Goal: Task Accomplishment & Management: Complete application form

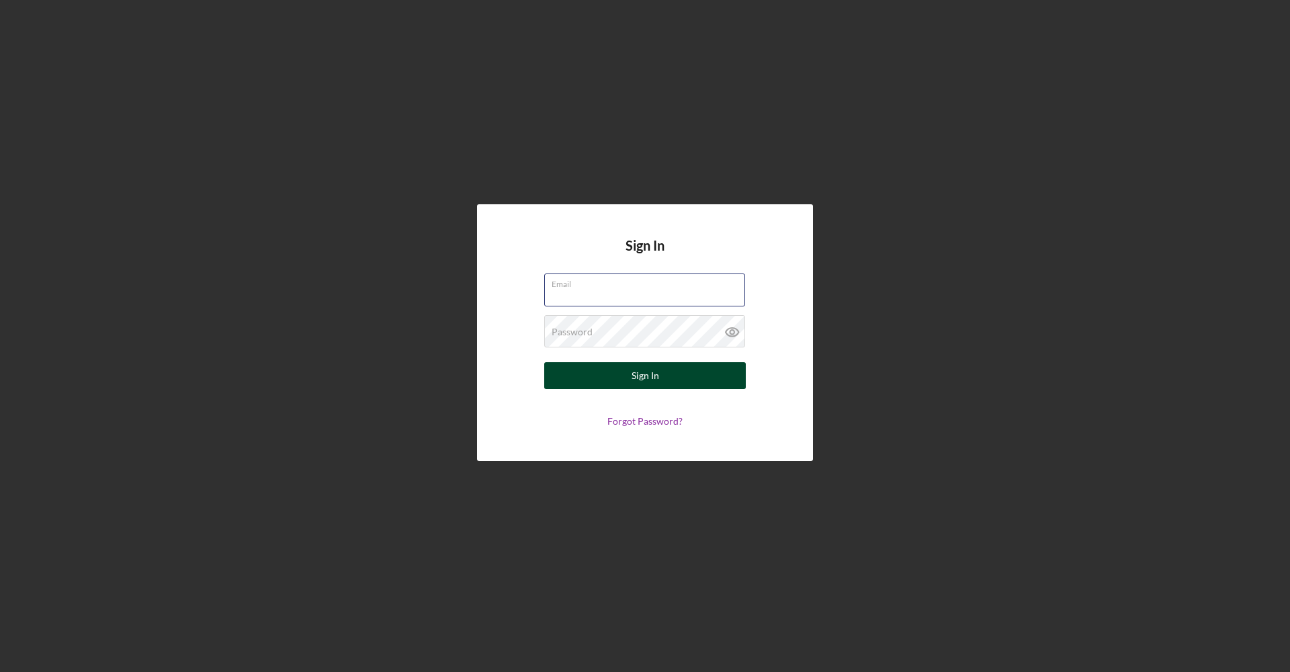
type input "[EMAIL_ADDRESS][DOMAIN_NAME]"
click at [703, 382] on button "Sign In" at bounding box center [645, 375] width 202 height 27
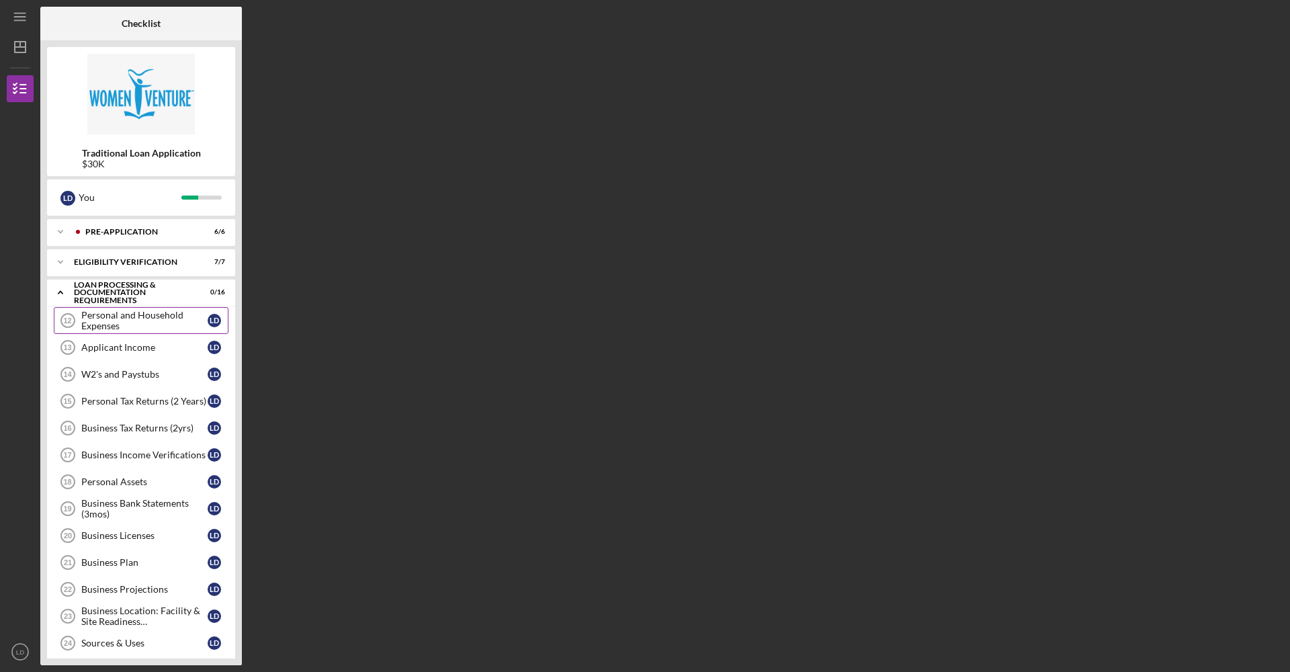
click at [126, 329] on div "Personal and Household Expenses" at bounding box center [144, 320] width 126 height 21
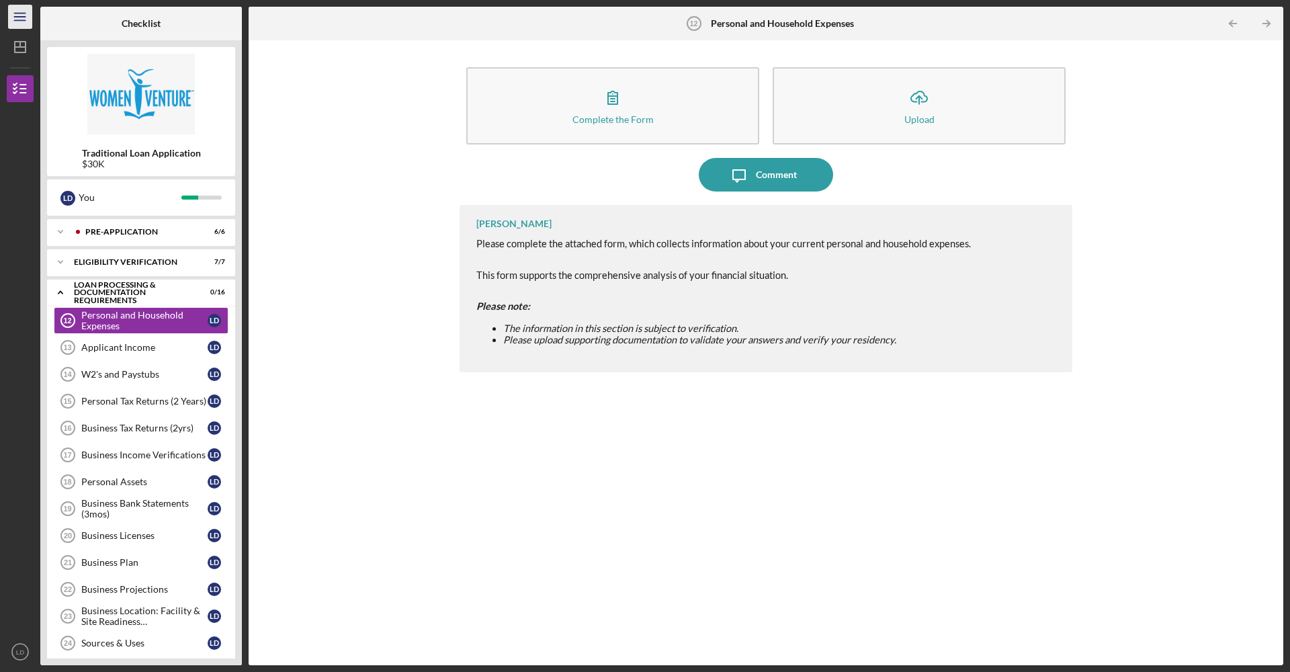
click at [16, 8] on icon "Icon/Menu" at bounding box center [20, 17] width 30 height 30
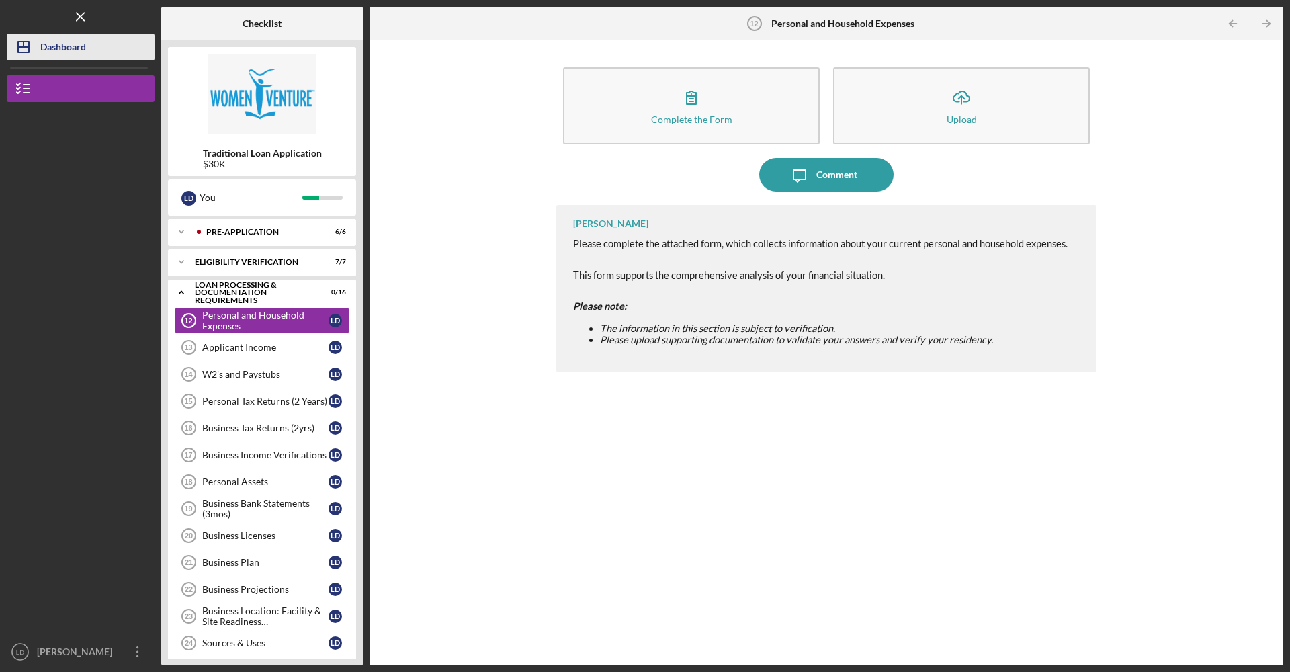
click at [57, 53] on div "Dashboard" at bounding box center [63, 49] width 46 height 30
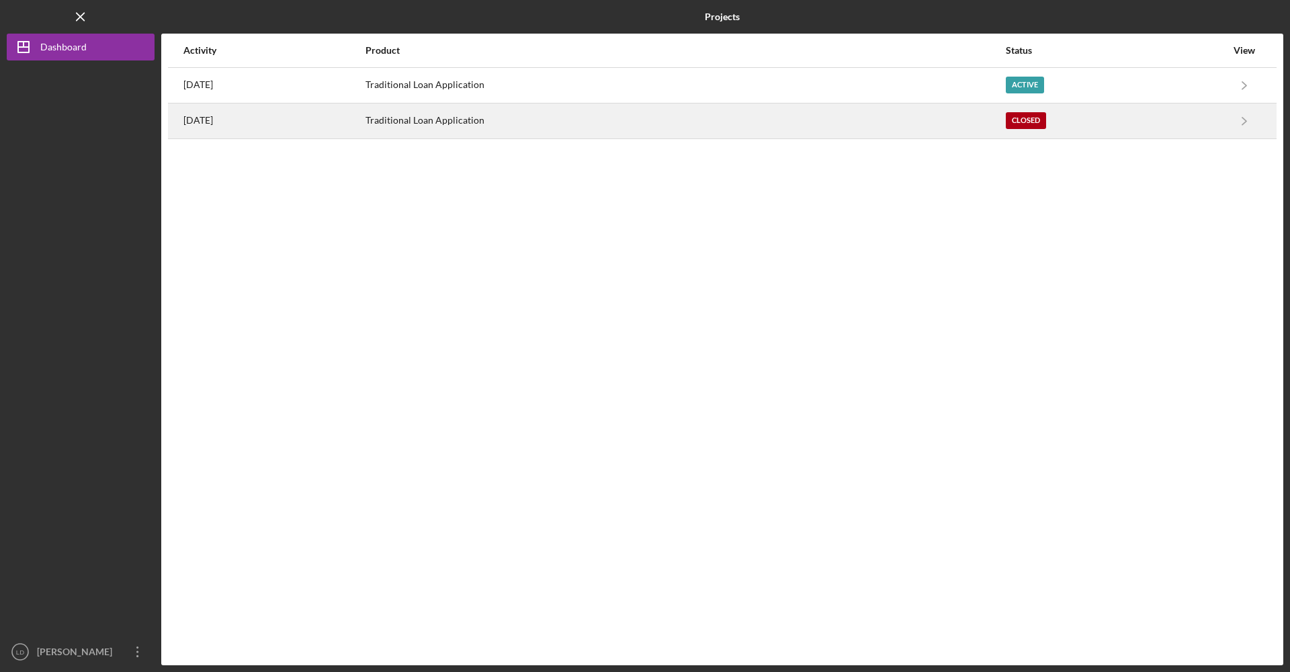
click at [1081, 124] on div "Closed" at bounding box center [1116, 121] width 220 height 34
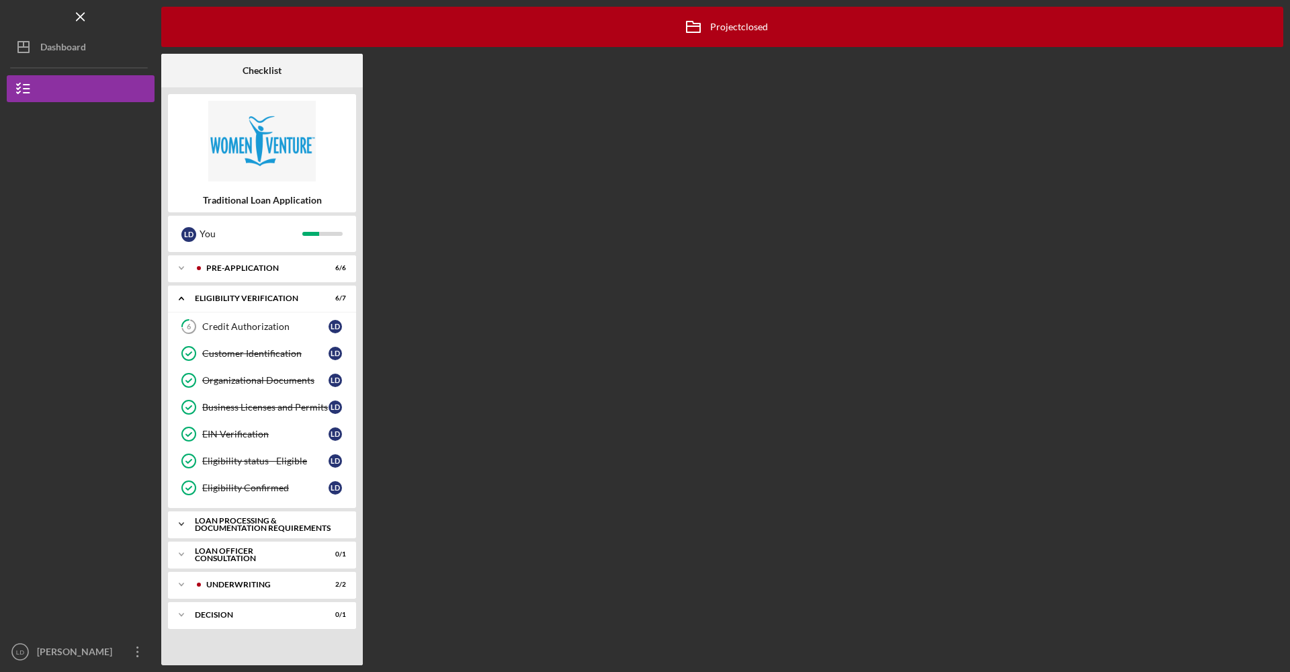
click at [278, 533] on div "Icon/Expander Loan Processing & Documentation Requirements 0 / 16" at bounding box center [262, 524] width 188 height 27
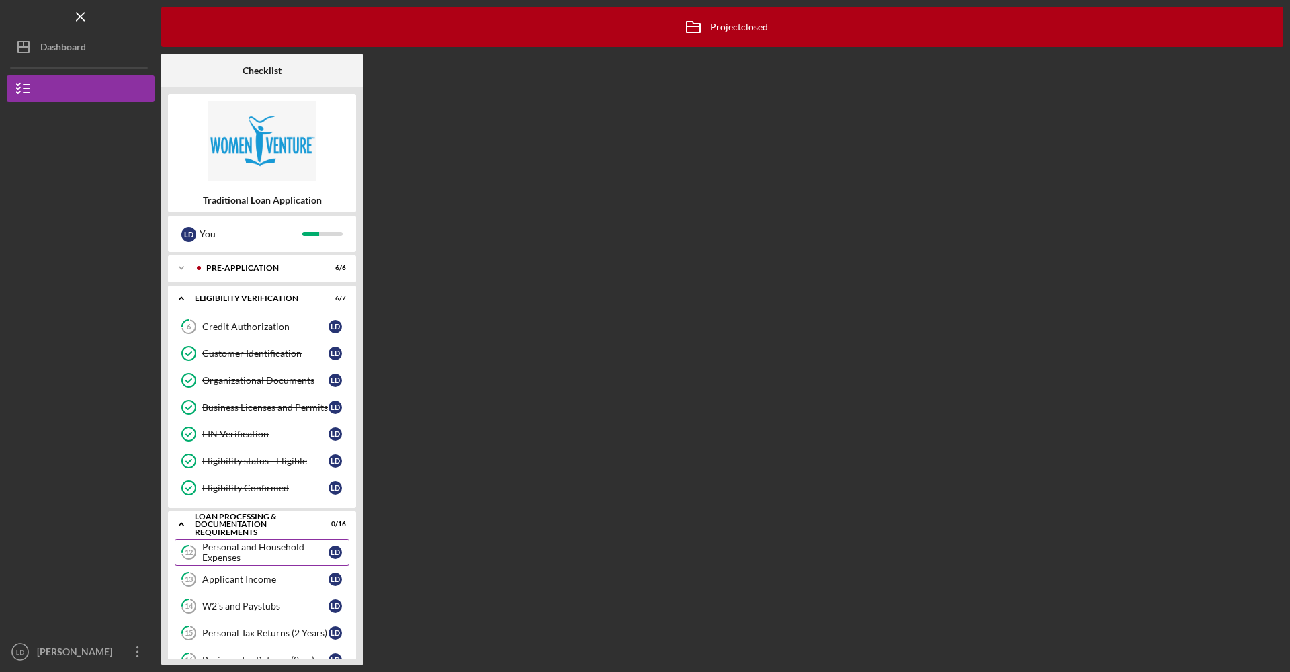
click at [271, 554] on div "Personal and Household Expenses" at bounding box center [265, 551] width 126 height 21
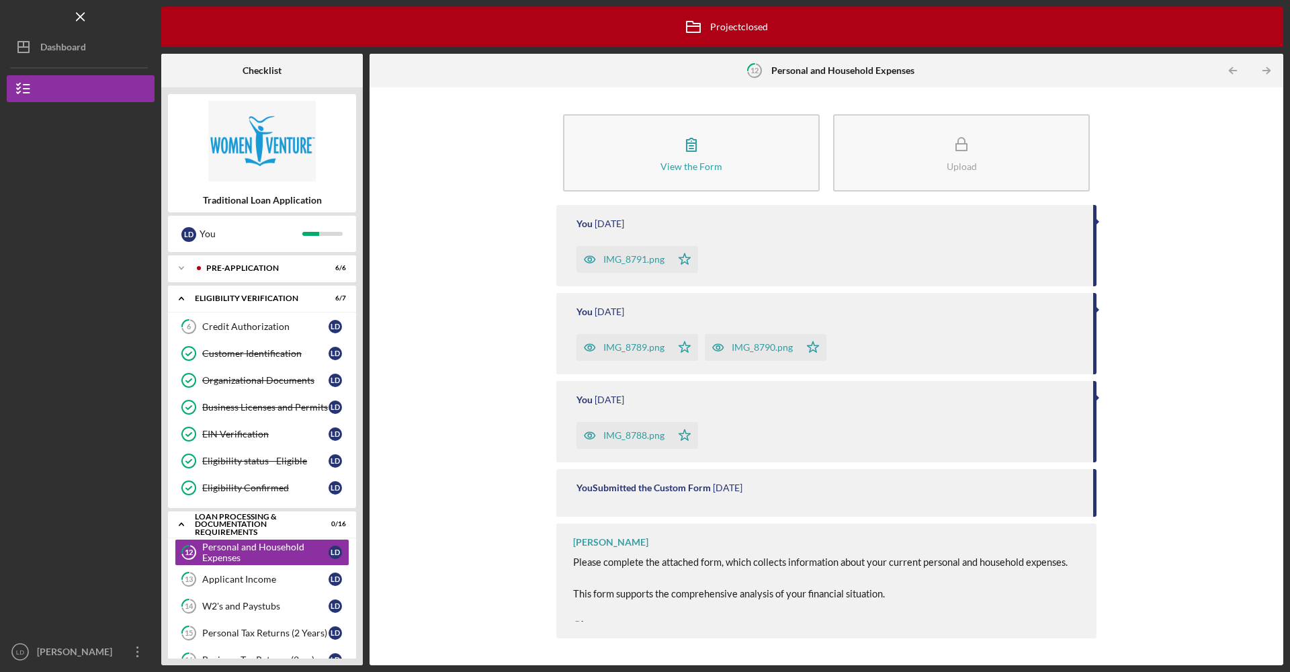
click at [650, 261] on div "IMG_8791.png" at bounding box center [633, 259] width 61 height 11
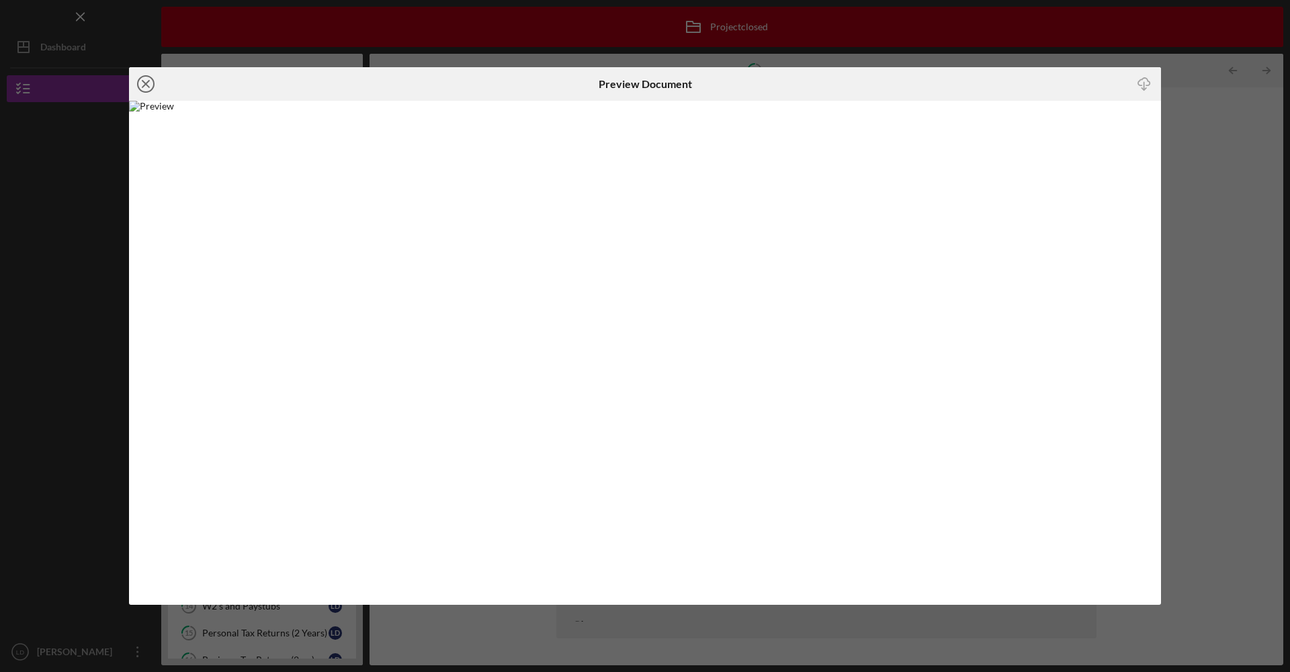
click at [151, 82] on icon "Icon/Close" at bounding box center [146, 84] width 34 height 34
click at [153, 87] on circle at bounding box center [146, 84] width 16 height 16
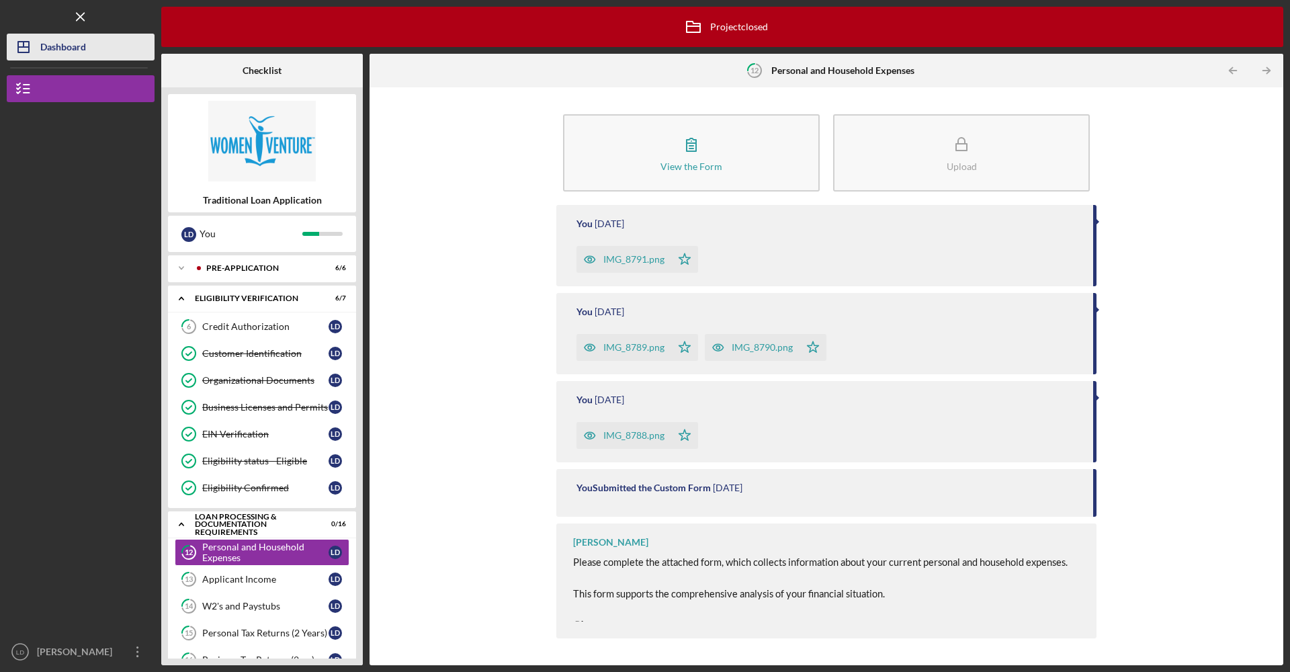
click at [93, 52] on button "Icon/Dashboard Dashboard" at bounding box center [81, 47] width 148 height 27
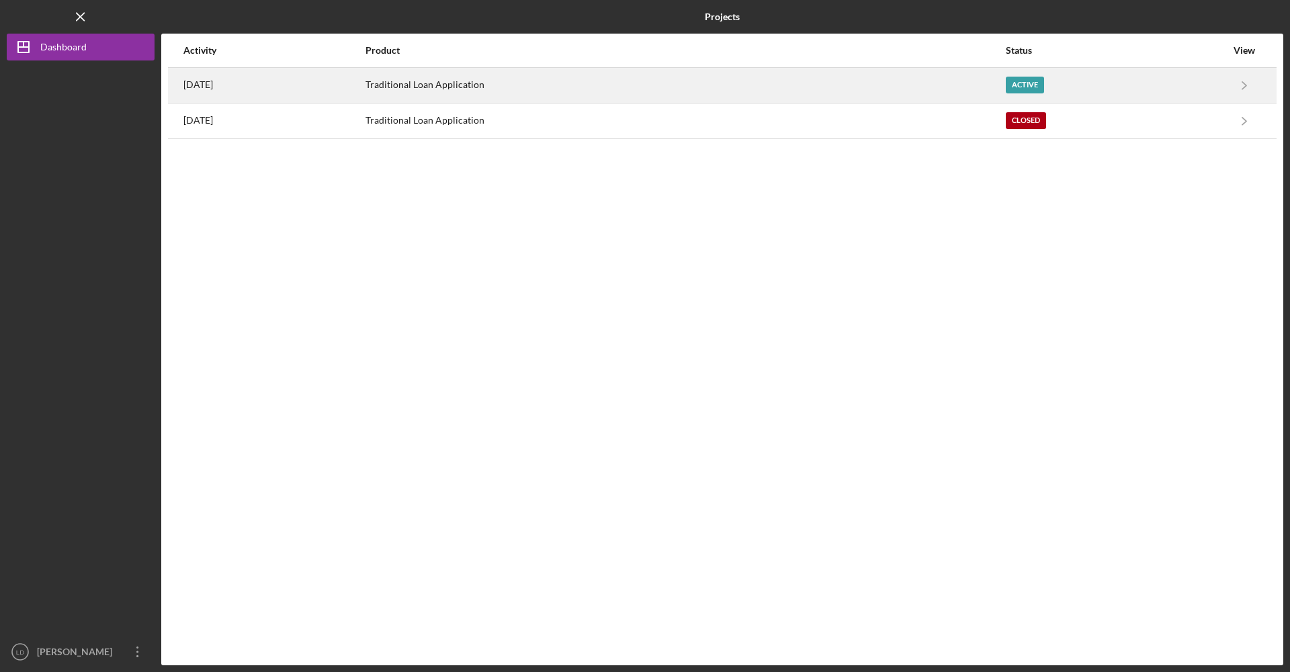
click at [722, 85] on div "Traditional Loan Application" at bounding box center [684, 86] width 639 height 34
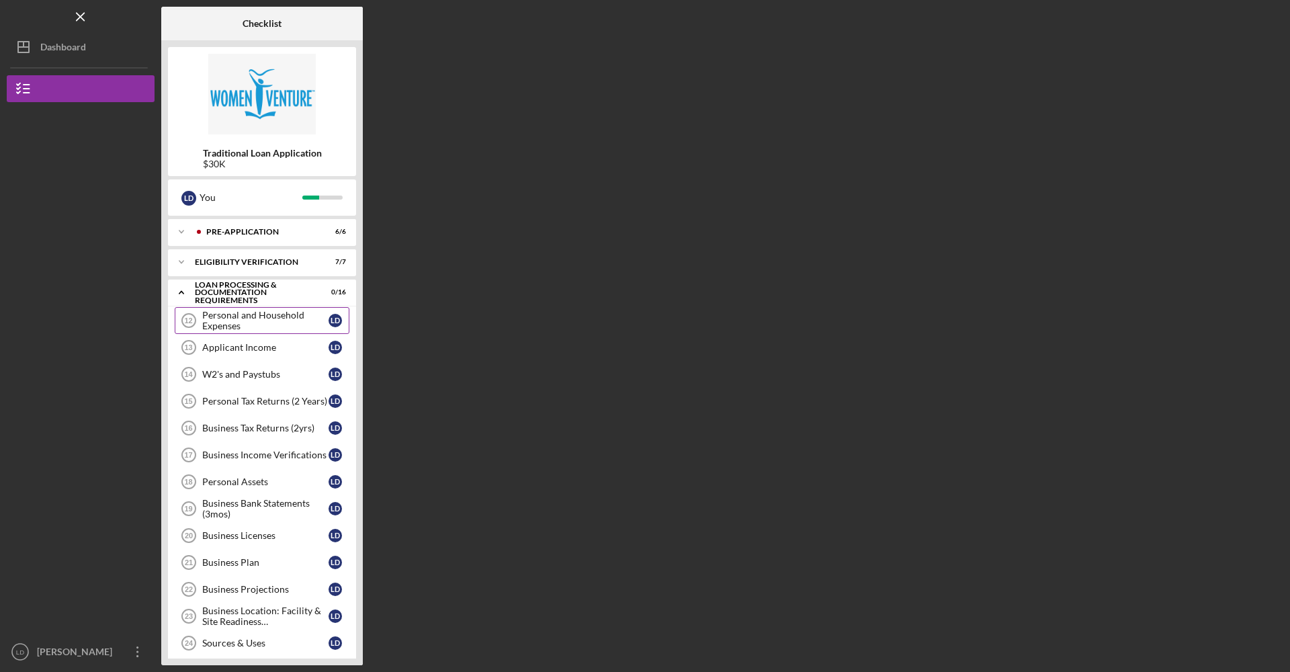
click at [251, 326] on div "Personal and Household Expenses" at bounding box center [265, 320] width 126 height 21
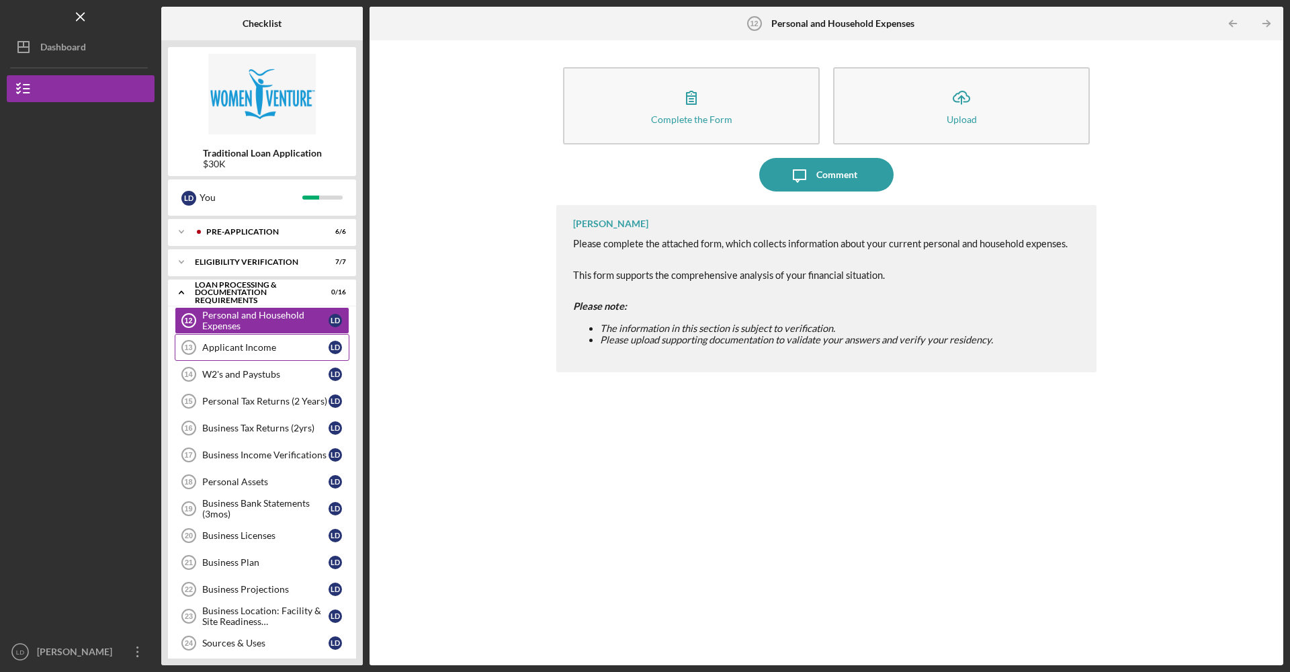
click at [268, 355] on link "Applicant Income 13 Applicant Income [PERSON_NAME]" at bounding box center [262, 347] width 175 height 27
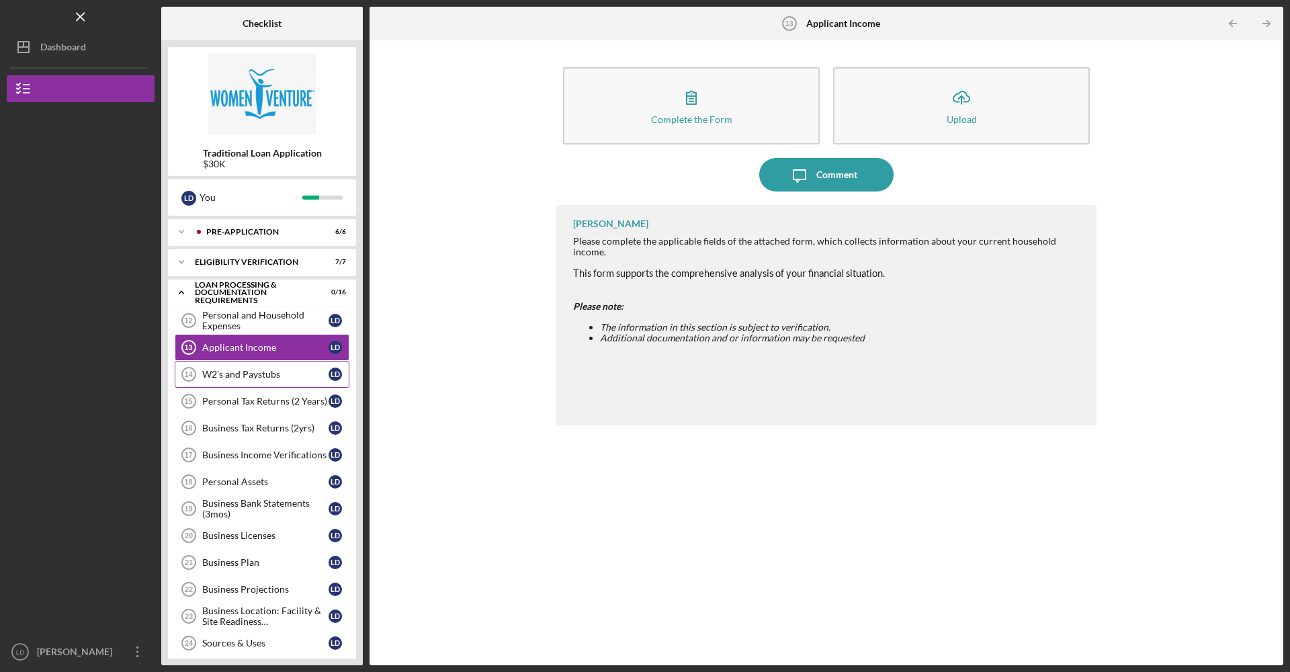
click at [275, 381] on link "W2's and Paystubs 14 W2's and Paystubs [PERSON_NAME]" at bounding box center [262, 374] width 175 height 27
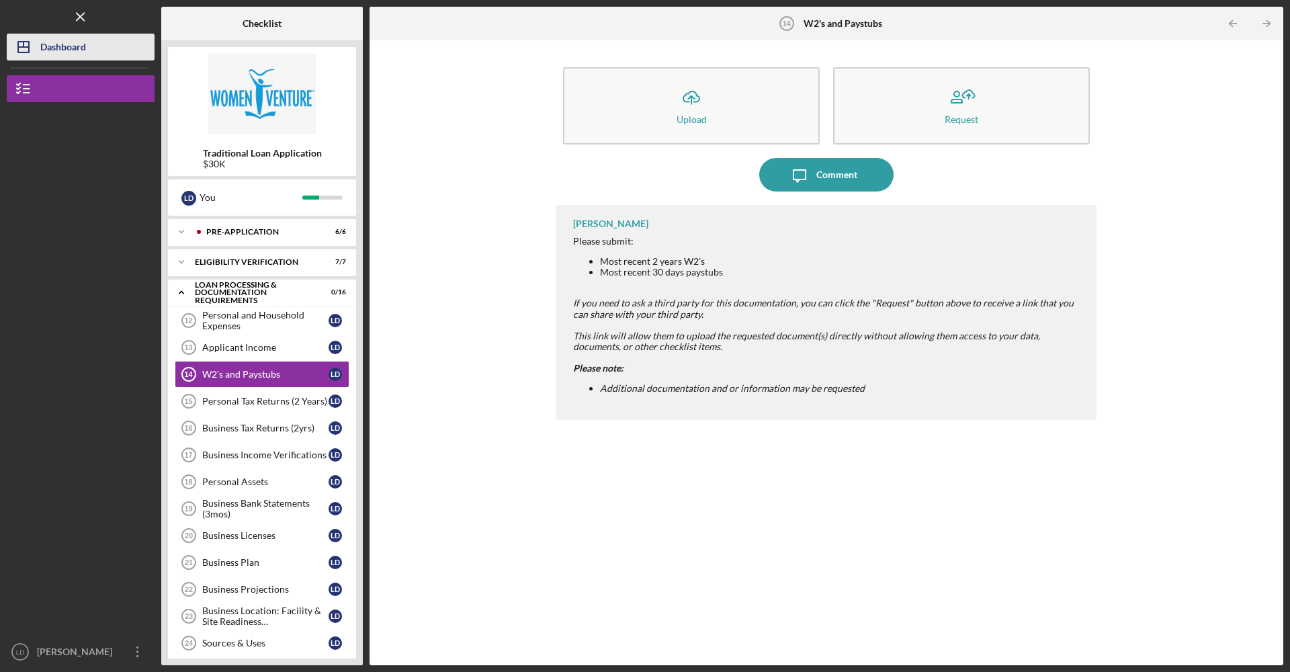
click at [88, 54] on button "Icon/Dashboard Dashboard" at bounding box center [81, 47] width 148 height 27
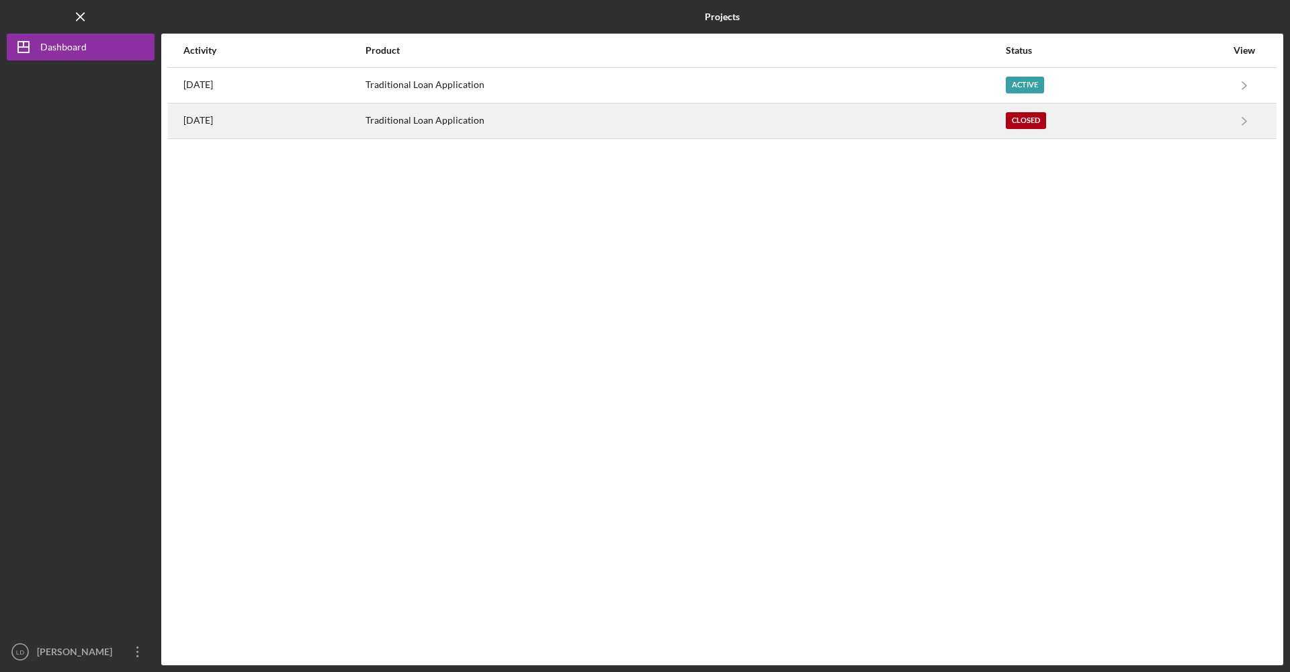
click at [1004, 128] on div "Traditional Loan Application" at bounding box center [684, 121] width 639 height 34
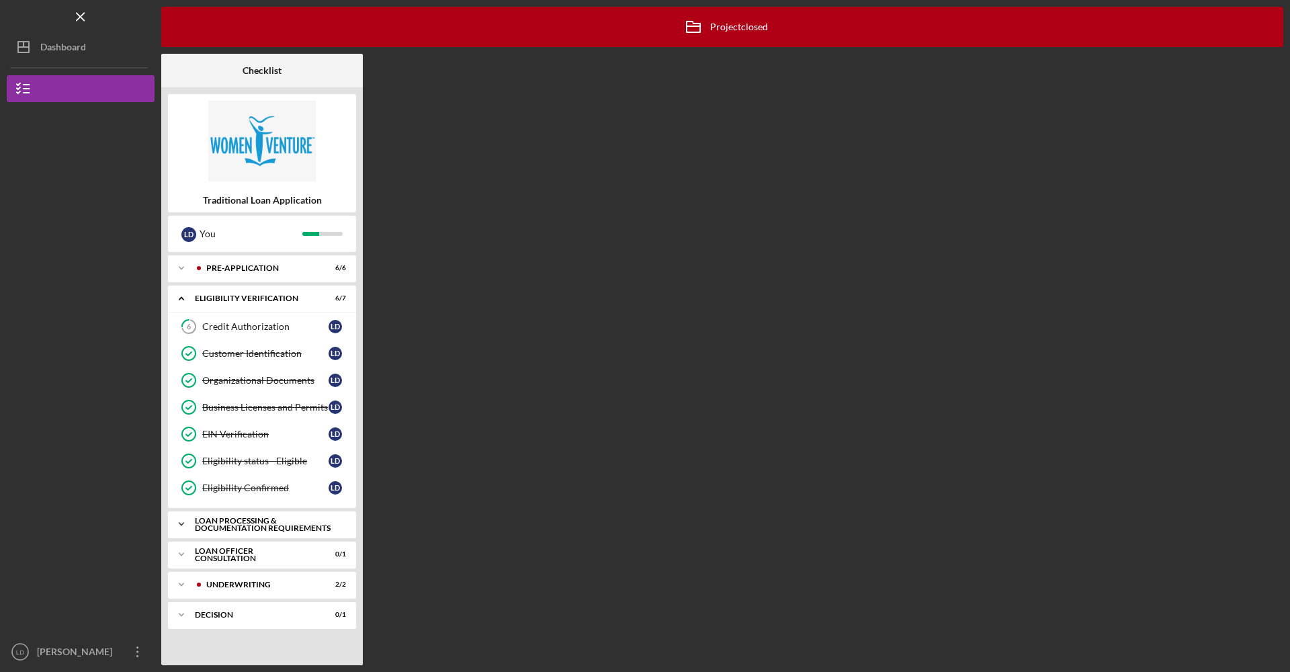
click at [269, 528] on div "Loan Processing & Documentation Requirements" at bounding box center [267, 524] width 144 height 15
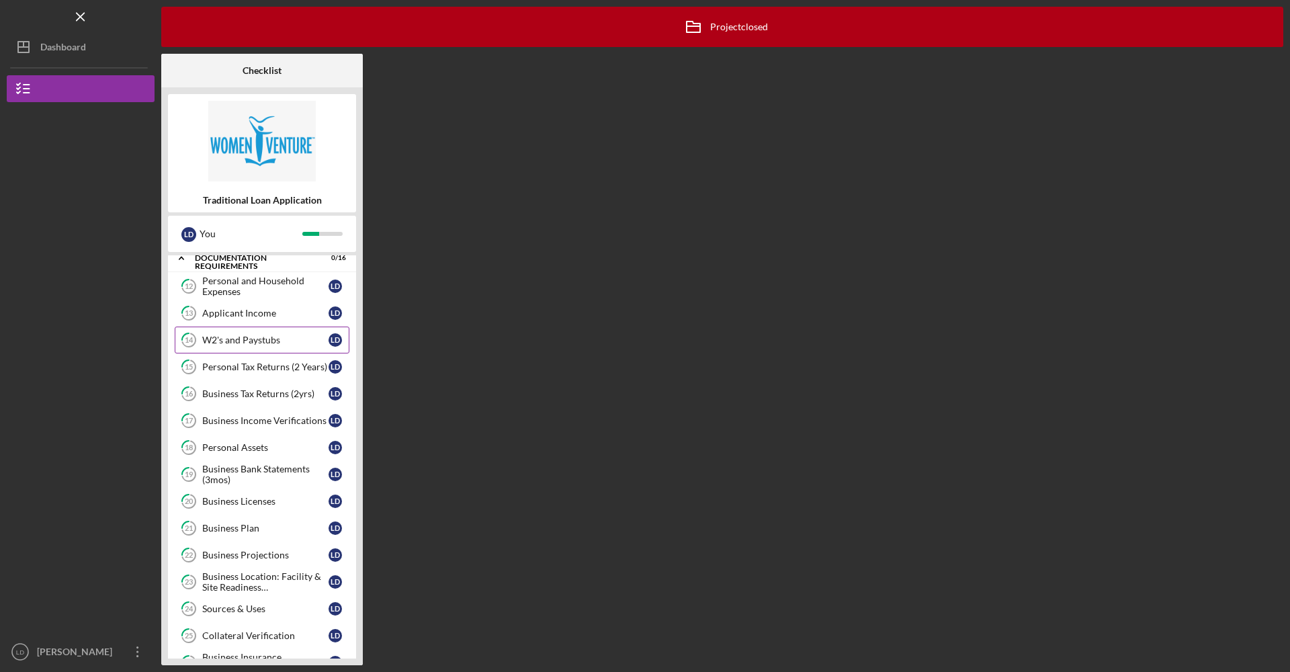
click at [273, 339] on div "W2's and Paystubs" at bounding box center [265, 340] width 126 height 11
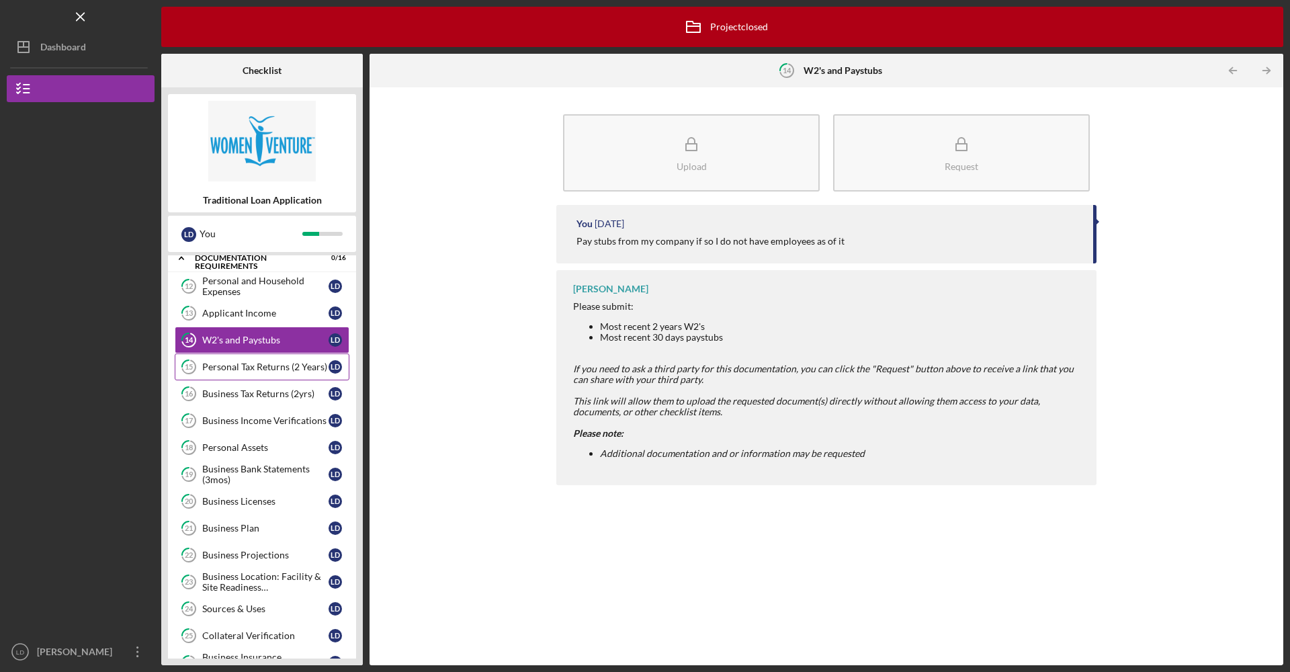
click at [229, 370] on div "Personal Tax Returns (2 Years)" at bounding box center [265, 366] width 126 height 11
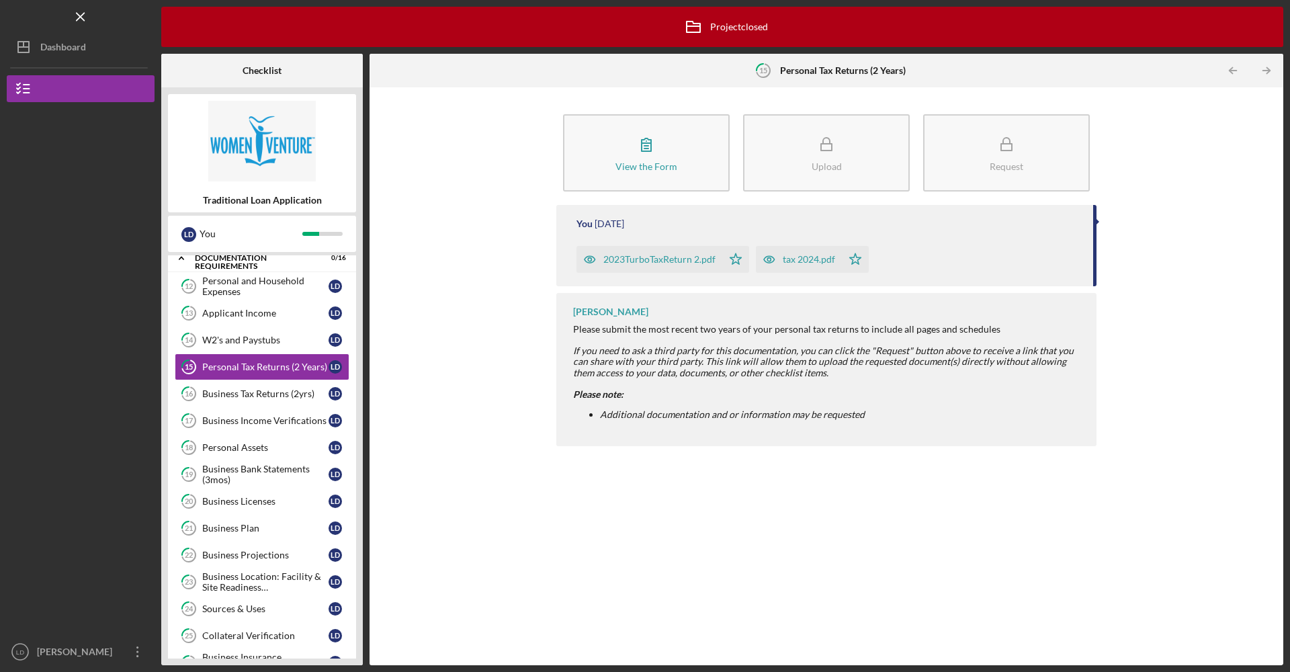
click at [682, 260] on div "2023TurboTaxReturn 2.pdf" at bounding box center [659, 259] width 112 height 11
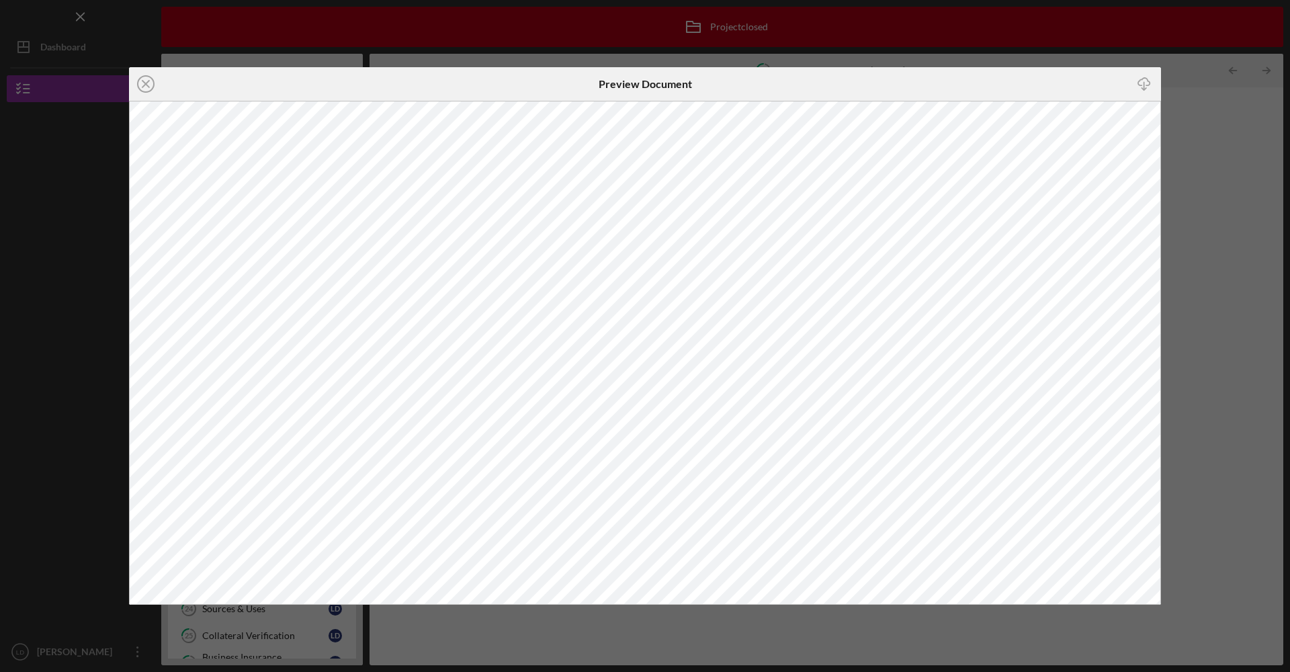
click at [1143, 81] on icon "Icon/Download" at bounding box center [1144, 84] width 30 height 30
click at [149, 85] on icon "Icon/Close" at bounding box center [146, 84] width 34 height 34
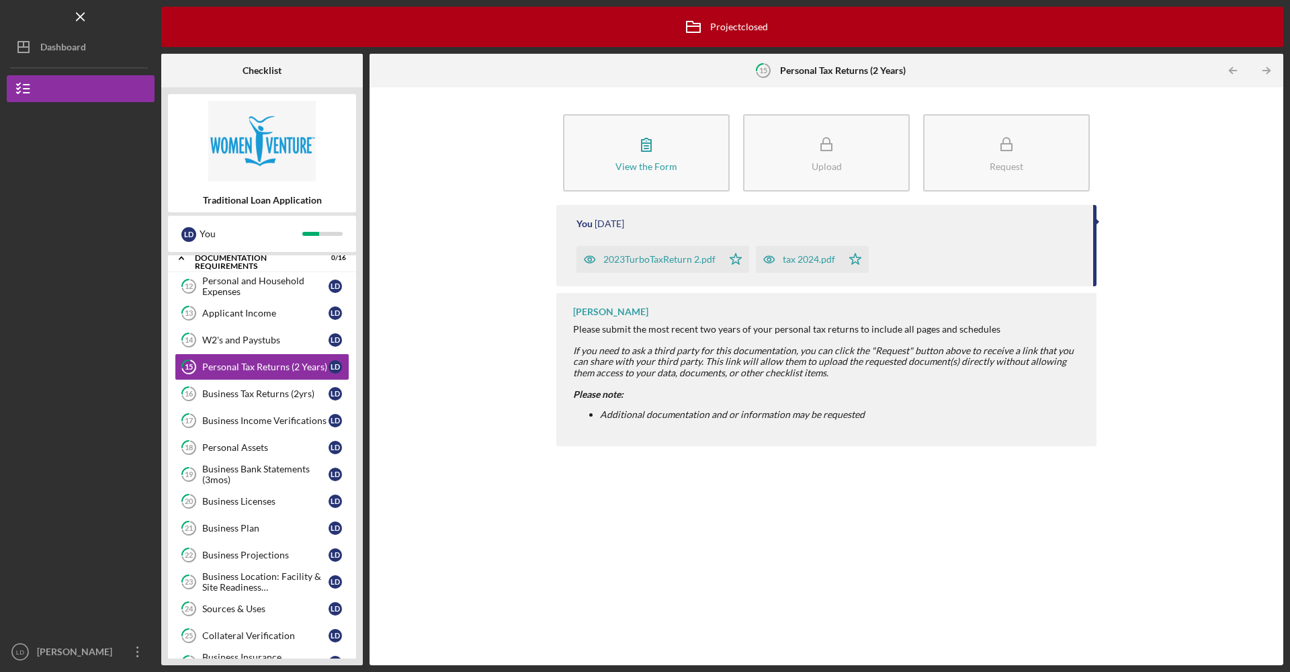
click at [801, 263] on div "tax 2024.pdf" at bounding box center [809, 259] width 52 height 11
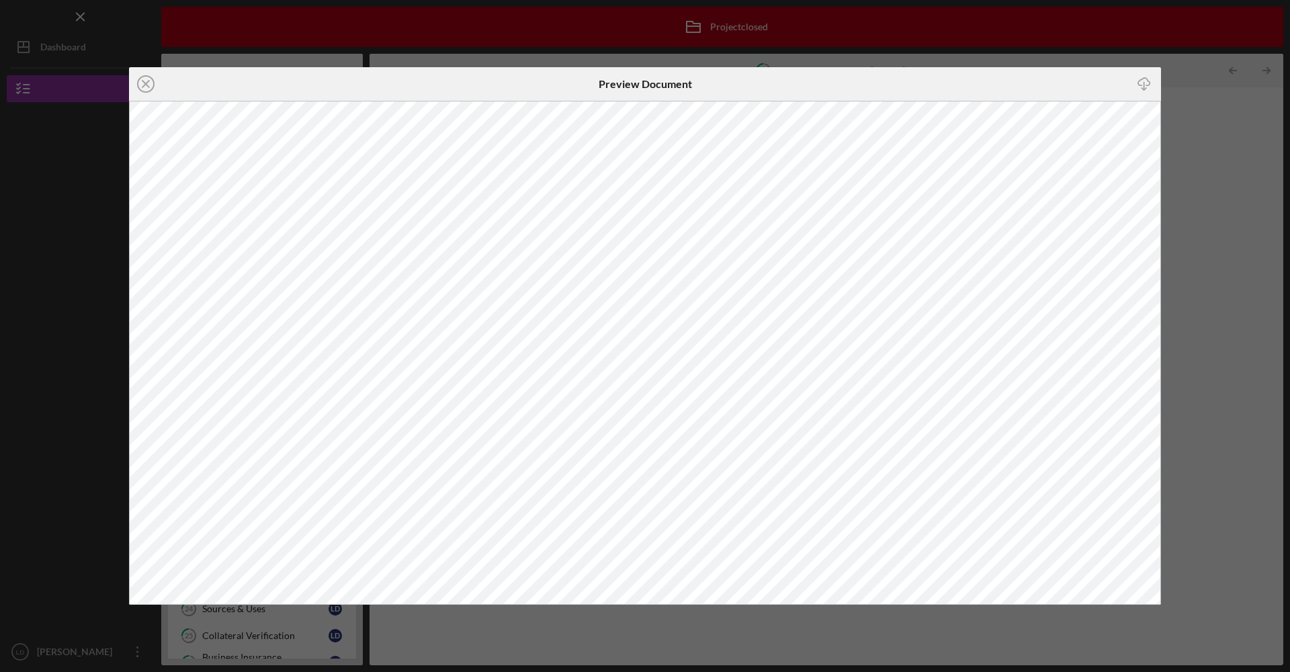
click at [1142, 79] on icon "button" at bounding box center [1143, 81] width 11 height 7
click at [141, 86] on icon "Icon/Close" at bounding box center [146, 84] width 34 height 34
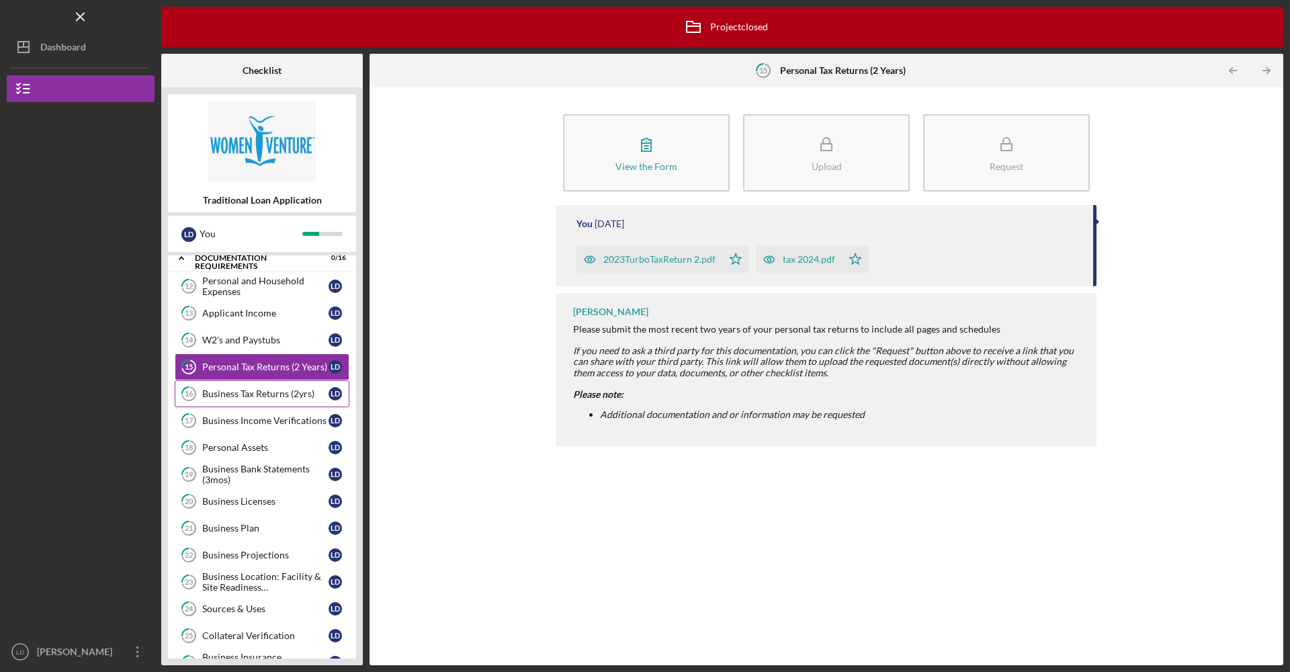
click at [273, 390] on div "Business Tax Returns (2yrs)" at bounding box center [265, 393] width 126 height 11
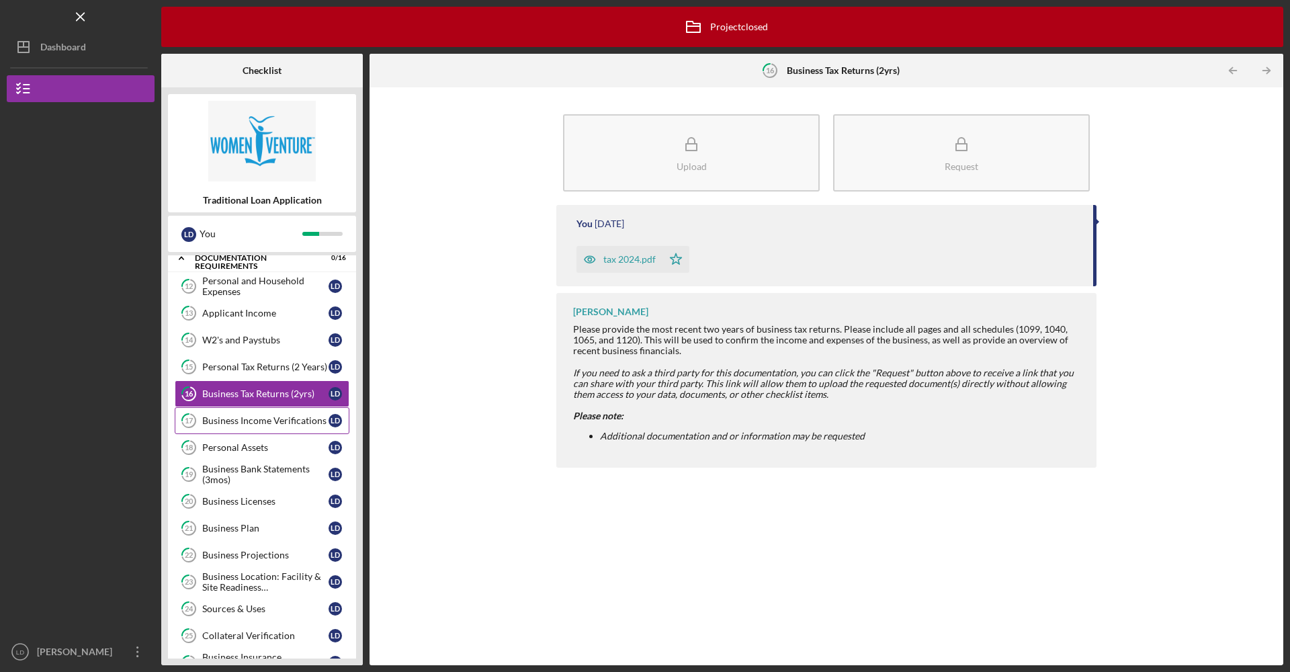
click at [268, 423] on div "Business Income Verifications" at bounding box center [265, 420] width 126 height 11
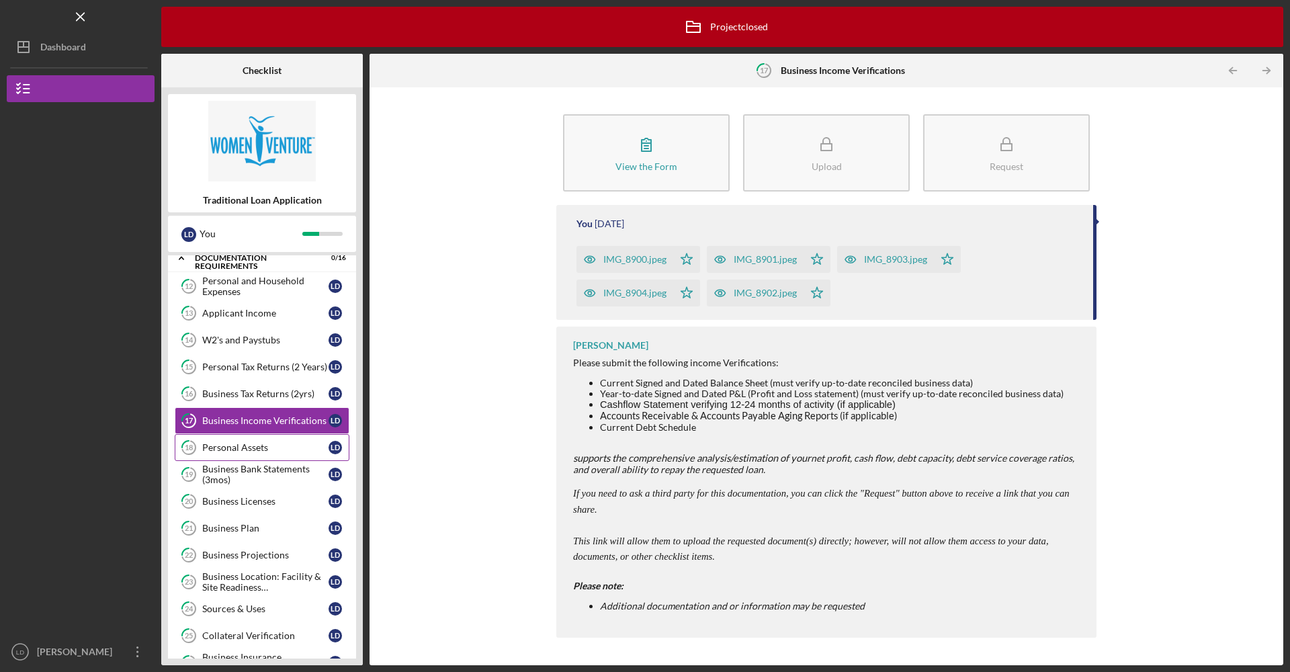
click at [265, 451] on div "Personal Assets" at bounding box center [265, 447] width 126 height 11
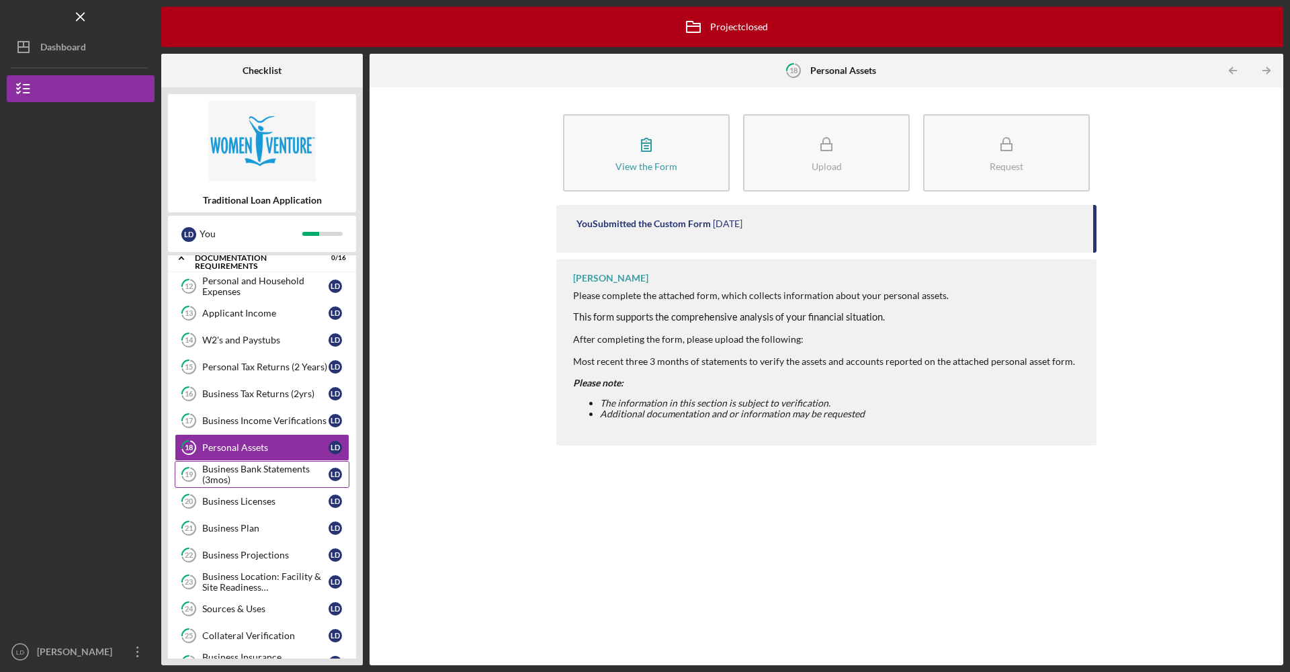
click at [265, 479] on div "Business Bank Statements (3mos)" at bounding box center [265, 473] width 126 height 21
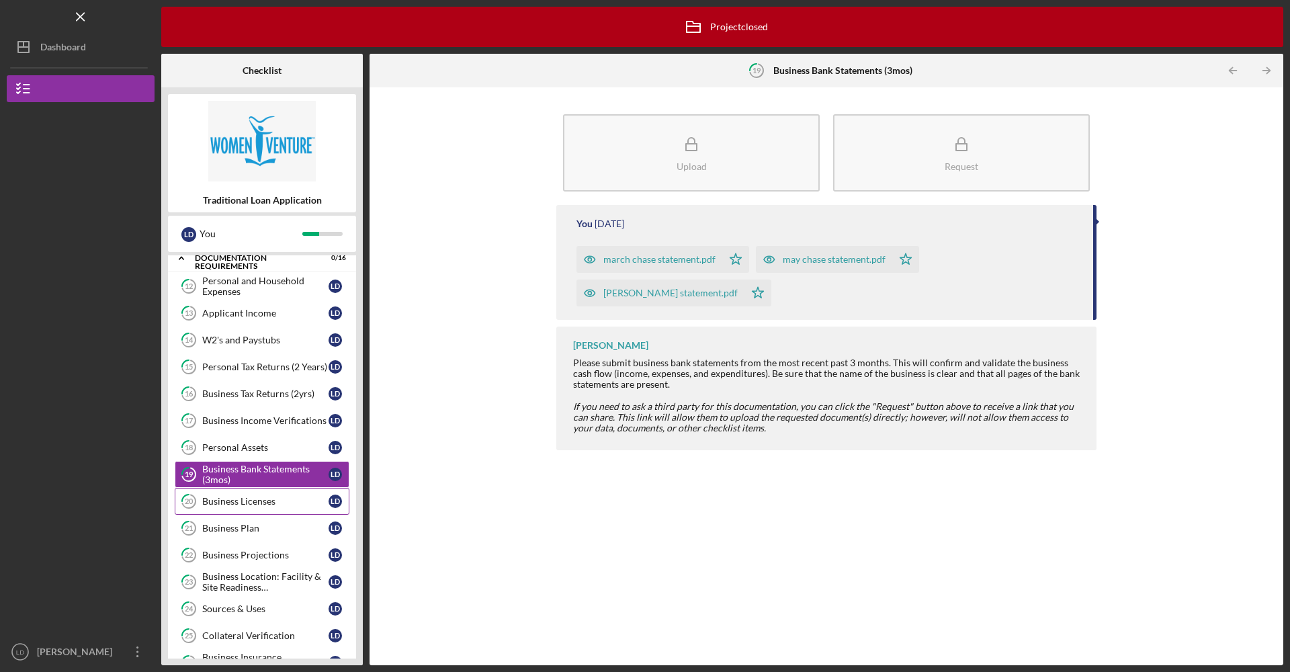
click at [269, 509] on link "20 Business Licenses [PERSON_NAME]" at bounding box center [262, 501] width 175 height 27
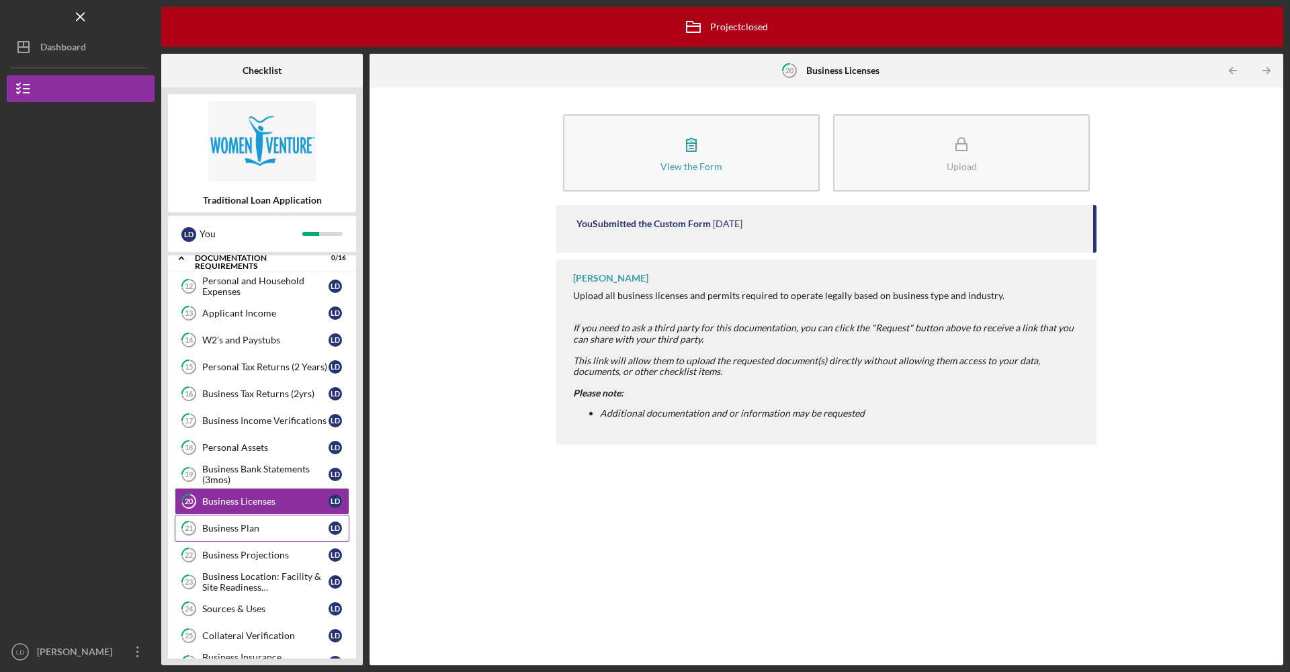
click at [272, 533] on link "21 Business Plan [PERSON_NAME]" at bounding box center [262, 528] width 175 height 27
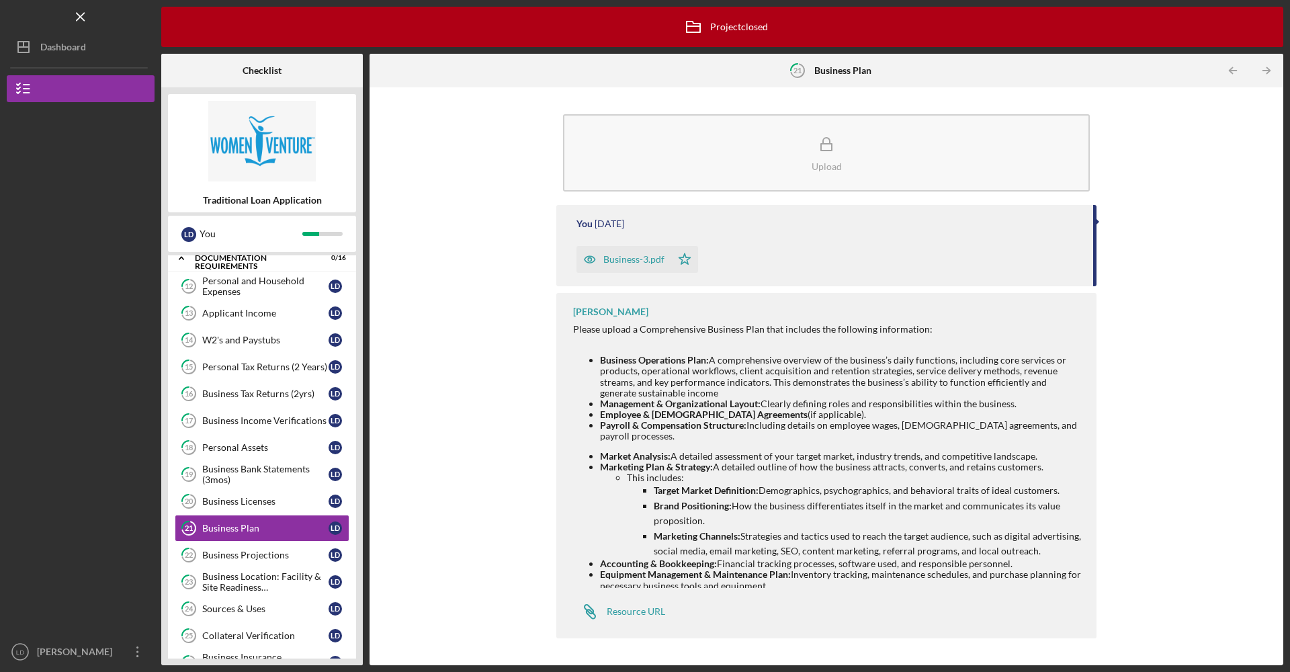
click at [650, 255] on div "Business-3.pdf" at bounding box center [633, 259] width 61 height 11
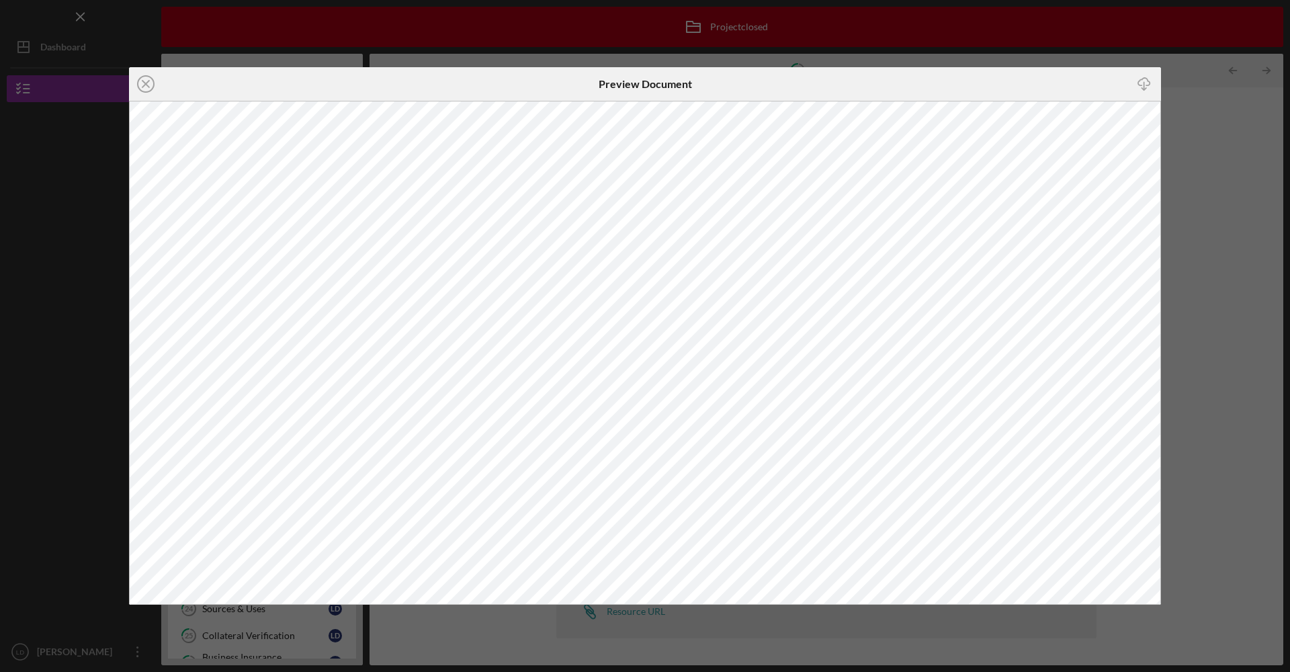
click at [1150, 82] on icon "Icon/Download" at bounding box center [1144, 84] width 30 height 30
click at [811, 85] on div "Preview Document" at bounding box center [645, 84] width 344 height 34
click at [136, 87] on icon "Icon/Close" at bounding box center [146, 84] width 34 height 34
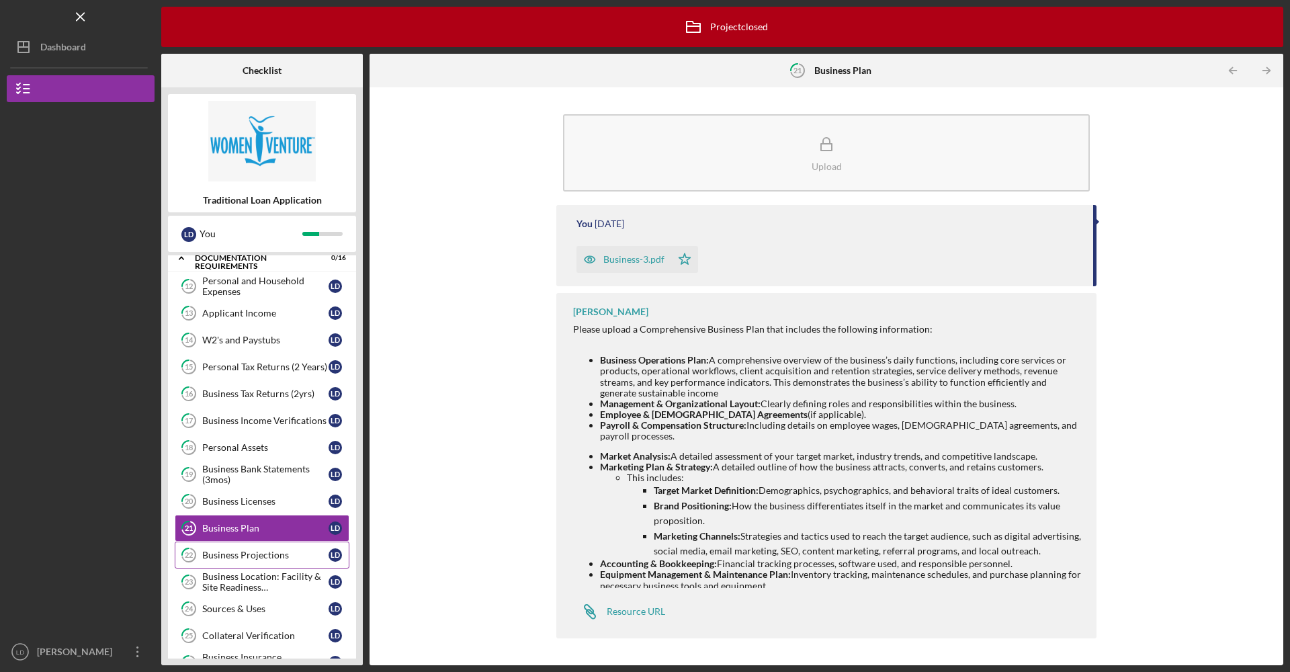
click at [261, 552] on div "Business Projections" at bounding box center [265, 554] width 126 height 11
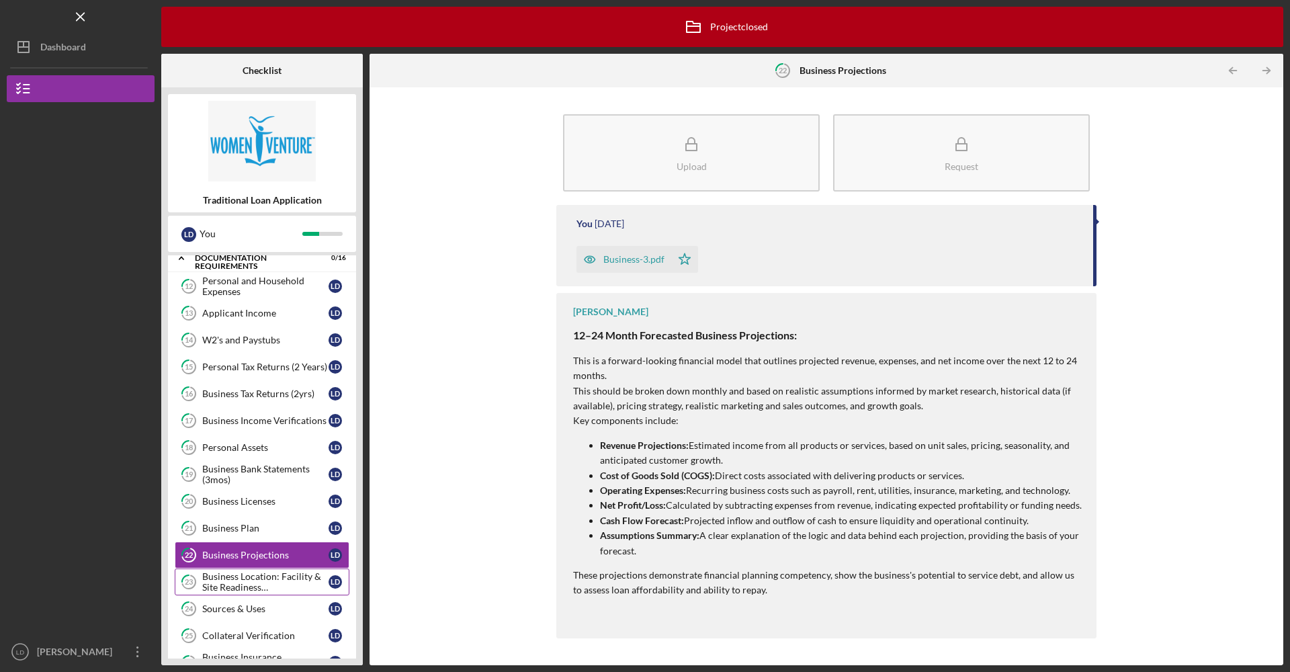
click at [275, 582] on div "Business Location: Facility & Site Readiness Documentation" at bounding box center [265, 581] width 126 height 21
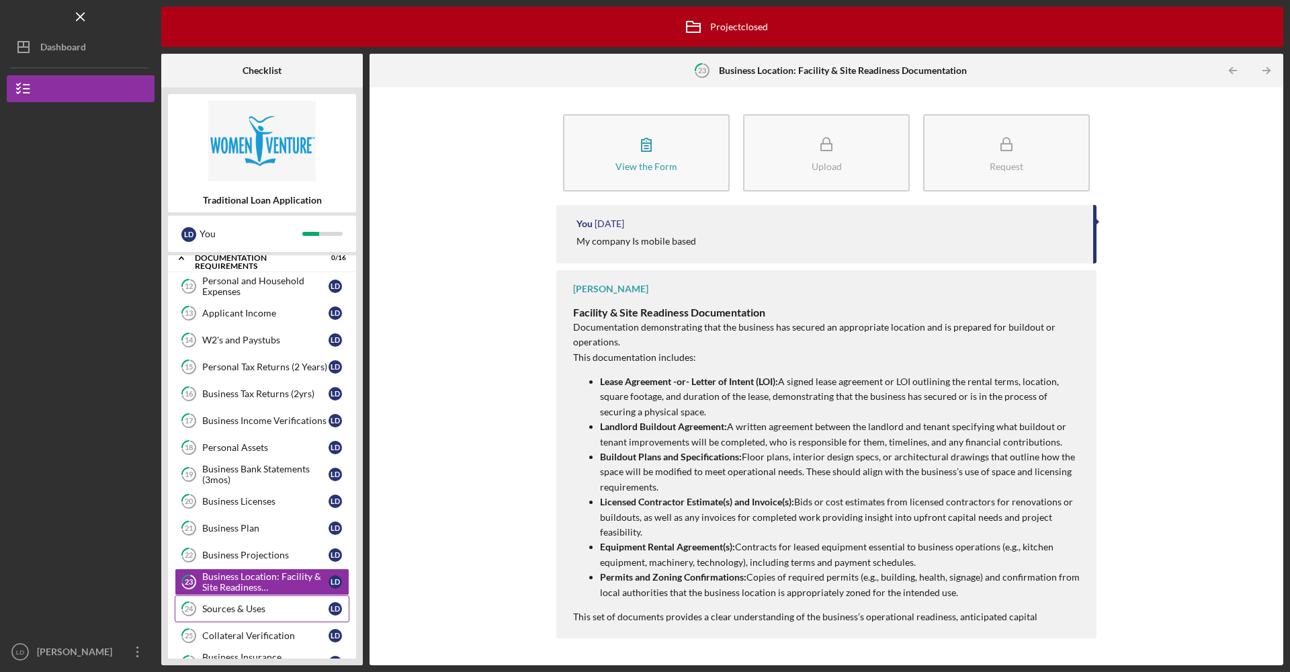
click at [286, 615] on link "24 Sources & Uses [PERSON_NAME]" at bounding box center [262, 608] width 175 height 27
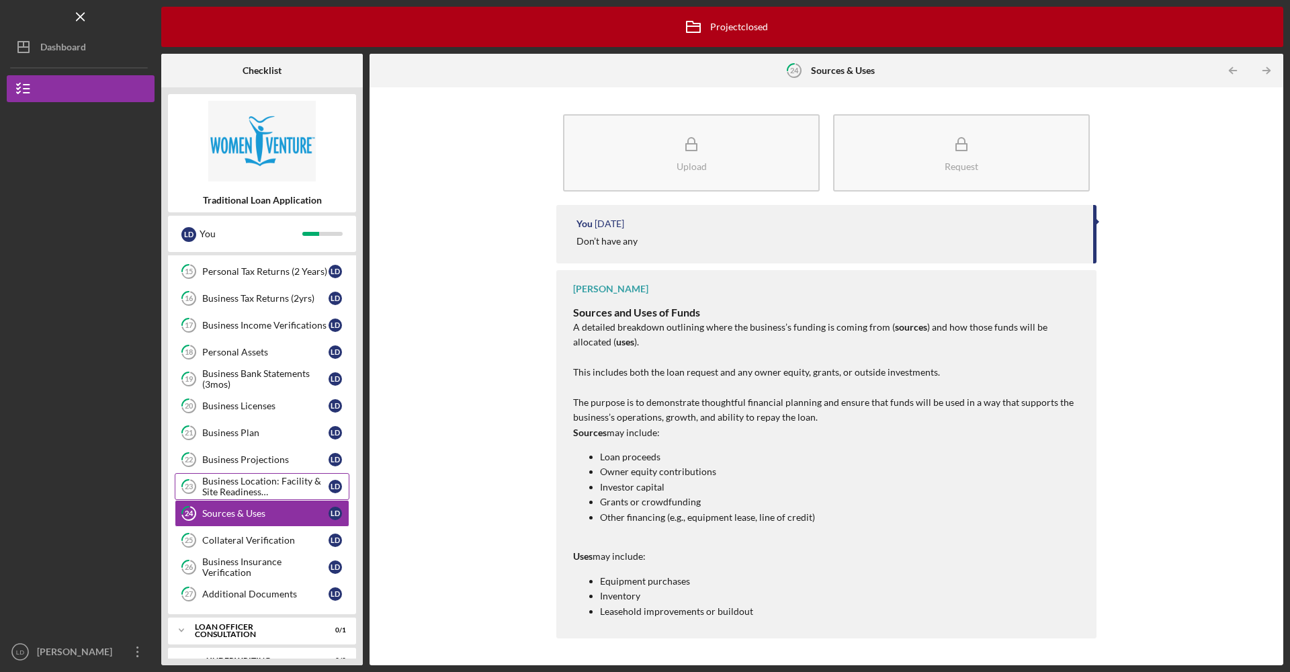
scroll to position [414, 0]
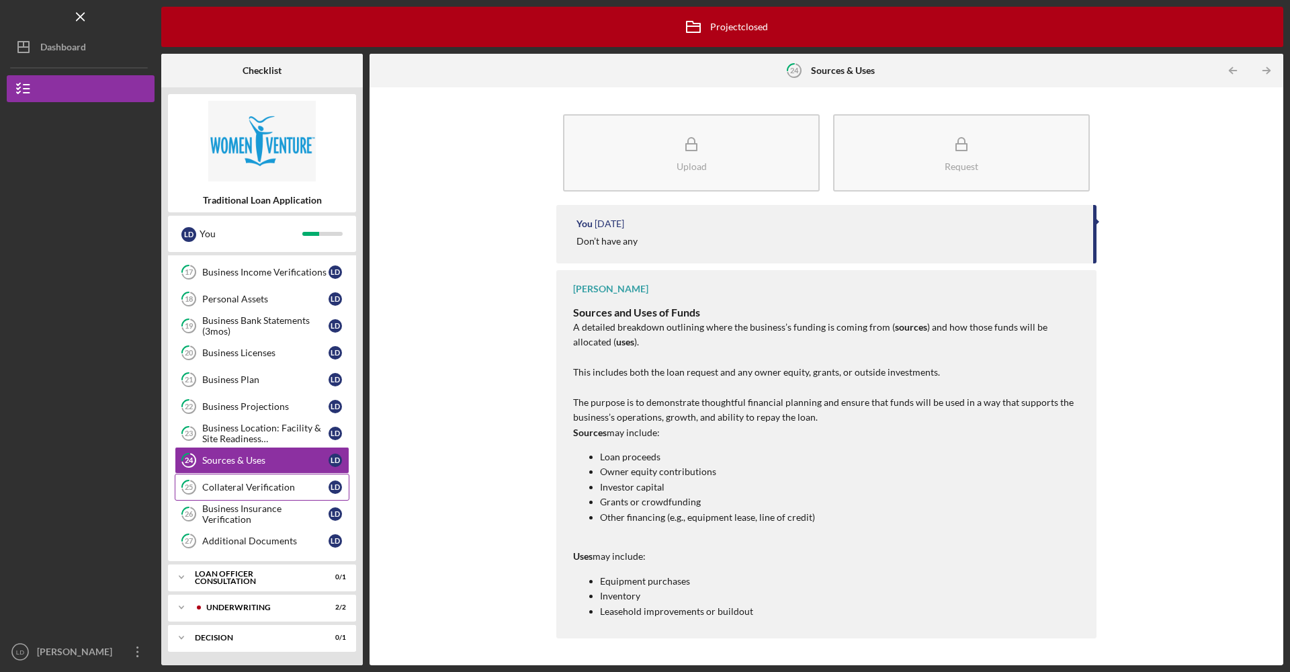
click at [284, 490] on div "Collateral Verification" at bounding box center [265, 487] width 126 height 11
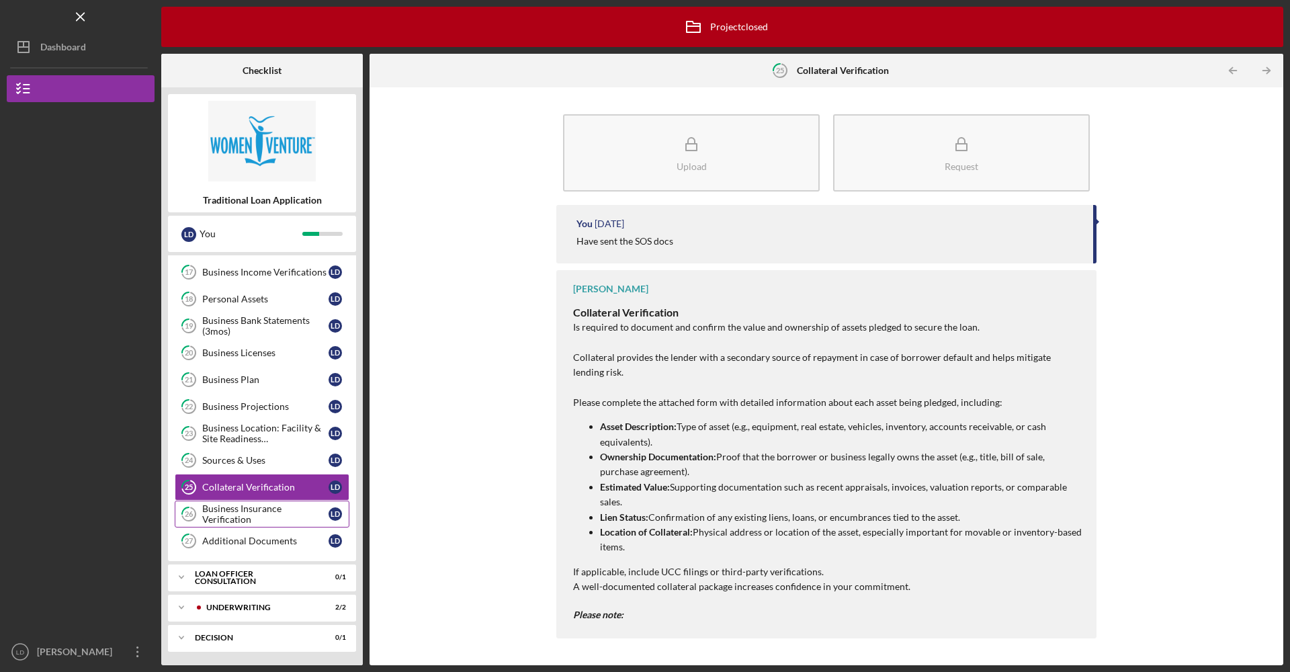
click at [287, 513] on div "Business Insurance Verification" at bounding box center [265, 513] width 126 height 21
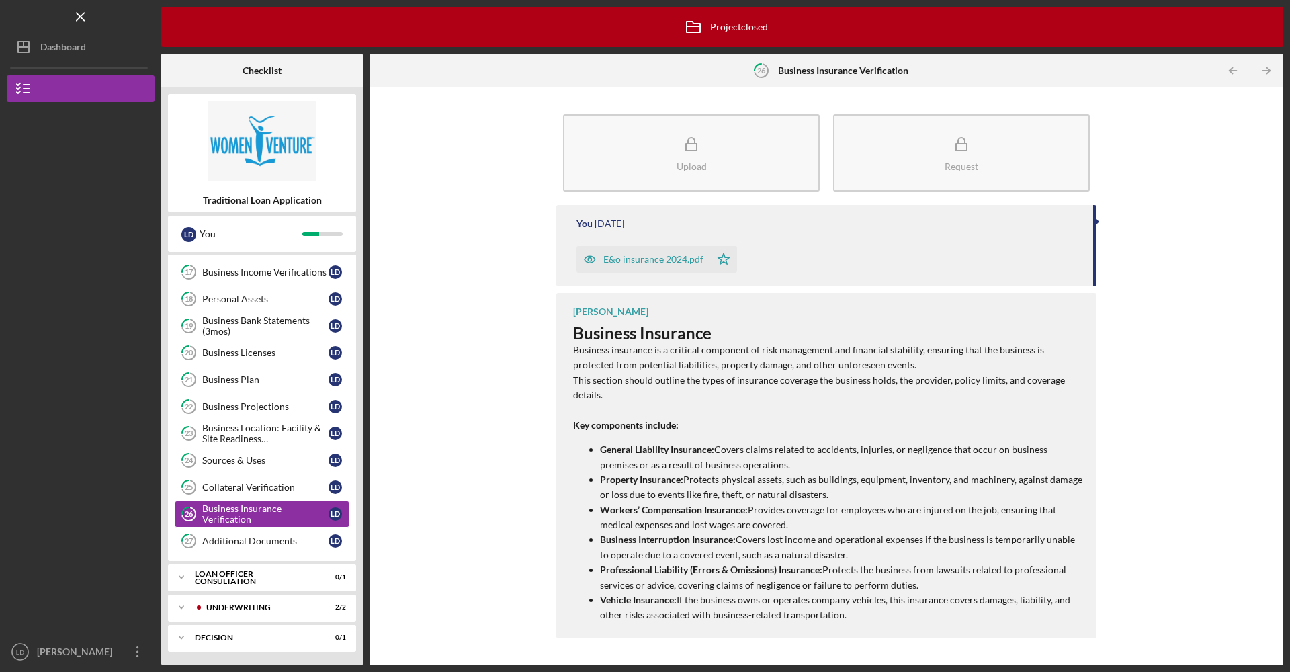
click at [681, 257] on div "E&o insurance 2024.pdf" at bounding box center [653, 259] width 100 height 11
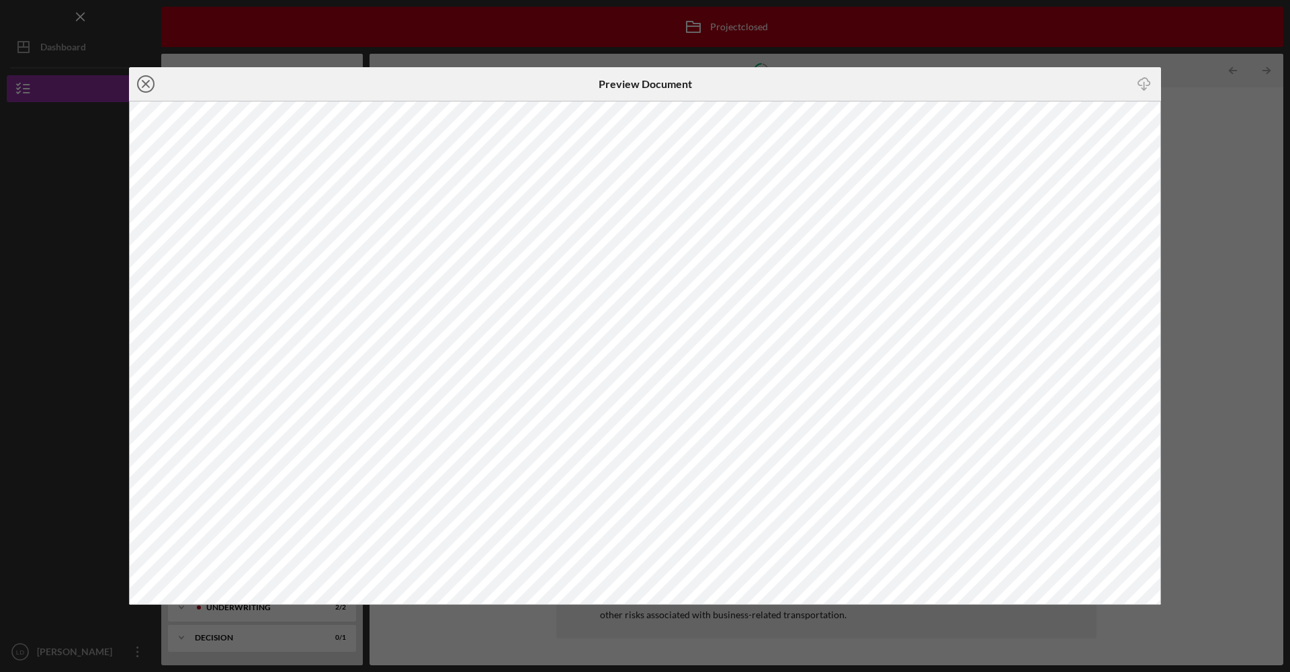
click at [144, 91] on icon "Icon/Close" at bounding box center [146, 84] width 34 height 34
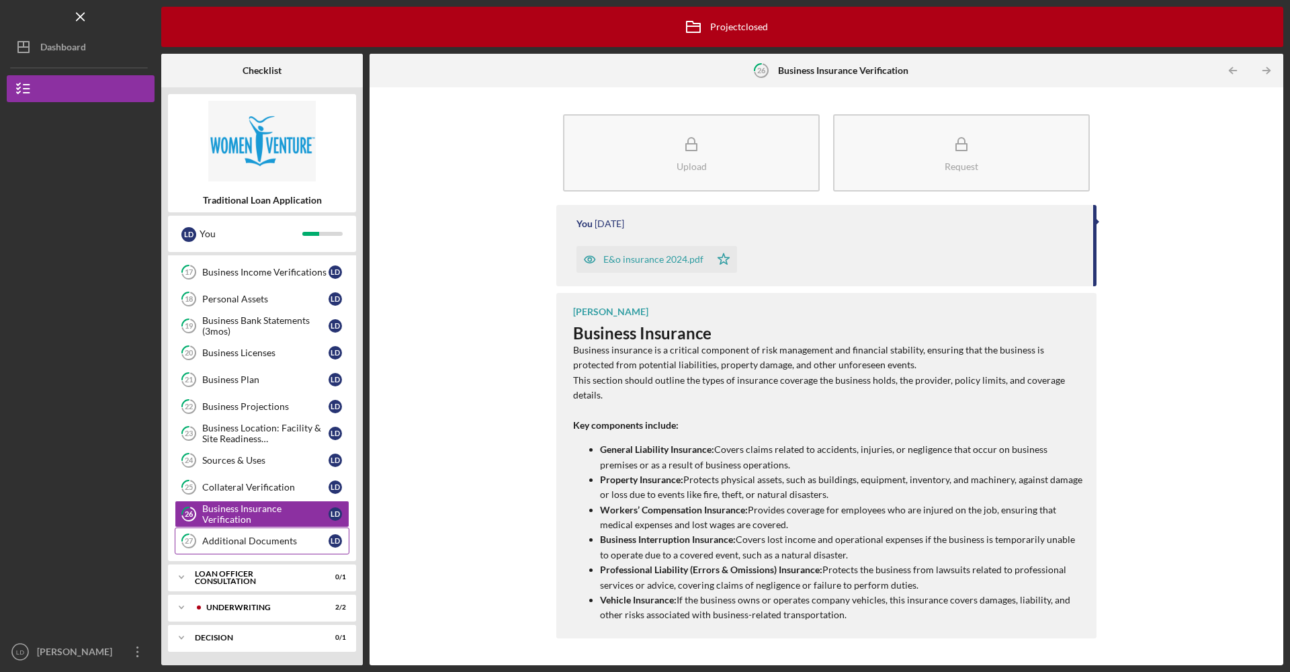
click at [231, 540] on div "Additional Documents" at bounding box center [265, 540] width 126 height 11
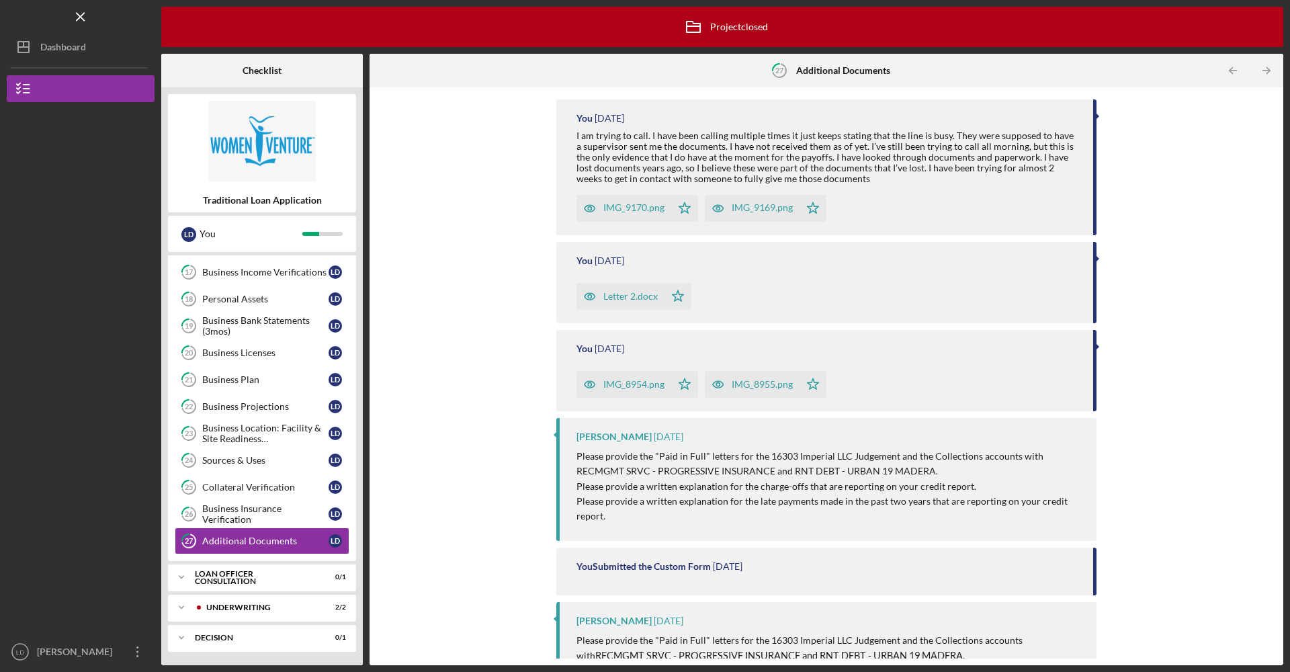
scroll to position [562, 0]
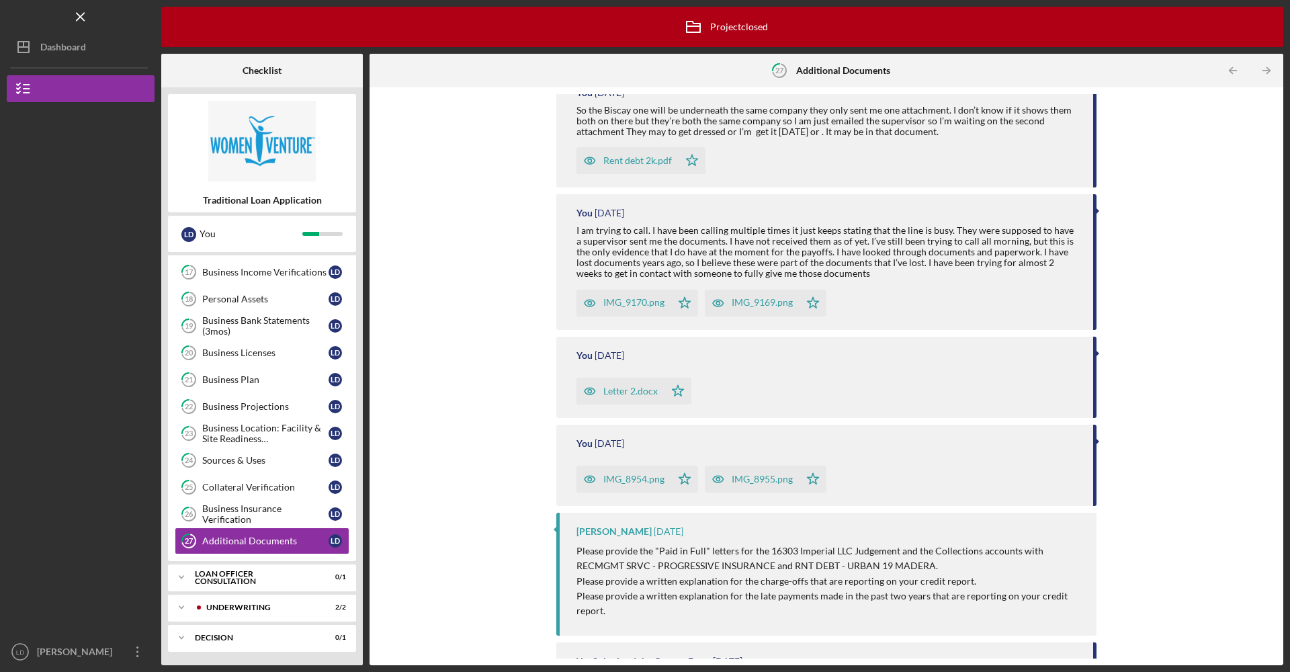
click at [632, 298] on div "IMG_9170.png" at bounding box center [633, 302] width 61 height 11
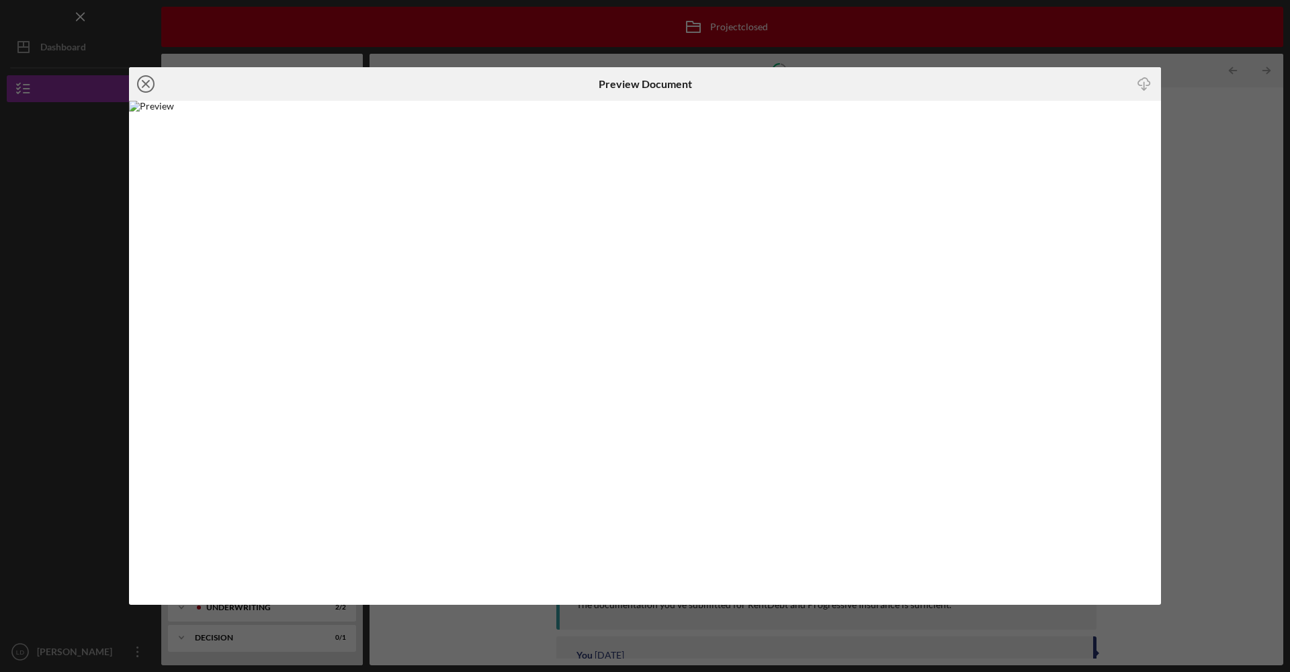
click at [154, 83] on circle at bounding box center [146, 84] width 16 height 16
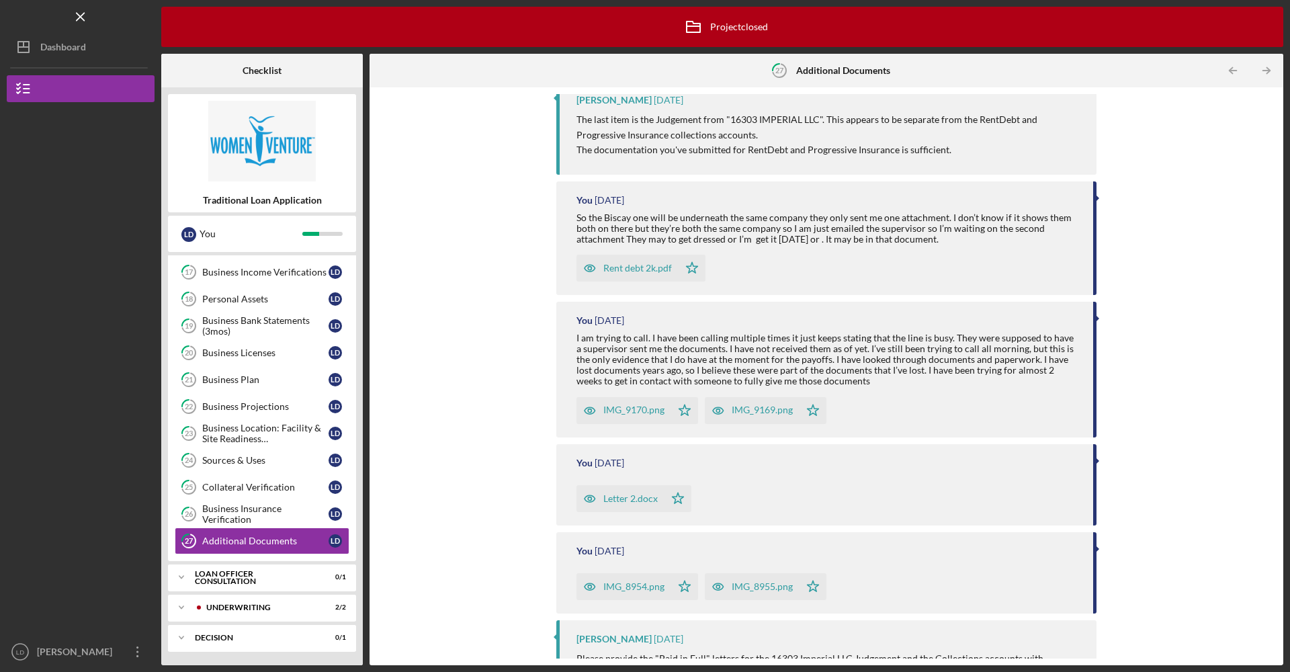
scroll to position [793, 0]
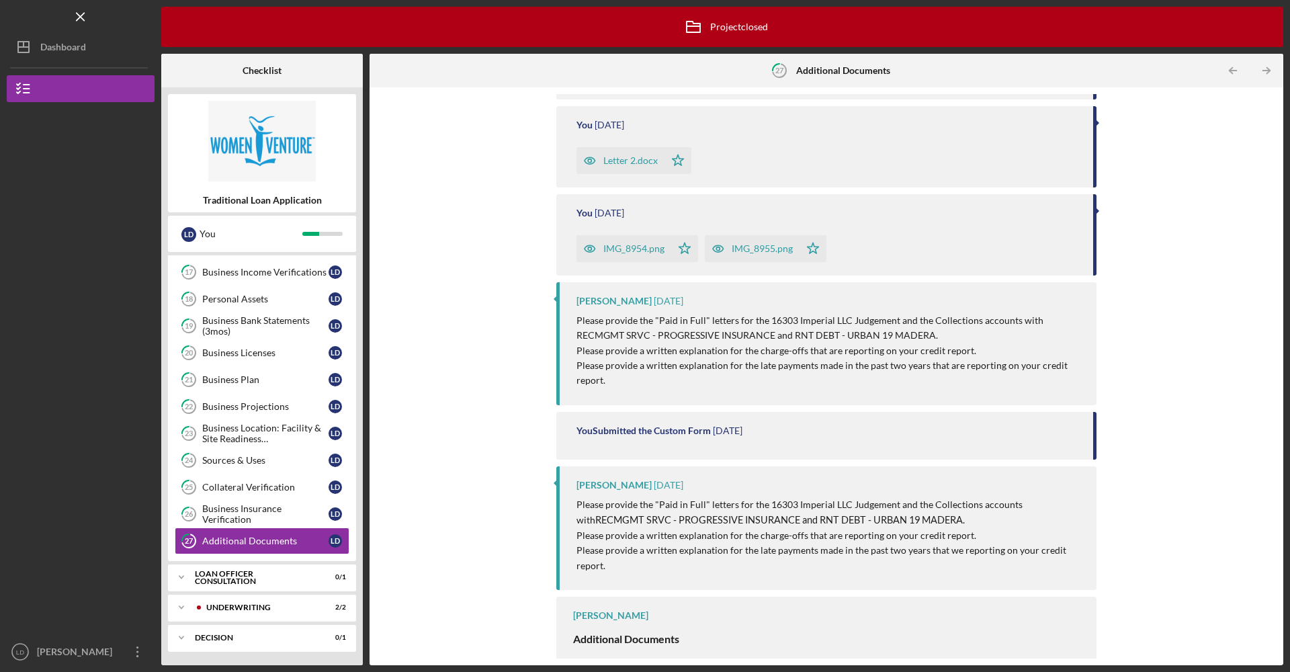
click at [641, 249] on div "IMG_8954.png" at bounding box center [633, 248] width 61 height 11
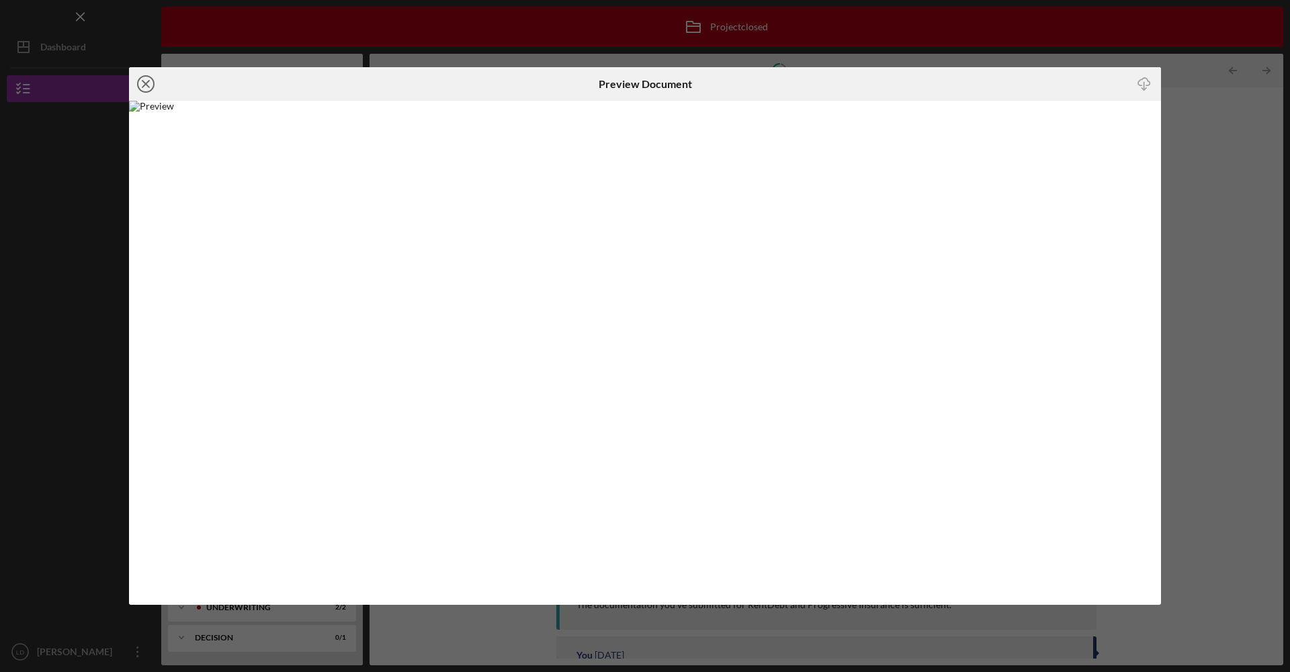
click at [145, 83] on line at bounding box center [145, 84] width 7 height 7
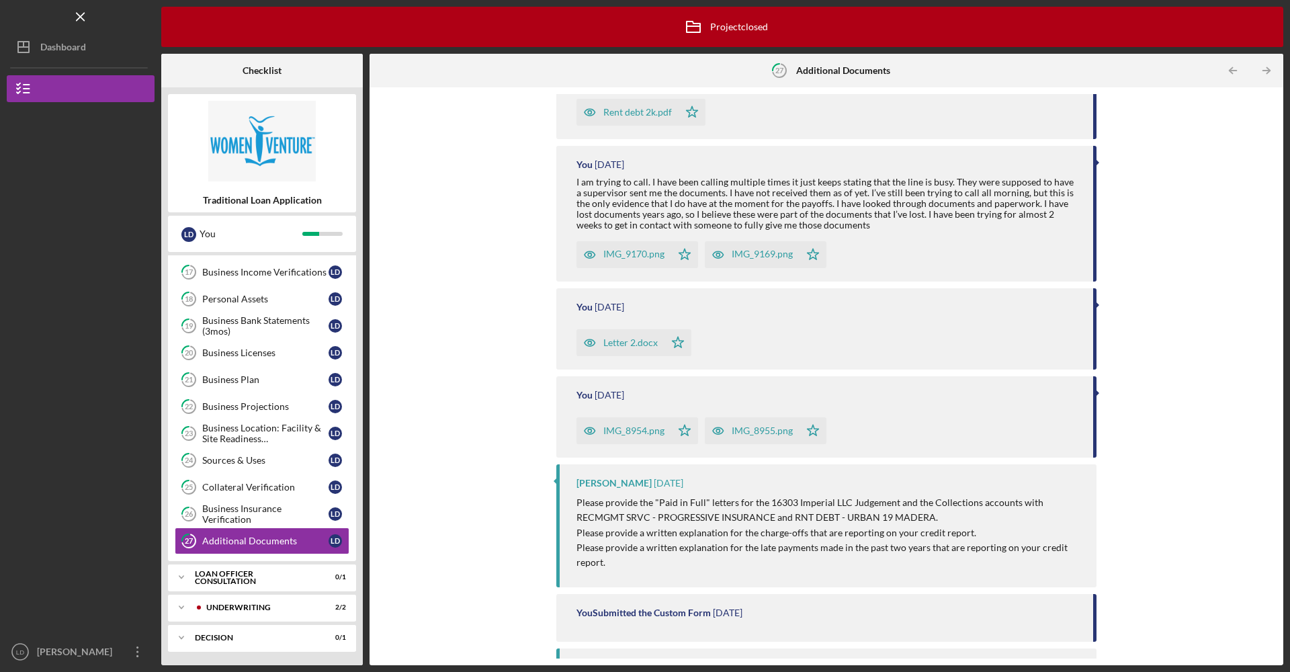
scroll to position [723, 0]
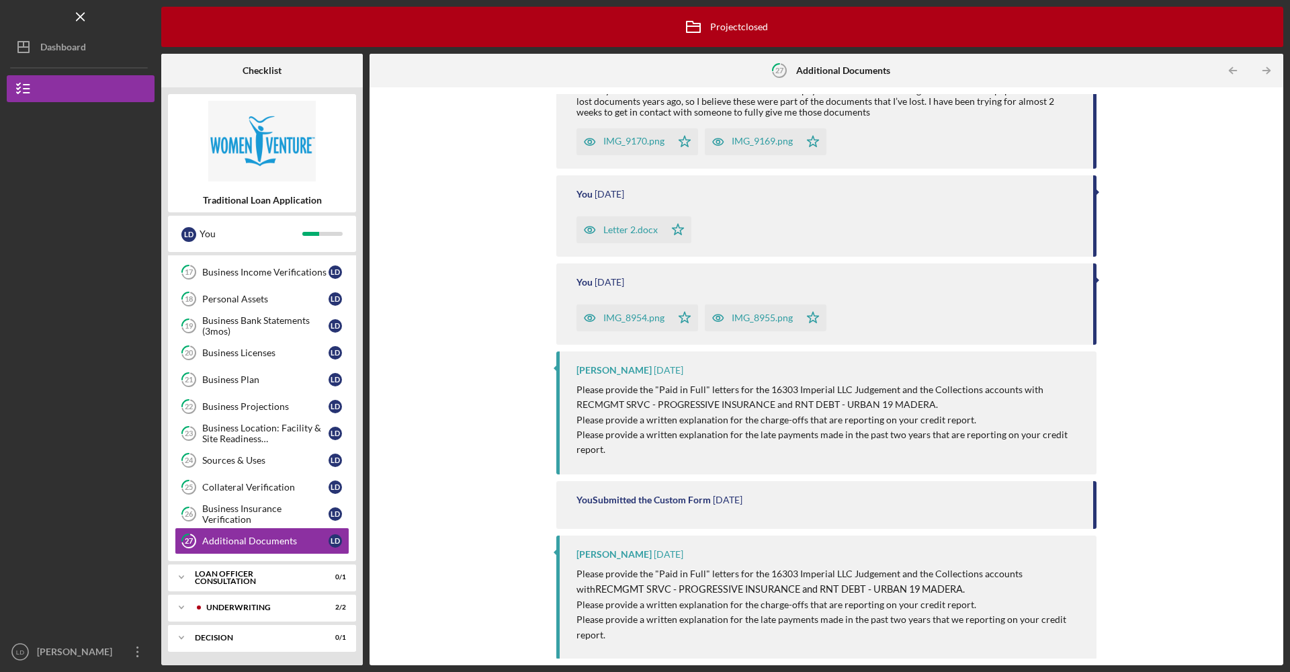
click at [758, 323] on div "IMG_8955.png" at bounding box center [752, 317] width 95 height 27
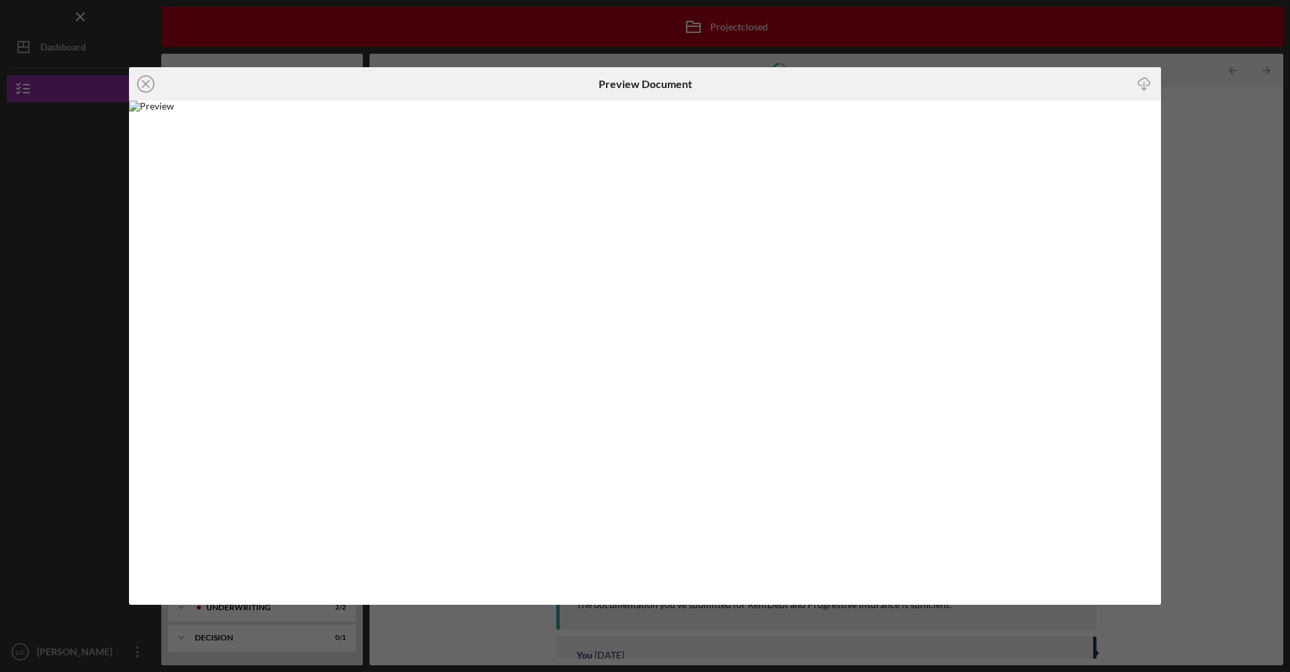
click at [1147, 81] on icon "Icon/Download" at bounding box center [1144, 84] width 30 height 30
click at [143, 88] on icon "Icon/Close" at bounding box center [146, 84] width 34 height 34
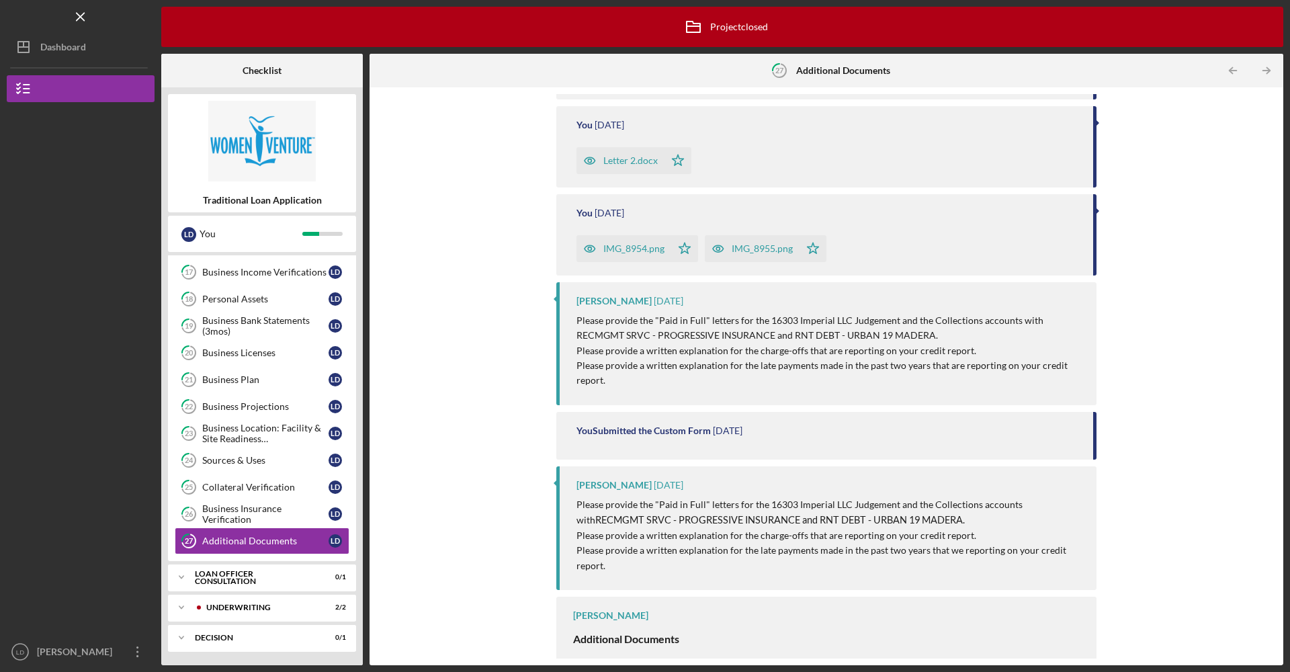
scroll to position [767, 0]
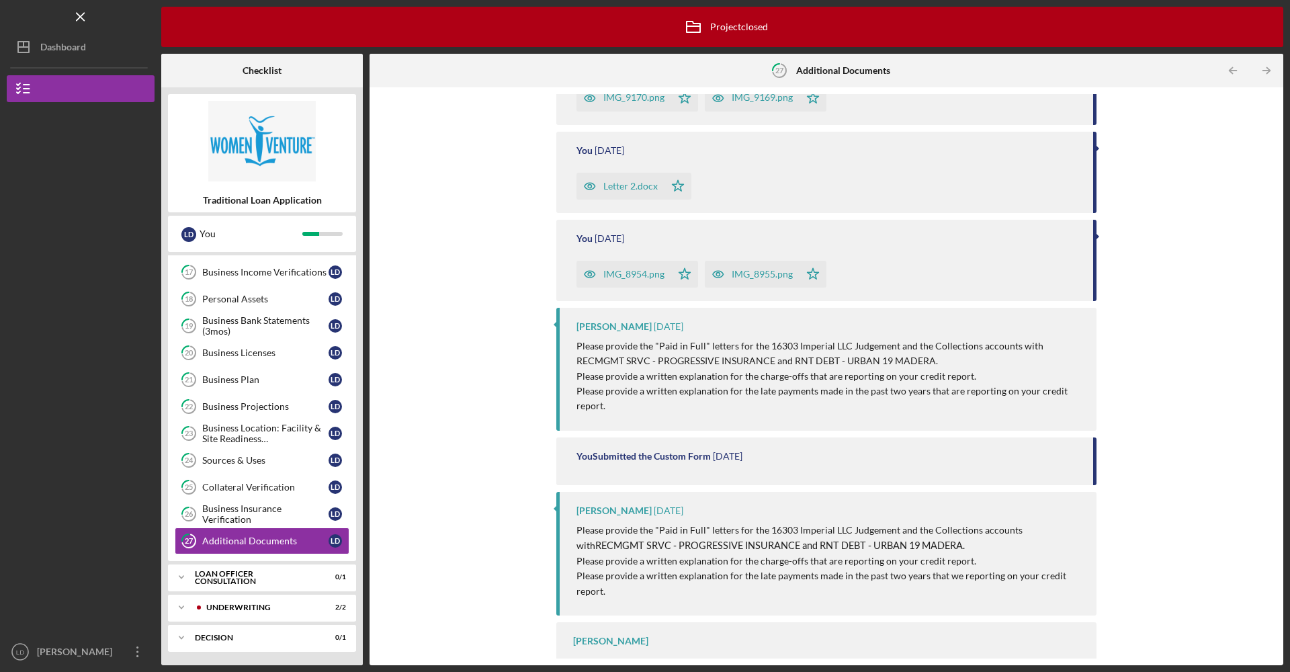
click at [750, 270] on div "IMG_8955.png" at bounding box center [761, 274] width 61 height 11
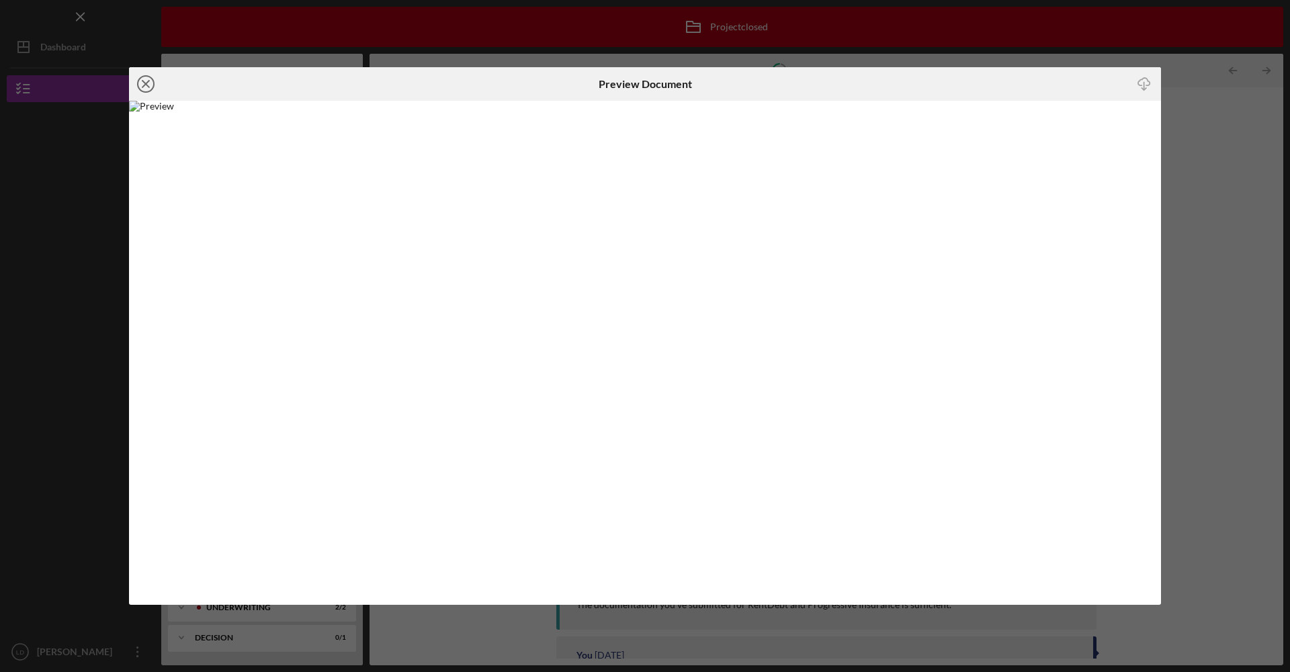
click at [142, 88] on icon "Icon/Close" at bounding box center [146, 84] width 34 height 34
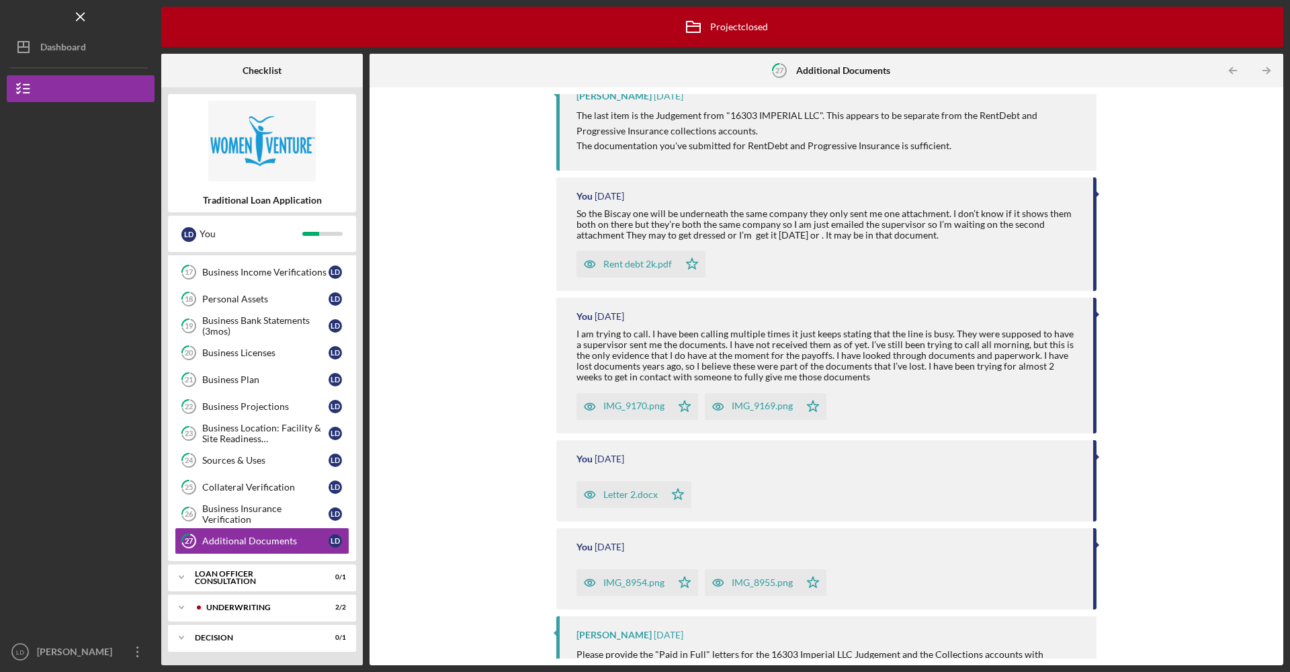
scroll to position [793, 0]
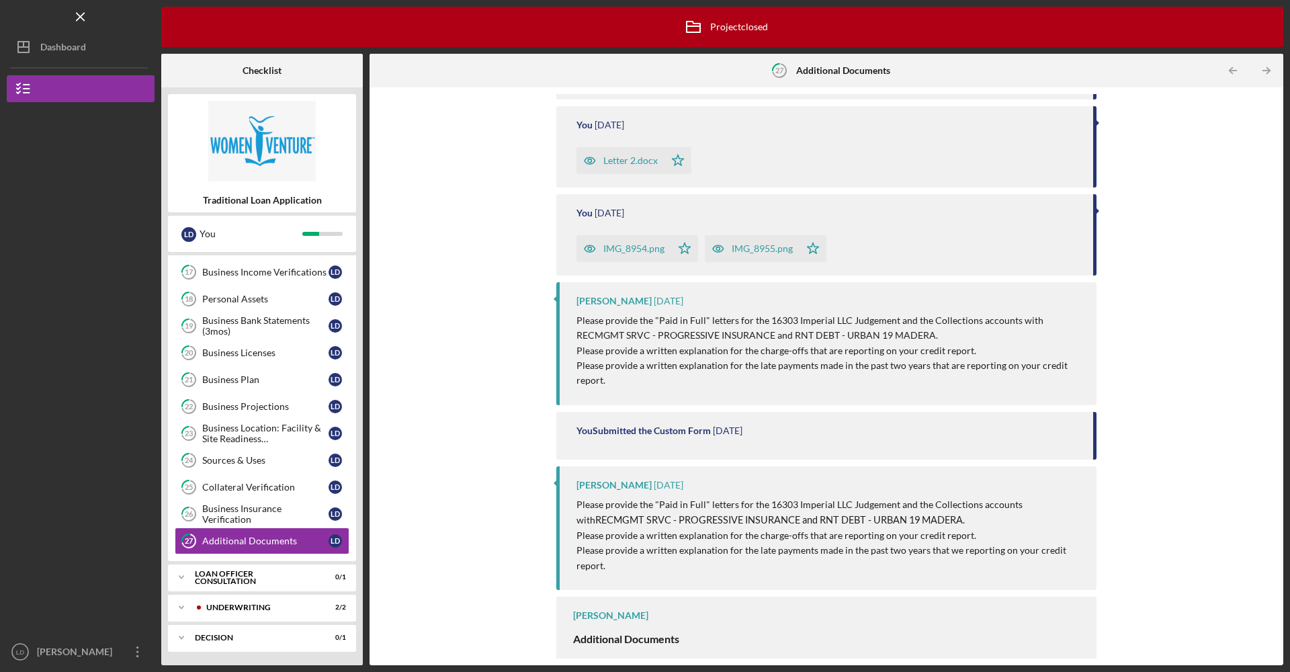
click at [641, 247] on div "IMG_8954.png" at bounding box center [633, 248] width 61 height 11
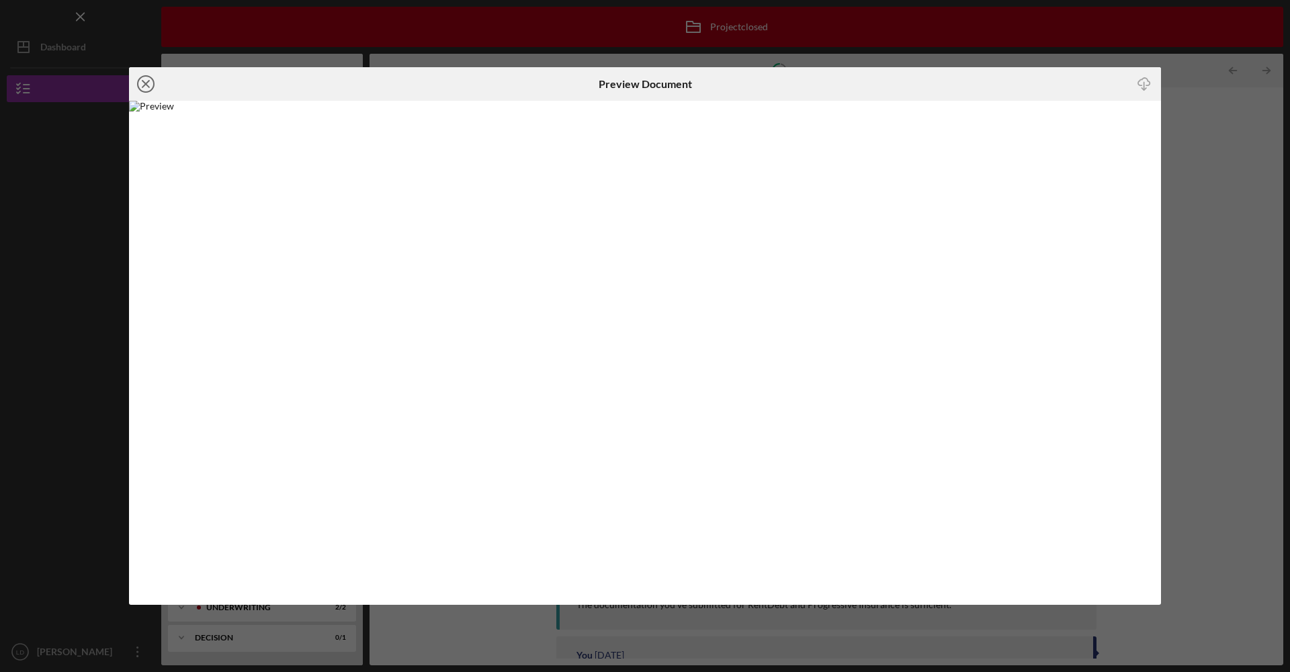
click at [141, 86] on icon "Icon/Close" at bounding box center [146, 84] width 34 height 34
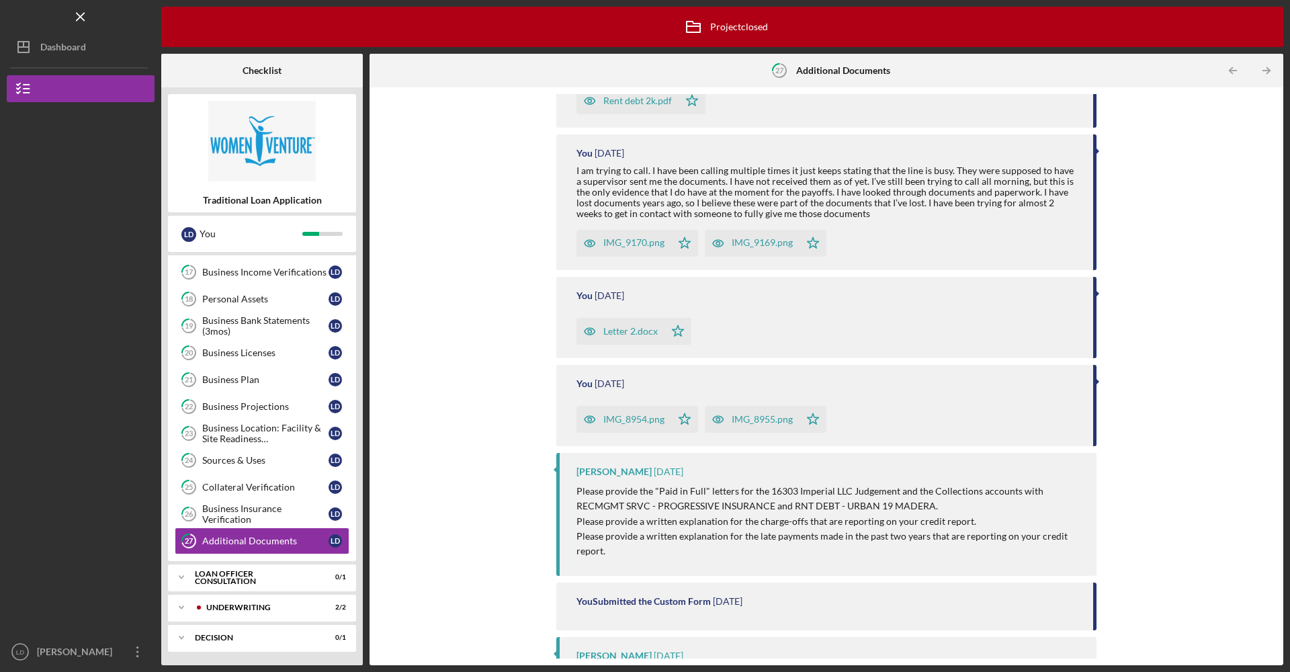
scroll to position [793, 0]
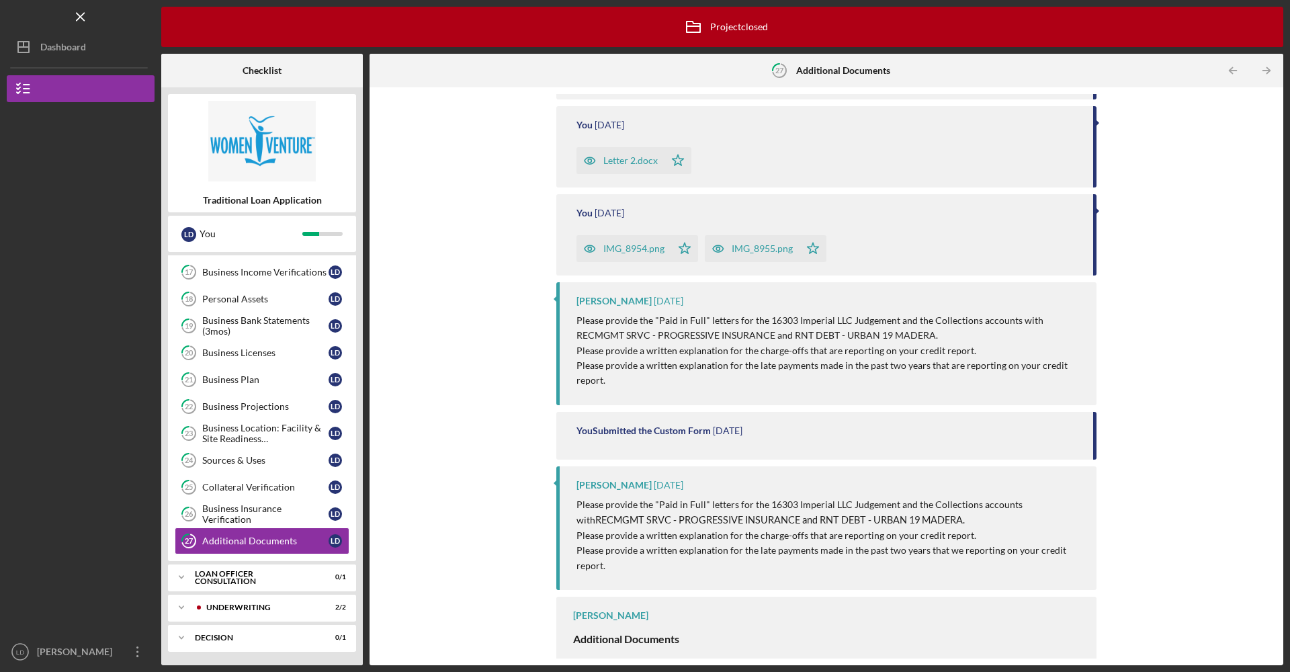
click at [625, 164] on div "Letter 2.docx" at bounding box center [620, 160] width 88 height 27
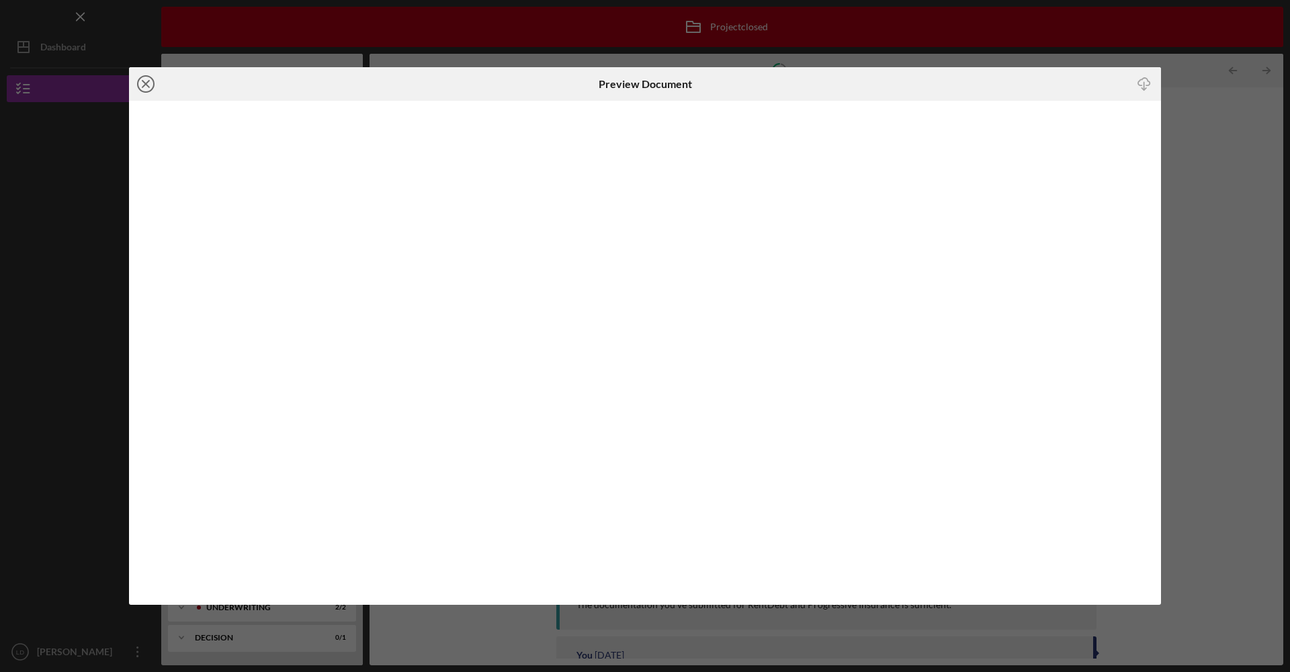
click at [143, 83] on icon "Icon/Close" at bounding box center [146, 84] width 34 height 34
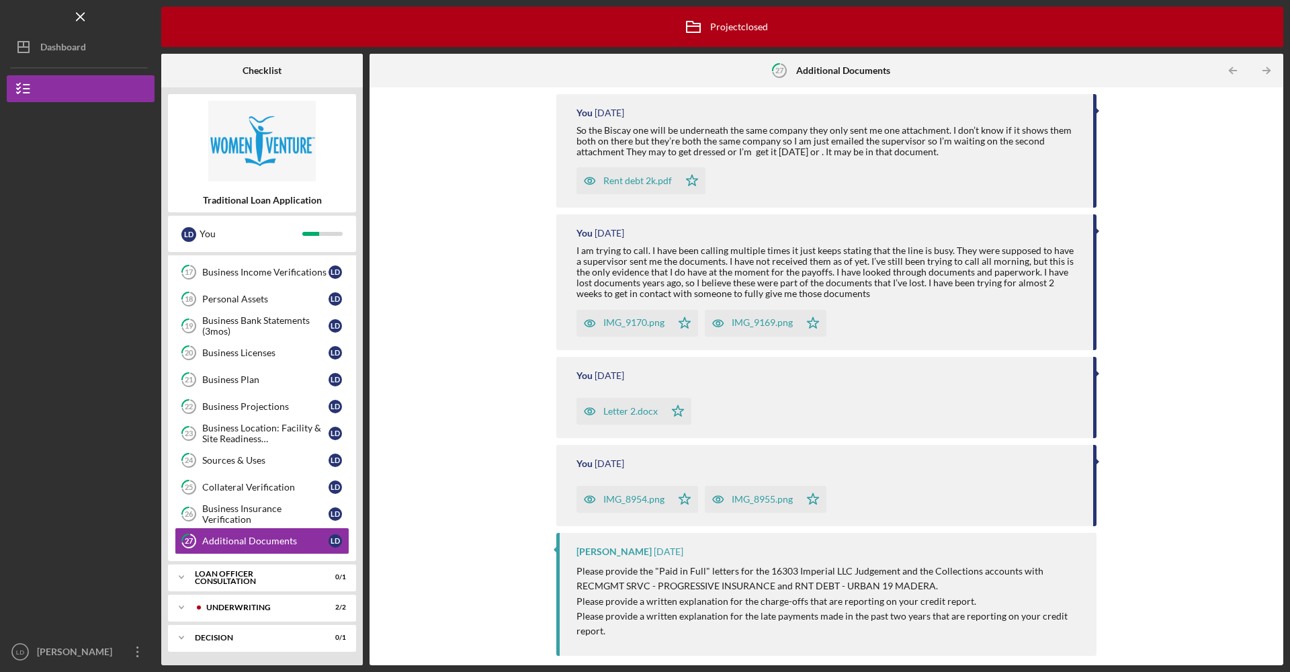
scroll to position [455, 0]
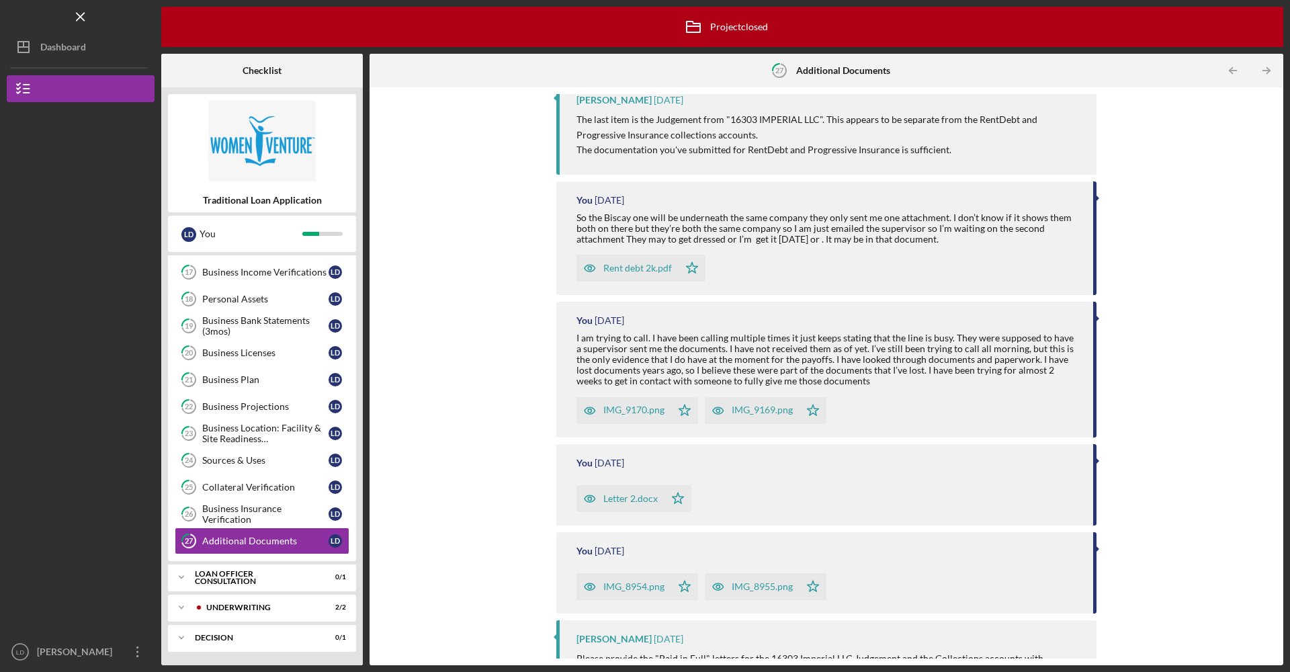
click at [753, 412] on div "IMG_9169.png" at bounding box center [761, 409] width 61 height 11
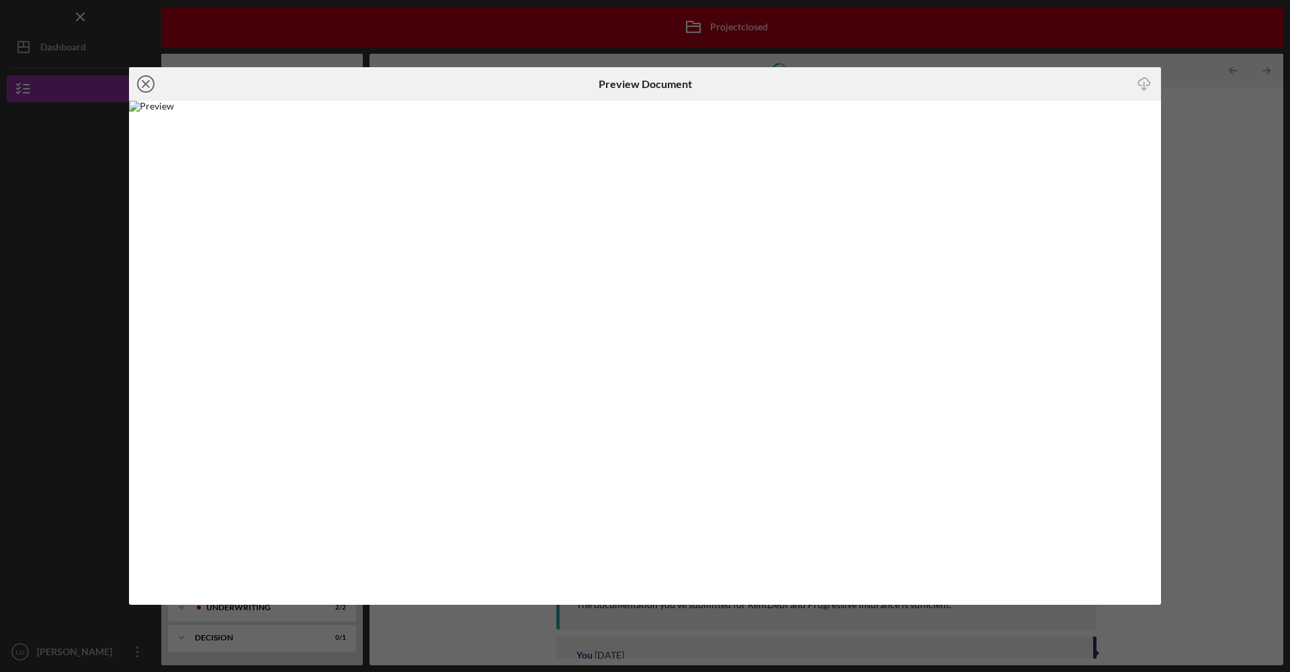
click at [139, 86] on icon "Icon/Close" at bounding box center [146, 84] width 34 height 34
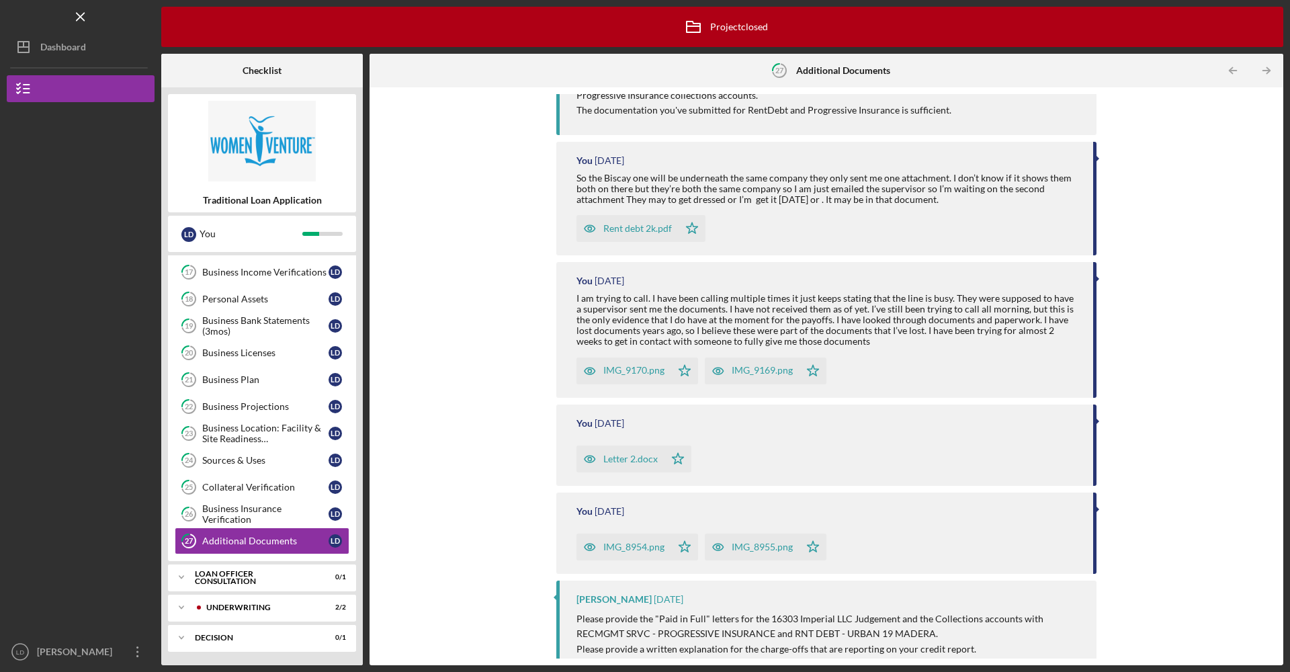
scroll to position [470, 0]
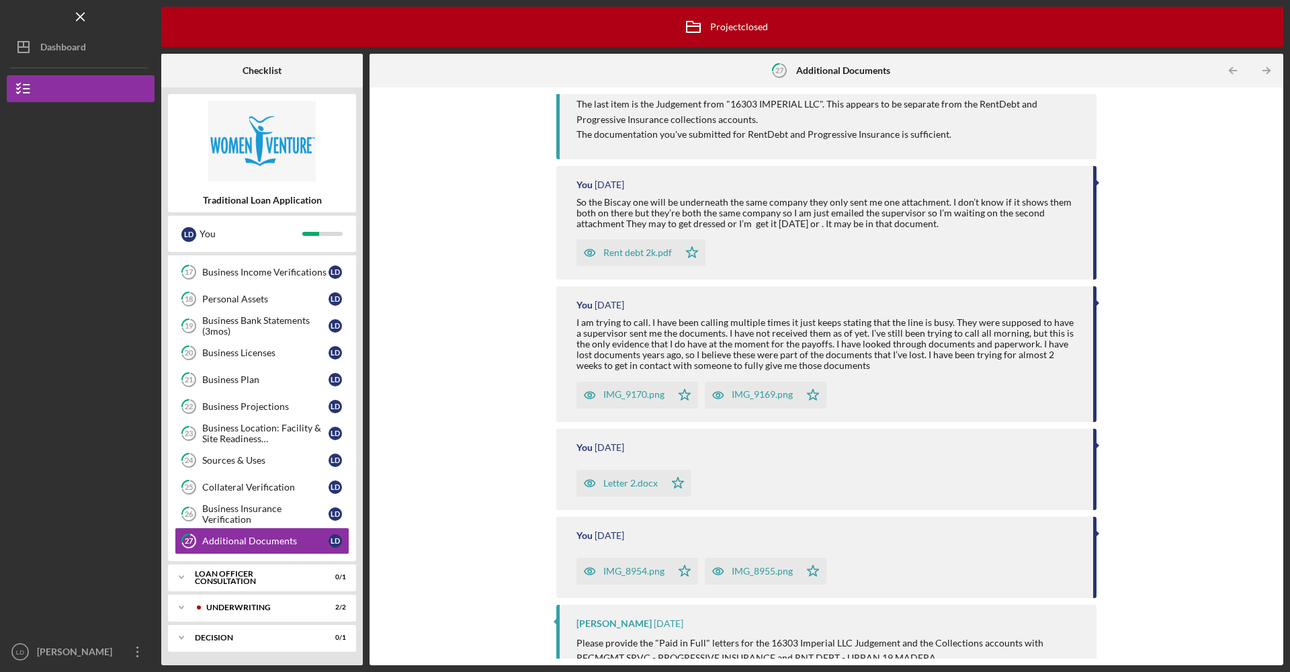
click at [639, 248] on div "Rent debt 2k.pdf" at bounding box center [637, 252] width 69 height 11
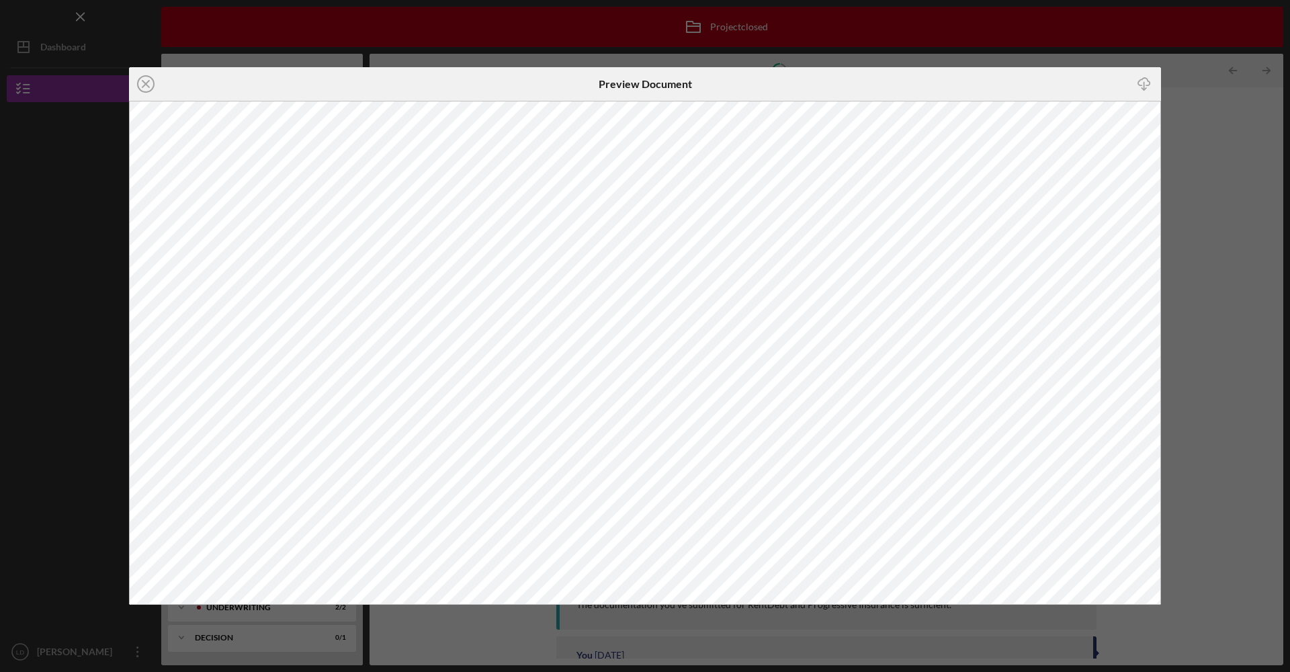
click at [1146, 85] on icon "button" at bounding box center [1143, 81] width 11 height 7
click at [142, 85] on icon "Icon/Close" at bounding box center [146, 84] width 34 height 34
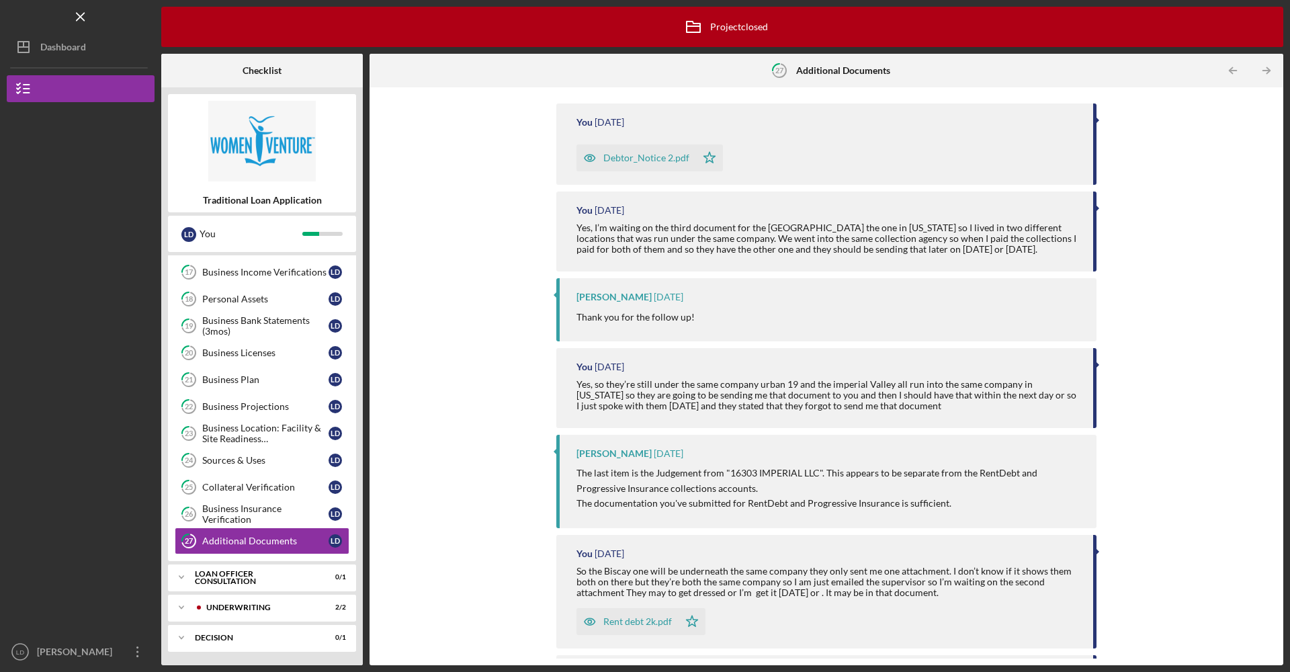
scroll to position [83, 0]
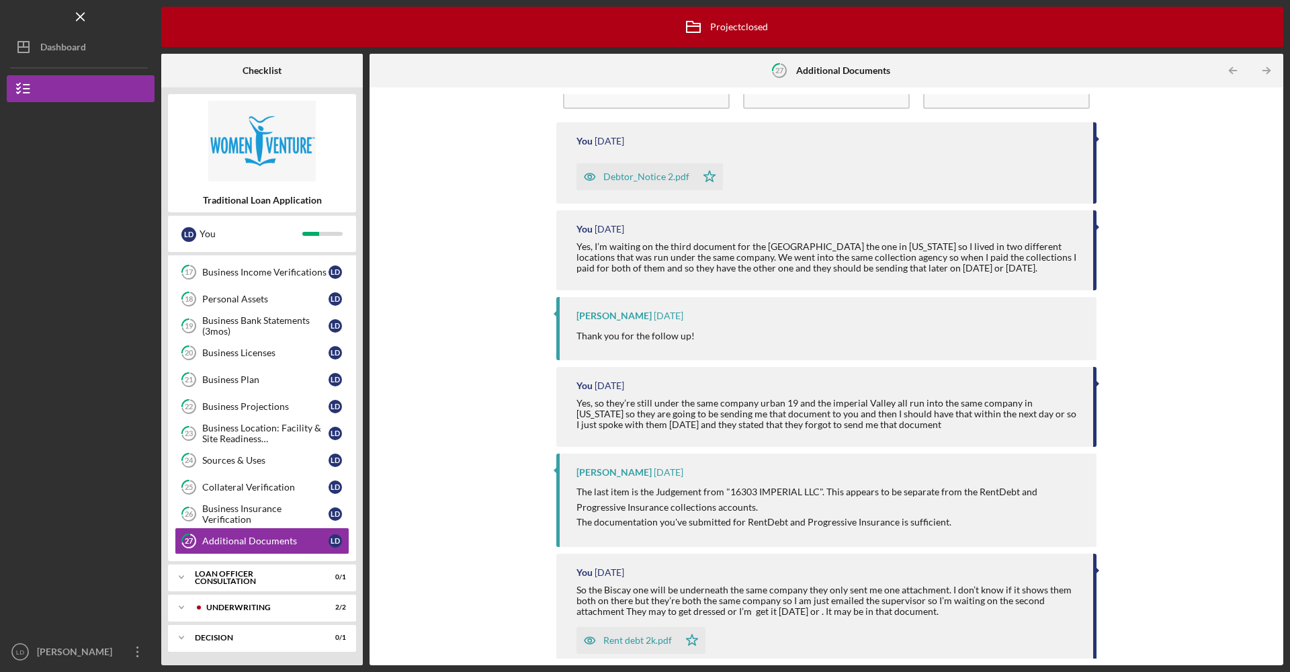
click at [633, 181] on div "Debtor_Notice 2.pdf" at bounding box center [646, 176] width 86 height 11
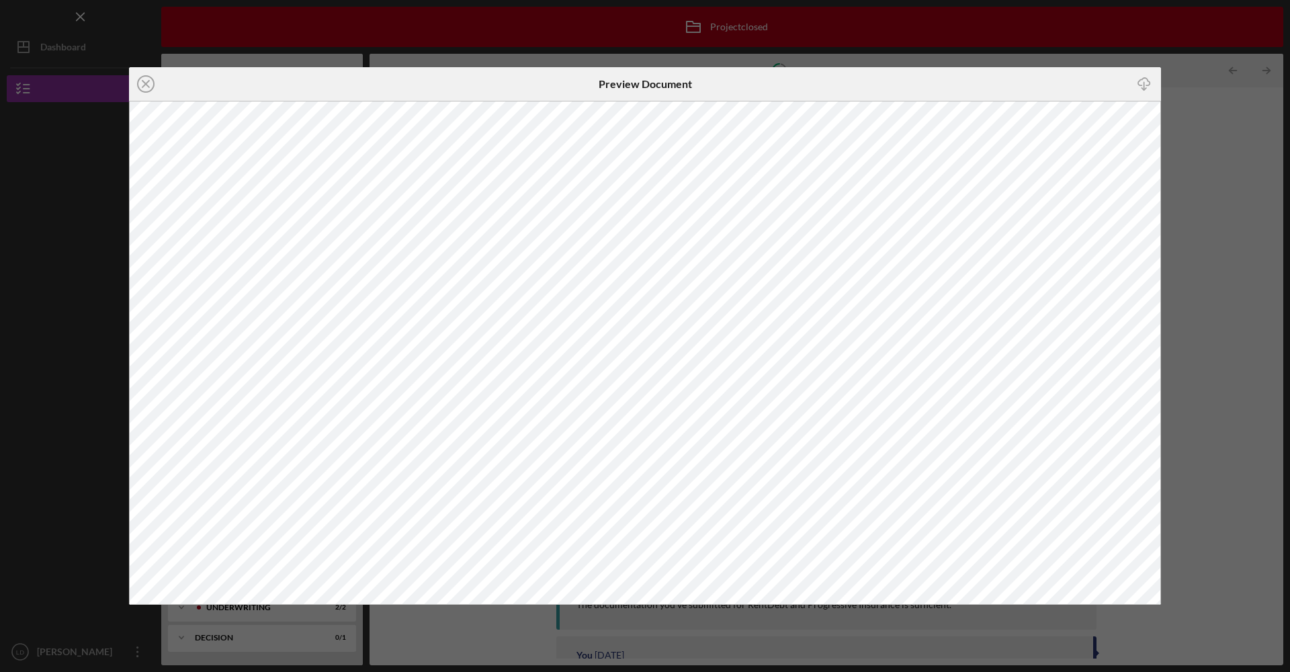
click at [1145, 85] on icon "Icon/Download" at bounding box center [1144, 84] width 30 height 30
click at [149, 83] on icon "Icon/Close" at bounding box center [146, 84] width 34 height 34
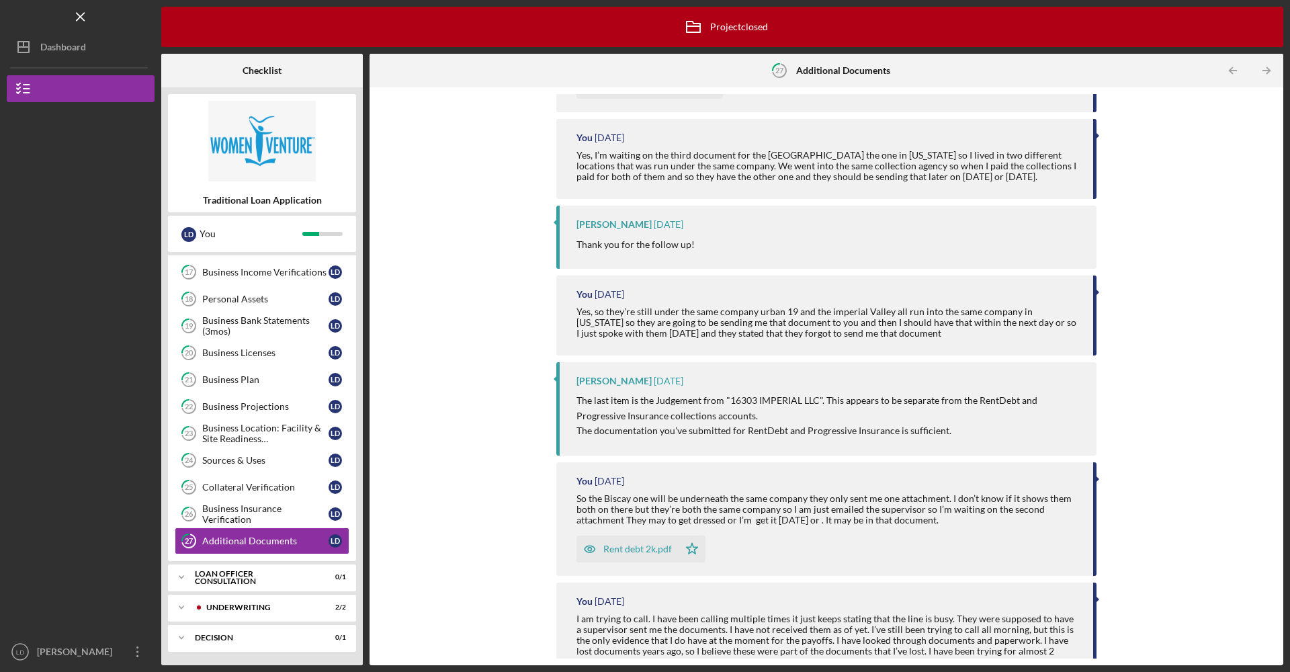
scroll to position [268, 0]
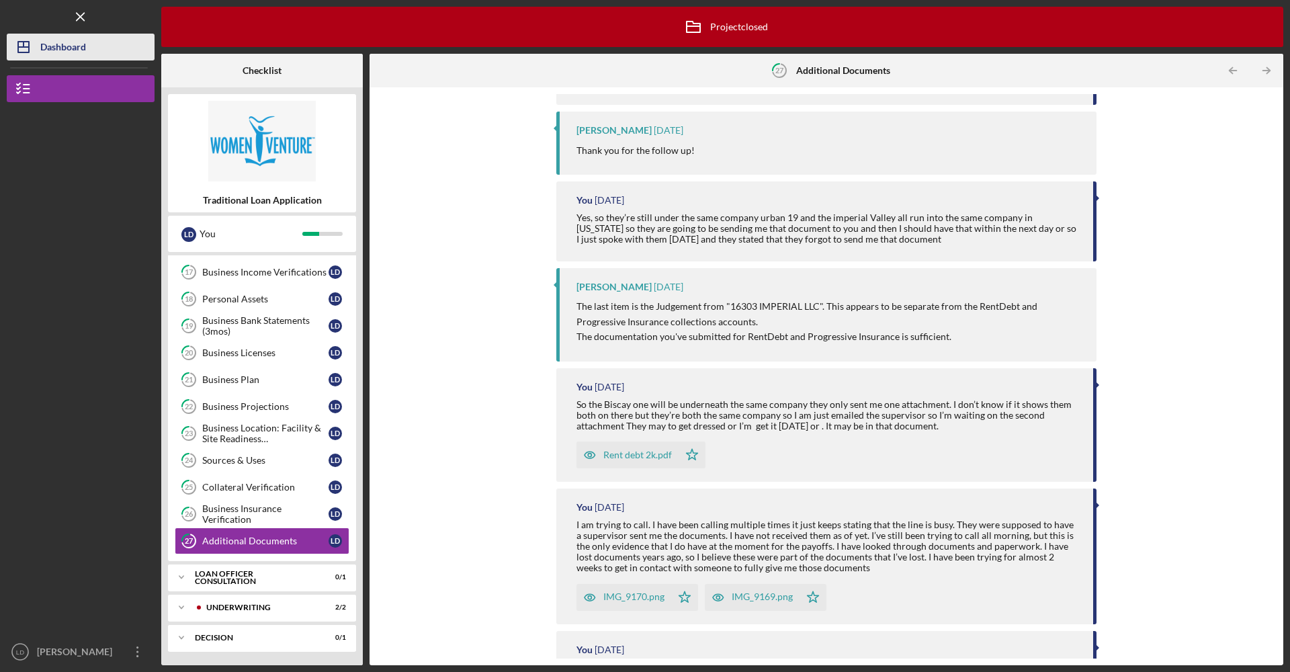
click at [94, 50] on button "Icon/Dashboard Dashboard" at bounding box center [81, 47] width 148 height 27
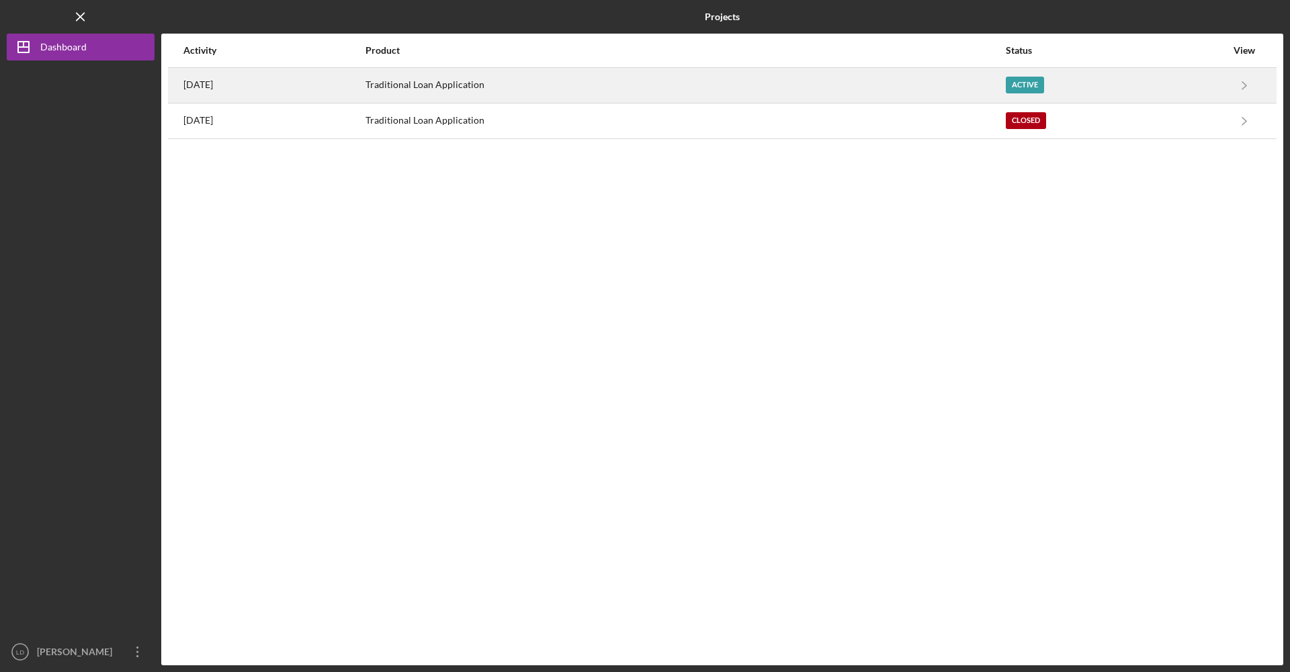
click at [891, 97] on div "Traditional Loan Application" at bounding box center [684, 86] width 639 height 34
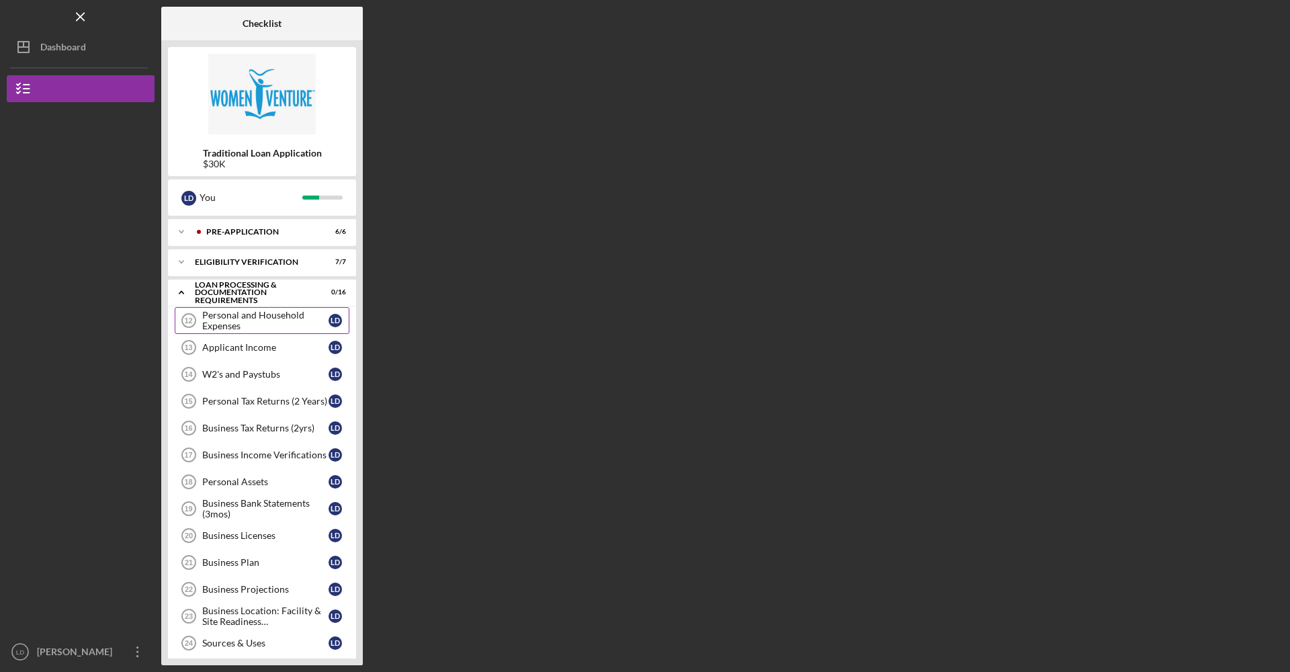
click at [268, 320] on div "Personal and Household Expenses" at bounding box center [265, 320] width 126 height 21
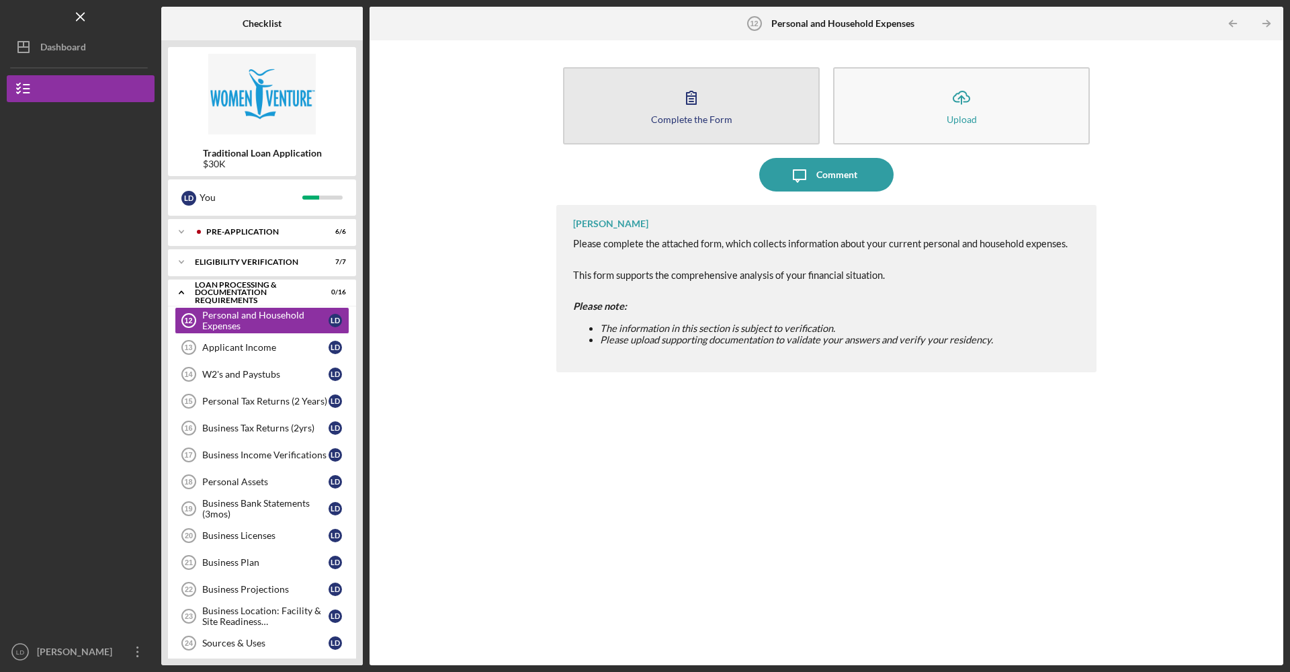
click at [650, 105] on button "Complete the Form Form" at bounding box center [691, 105] width 257 height 77
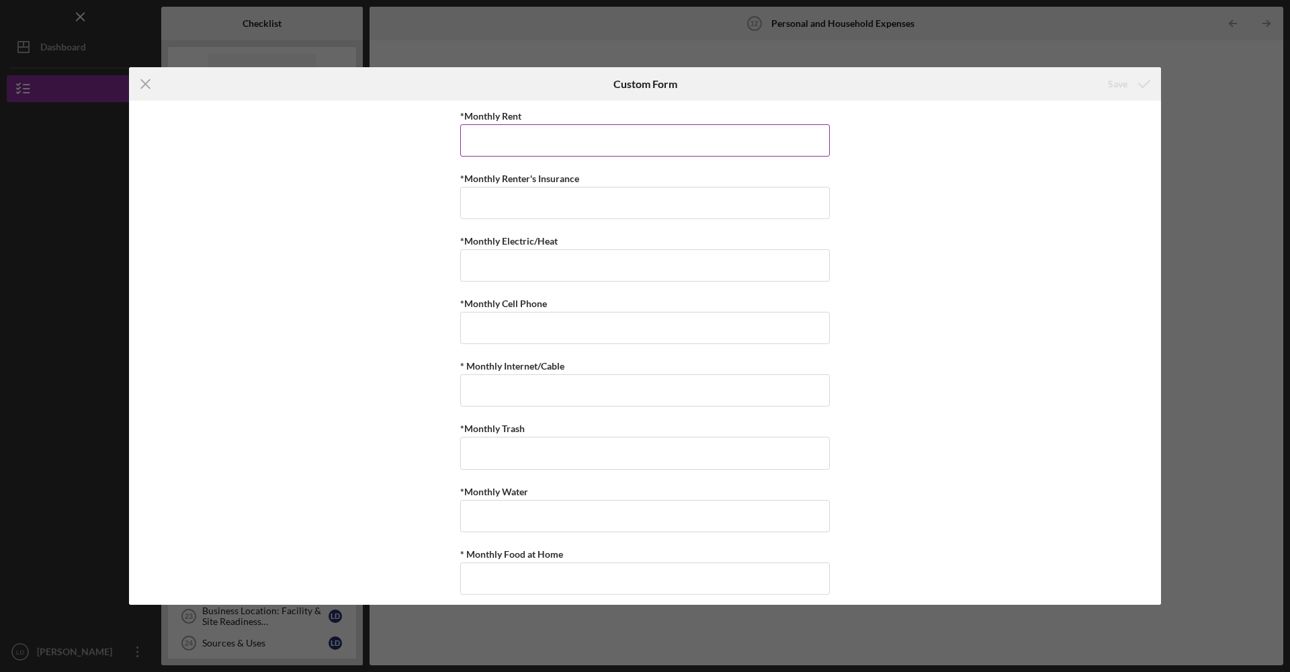
click at [563, 141] on input "*Monthly Rent" at bounding box center [644, 140] width 369 height 32
type input "$1,235"
click at [481, 192] on input "*Monthly Renter's Insurance" at bounding box center [644, 203] width 369 height 32
type input "$9.99"
click at [541, 267] on input "*Monthly Electric/Heat" at bounding box center [644, 265] width 369 height 32
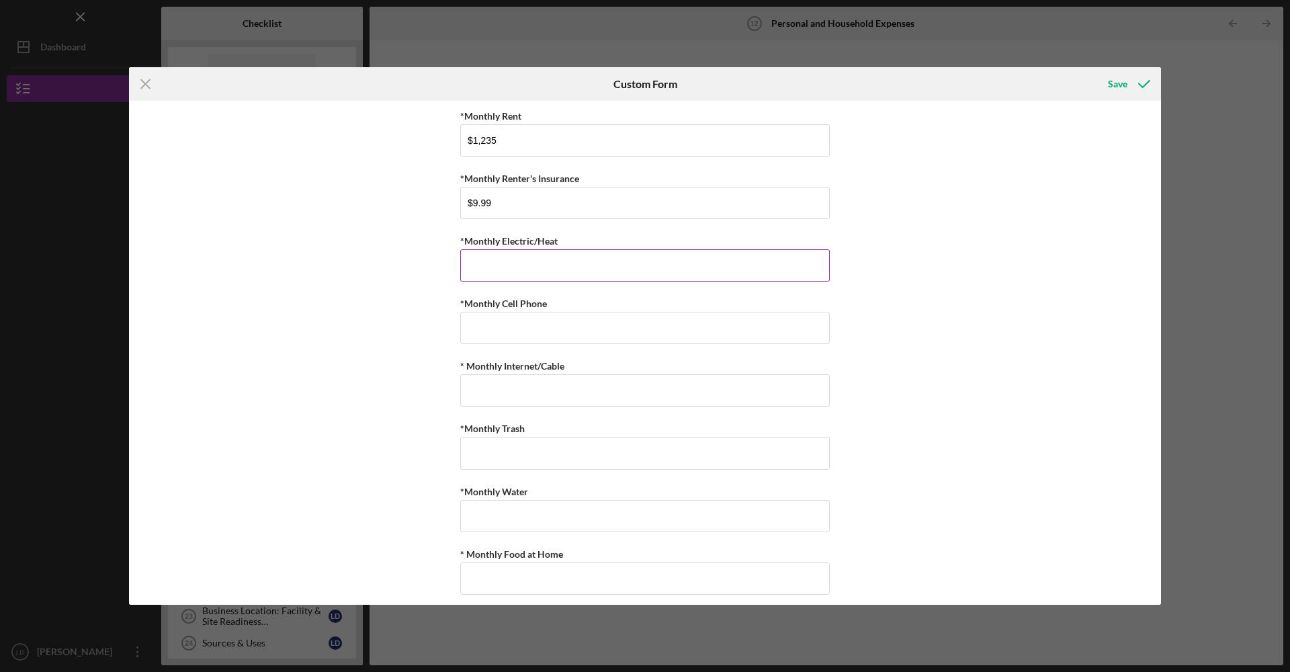
click at [543, 262] on input "*Monthly Electric/Heat" at bounding box center [644, 265] width 369 height 32
type input "$50"
click at [525, 331] on input "*Monthly Cell Phone" at bounding box center [644, 328] width 369 height 32
type input "$81"
click at [586, 387] on input "* Monthly Internet/Cable" at bounding box center [644, 390] width 369 height 32
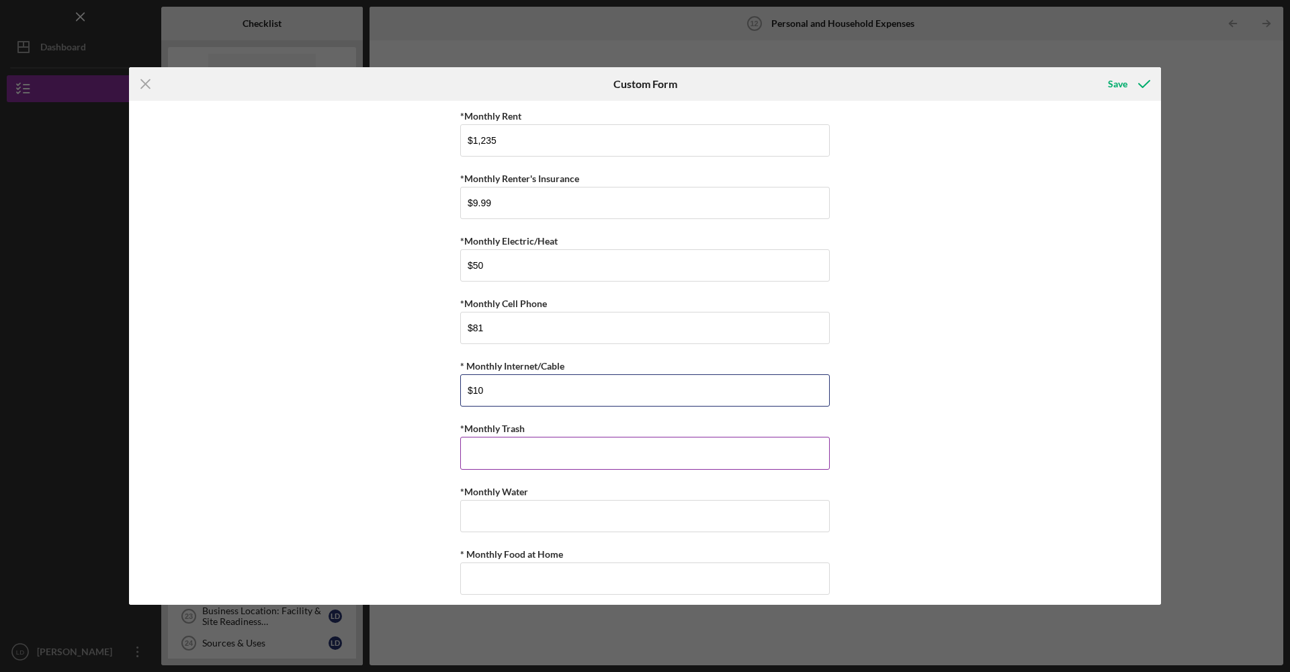
type input "$10"
click at [594, 464] on input "*Monthly Trash" at bounding box center [644, 453] width 369 height 32
type input "$0"
click at [558, 517] on input "*Monthly Water" at bounding box center [644, 516] width 369 height 32
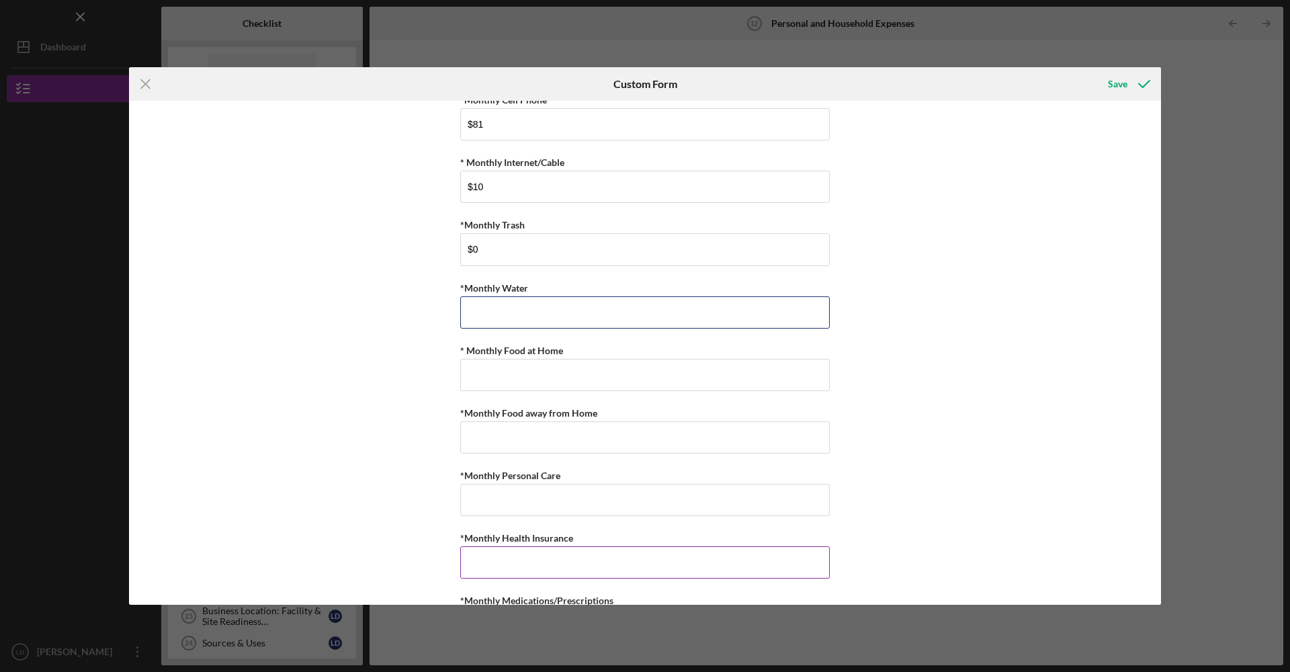
scroll to position [219, 0]
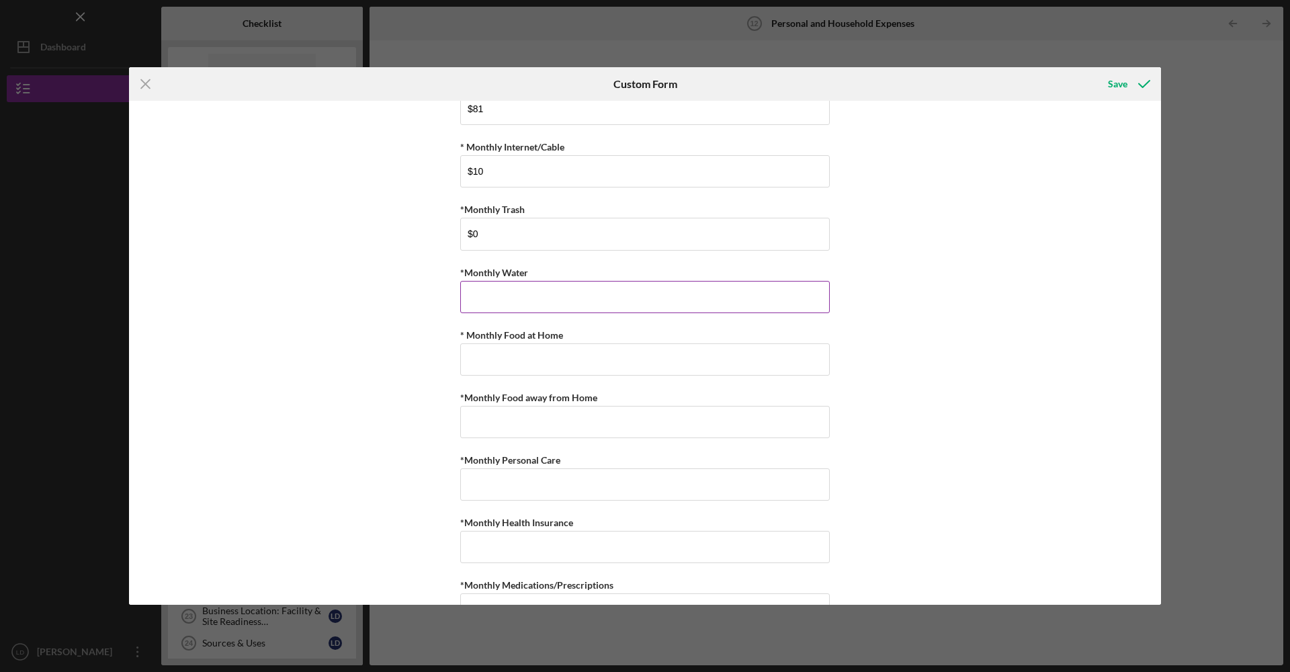
click at [501, 291] on input "*Monthly Water" at bounding box center [644, 297] width 369 height 32
type input "$0"
click at [910, 478] on div "*Monthly Rent $1,235 *Monthly Renter's Insurance $9.99 *Monthly Electric/Heat $…" at bounding box center [645, 353] width 1032 height 504
click at [676, 365] on input "* Monthly Food at Home" at bounding box center [644, 359] width 369 height 32
type input "$5"
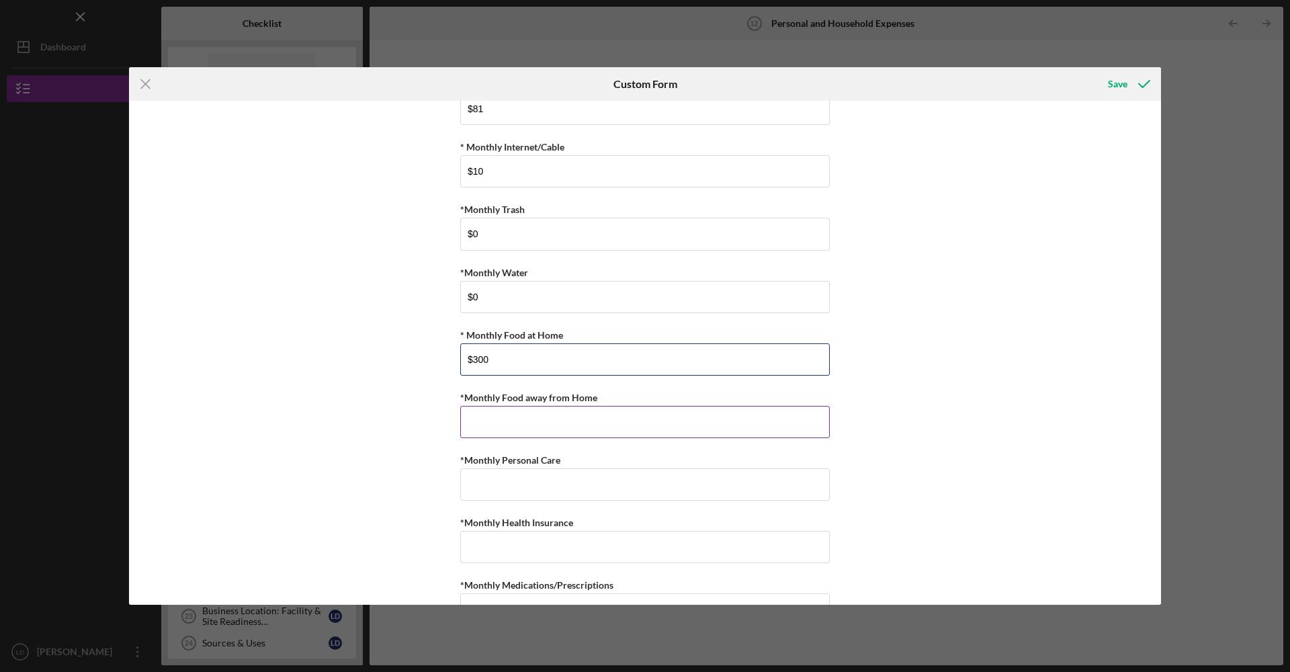
type input "$300"
click at [603, 431] on input "*Monthly Food away from Home" at bounding box center [644, 422] width 369 height 32
type input "$0"
click at [484, 487] on input "*Monthly Personal Care" at bounding box center [644, 484] width 369 height 32
click at [506, 490] on input "$1" at bounding box center [644, 484] width 369 height 32
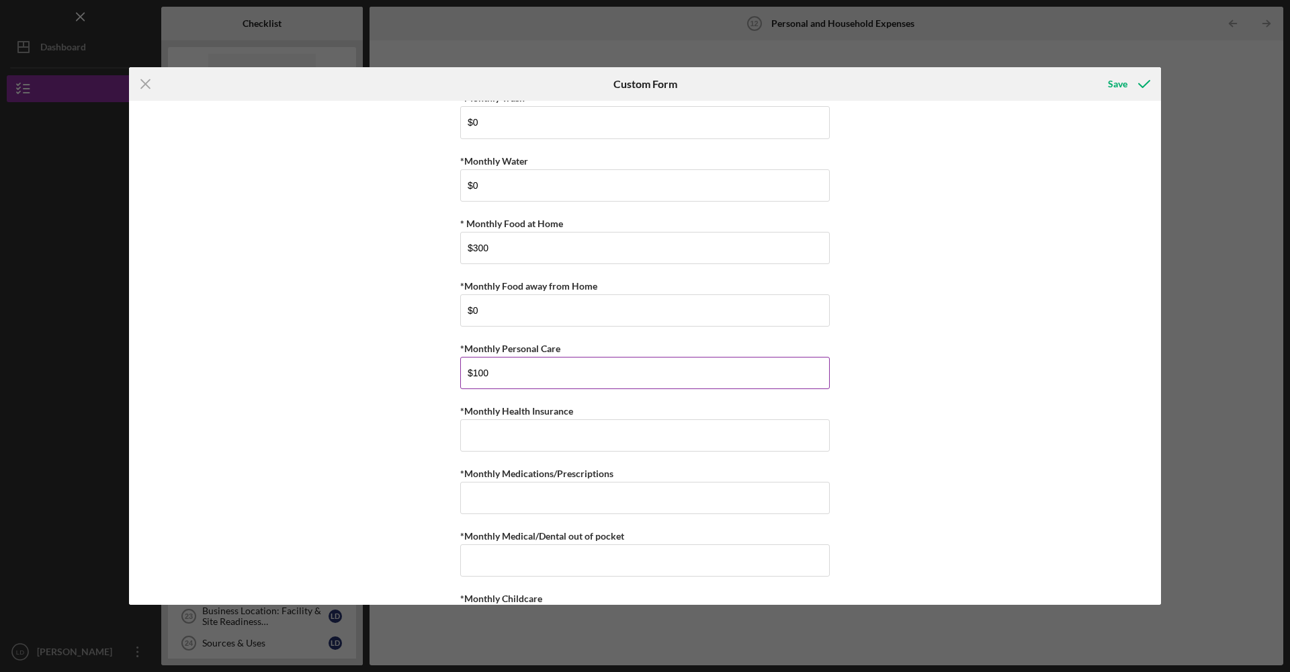
scroll to position [361, 0]
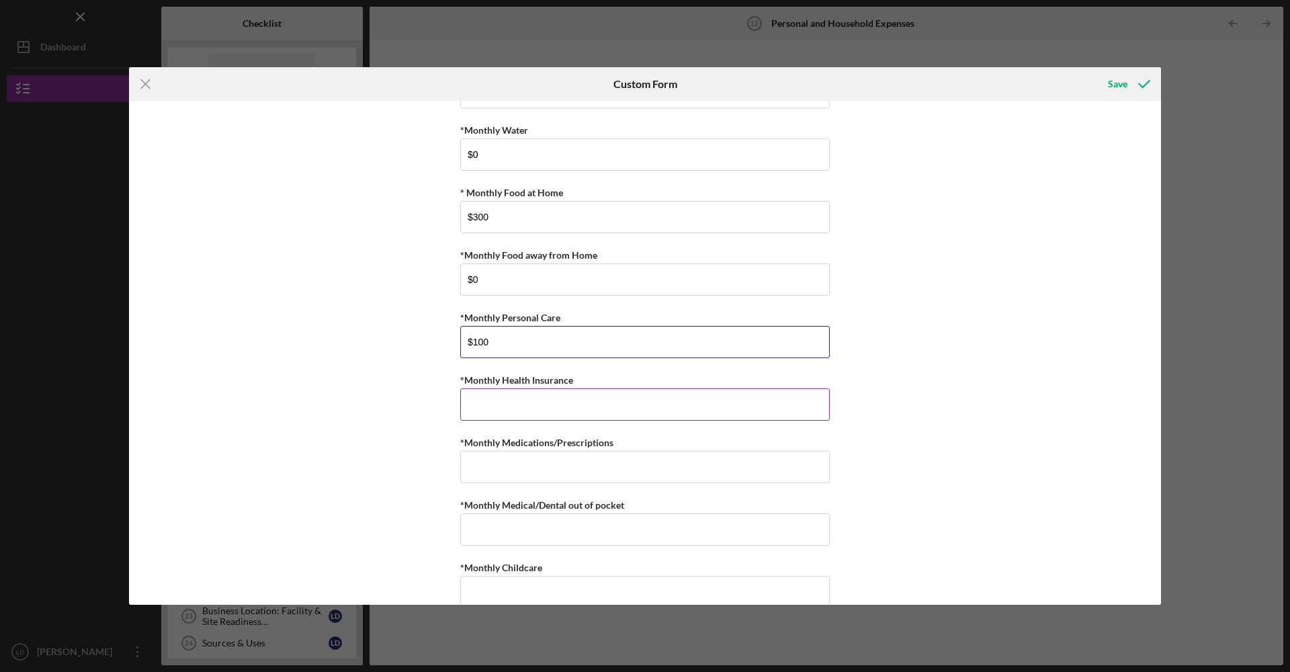
type input "$100"
click at [555, 389] on input "*Monthly Health Insurance" at bounding box center [644, 404] width 369 height 32
type input "$0"
click at [842, 4] on div "Icon/Menu Close Custom Form Save *Monthly Rent $1,235 *Monthly Renter's Insuran…" at bounding box center [645, 336] width 1290 height 672
drag, startPoint x: 658, startPoint y: 454, endPoint x: 654, endPoint y: 460, distance: 7.3
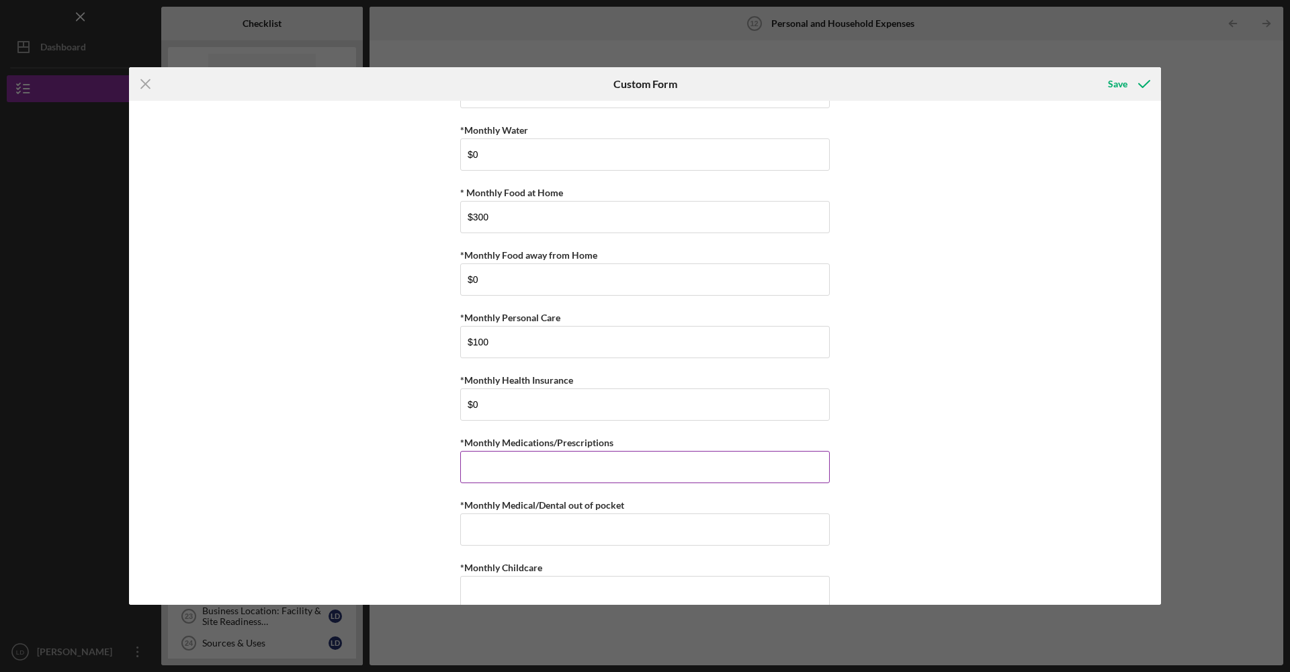
click at [655, 459] on input "*Monthly Medications/Prescriptions" at bounding box center [644, 467] width 369 height 32
type input "$0"
click at [665, 524] on input "*Monthly Medical/Dental out of pocket" at bounding box center [644, 529] width 369 height 32
type input "$0"
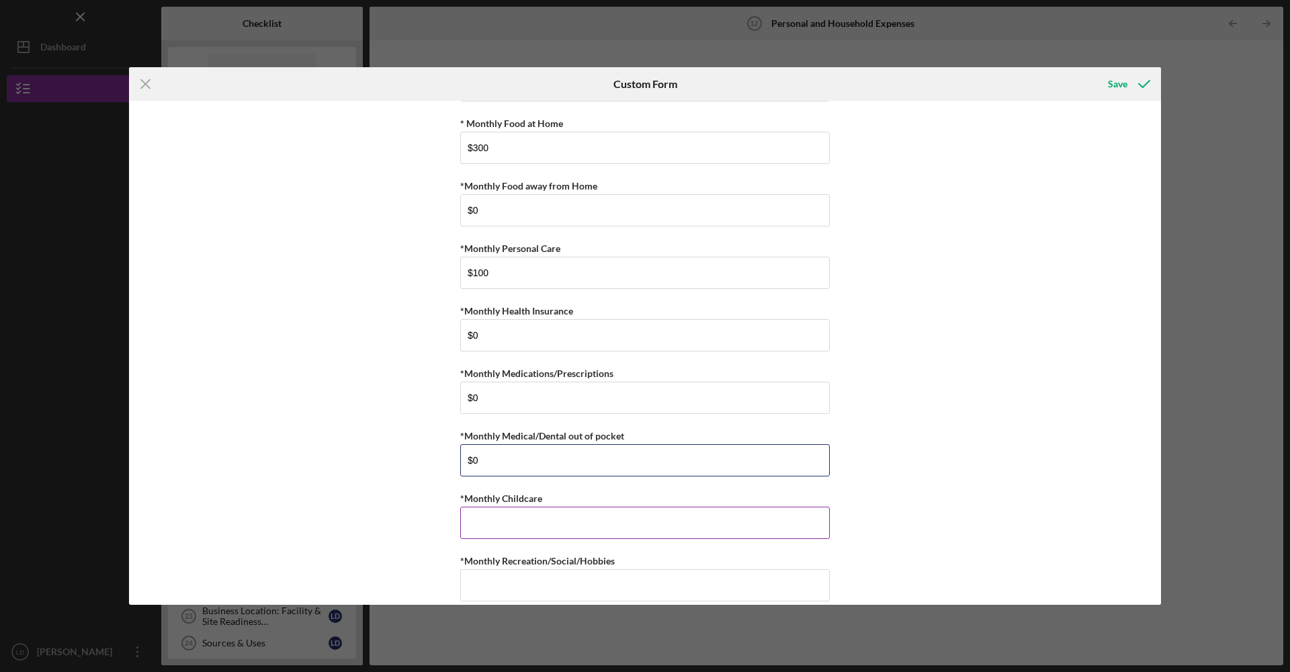
scroll to position [447, 0]
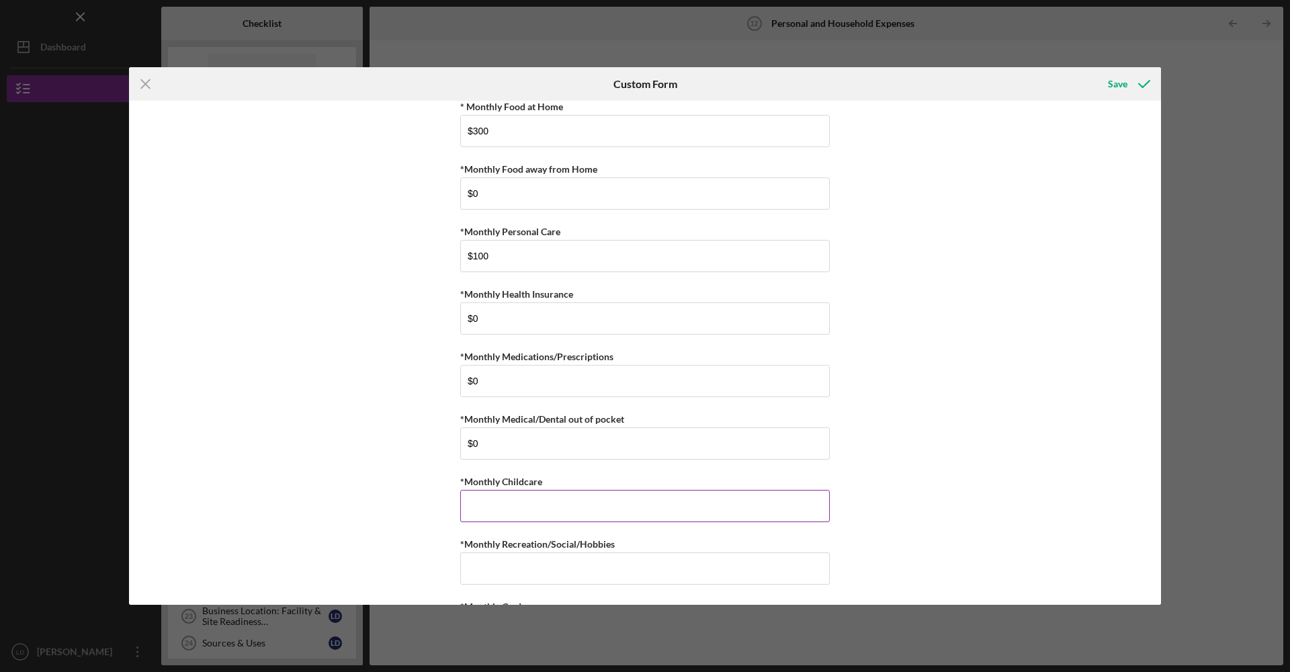
click at [668, 511] on input "*Monthly Childcare" at bounding box center [644, 506] width 369 height 32
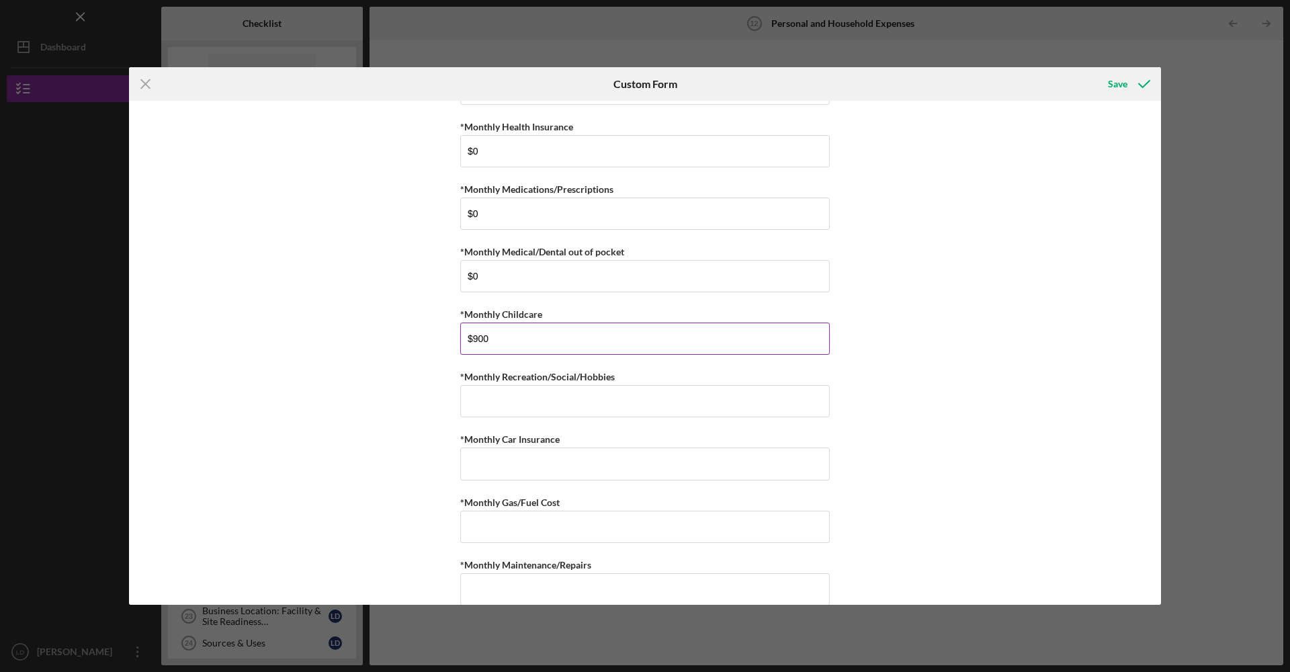
scroll to position [630, 0]
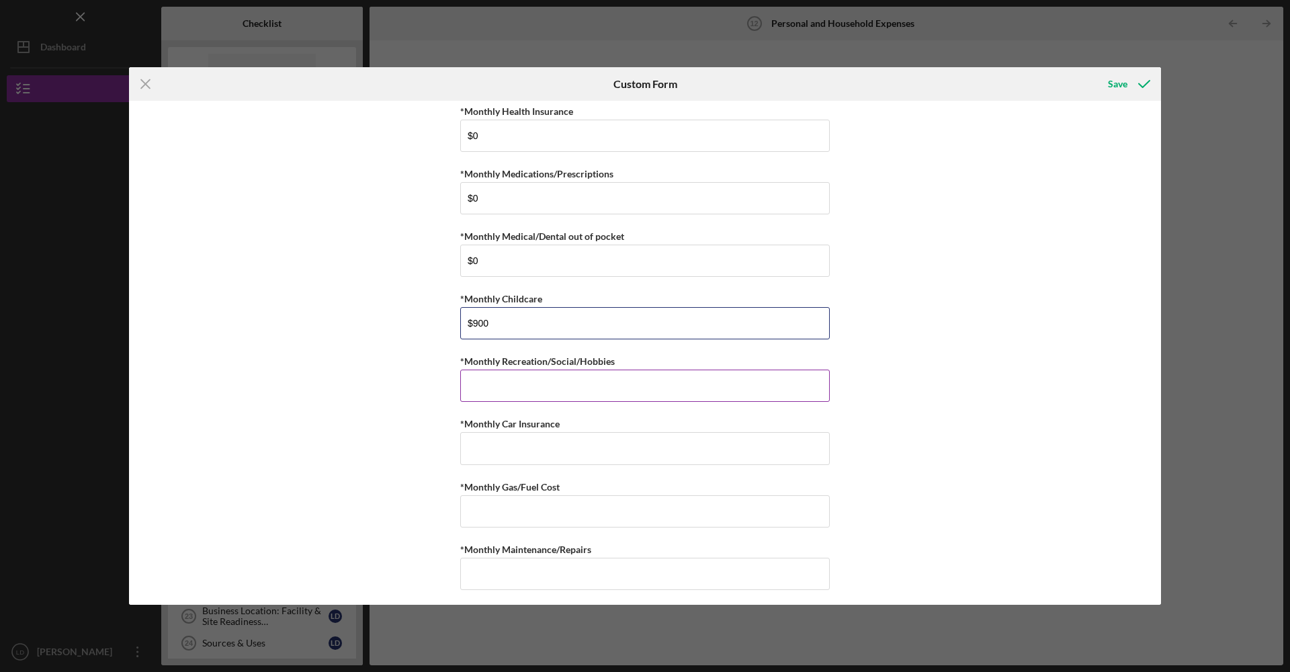
type input "$900"
click at [718, 383] on input "*Monthly Recreation/Social/Hobbies" at bounding box center [644, 385] width 369 height 32
type input "$200"
click at [685, 438] on input "*Monthly Car Insurance" at bounding box center [644, 448] width 369 height 32
type input "$286"
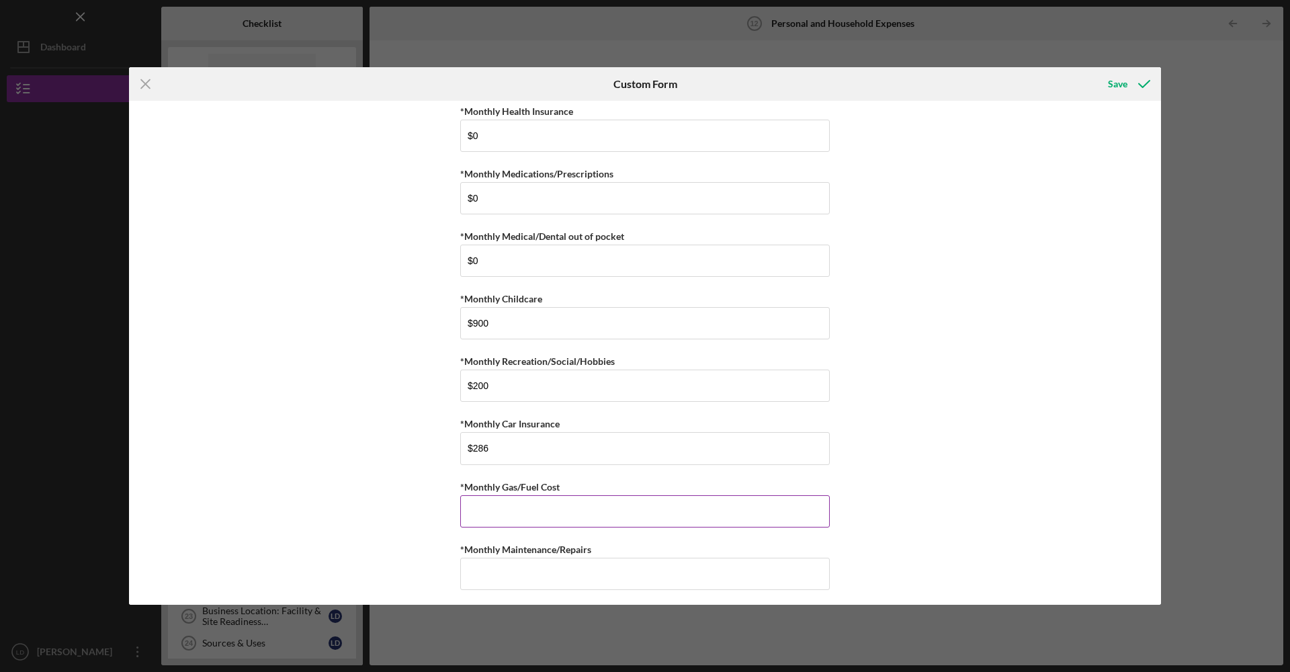
click at [762, 501] on input "*Monthly Gas/Fuel Cost" at bounding box center [644, 511] width 369 height 32
type input "$3"
type input "$200"
click at [791, 569] on input "*Monthly Maintenance/Repairs" at bounding box center [644, 574] width 369 height 32
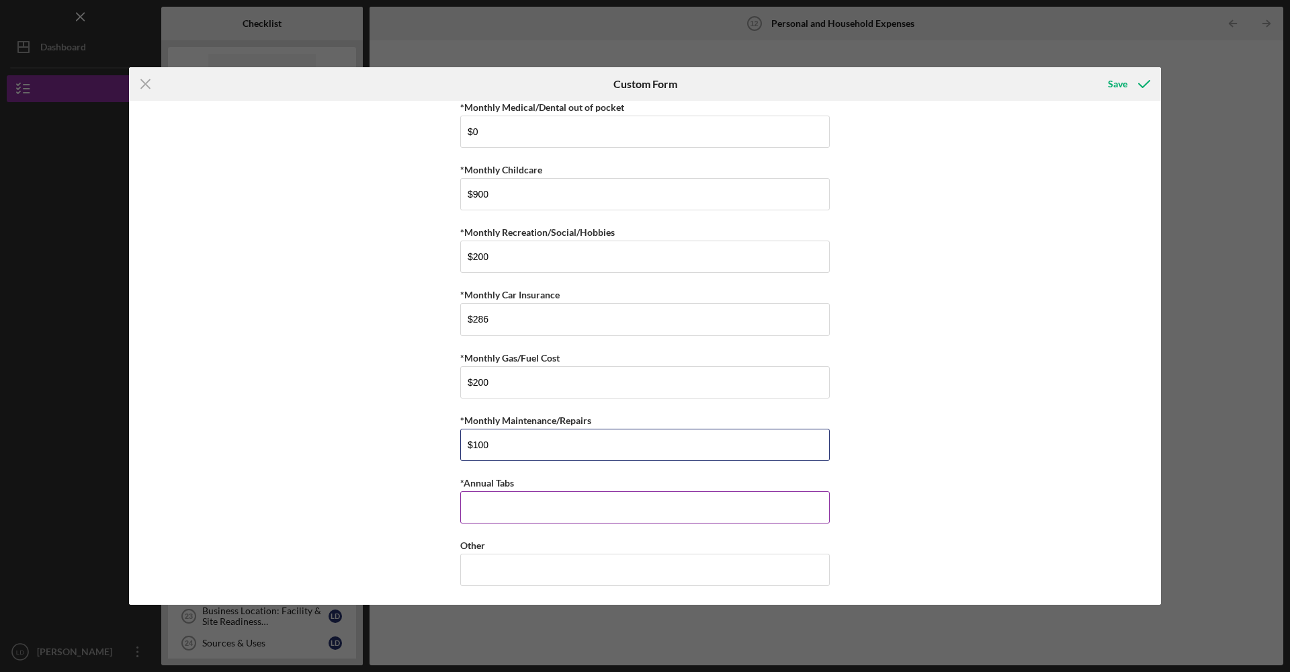
type input "$100"
click at [605, 506] on input "*Annual Tabs" at bounding box center [644, 507] width 369 height 32
type input "$0"
click at [1130, 82] on icon "submit" at bounding box center [1144, 84] width 34 height 34
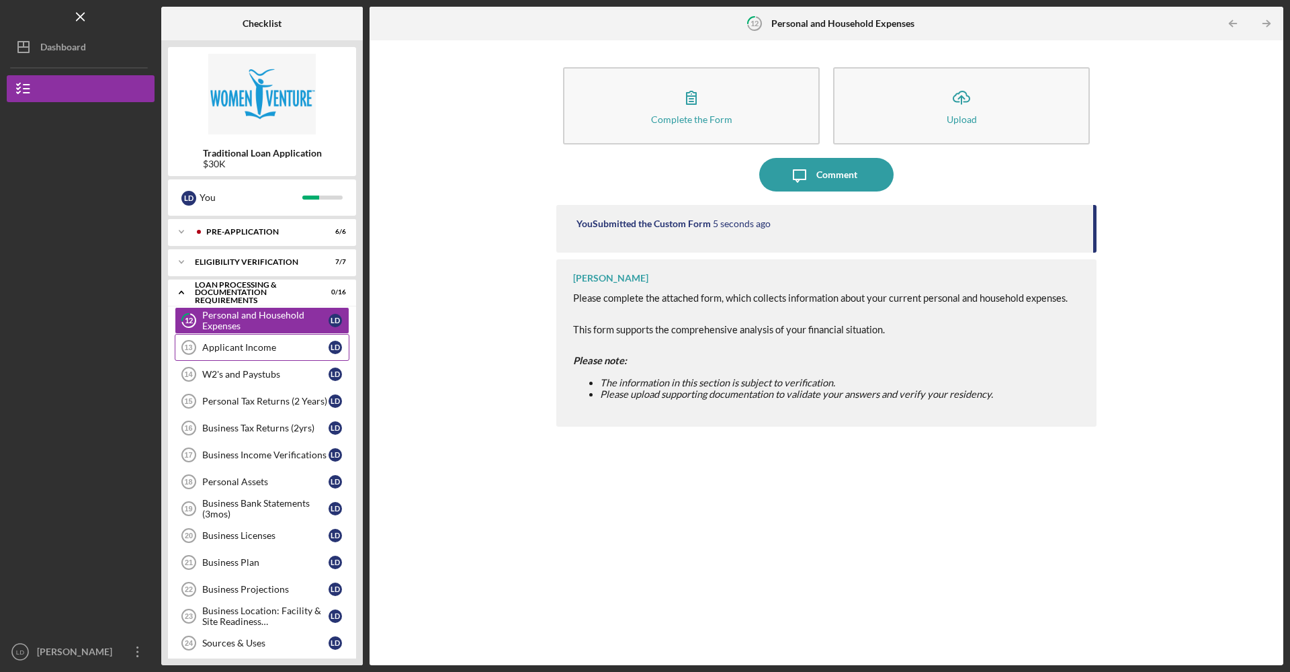
click at [255, 354] on link "Applicant Income 13 Applicant Income [PERSON_NAME]" at bounding box center [262, 347] width 175 height 27
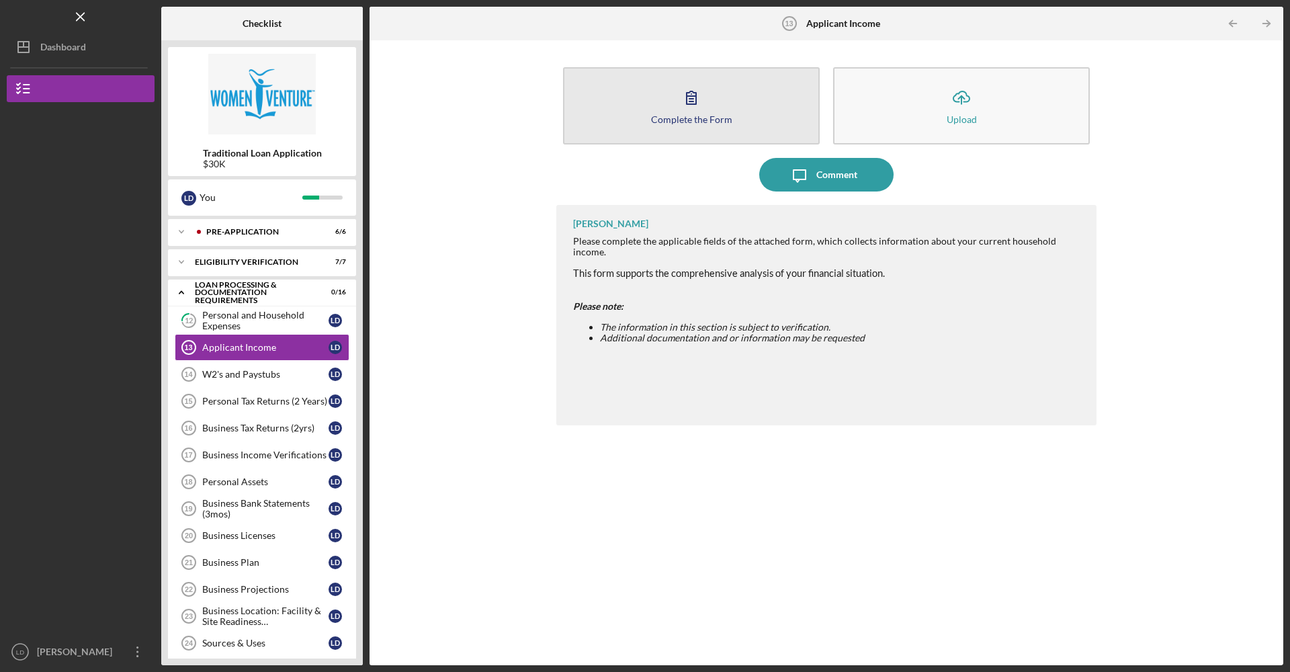
click at [710, 103] on button "Complete the Form Form" at bounding box center [691, 105] width 257 height 77
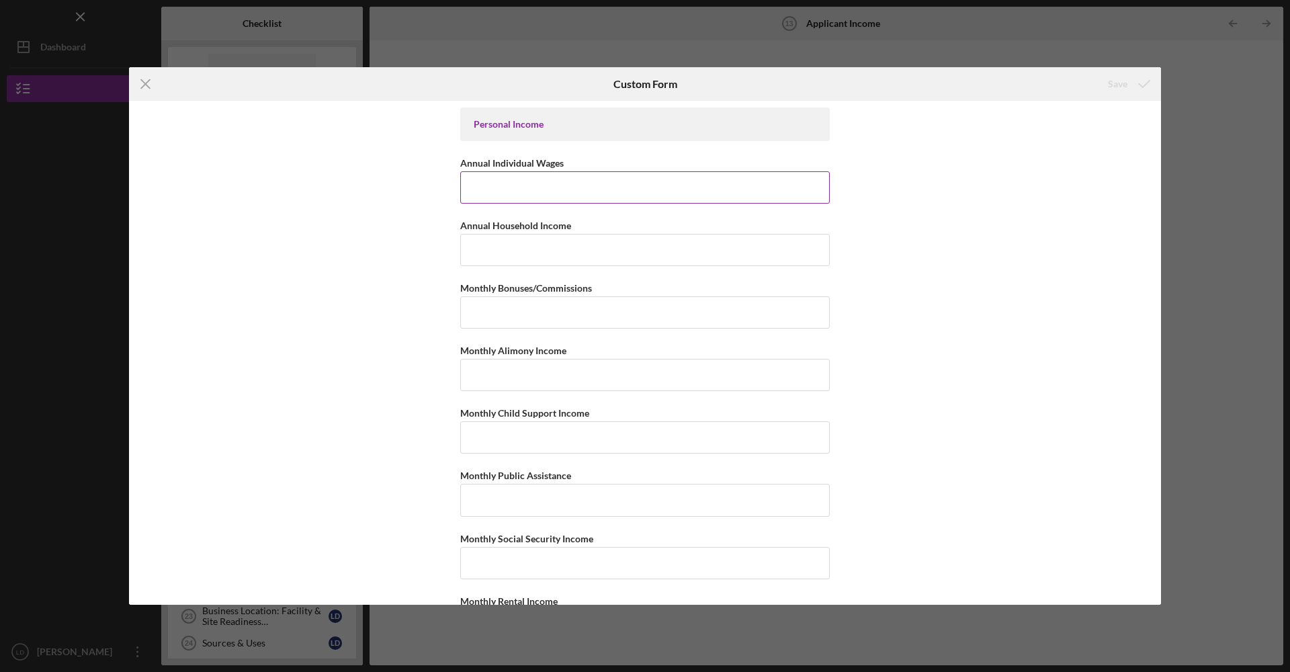
click at [668, 187] on input "Annual Individual Wages" at bounding box center [644, 187] width 369 height 32
type input "$60,000"
click at [652, 255] on input "Annual Household Income" at bounding box center [644, 250] width 369 height 32
type input "$3"
type input "$40,000"
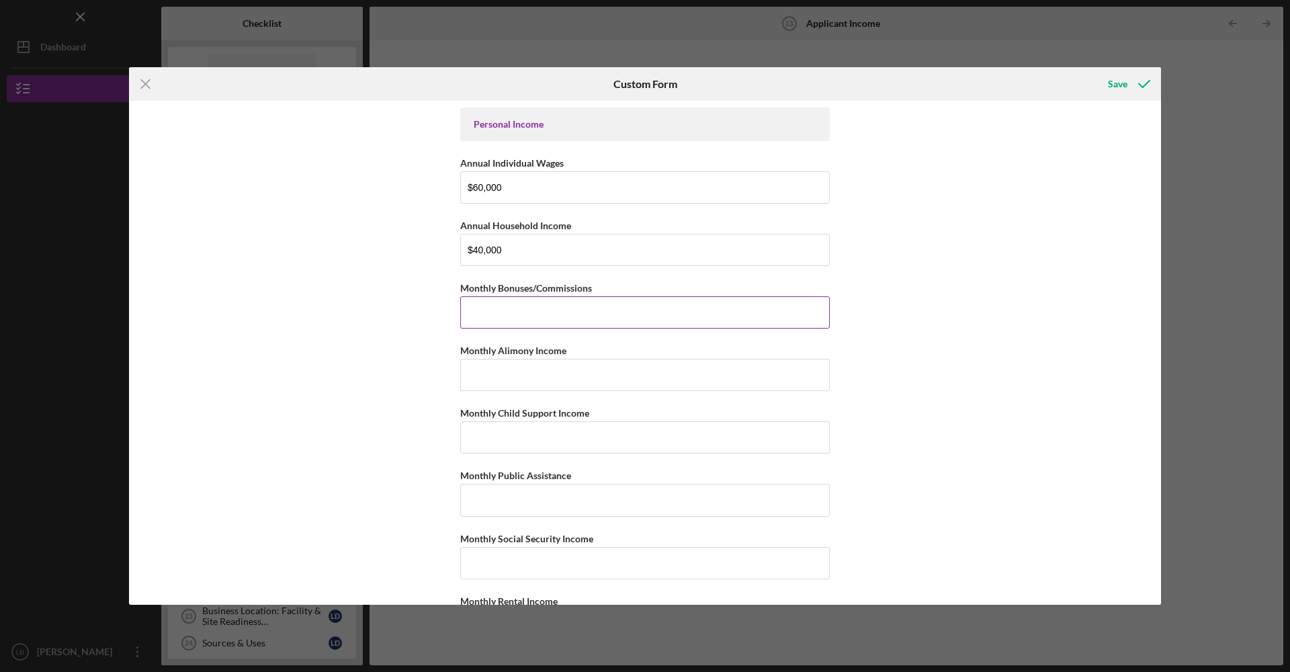
click at [632, 310] on input "Monthly Bonuses/Commissions" at bounding box center [644, 312] width 369 height 32
click at [631, 320] on input "Monthly Bonuses/Commissions" at bounding box center [644, 312] width 369 height 32
type input "$0"
click at [1096, 359] on div "Personal Income Annual Individual Wages $60,000 Annual Household Income $40,000…" at bounding box center [645, 353] width 1032 height 504
click at [764, 381] on input "Monthly Alimony Income" at bounding box center [644, 375] width 369 height 32
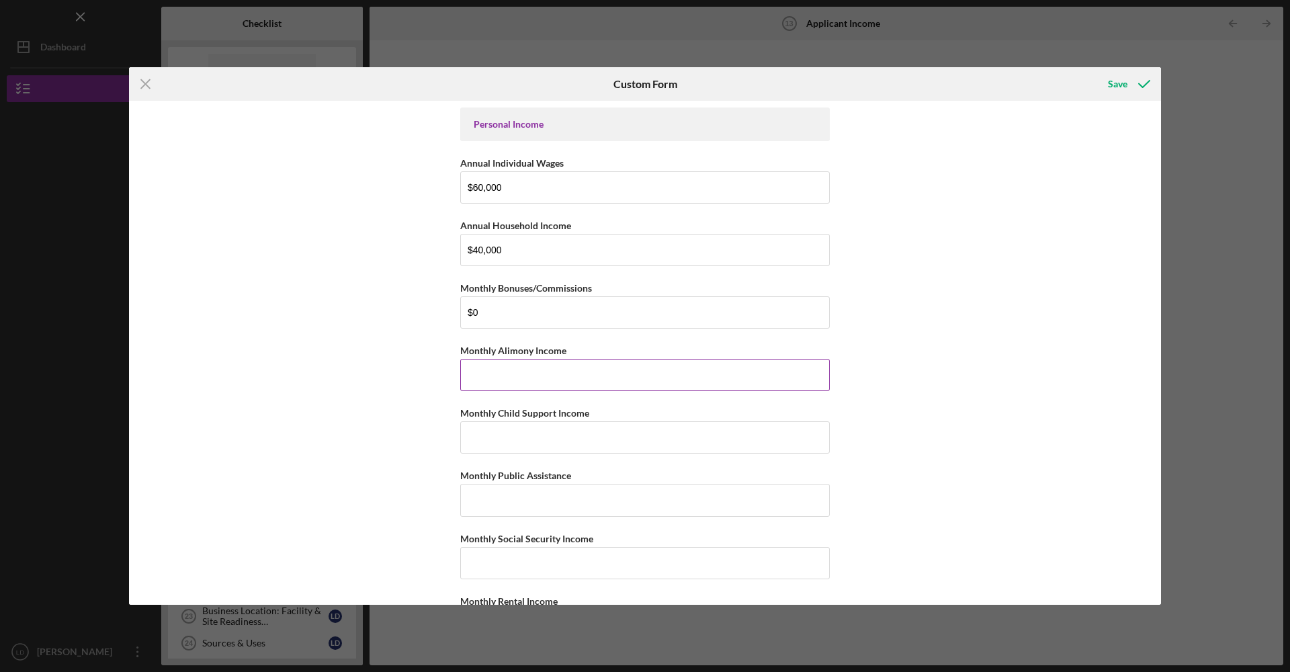
type input "$0"
click at [627, 440] on input "Monthly Child Support Income" at bounding box center [644, 437] width 369 height 32
type input "$1,500"
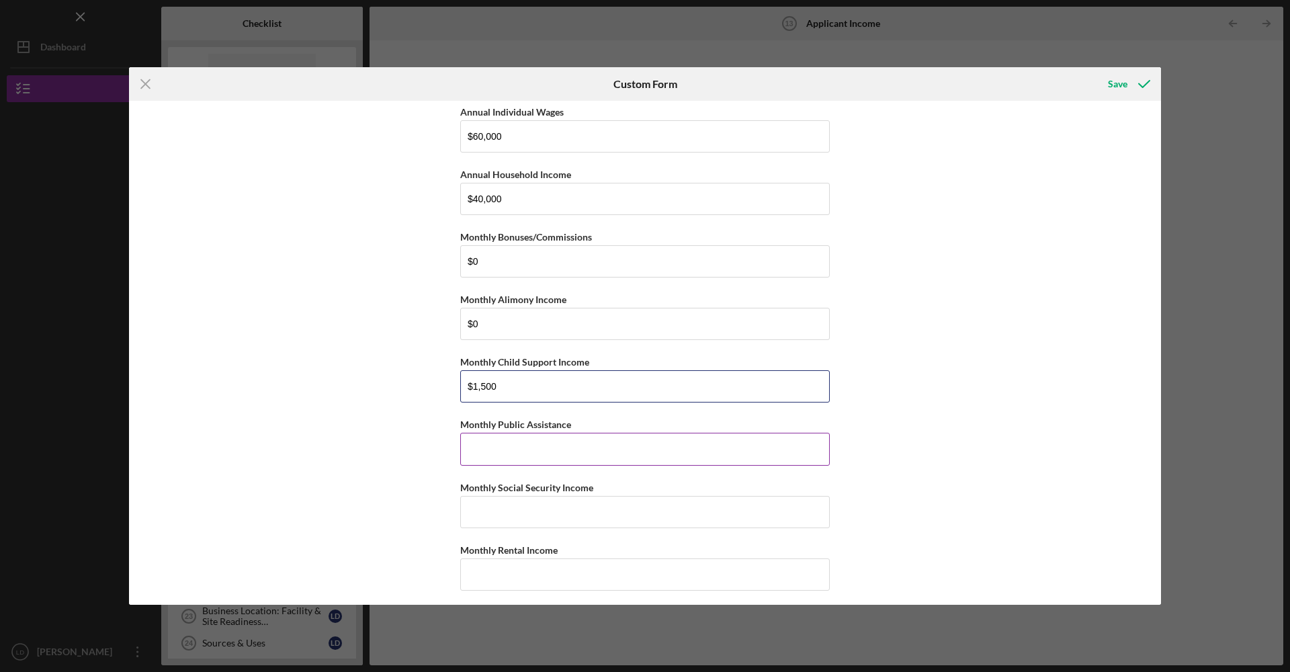
scroll to position [54, 0]
click at [652, 443] on input "Monthly Public Assistance" at bounding box center [644, 446] width 369 height 32
type input "$0"
click at [593, 512] on input "Monthly Social Security Income" at bounding box center [644, 509] width 369 height 32
type input "$0"
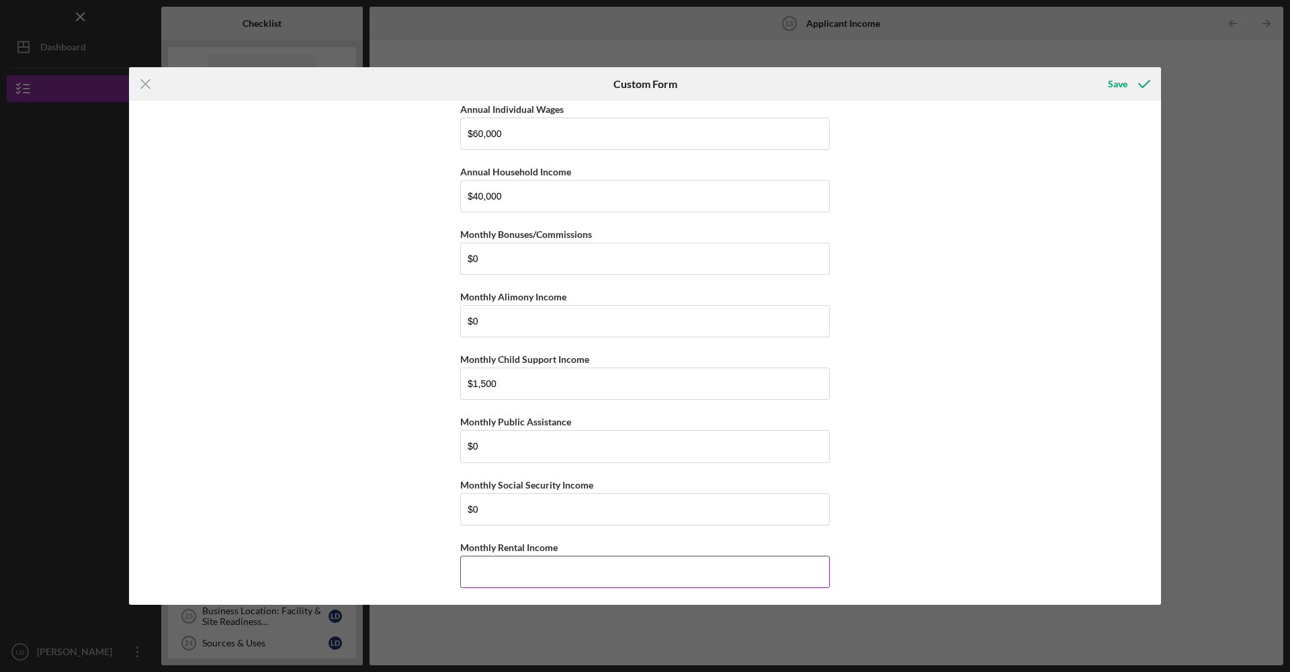
click at [547, 574] on input "Monthly Rental Income" at bounding box center [644, 572] width 369 height 32
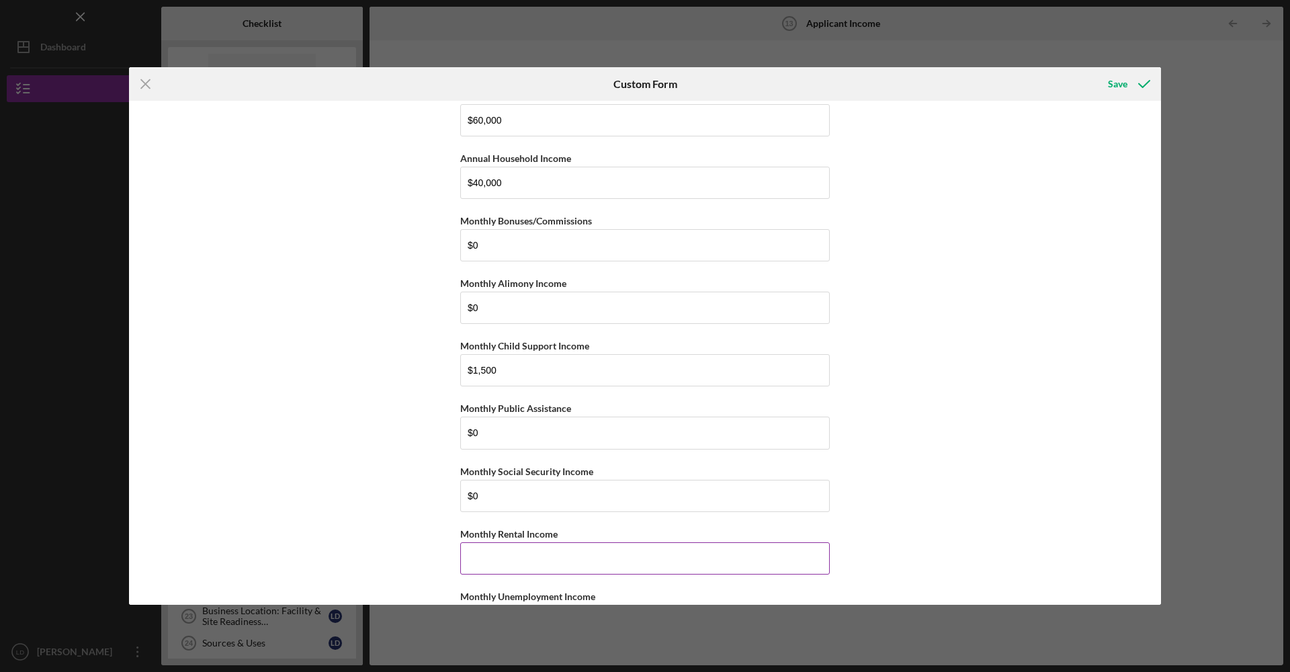
scroll to position [139, 0]
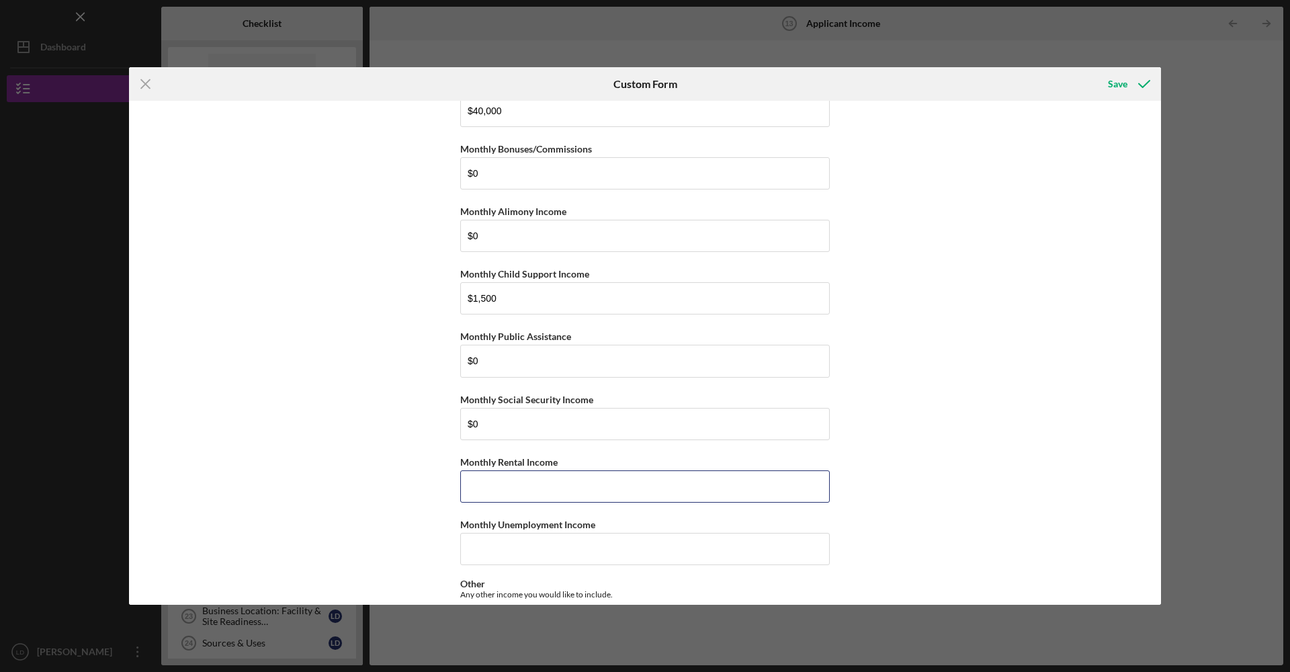
type input "$0"
click at [666, 543] on input "Monthly Unemployment Income" at bounding box center [644, 549] width 369 height 32
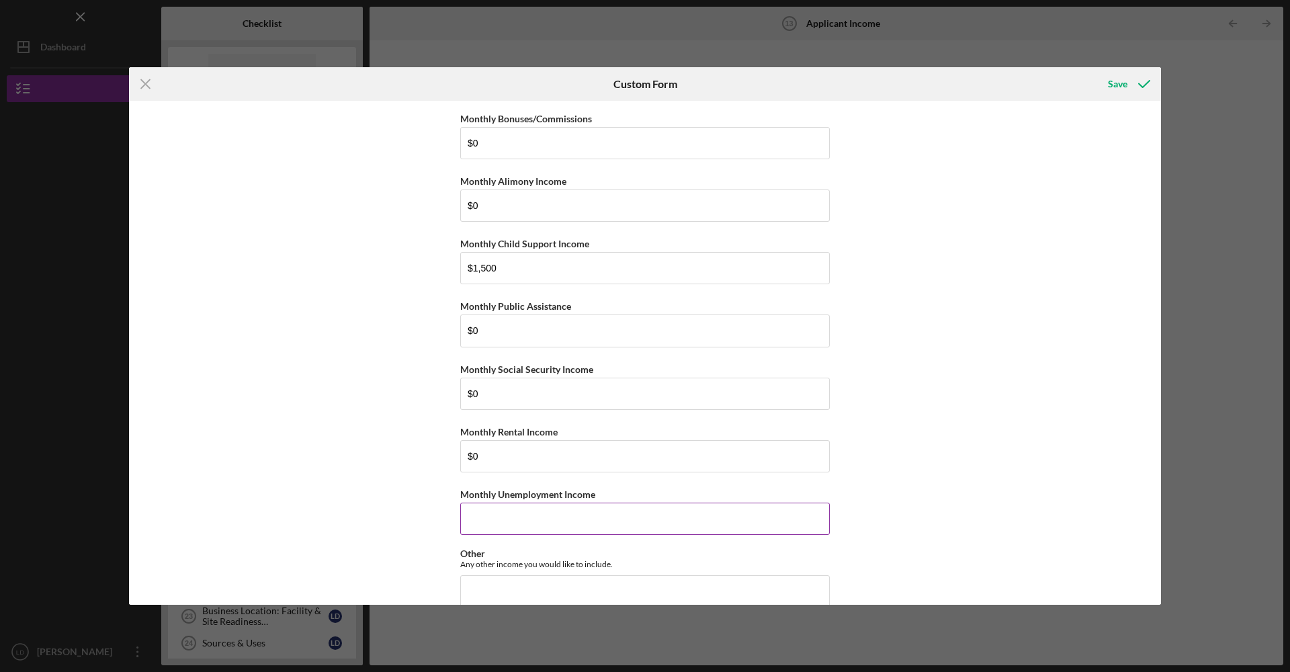
scroll to position [191, 0]
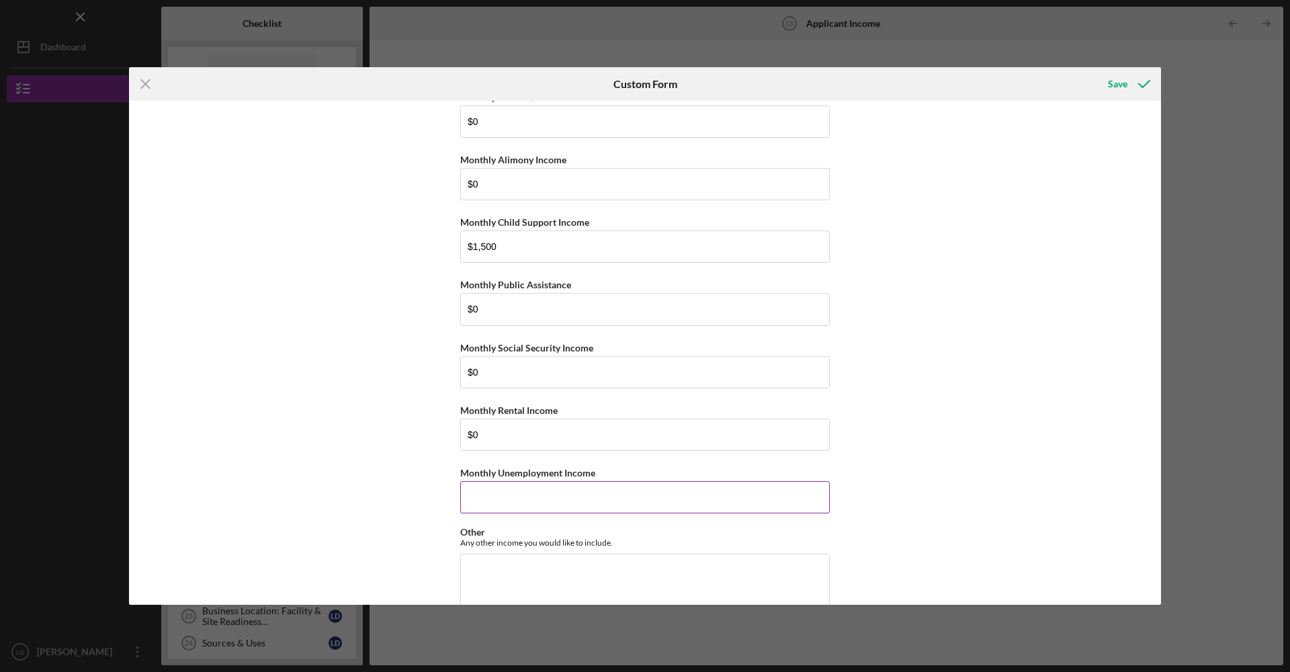
click at [690, 493] on input "Monthly Unemployment Income" at bounding box center [644, 497] width 369 height 32
click at [641, 492] on input "Monthly Unemployment Income" at bounding box center [644, 497] width 369 height 32
click at [693, 484] on input "Monthly Unemployment Income" at bounding box center [644, 497] width 369 height 32
type input "$0"
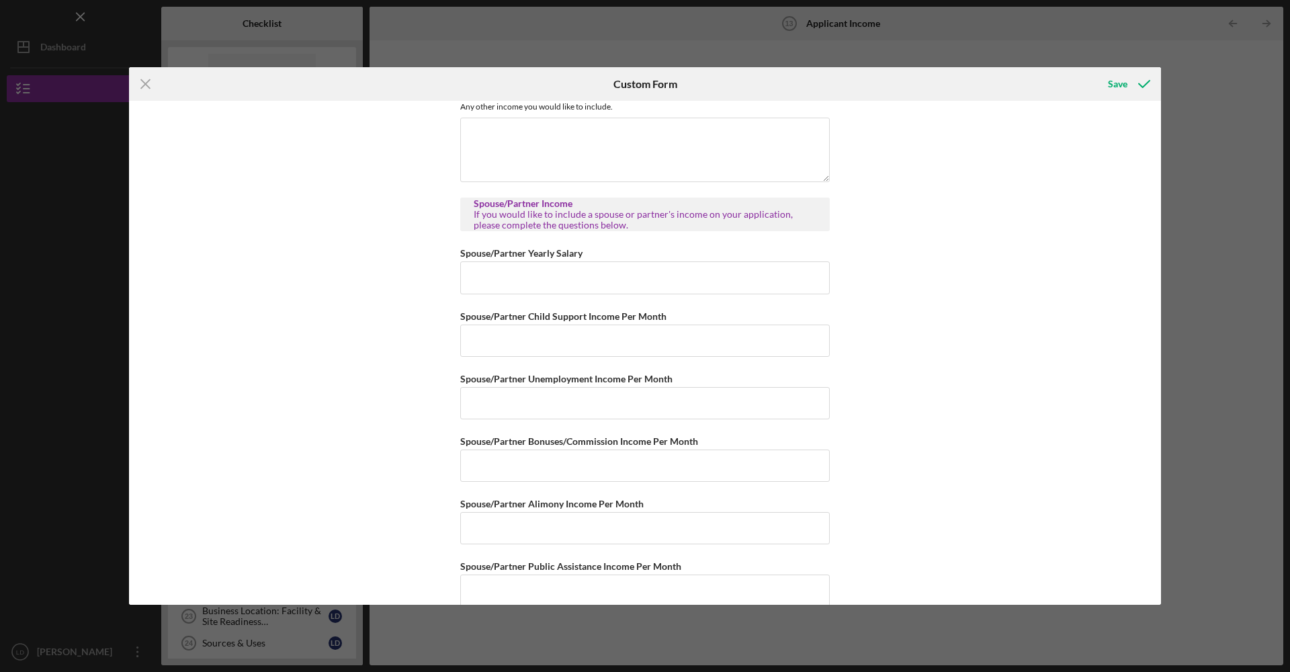
scroll to position [772, 0]
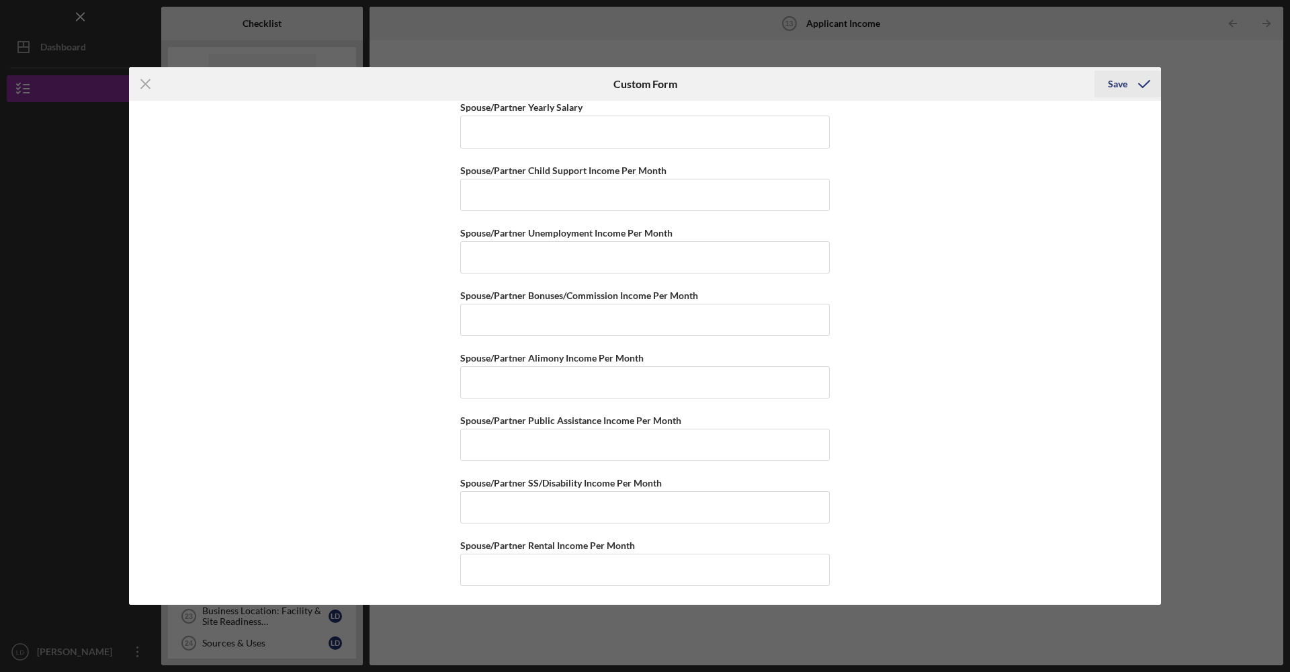
click at [1130, 88] on icon "submit" at bounding box center [1144, 84] width 34 height 34
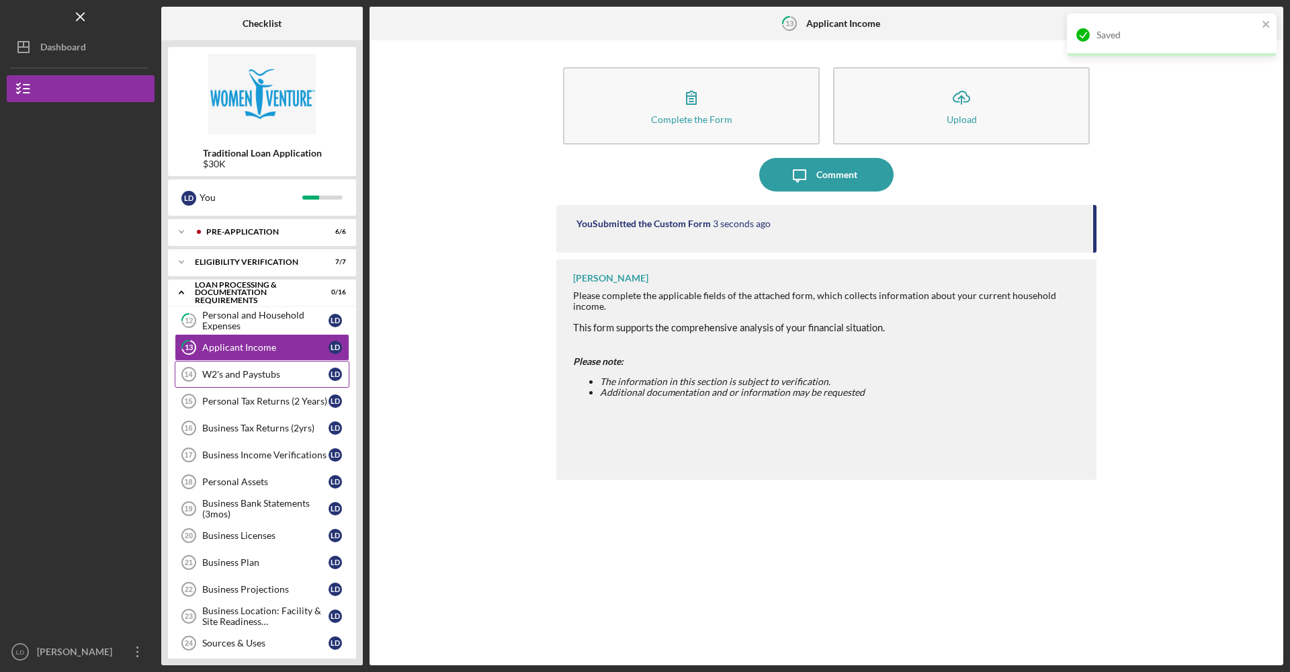
click at [269, 379] on div "W2's and Paystubs" at bounding box center [265, 374] width 126 height 11
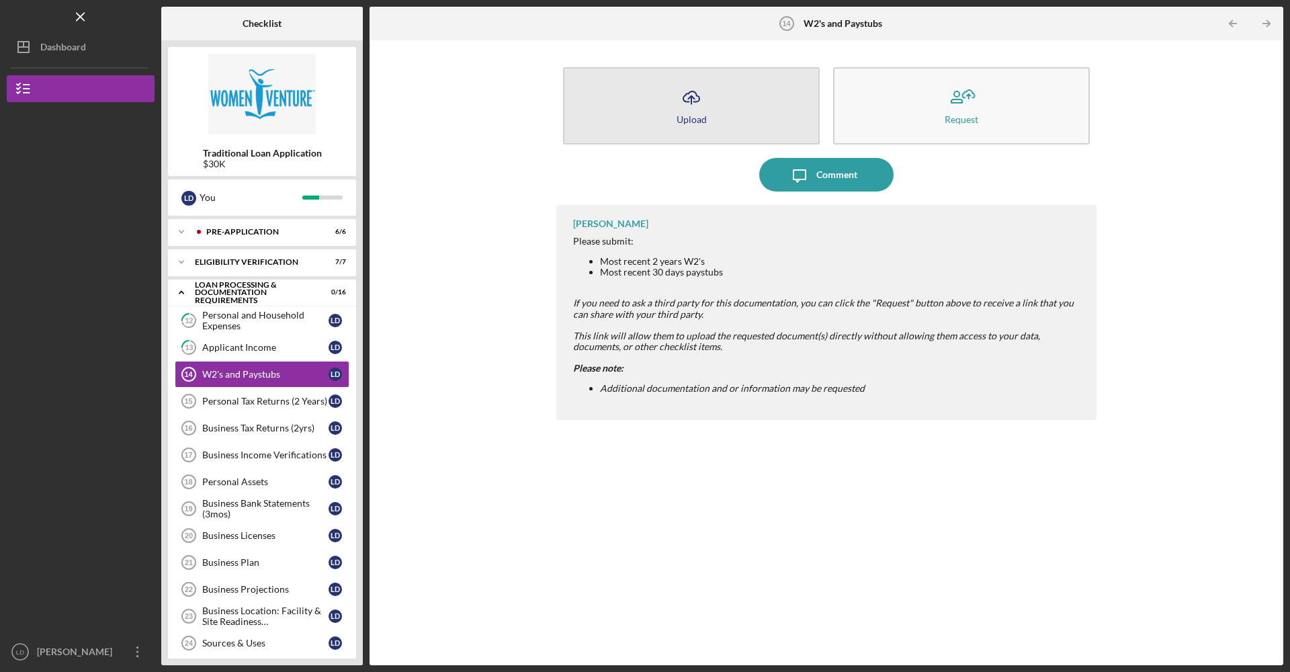
click at [694, 119] on div "Upload" at bounding box center [691, 119] width 30 height 10
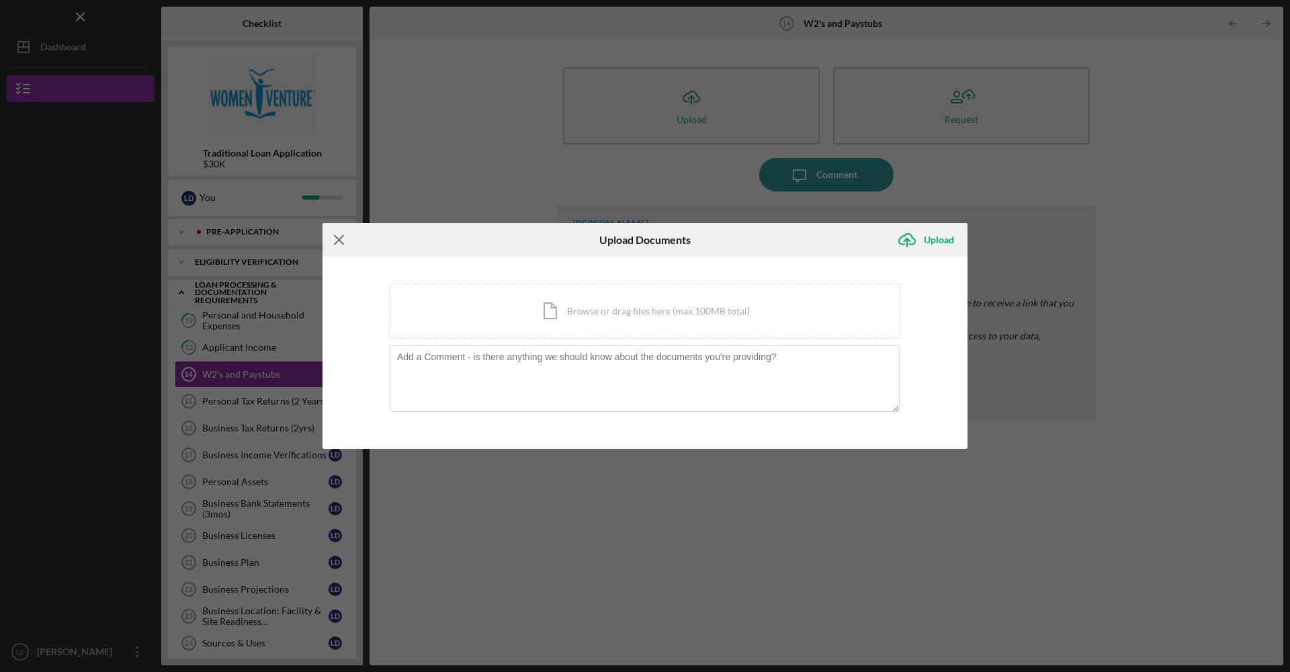
click at [347, 246] on icon "Icon/Menu Close" at bounding box center [339, 240] width 34 height 34
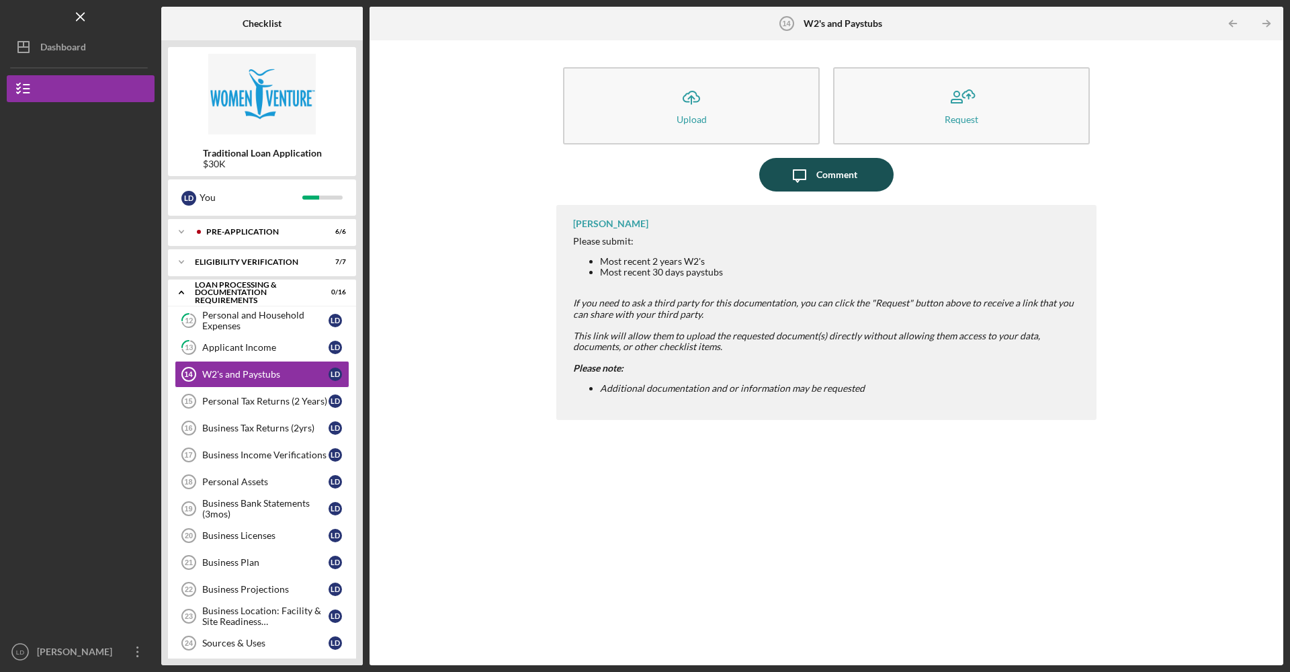
click at [810, 179] on icon "Icon/Message" at bounding box center [800, 175] width 34 height 34
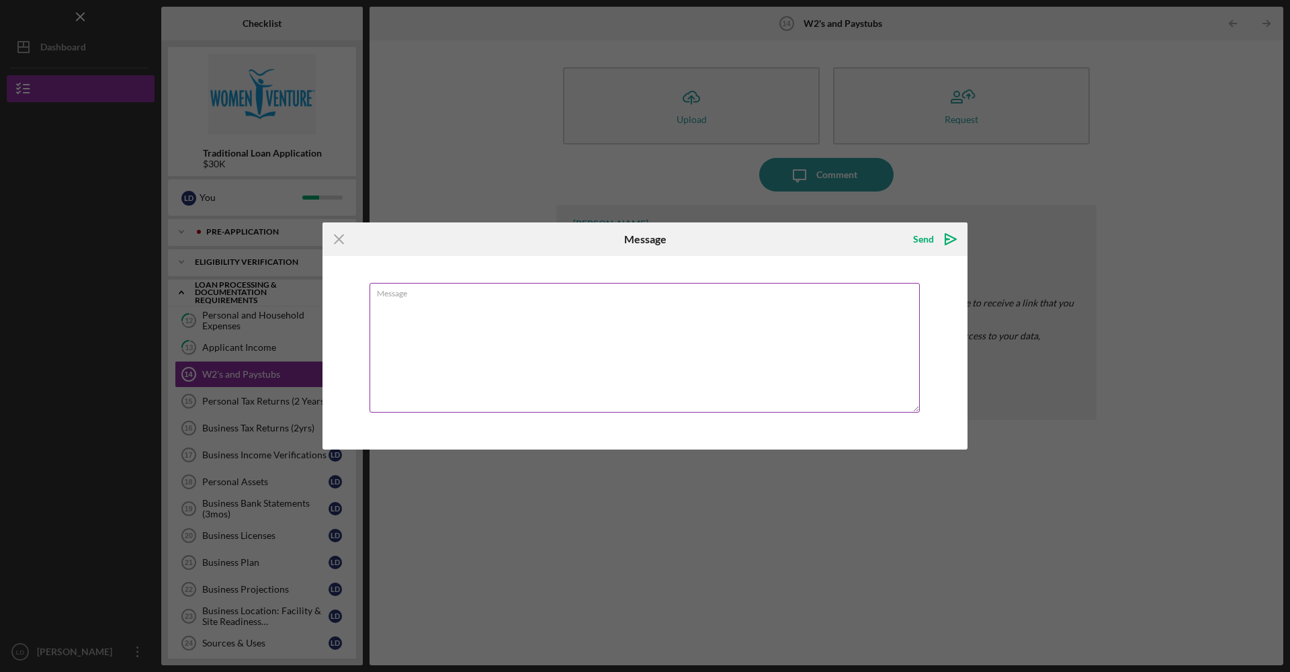
click at [673, 345] on textarea "Message" at bounding box center [644, 348] width 550 height 130
type textarea "don't have W2 for my company"
click at [1289, 300] on div "Icon/Menu Close Message Send Icon/icon-invite-send Message don't have W2 for my…" at bounding box center [645, 336] width 1290 height 672
click at [924, 240] on div "Send" at bounding box center [923, 239] width 21 height 27
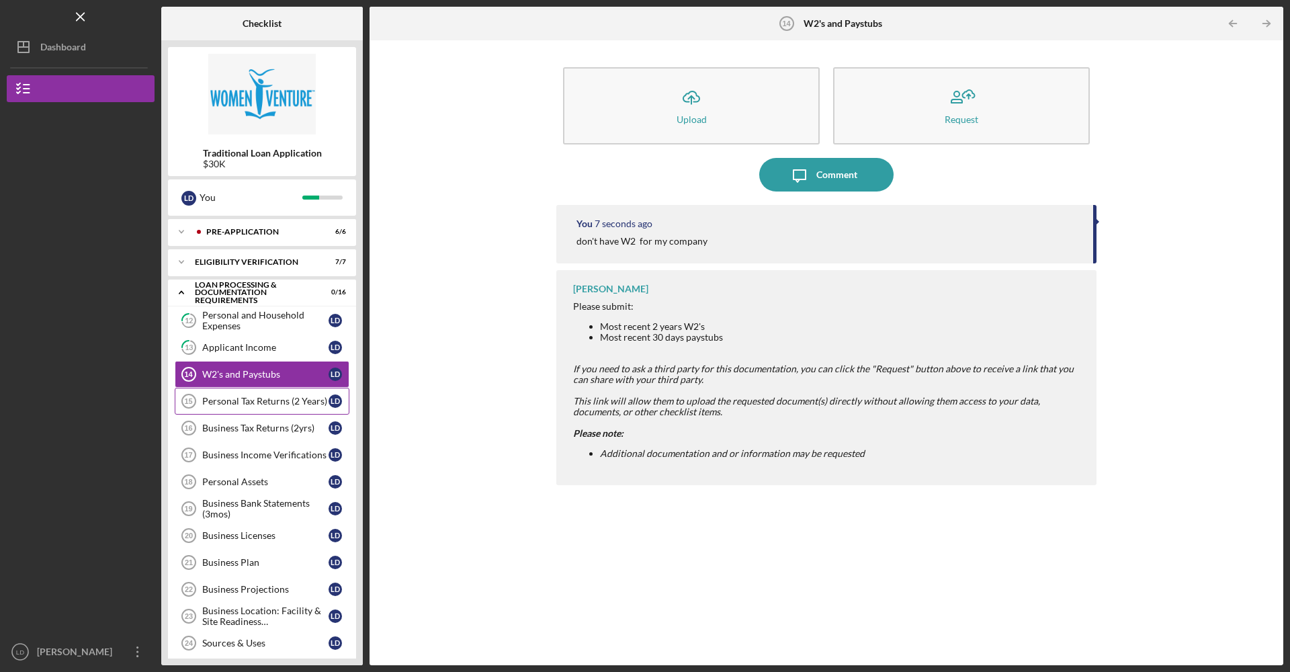
click at [275, 401] on div "Personal Tax Returns (2 Years)" at bounding box center [265, 401] width 126 height 11
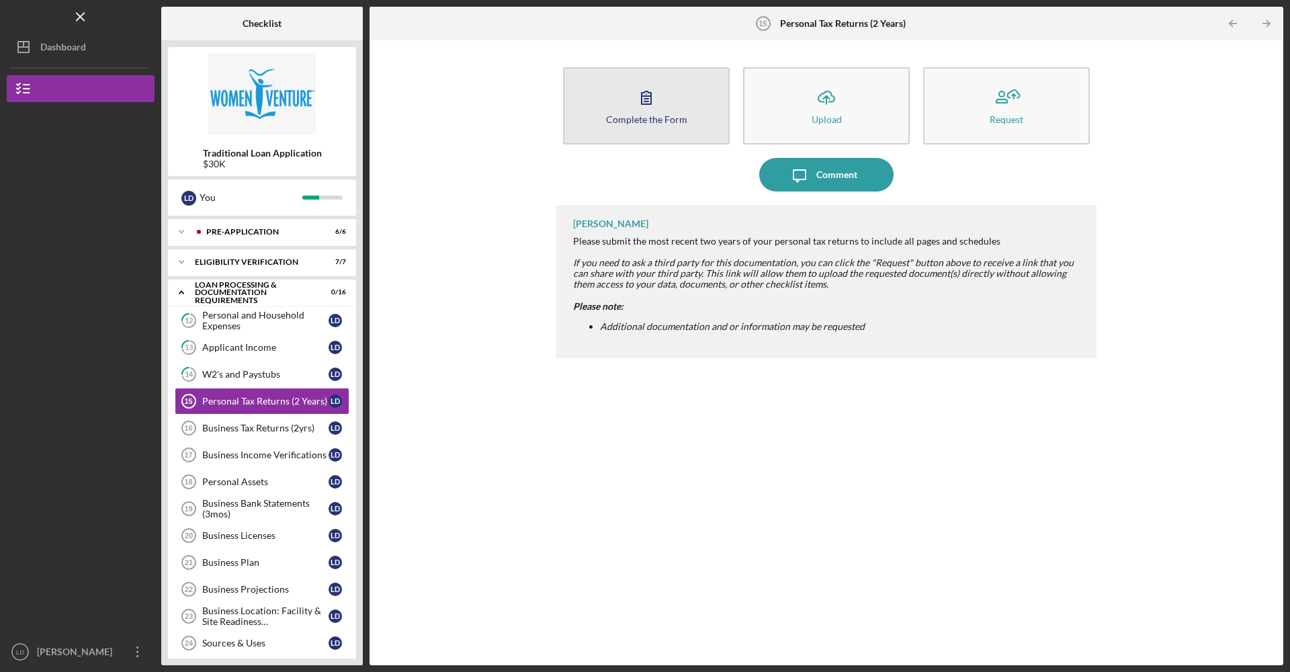
click at [670, 118] on div "Complete the Form" at bounding box center [646, 119] width 81 height 10
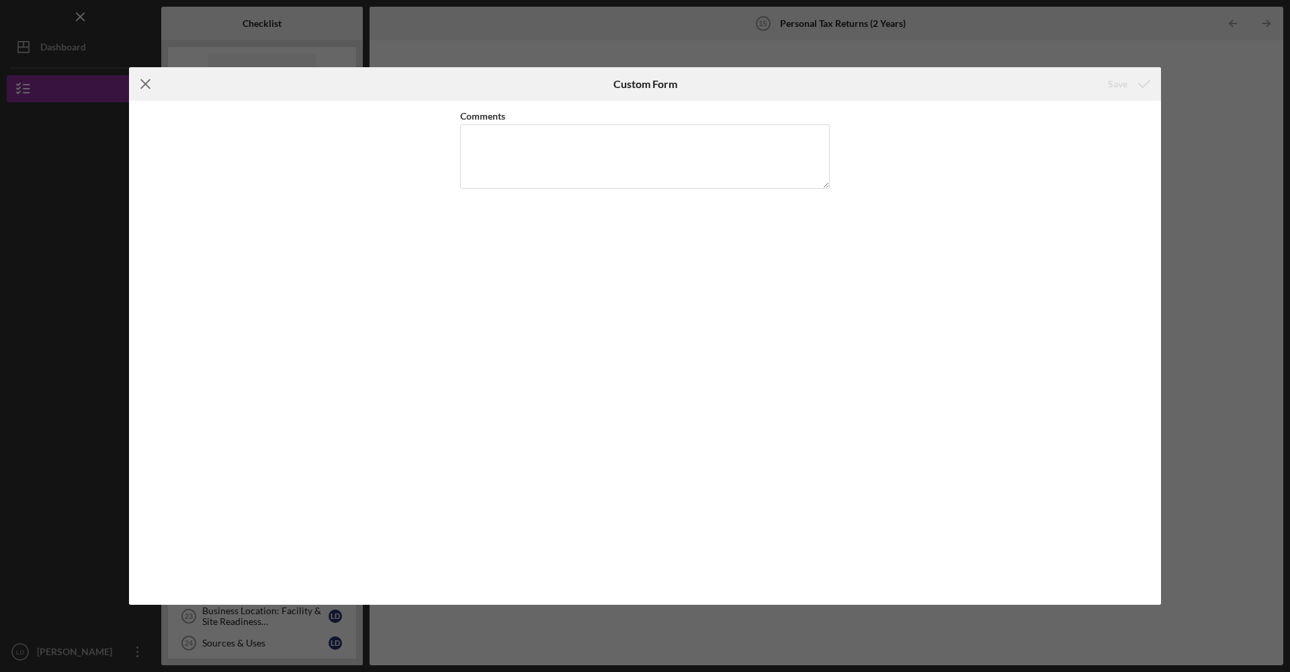
click at [144, 83] on icon "Icon/Menu Close" at bounding box center [146, 84] width 34 height 34
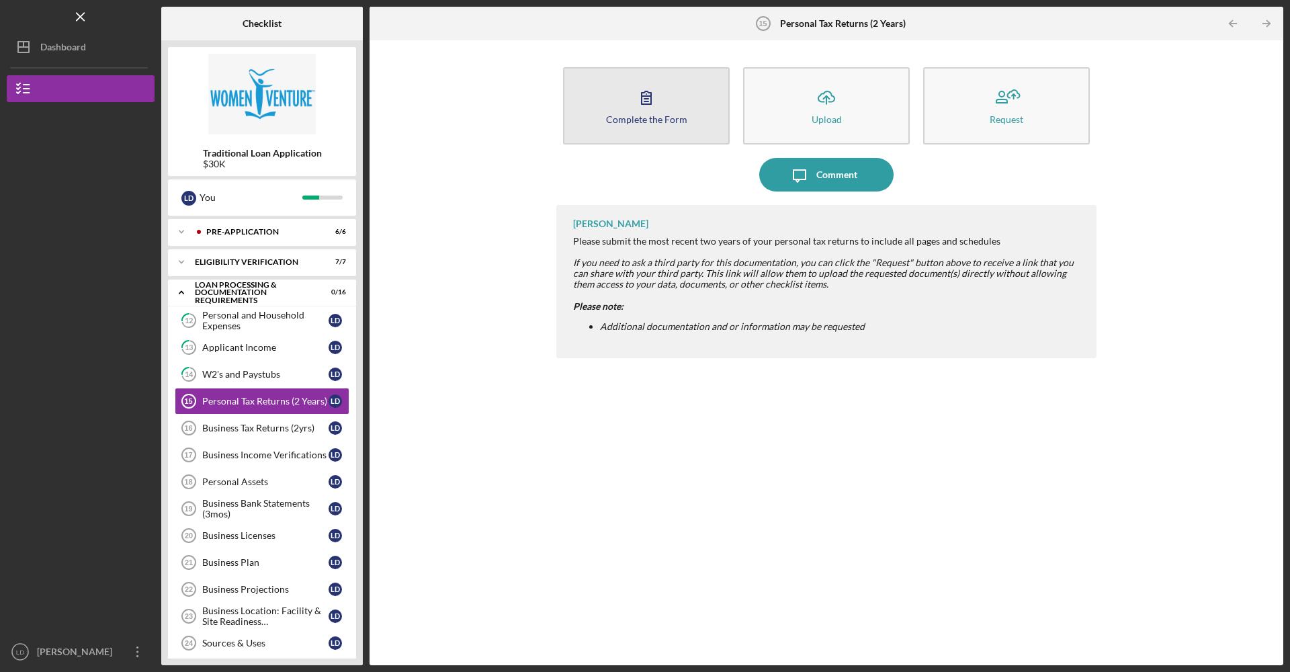
click at [617, 134] on button "Complete the Form Form" at bounding box center [646, 105] width 167 height 77
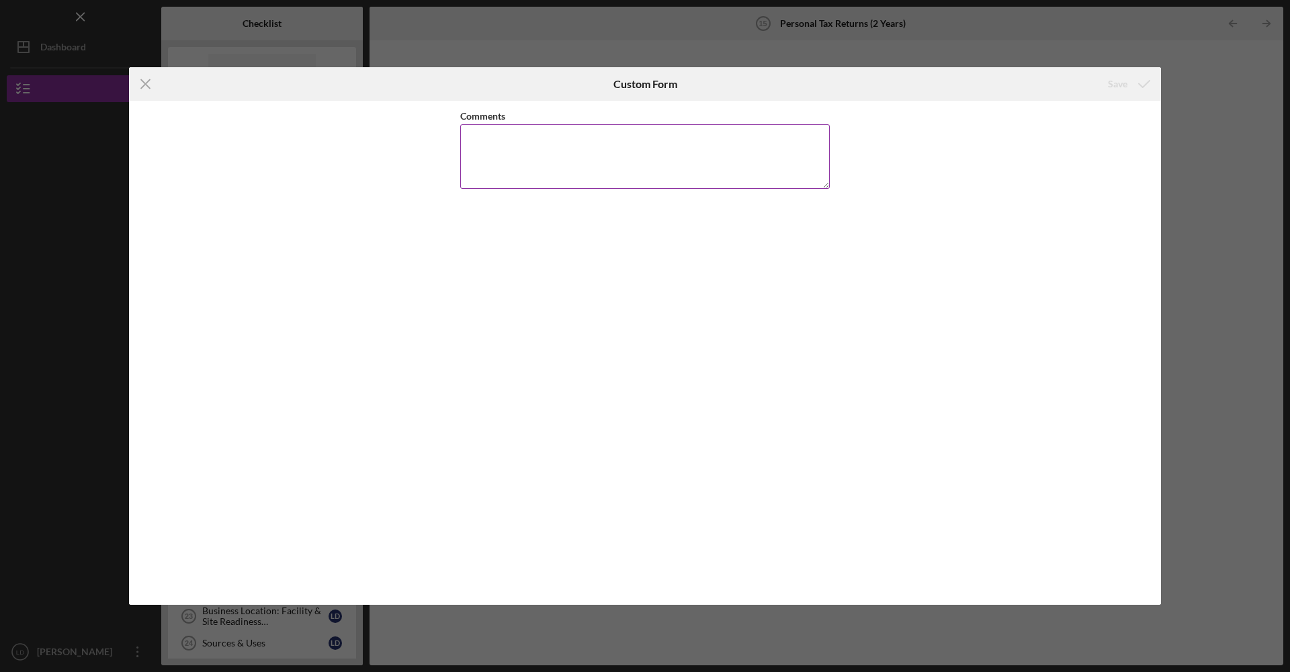
click at [613, 163] on textarea "Comments" at bounding box center [644, 156] width 369 height 64
click at [134, 83] on icon "Icon/Menu Close" at bounding box center [146, 84] width 34 height 34
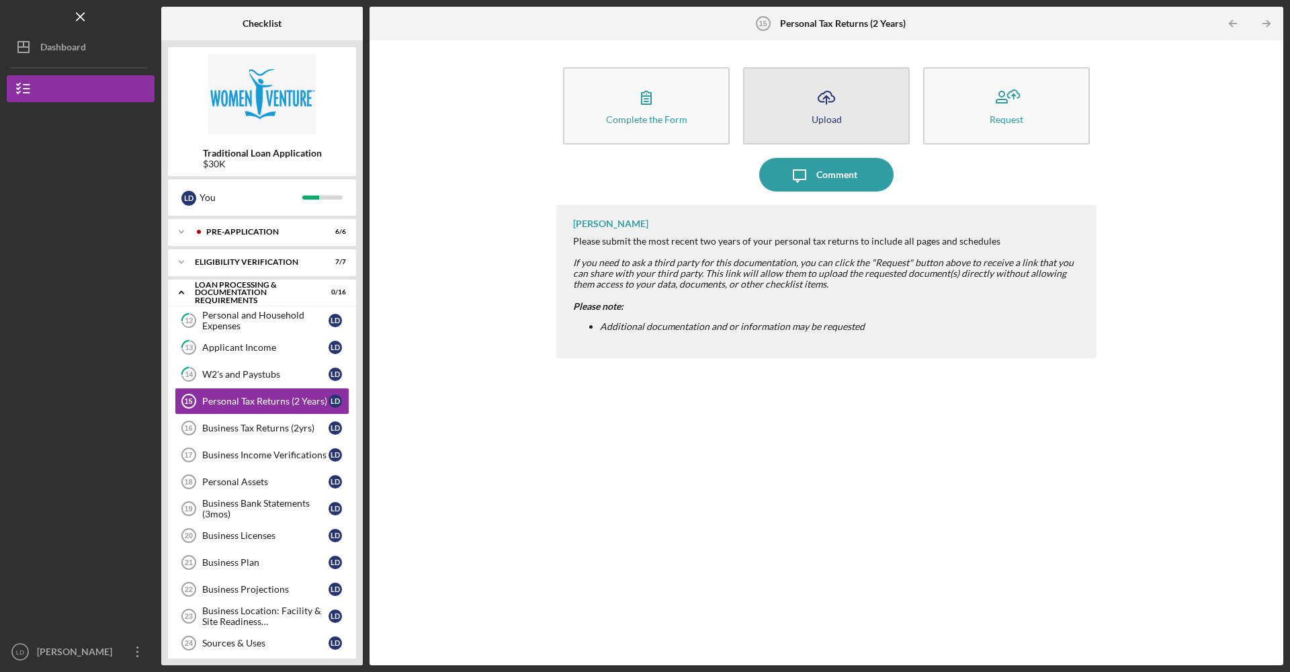
click at [844, 127] on button "Icon/Upload Upload" at bounding box center [826, 105] width 167 height 77
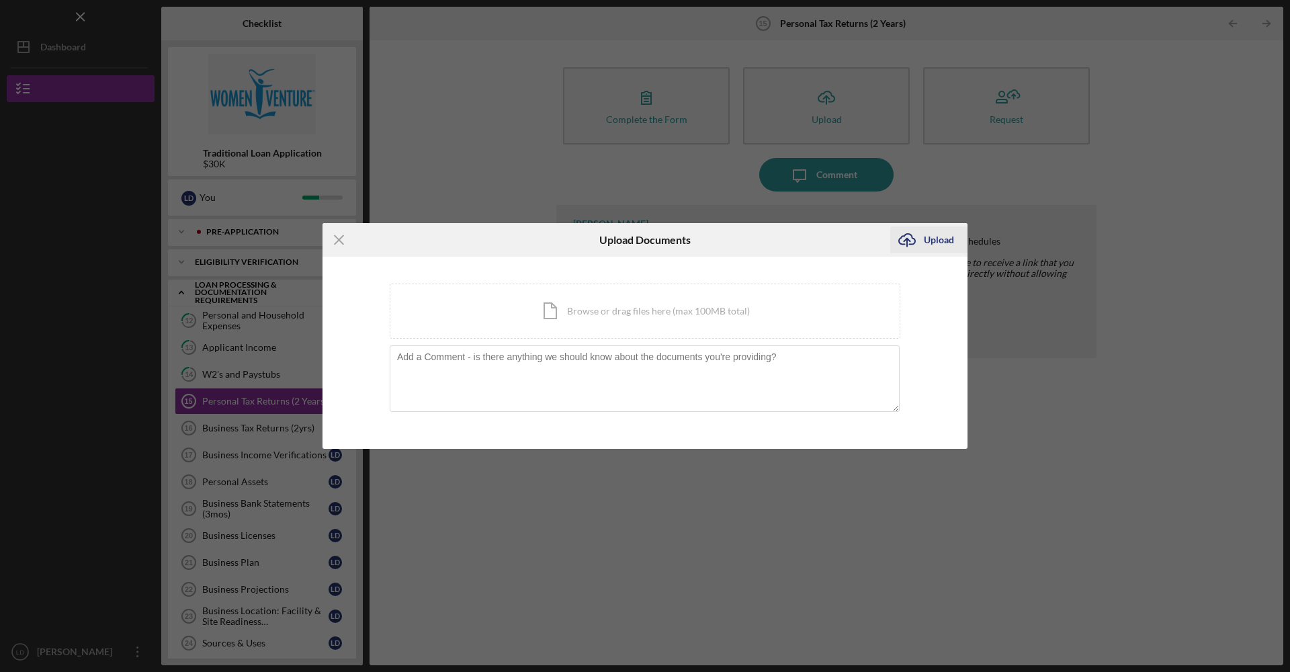
click at [912, 245] on icon "Icon/Upload" at bounding box center [907, 240] width 34 height 34
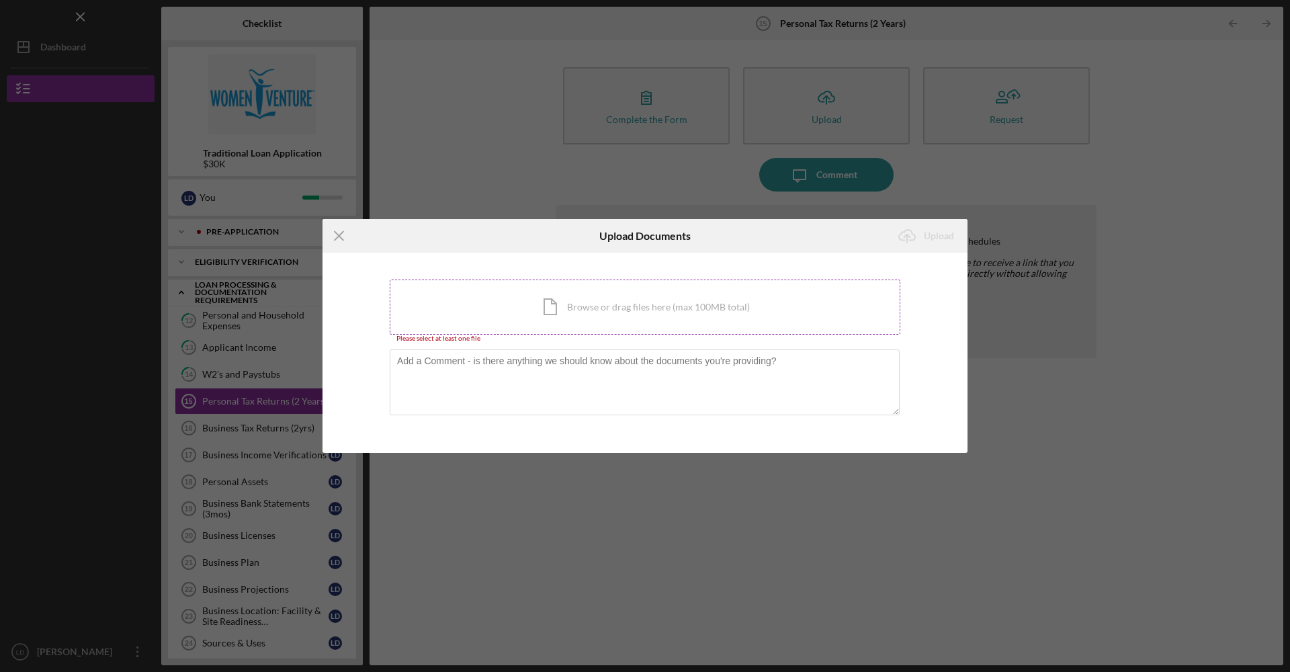
click at [578, 330] on div "Icon/Document Browse or drag files here (max 100MB total) Tap to choose files o…" at bounding box center [645, 306] width 511 height 55
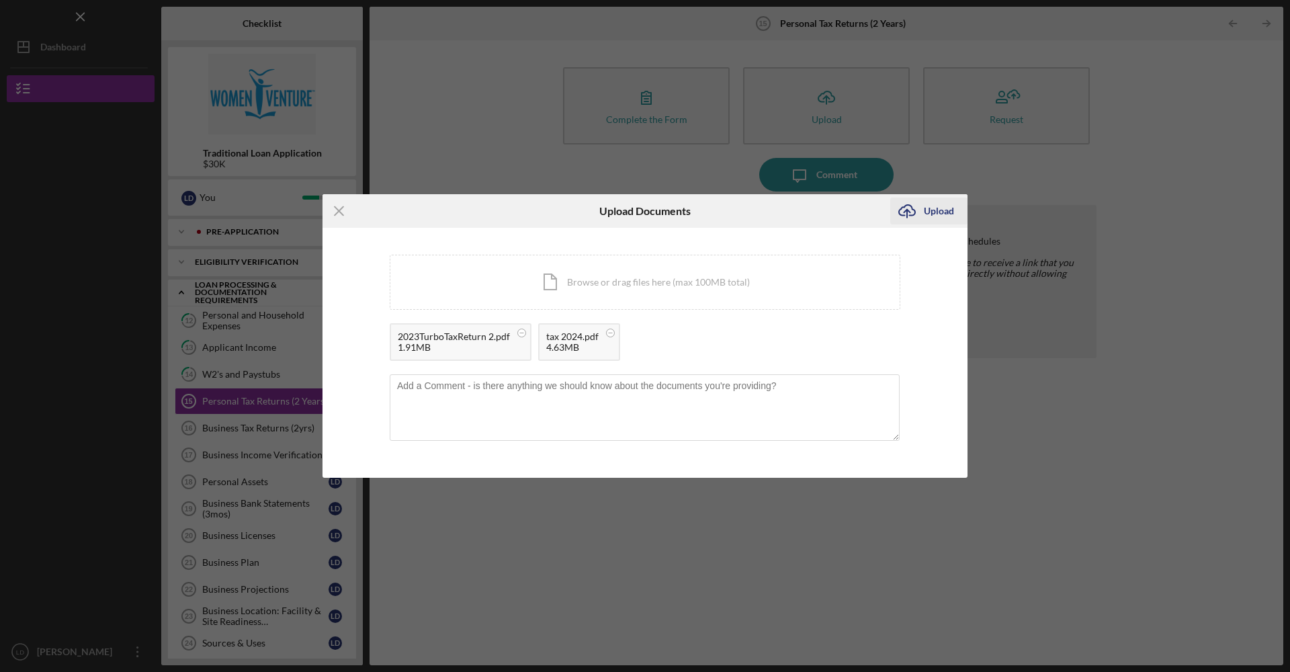
click at [942, 206] on div "Upload" at bounding box center [939, 210] width 30 height 27
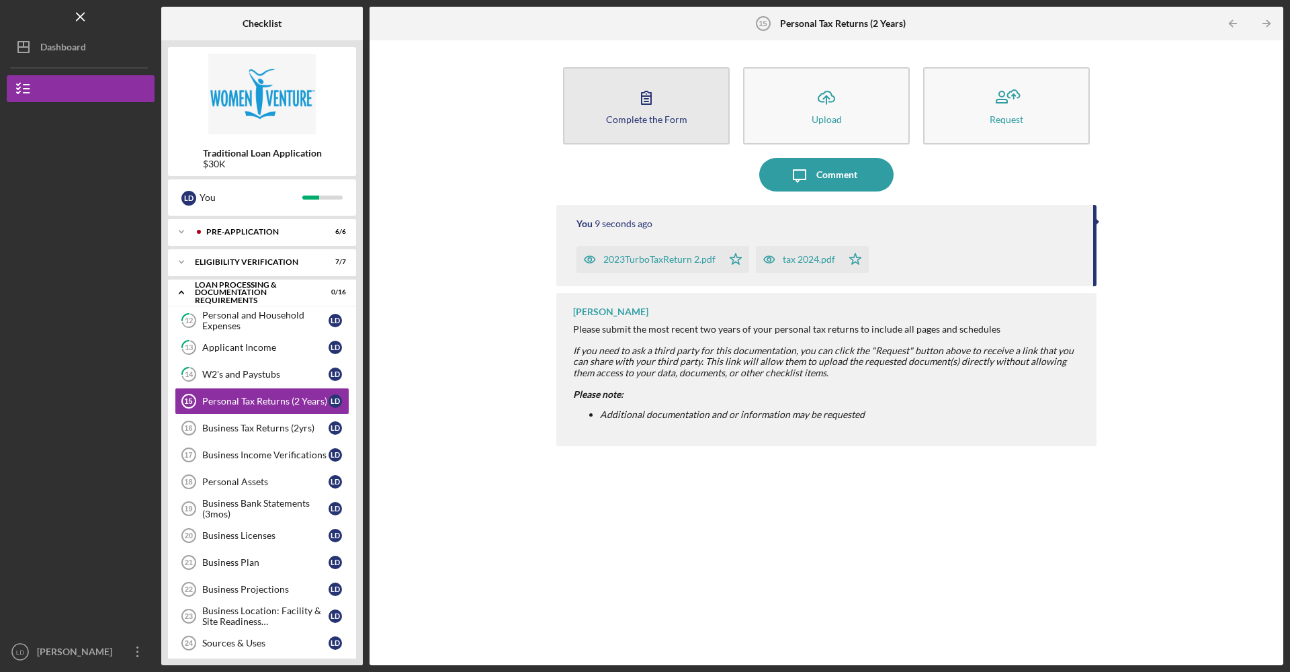
click at [646, 131] on button "Complete the Form Form" at bounding box center [646, 105] width 167 height 77
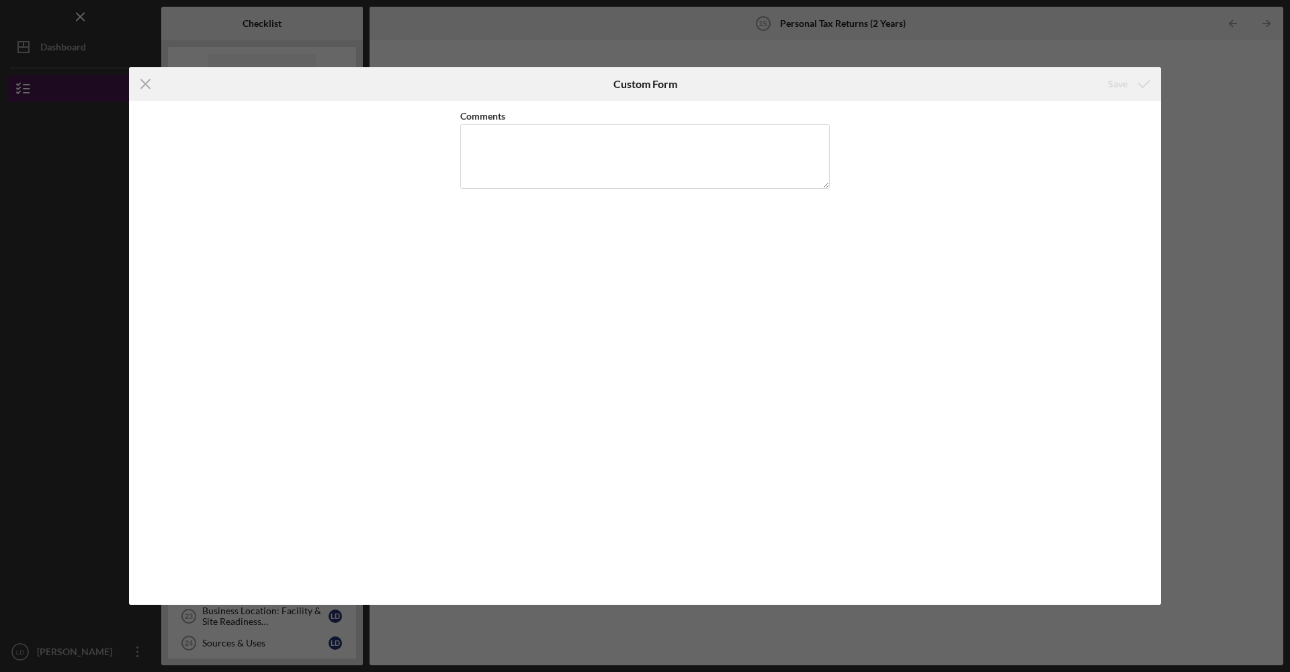
click at [142, 85] on icon "Icon/Menu Close" at bounding box center [146, 84] width 34 height 34
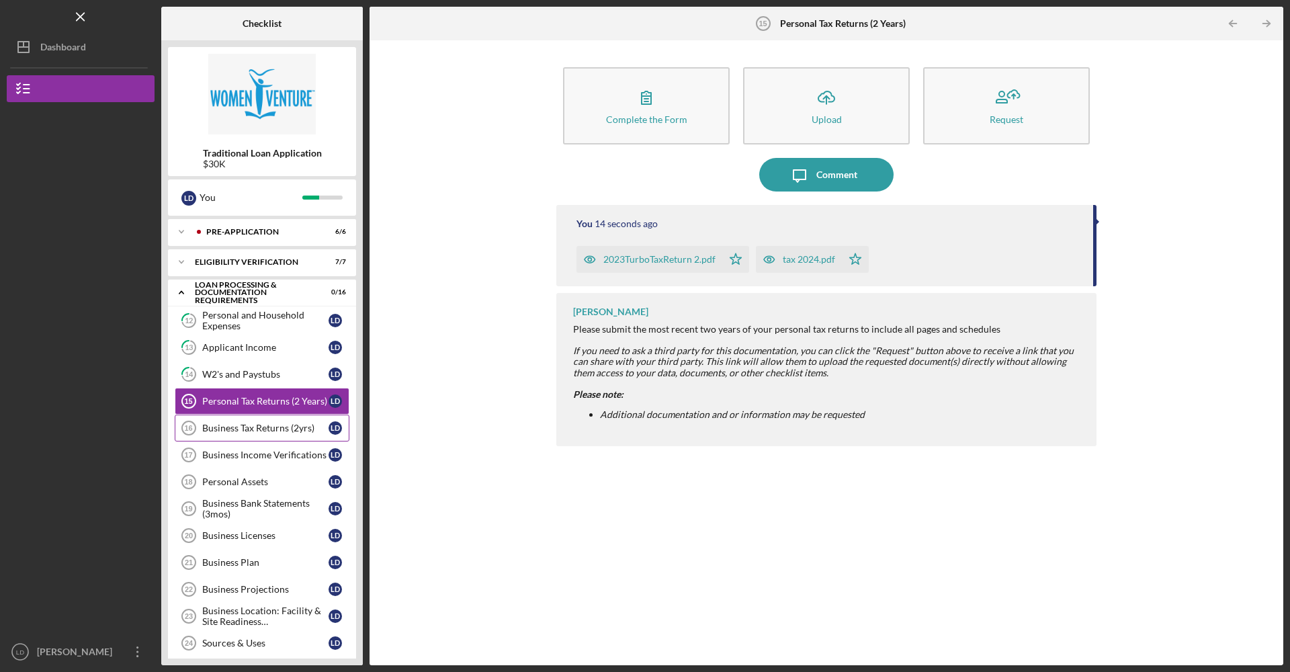
click at [279, 434] on link "Business Tax Returns (2yrs) 16 Business Tax Returns (2yrs) [PERSON_NAME]" at bounding box center [262, 427] width 175 height 27
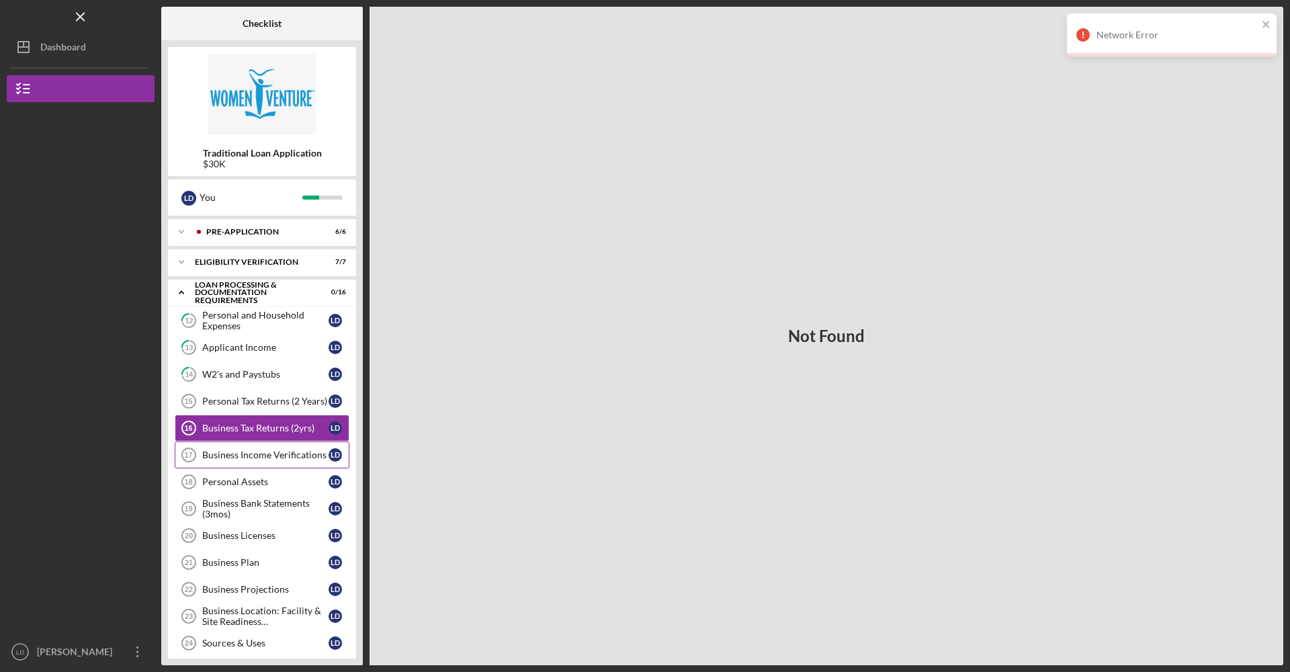
click at [297, 443] on link "Business Income Verifications 17 Business Income Verifications [PERSON_NAME]" at bounding box center [262, 454] width 175 height 27
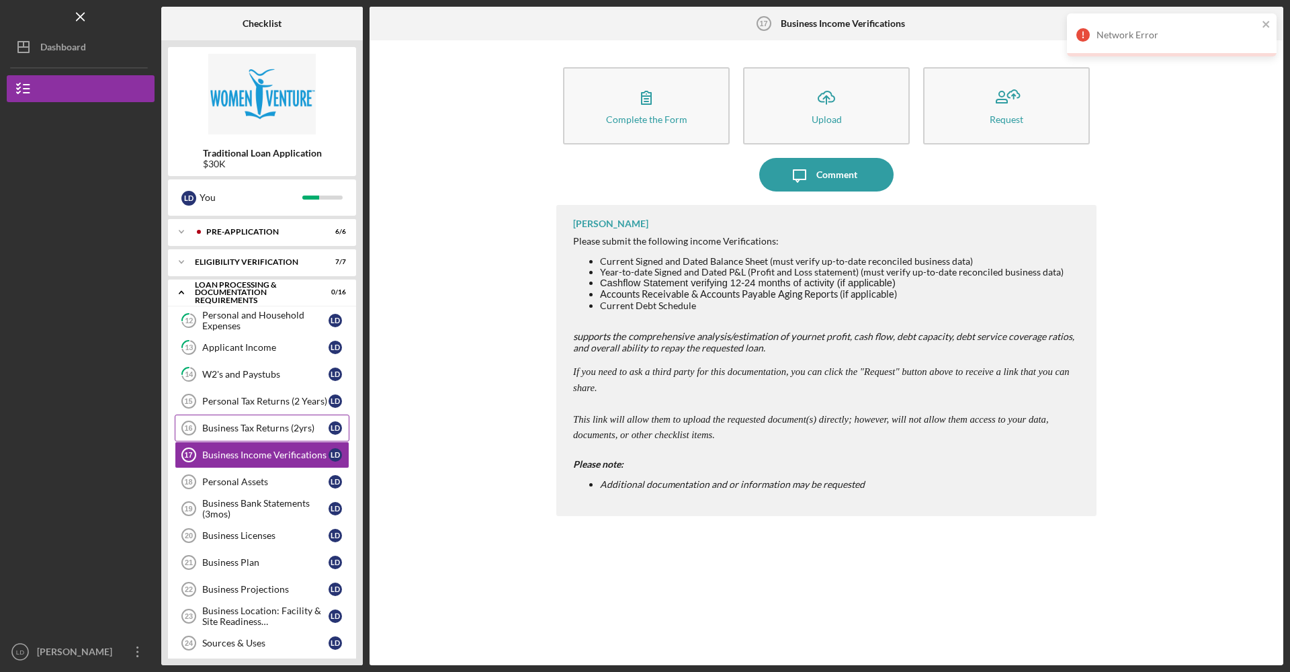
click at [287, 429] on div "Business Tax Returns (2yrs)" at bounding box center [265, 428] width 126 height 11
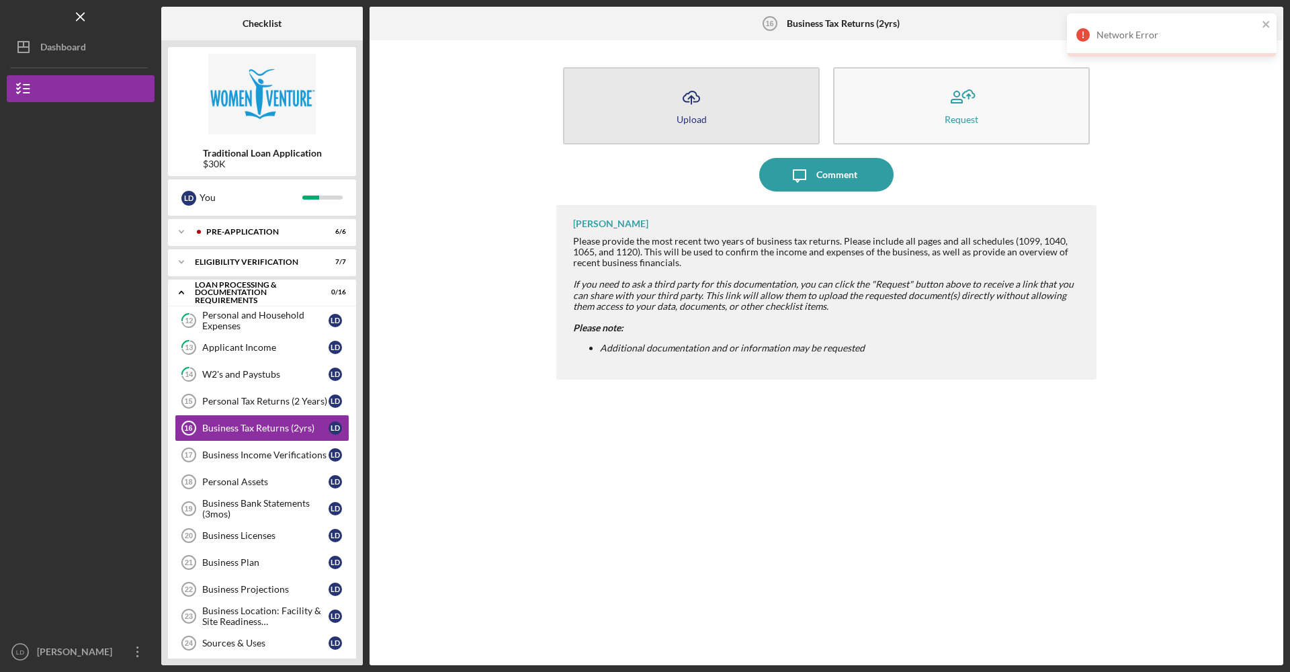
click at [627, 102] on button "Icon/Upload Upload" at bounding box center [691, 105] width 257 height 77
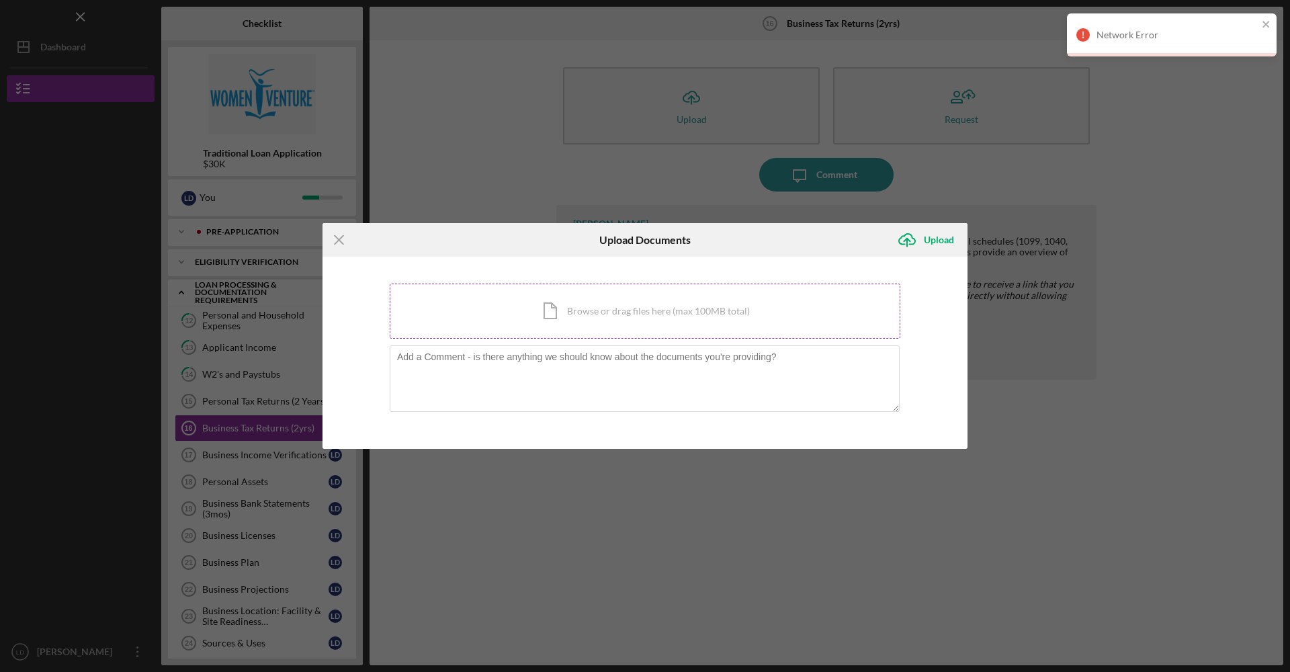
click at [568, 316] on div "Icon/Document Browse or drag files here (max 100MB total) Tap to choose files o…" at bounding box center [645, 310] width 511 height 55
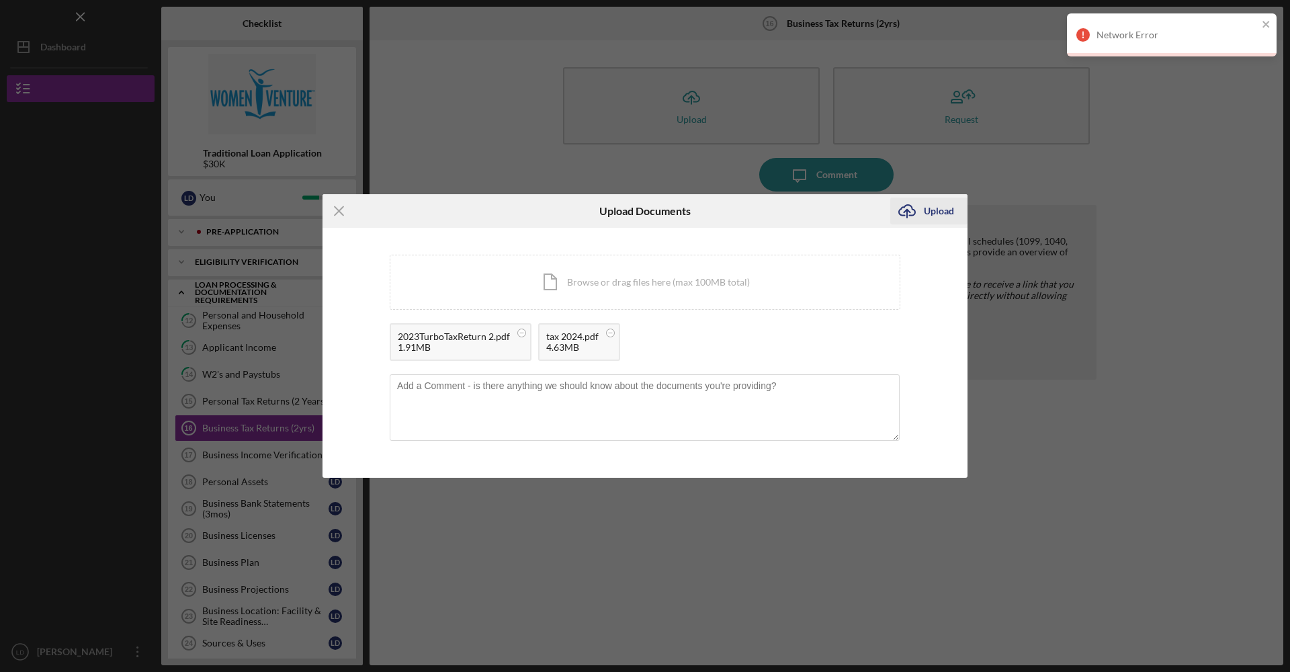
click at [936, 214] on div "Upload" at bounding box center [939, 210] width 30 height 27
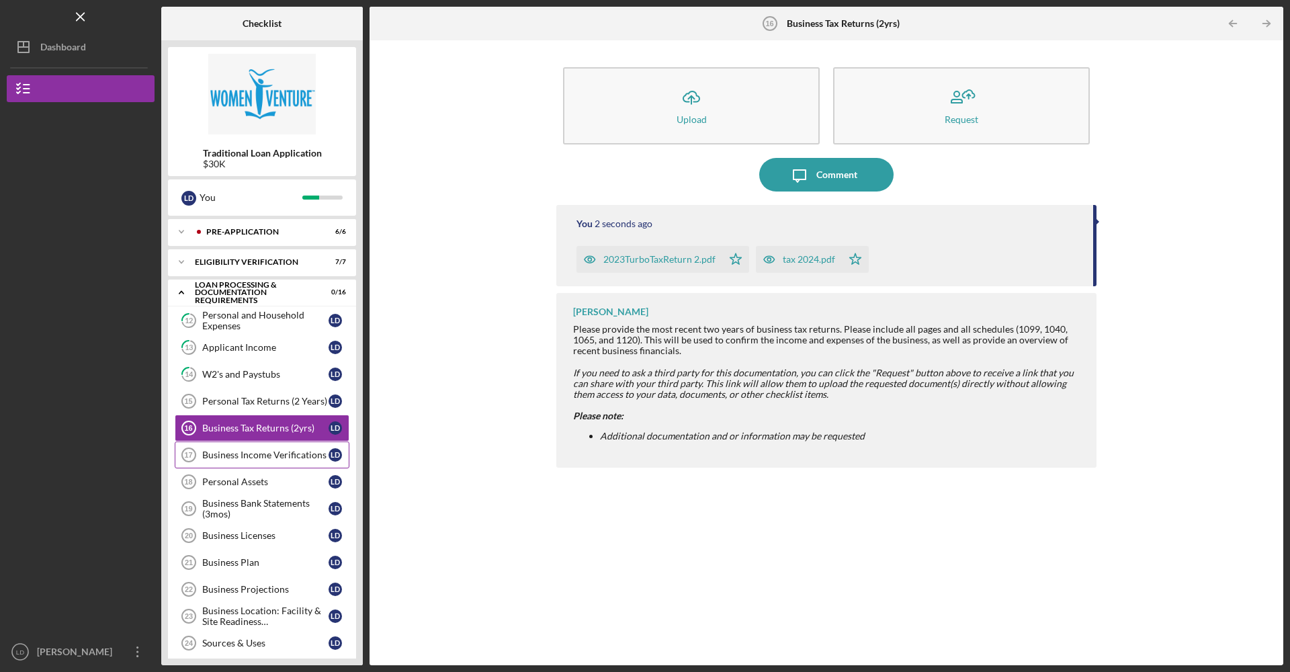
click at [289, 457] on div "Business Income Verifications" at bounding box center [265, 454] width 126 height 11
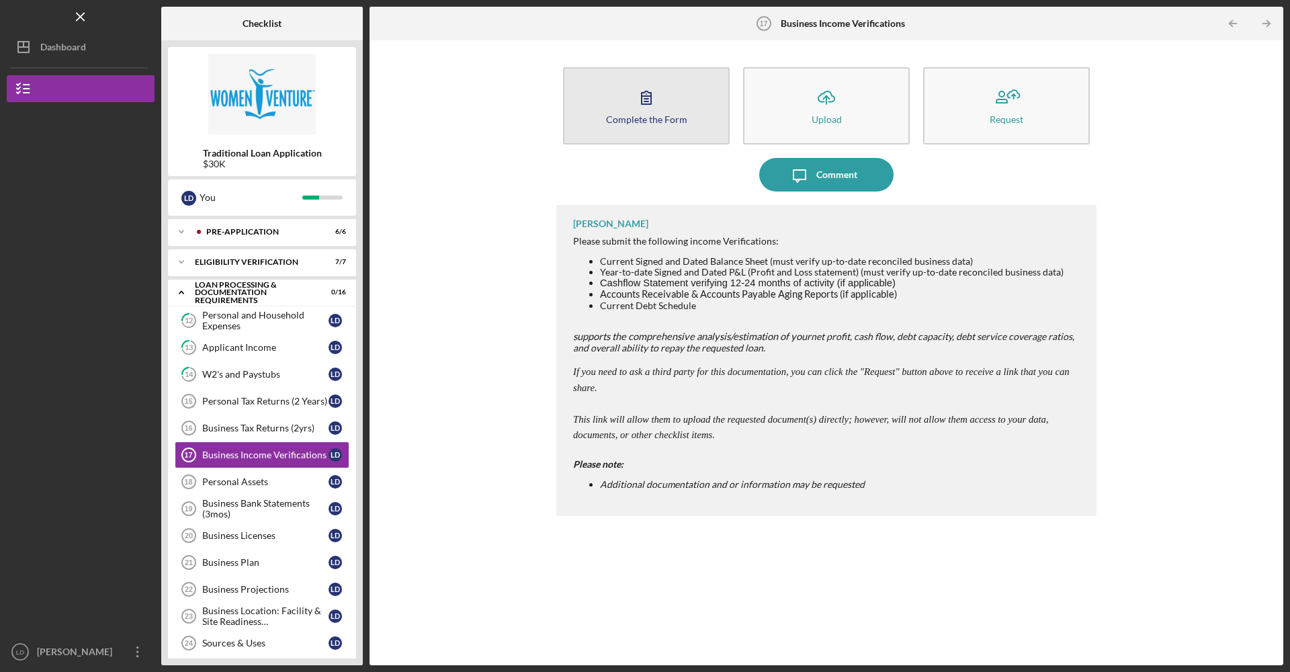
click at [676, 105] on button "Complete the Form Form" at bounding box center [646, 105] width 167 height 77
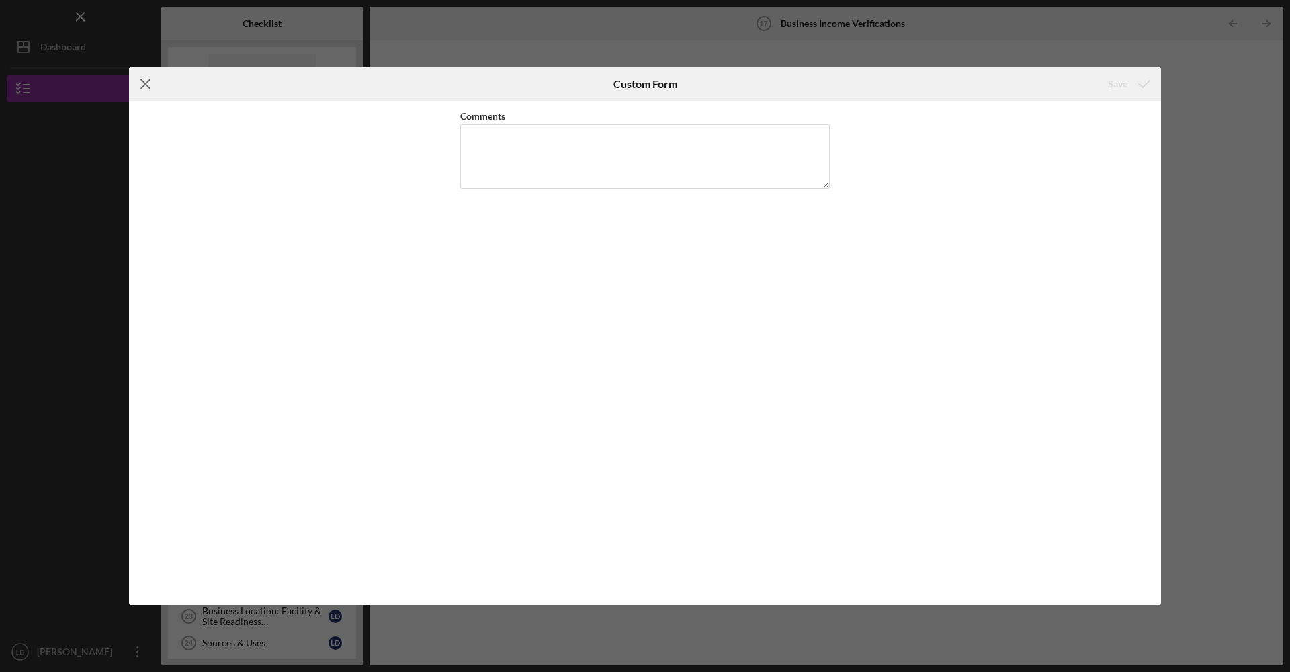
click at [150, 82] on icon "Icon/Menu Close" at bounding box center [146, 84] width 34 height 34
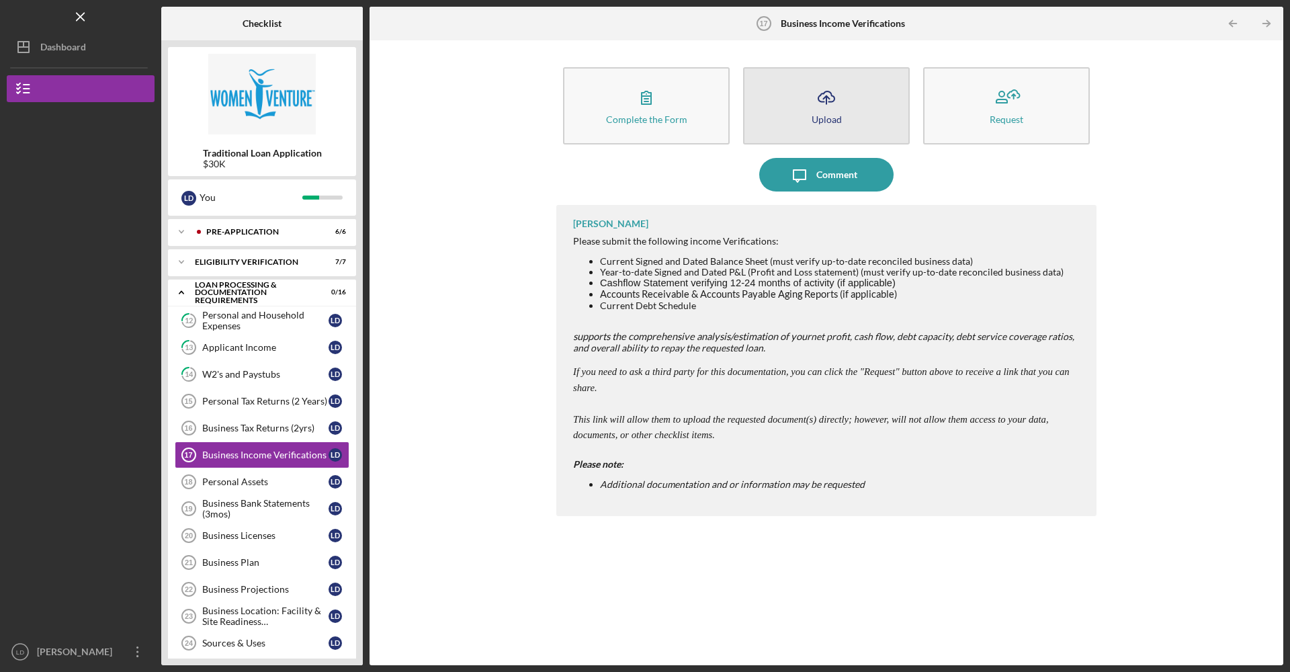
click at [847, 98] on button "Icon/Upload Upload" at bounding box center [826, 105] width 167 height 77
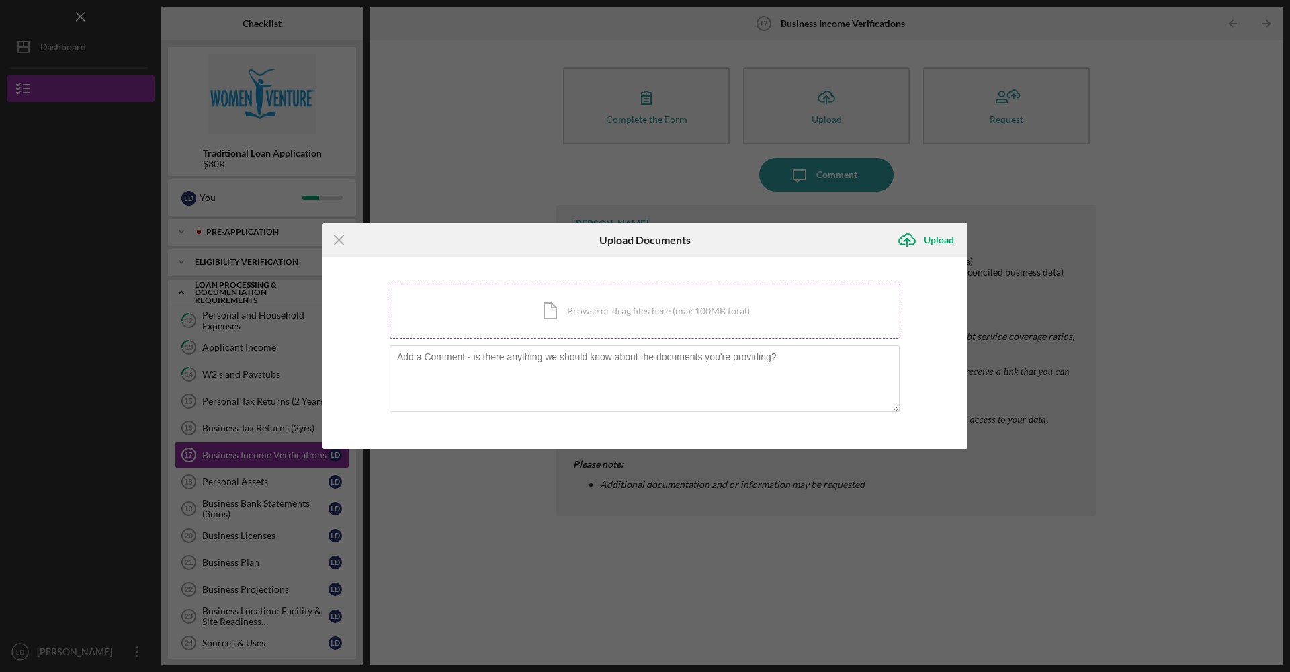
click at [598, 318] on div "Icon/Document Browse or drag files here (max 100MB total) Tap to choose files o…" at bounding box center [645, 310] width 511 height 55
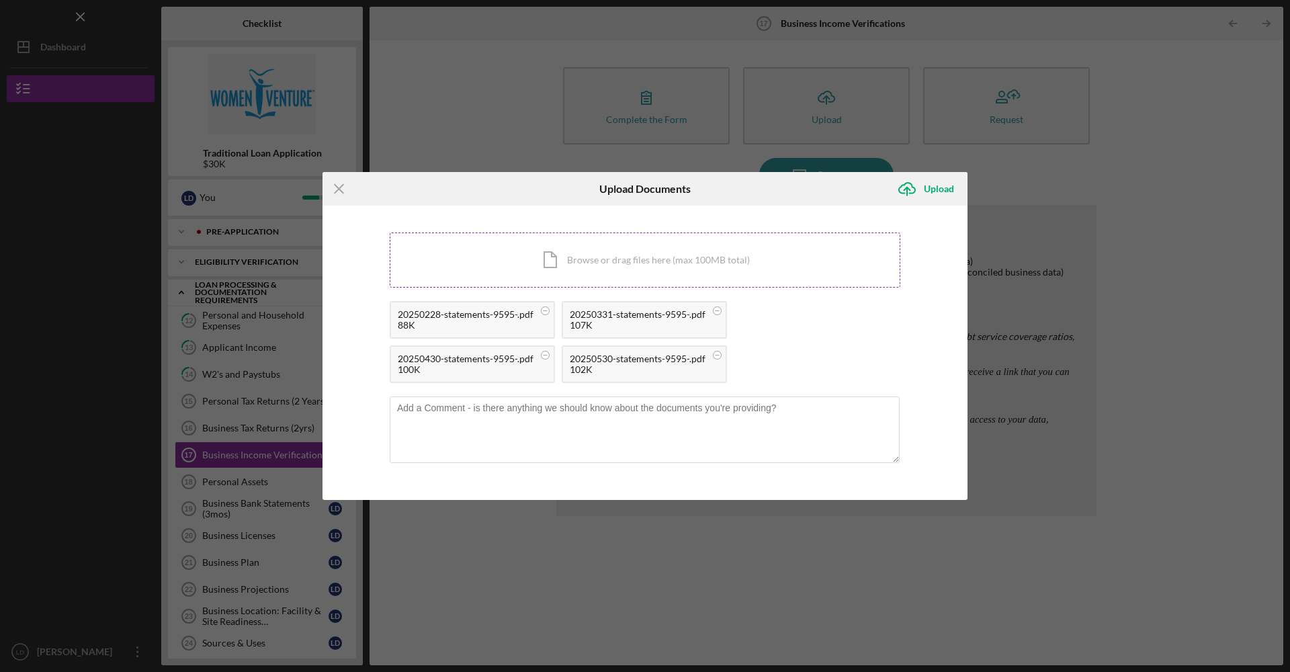
click at [675, 256] on div "Icon/Document Browse or drag files here (max 100MB total) Tap to choose files o…" at bounding box center [645, 259] width 511 height 55
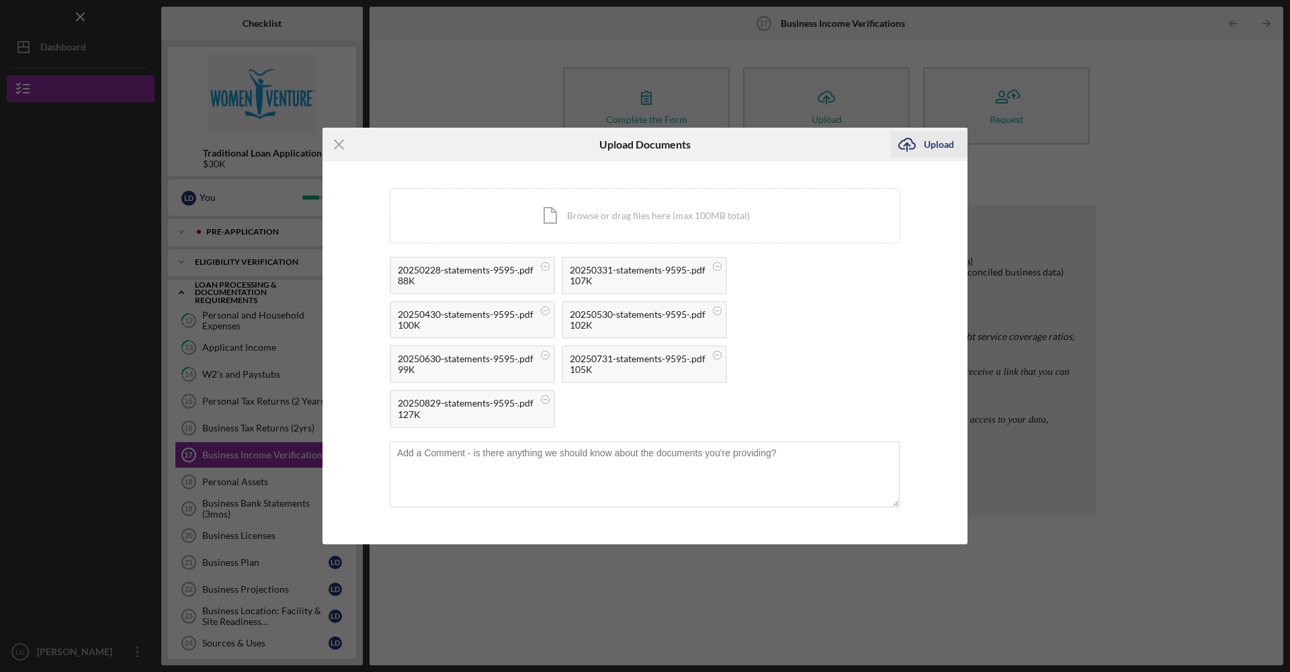
click at [926, 141] on div "Upload" at bounding box center [939, 144] width 30 height 27
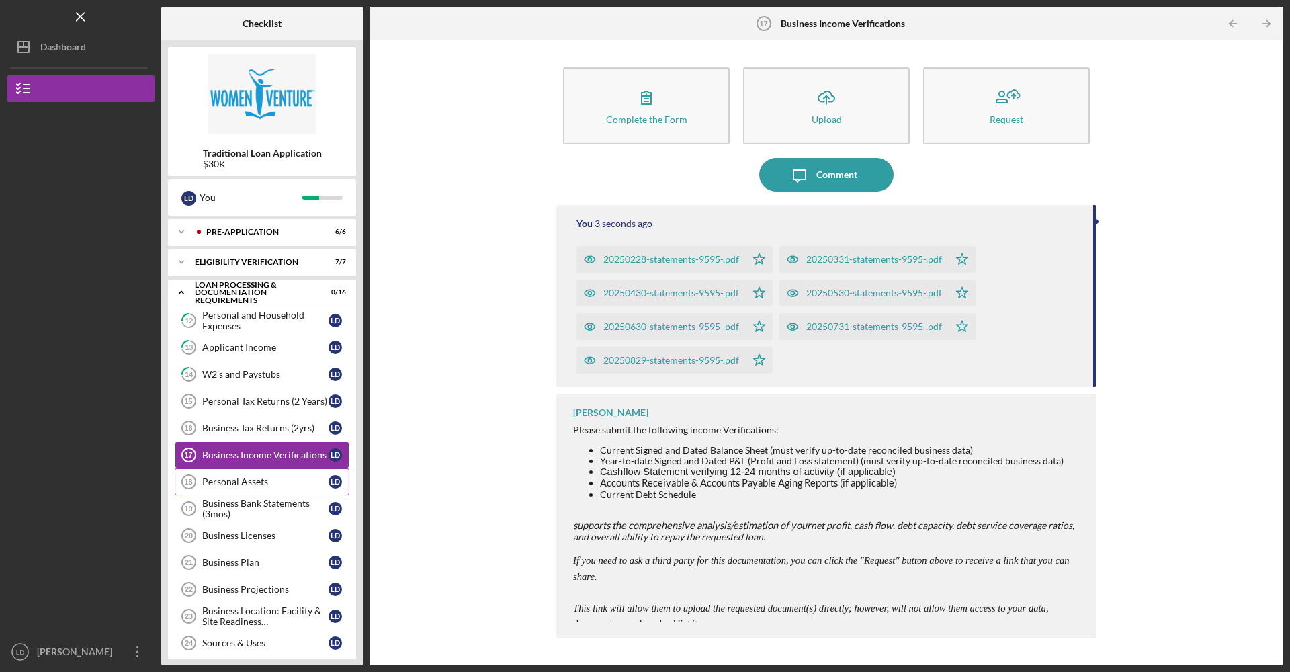
click at [261, 484] on div "Personal Assets" at bounding box center [265, 481] width 126 height 11
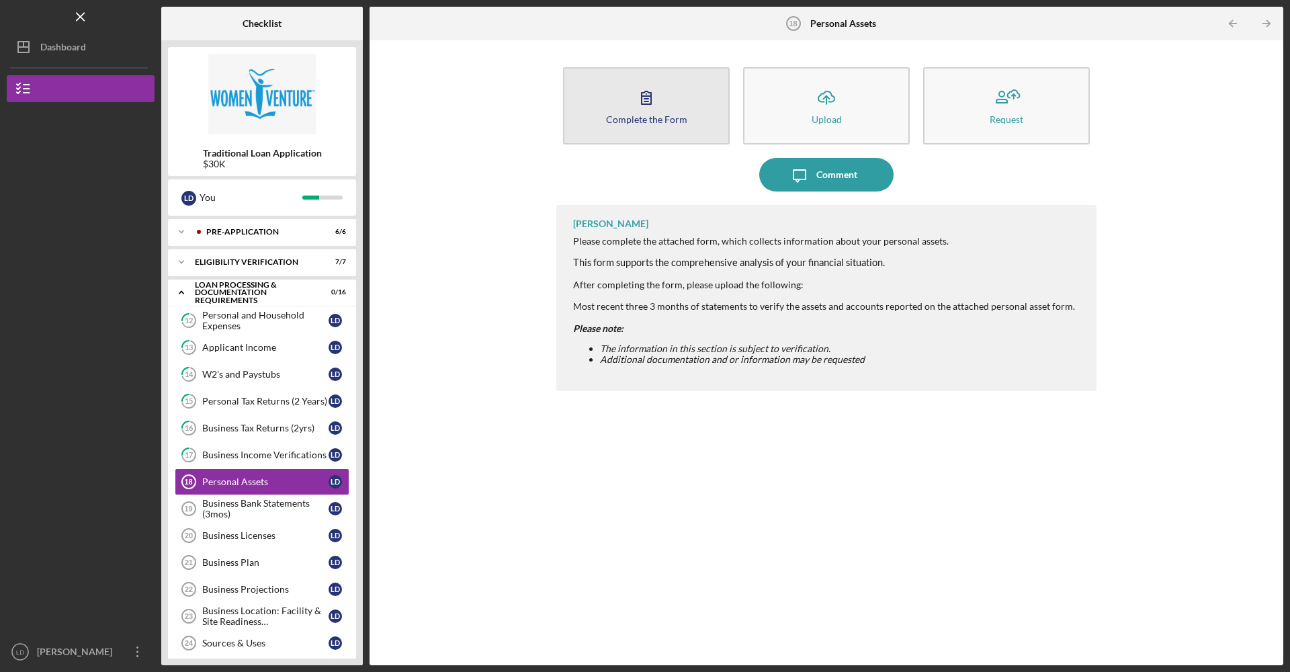
click at [661, 104] on icon "button" at bounding box center [646, 98] width 34 height 34
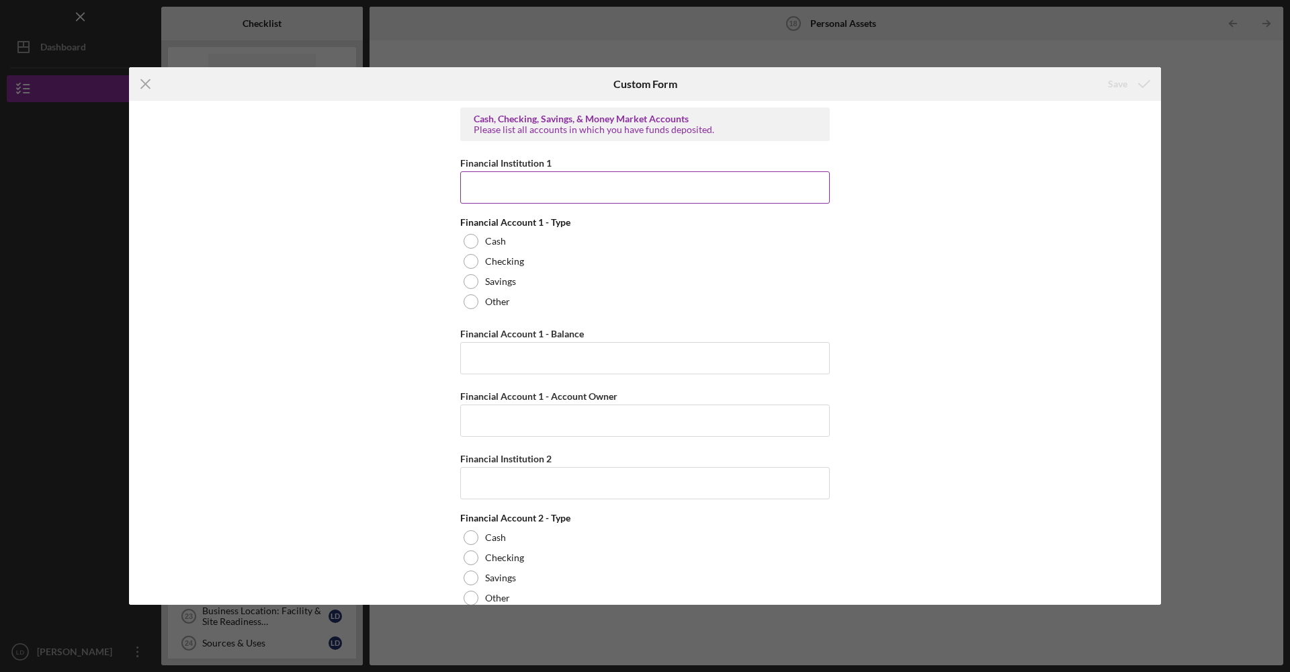
click at [521, 191] on input "Financial Institution 1" at bounding box center [644, 187] width 369 height 32
type input "0"
click at [469, 302] on div at bounding box center [470, 301] width 15 height 15
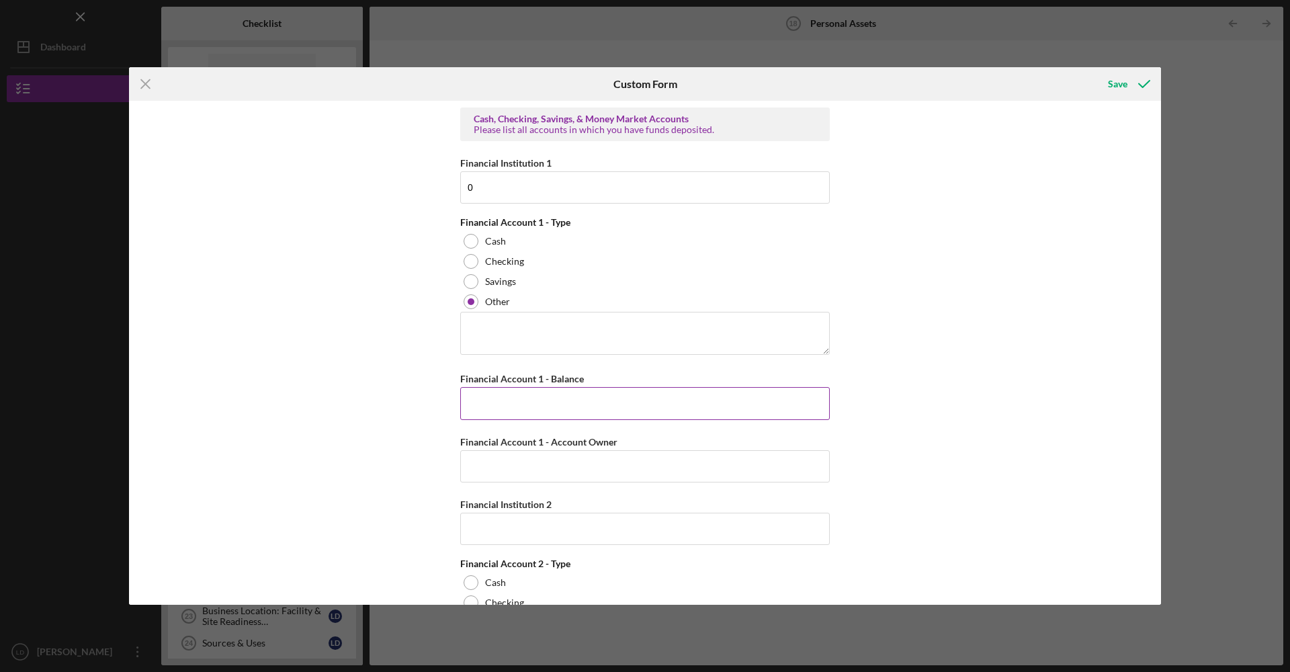
click at [549, 408] on input "Financial Account 1 - Balance" at bounding box center [644, 403] width 369 height 32
type input "$0"
click at [561, 476] on input "Financial Account 1 - Account Owner" at bounding box center [644, 466] width 369 height 32
type input "0"
click at [545, 539] on input "Financial Institution 2" at bounding box center [644, 529] width 369 height 32
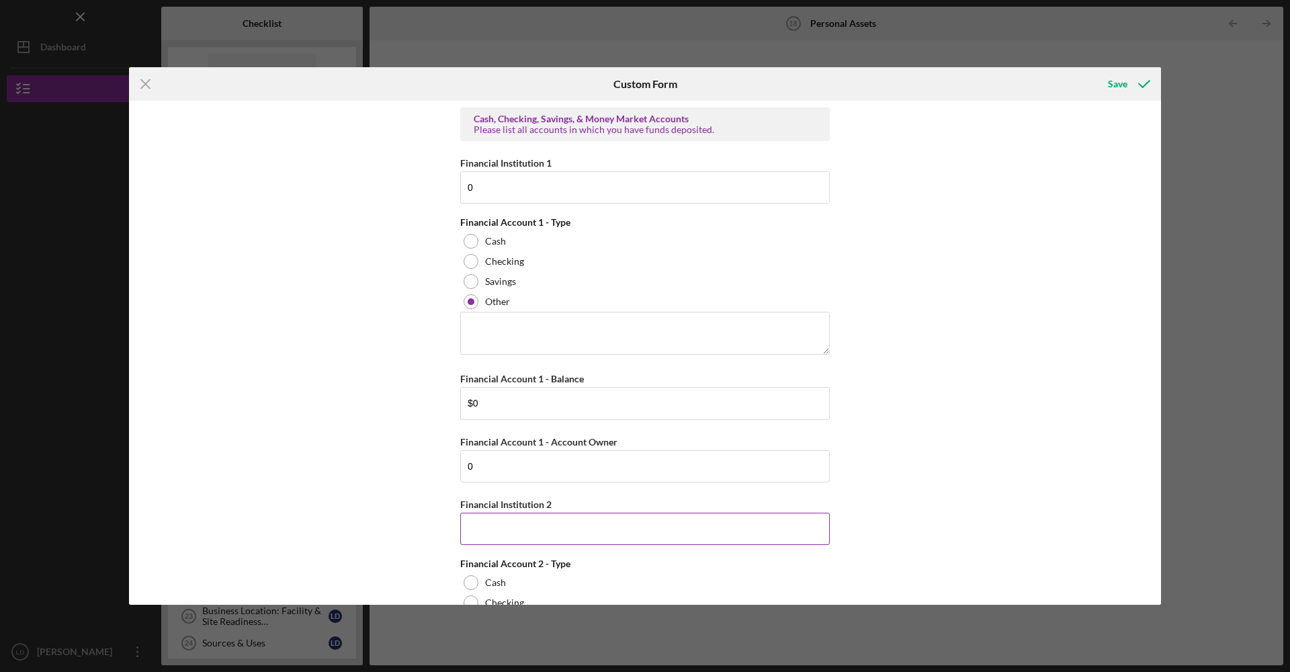
click at [545, 523] on input "Financial Institution 2" at bounding box center [644, 529] width 369 height 32
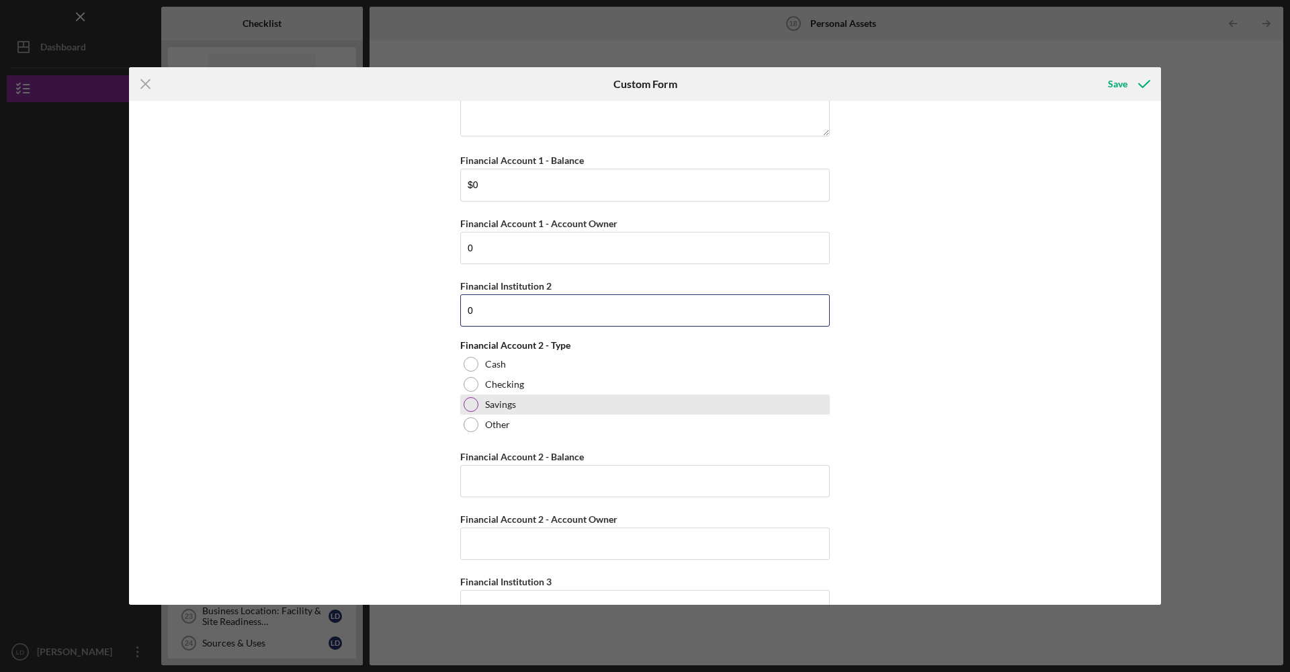
scroll to position [224, 0]
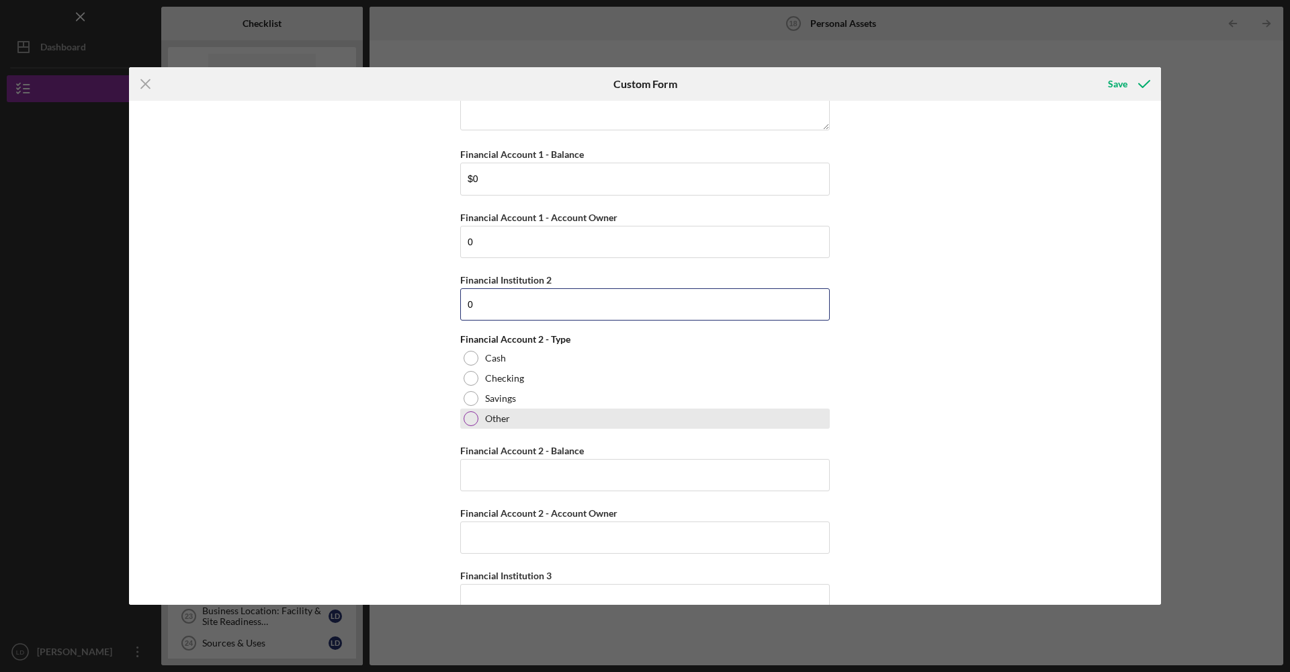
type input "0"
click at [465, 418] on div at bounding box center [470, 418] width 15 height 15
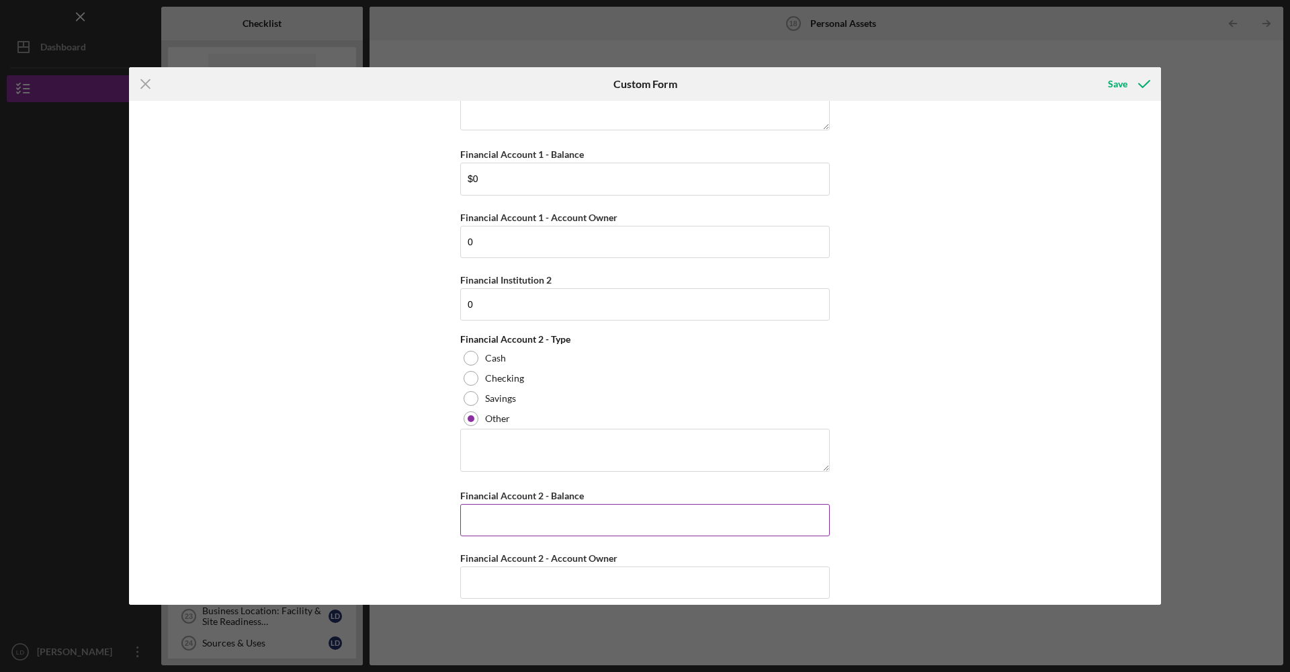
click at [497, 509] on input "Financial Account 2 - Balance" at bounding box center [644, 520] width 369 height 32
click at [509, 576] on input "Financial Account 2 - Account Owner" at bounding box center [644, 582] width 369 height 32
click at [502, 524] on input "Financial Account 2 - Balance" at bounding box center [644, 520] width 369 height 32
type input "$0"
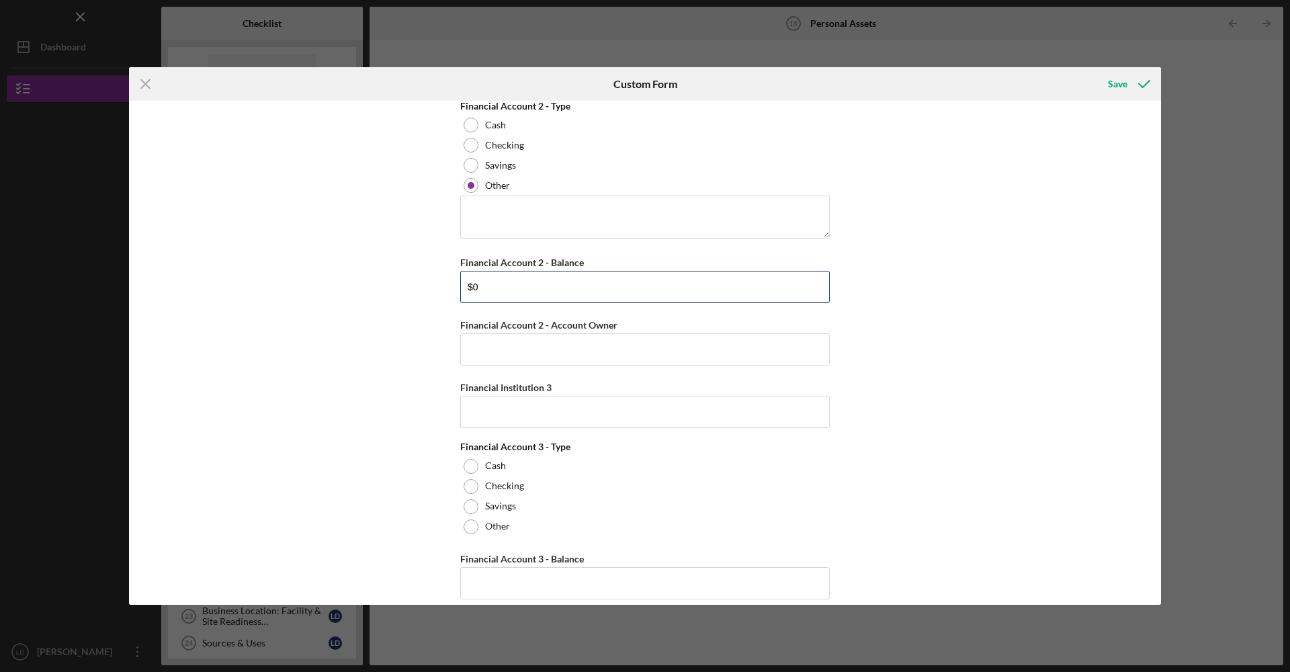
scroll to position [573, 0]
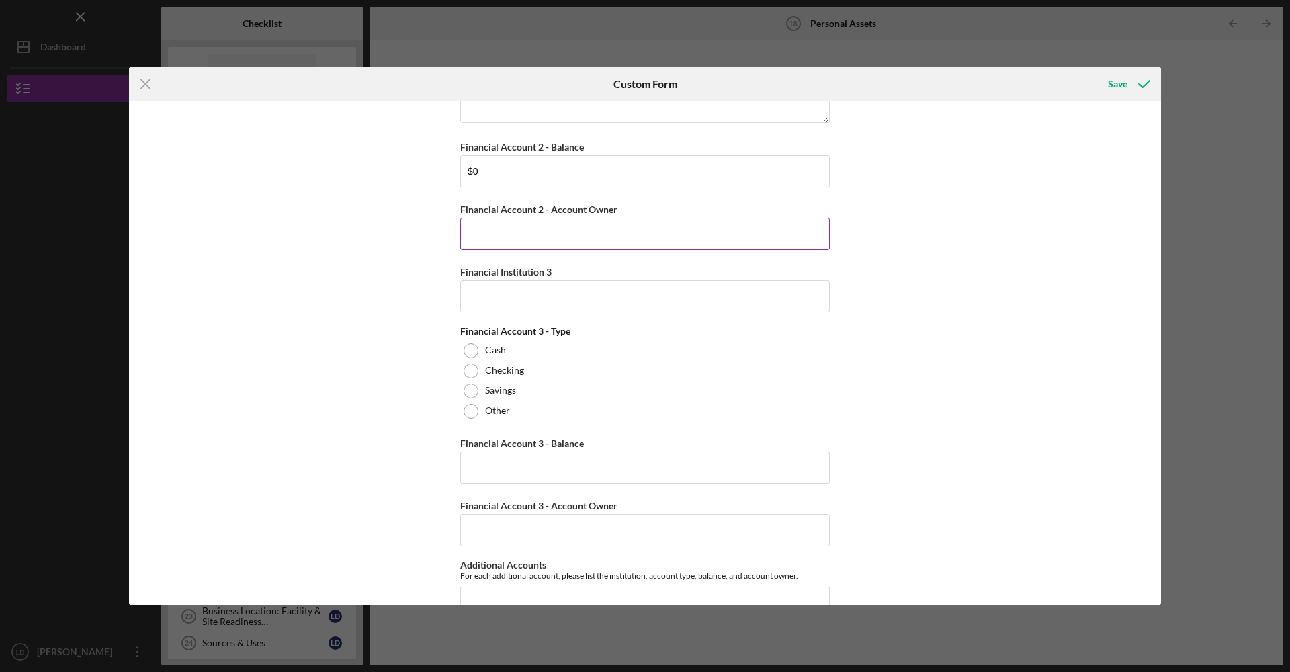
click at [595, 227] on input "Financial Account 2 - Account Owner" at bounding box center [644, 234] width 369 height 32
type input "0"
click at [597, 297] on input "Financial Institution 3" at bounding box center [644, 296] width 369 height 32
click at [472, 410] on div at bounding box center [470, 411] width 15 height 15
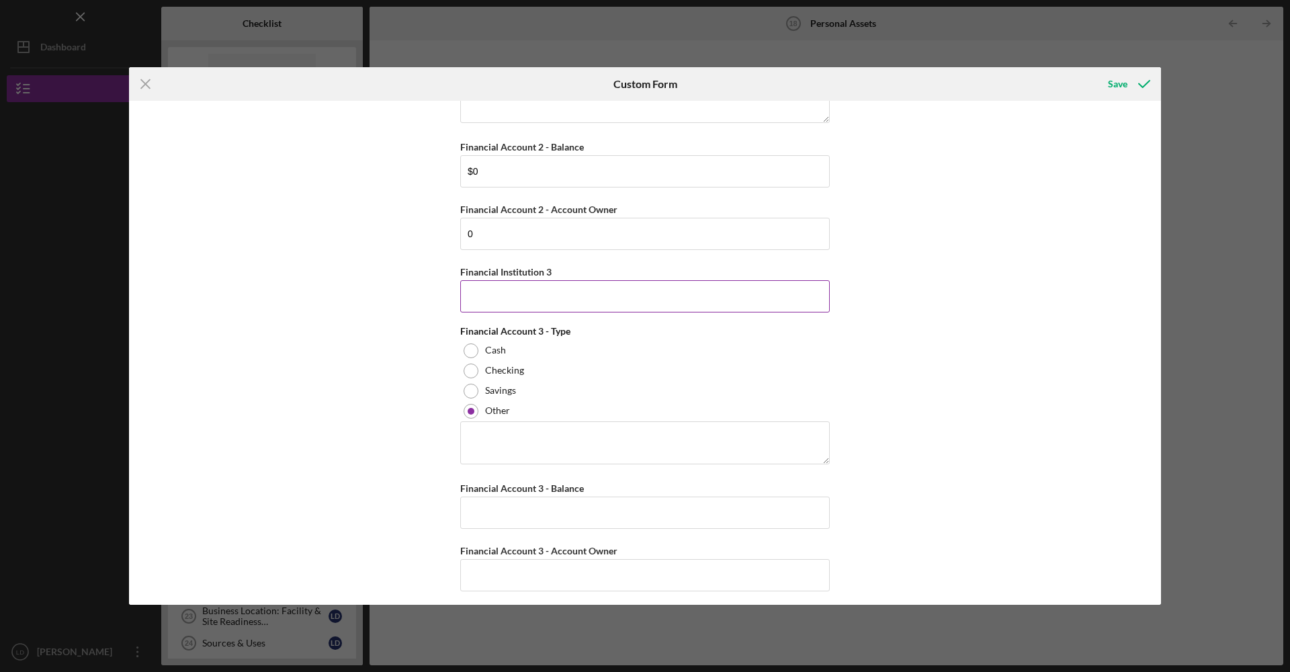
click at [525, 302] on input "Financial Institution 3" at bounding box center [644, 296] width 369 height 32
type input "0"
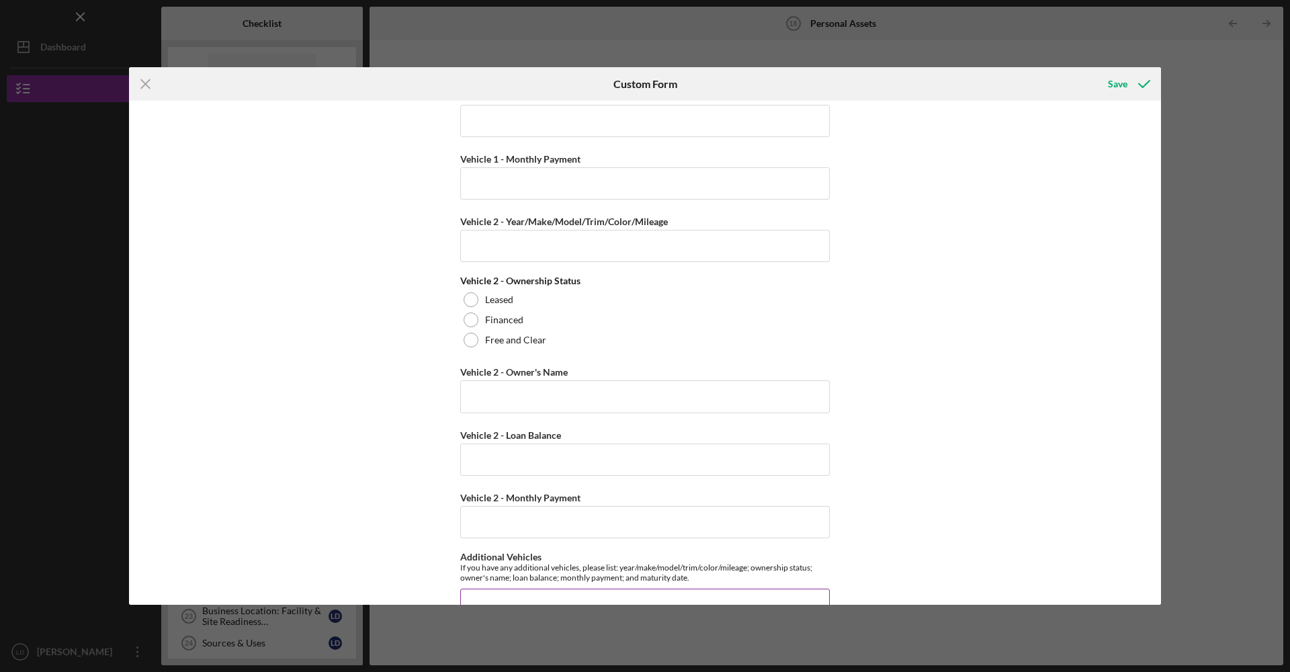
scroll to position [4000, 0]
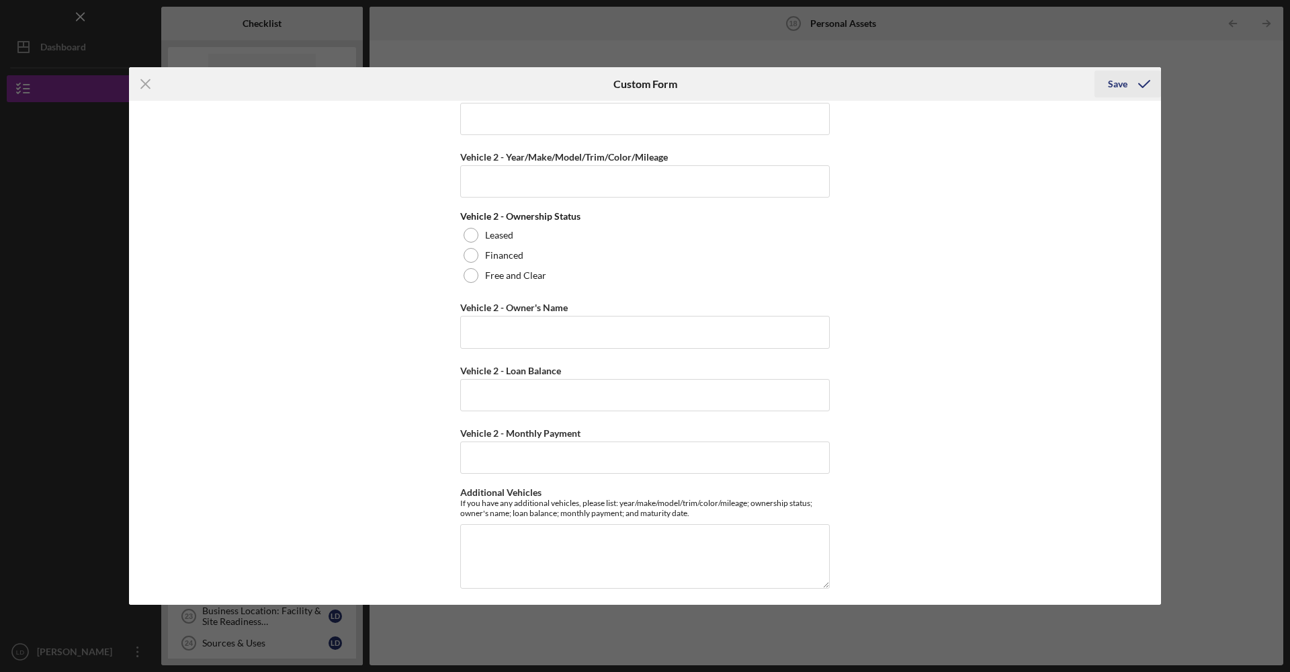
type input "0"
click at [1139, 81] on icon "submit" at bounding box center [1144, 84] width 34 height 34
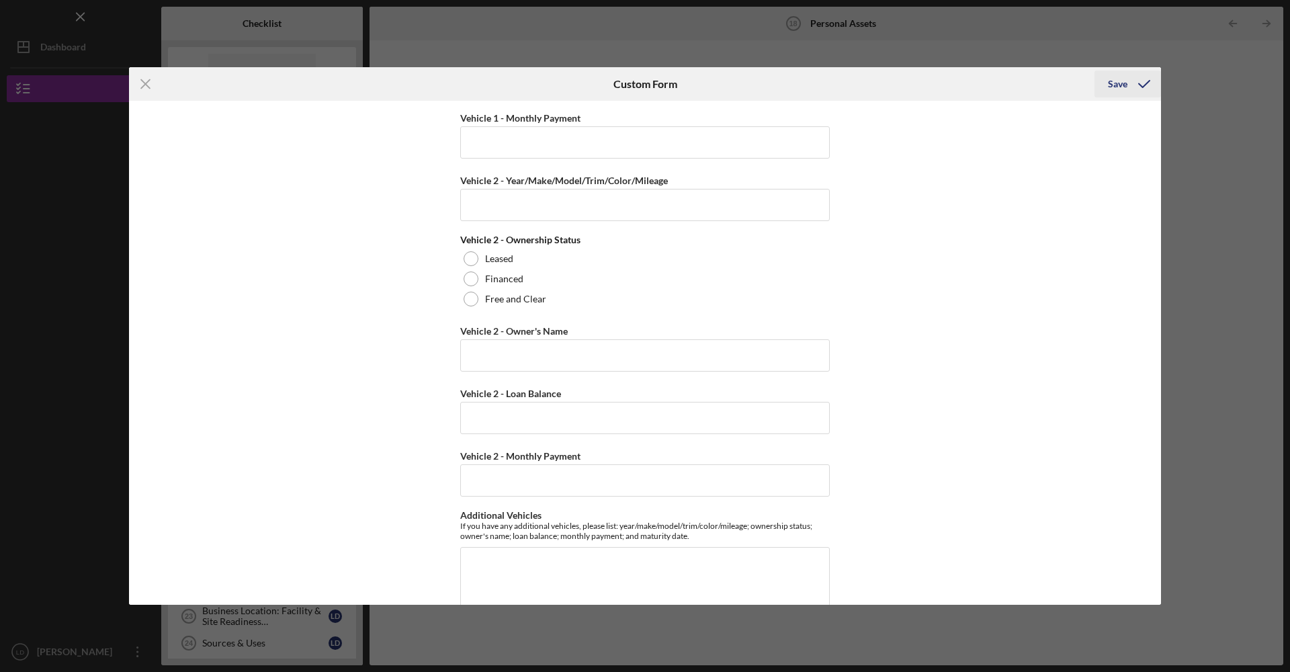
scroll to position [211, 0]
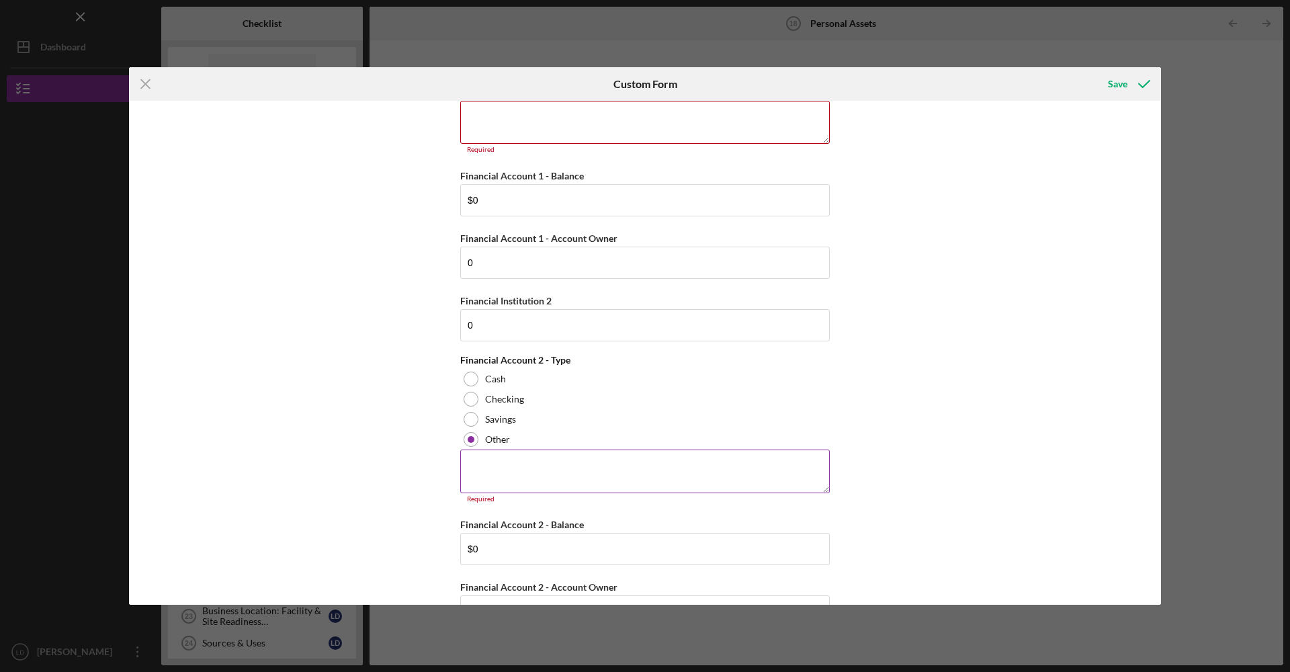
click at [626, 465] on textarea at bounding box center [644, 470] width 369 height 43
type textarea "na"
click at [1114, 84] on div "Save" at bounding box center [1117, 84] width 19 height 27
click at [730, 129] on textarea at bounding box center [644, 122] width 369 height 43
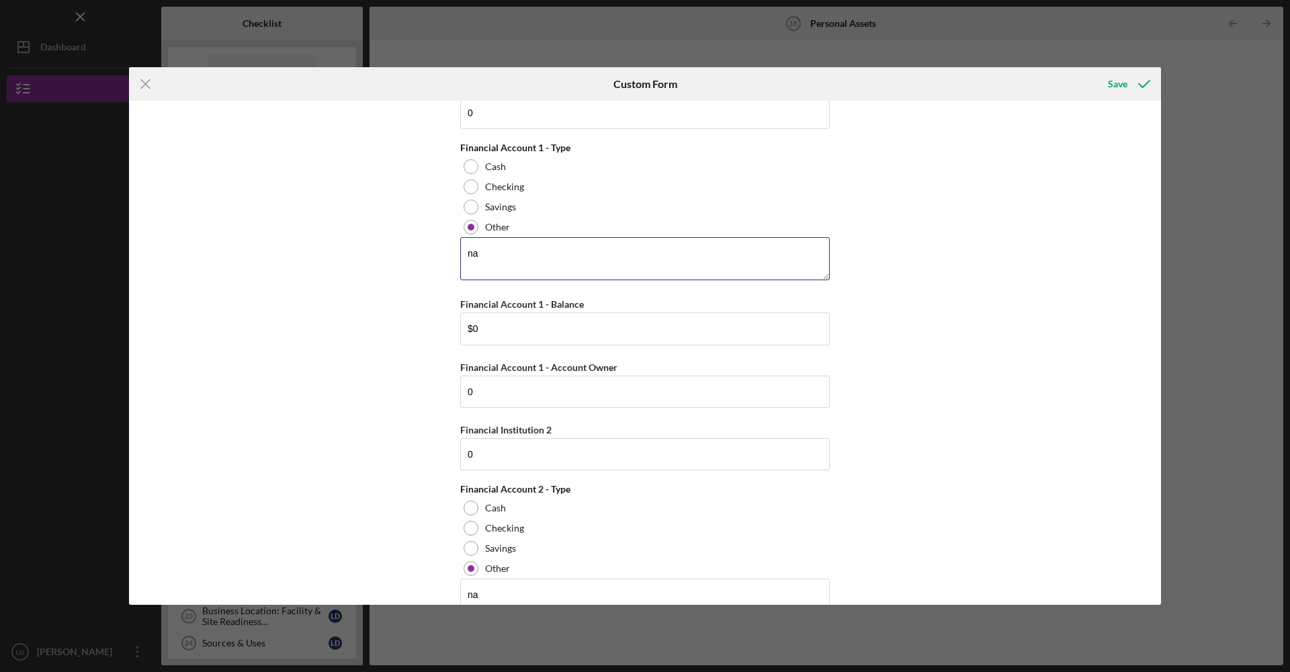
scroll to position [0, 0]
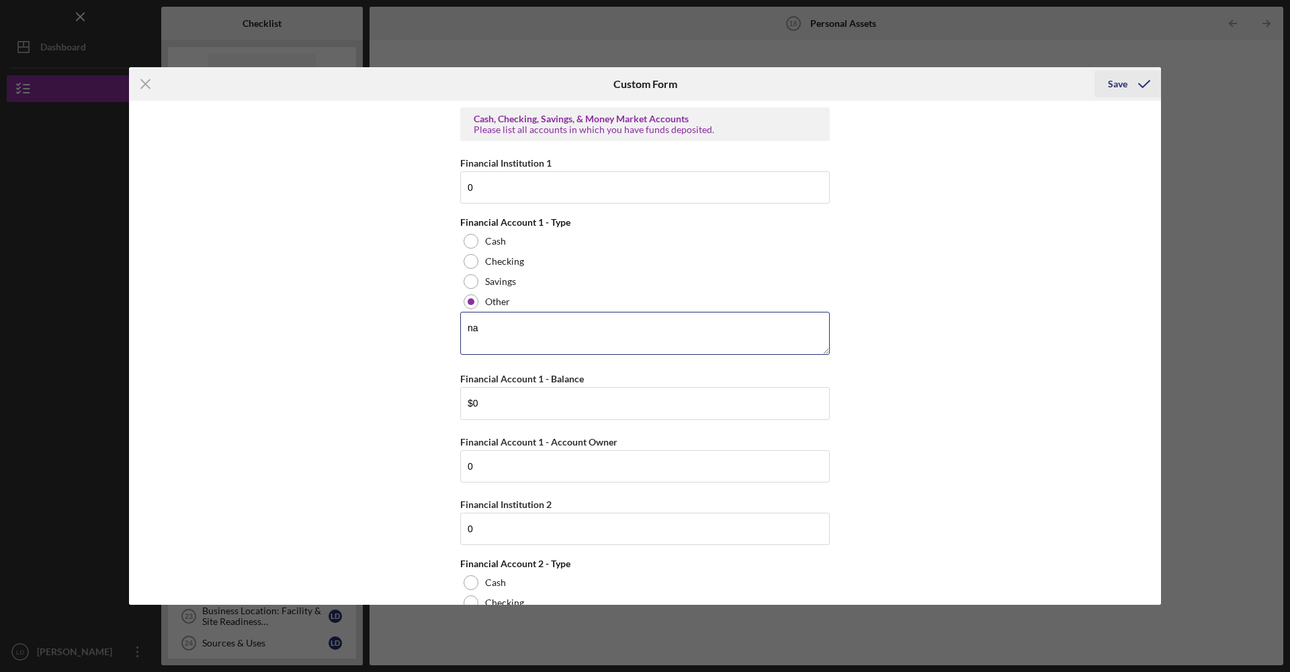
type textarea "na"
click at [1111, 81] on div "Save" at bounding box center [1117, 84] width 19 height 27
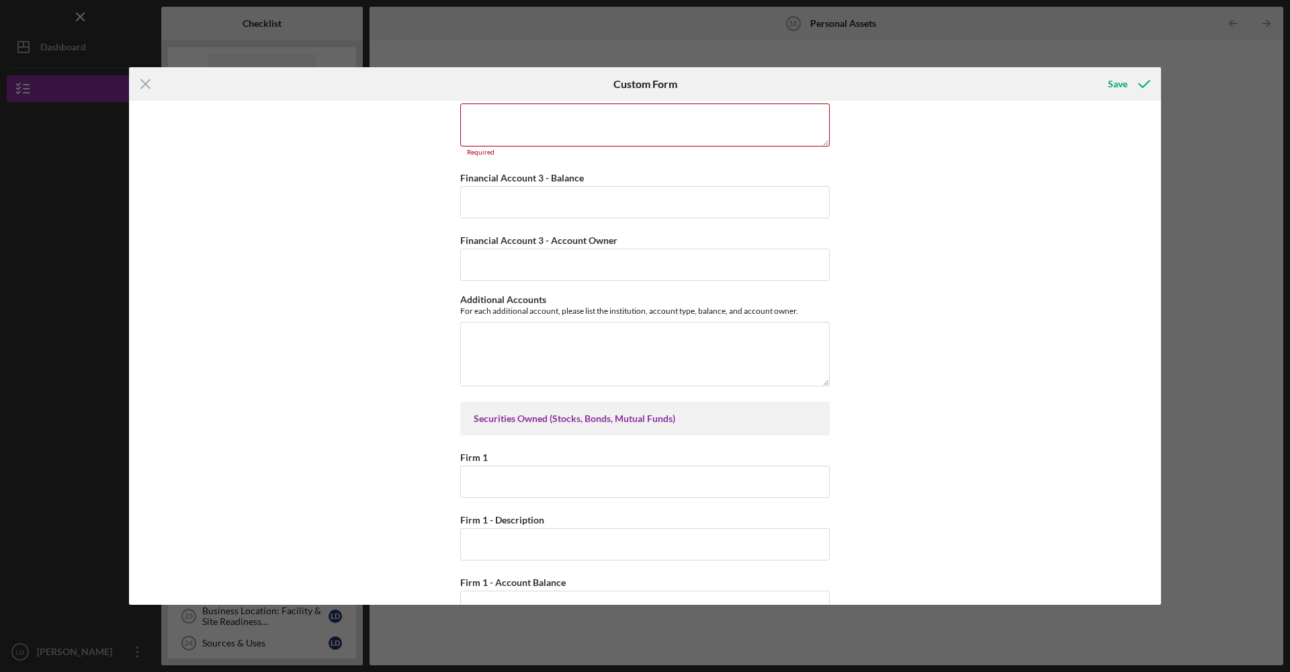
scroll to position [892, 0]
click at [746, 130] on textarea at bounding box center [644, 123] width 369 height 43
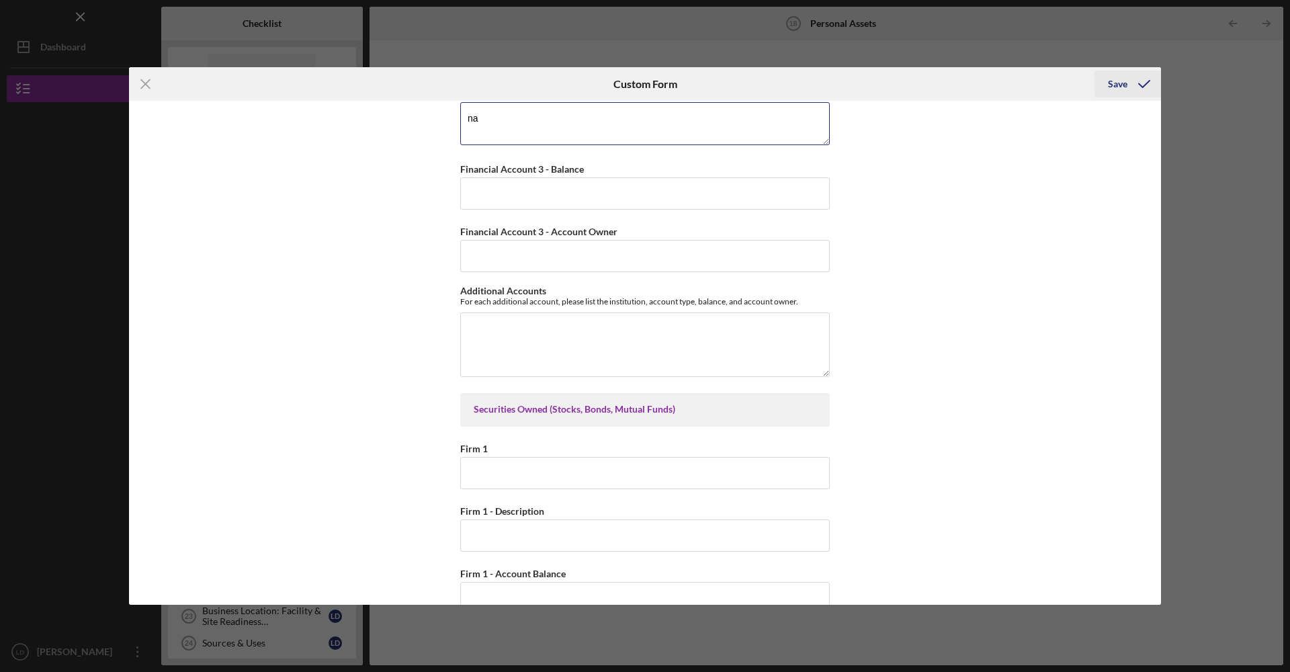
type textarea "na"
click at [1147, 88] on icon "submit" at bounding box center [1144, 84] width 34 height 34
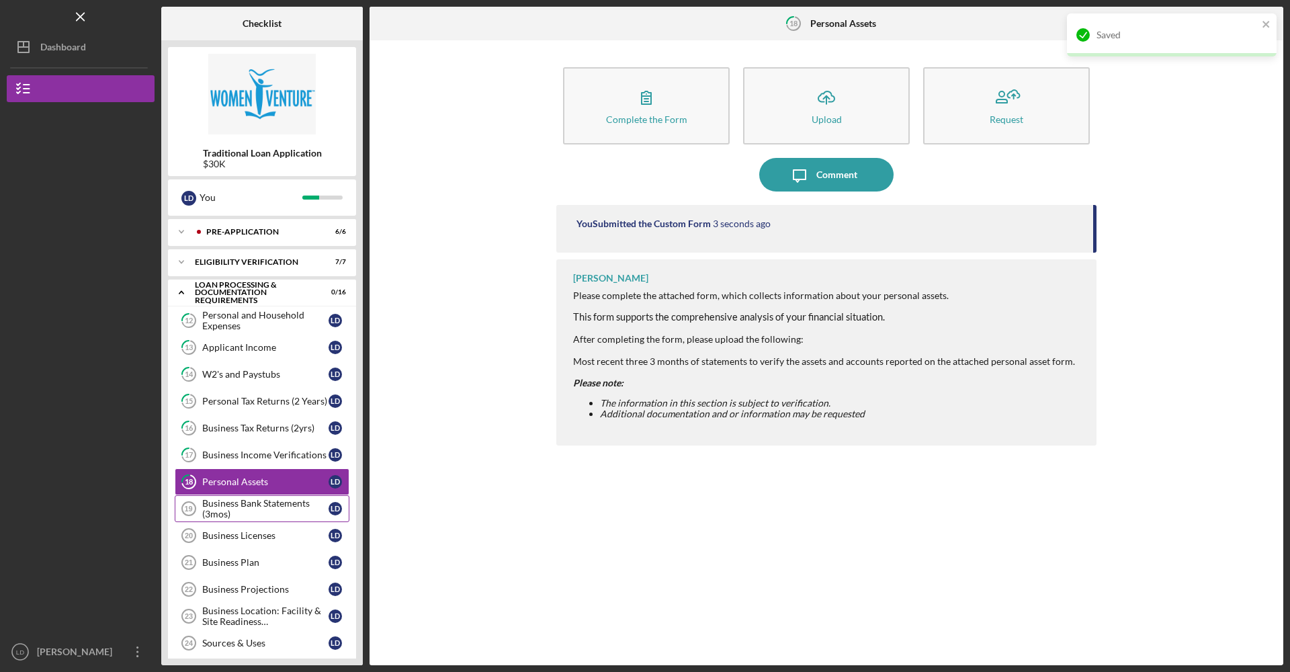
click at [249, 501] on div "Business Bank Statements (3mos)" at bounding box center [265, 508] width 126 height 21
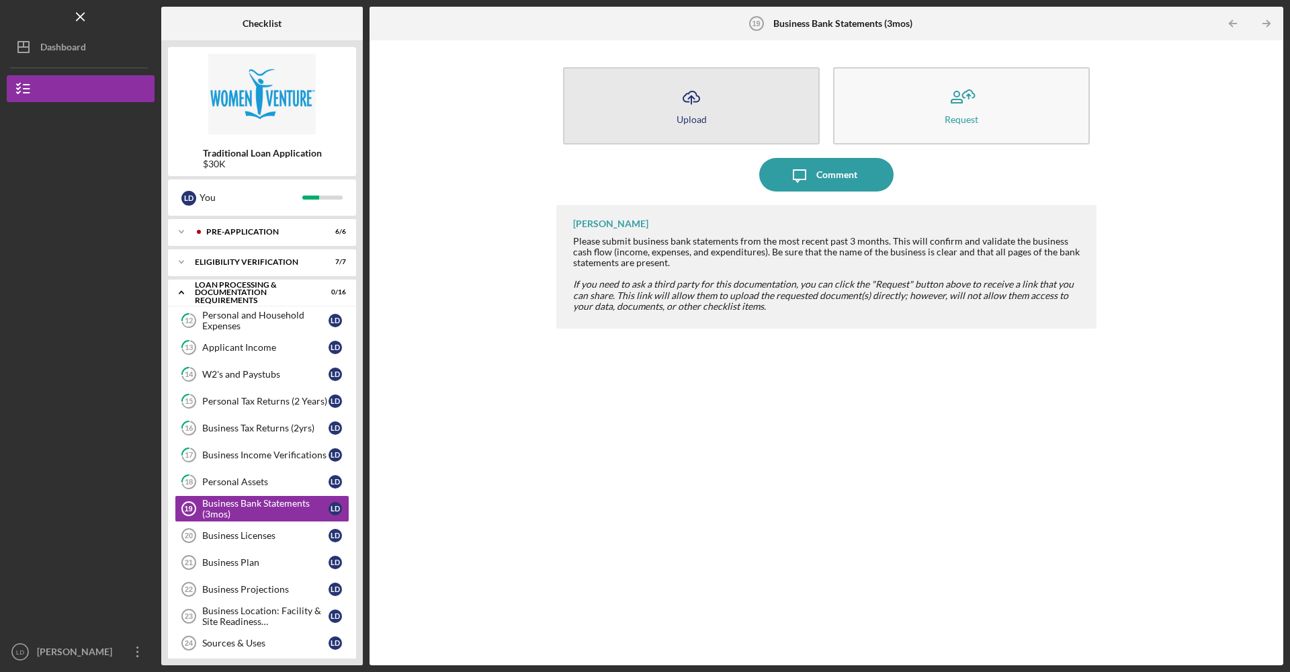
click at [741, 130] on button "Icon/Upload Upload" at bounding box center [691, 105] width 257 height 77
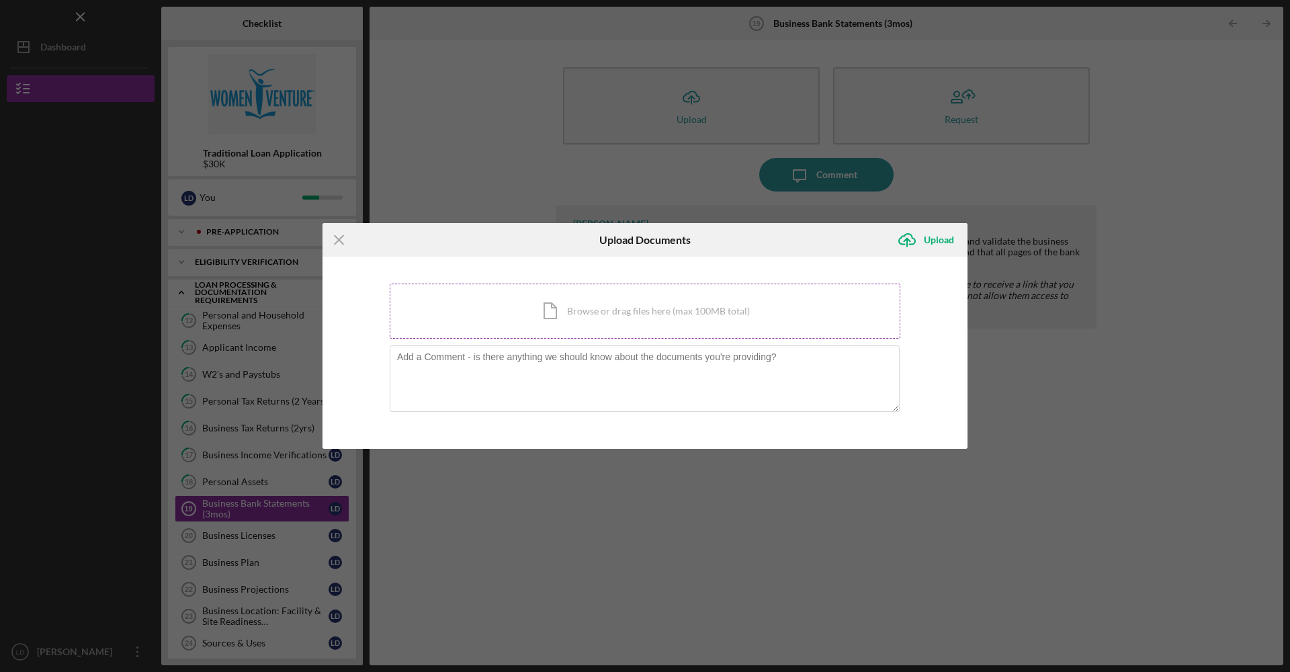
click at [588, 310] on div "Icon/Document Browse or drag files here (max 100MB total) Tap to choose files o…" at bounding box center [645, 310] width 511 height 55
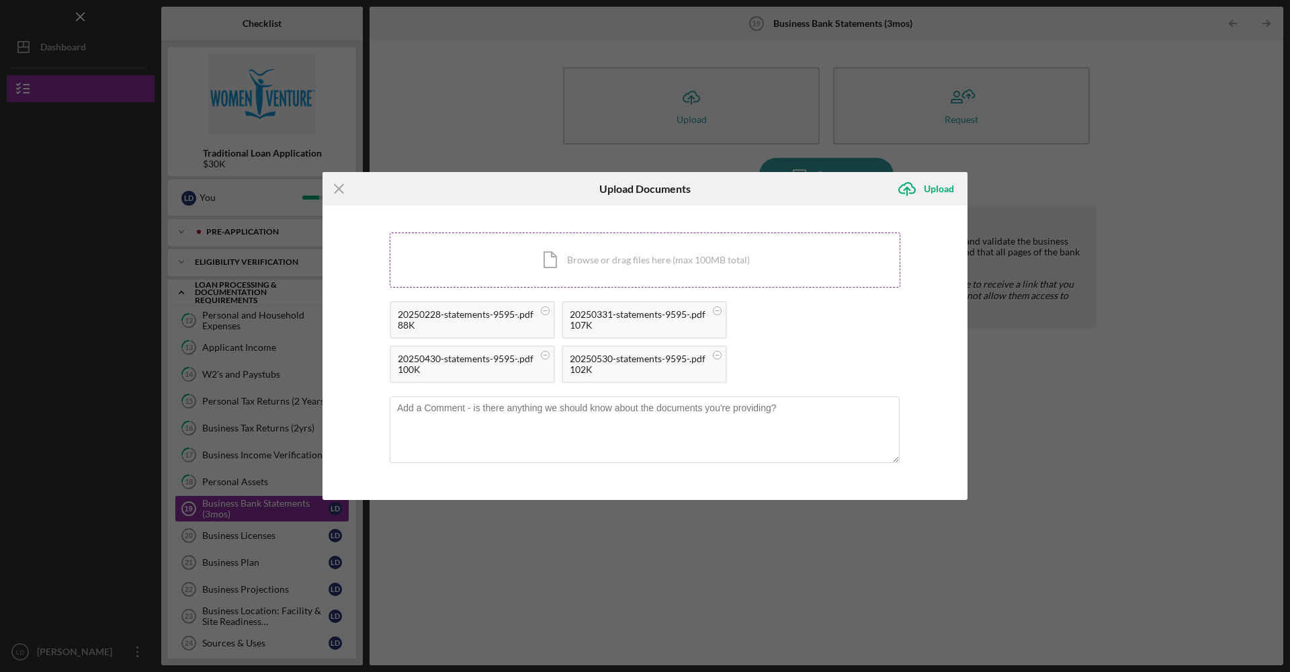
click at [751, 262] on div "Icon/Document Browse or drag files here (max 100MB total) Tap to choose files o…" at bounding box center [645, 259] width 511 height 55
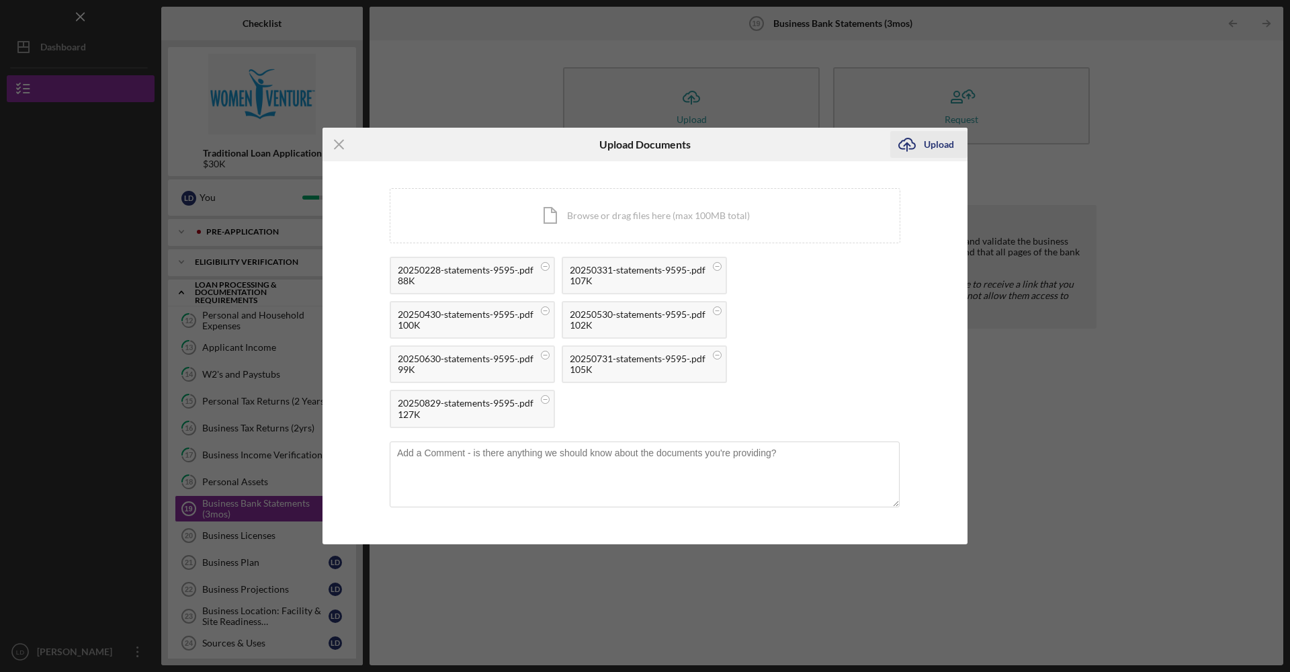
click at [933, 150] on div "Upload" at bounding box center [939, 144] width 30 height 27
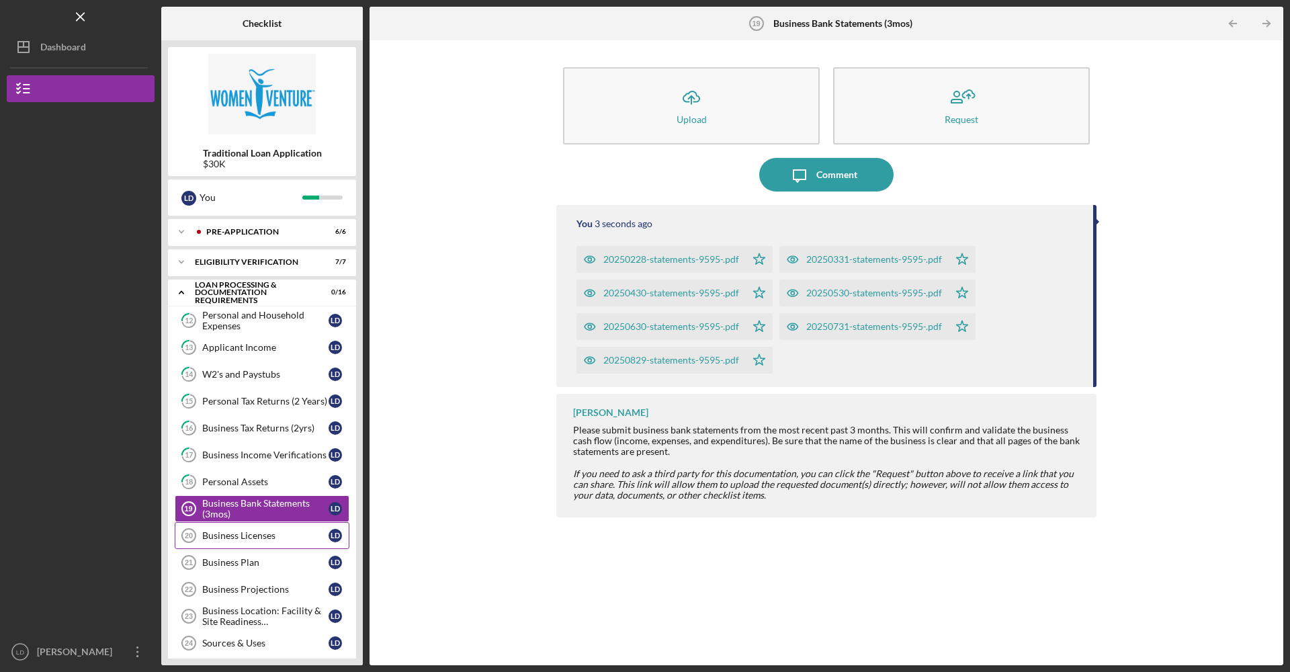
click at [266, 539] on div "Business Licenses" at bounding box center [265, 535] width 126 height 11
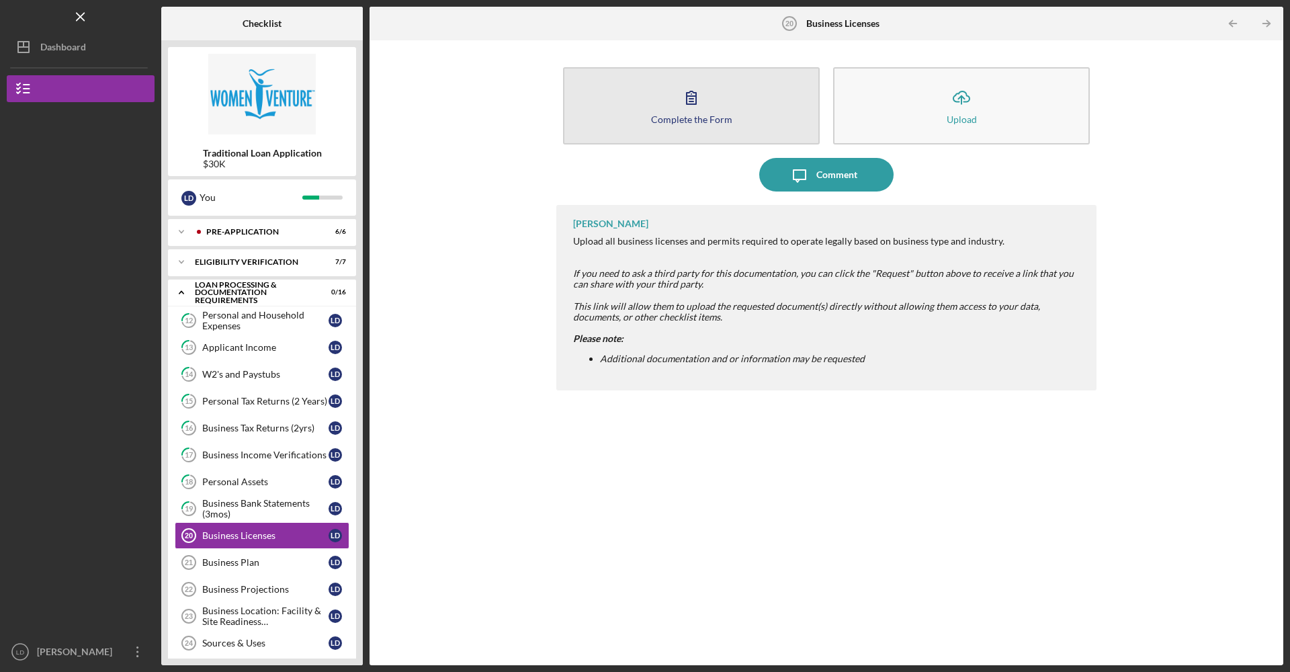
click at [689, 128] on button "Complete the Form Form" at bounding box center [691, 105] width 257 height 77
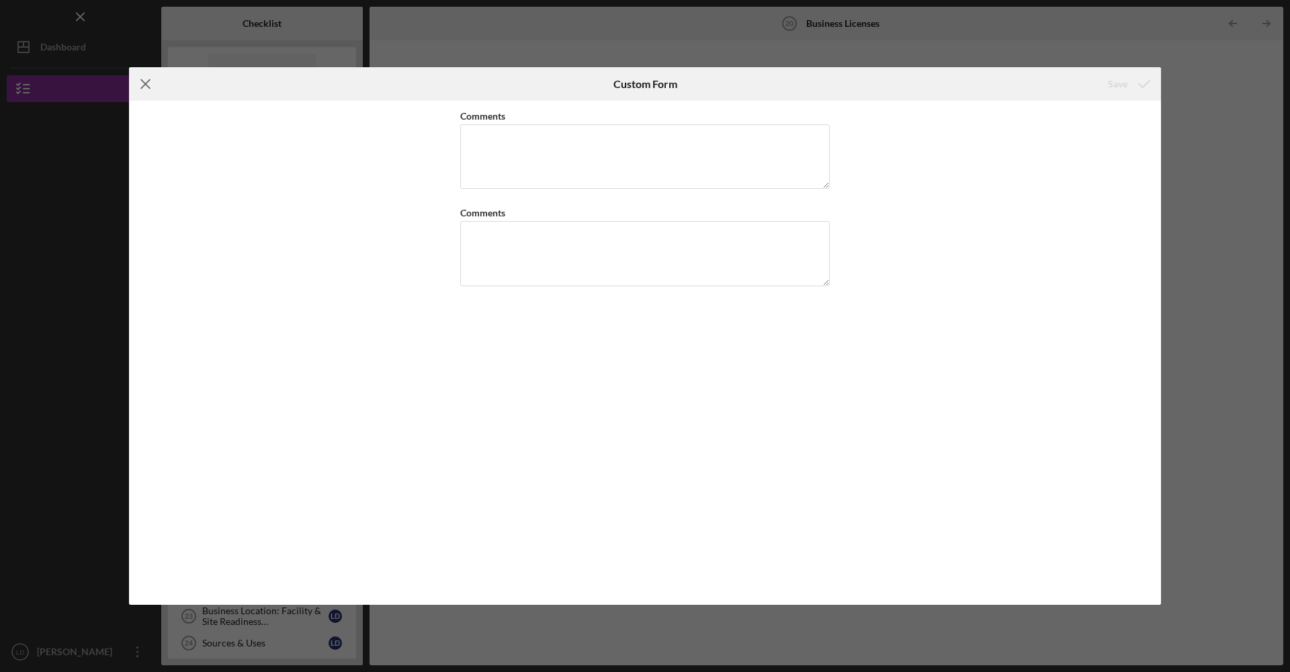
click at [153, 85] on icon "Icon/Menu Close" at bounding box center [146, 84] width 34 height 34
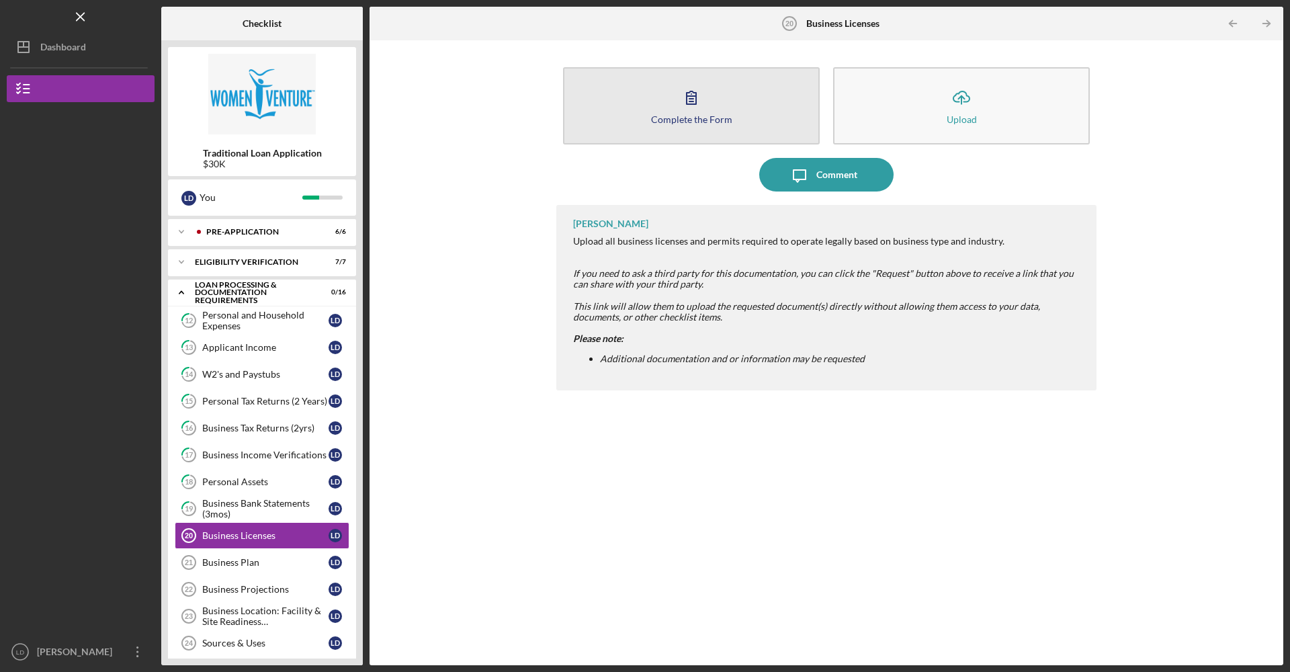
click at [623, 140] on button "Complete the Form Form" at bounding box center [691, 105] width 257 height 77
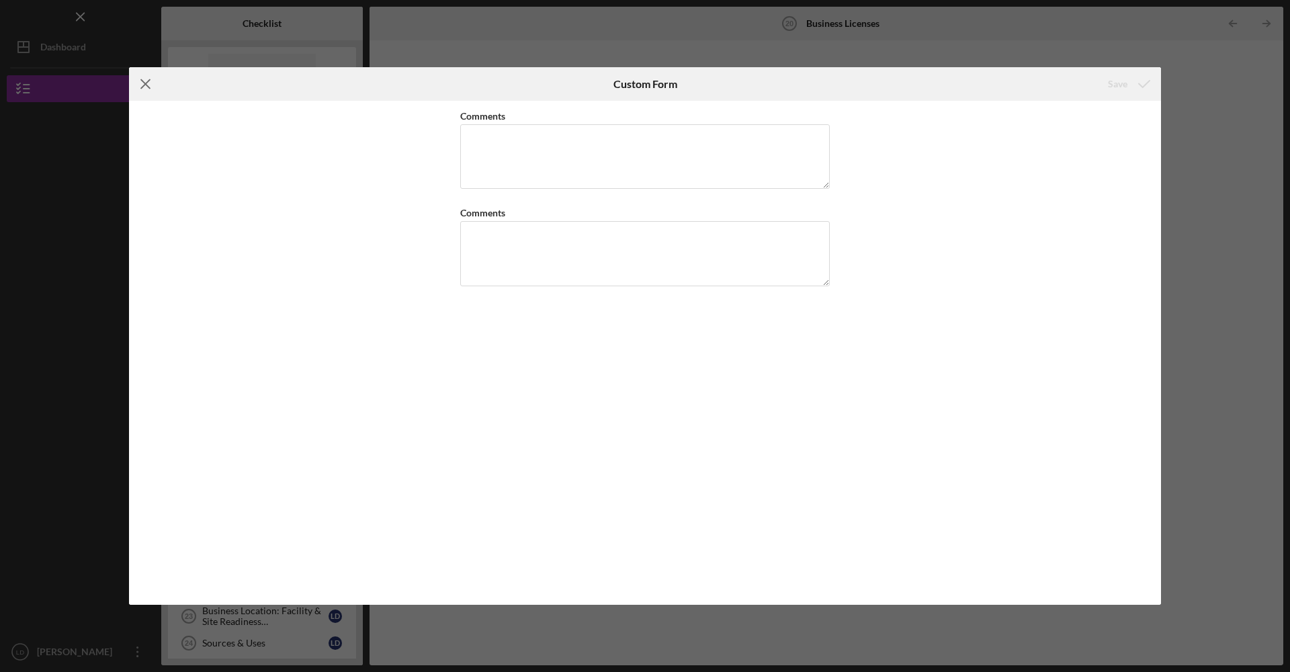
click at [140, 84] on icon "Icon/Menu Close" at bounding box center [146, 84] width 34 height 34
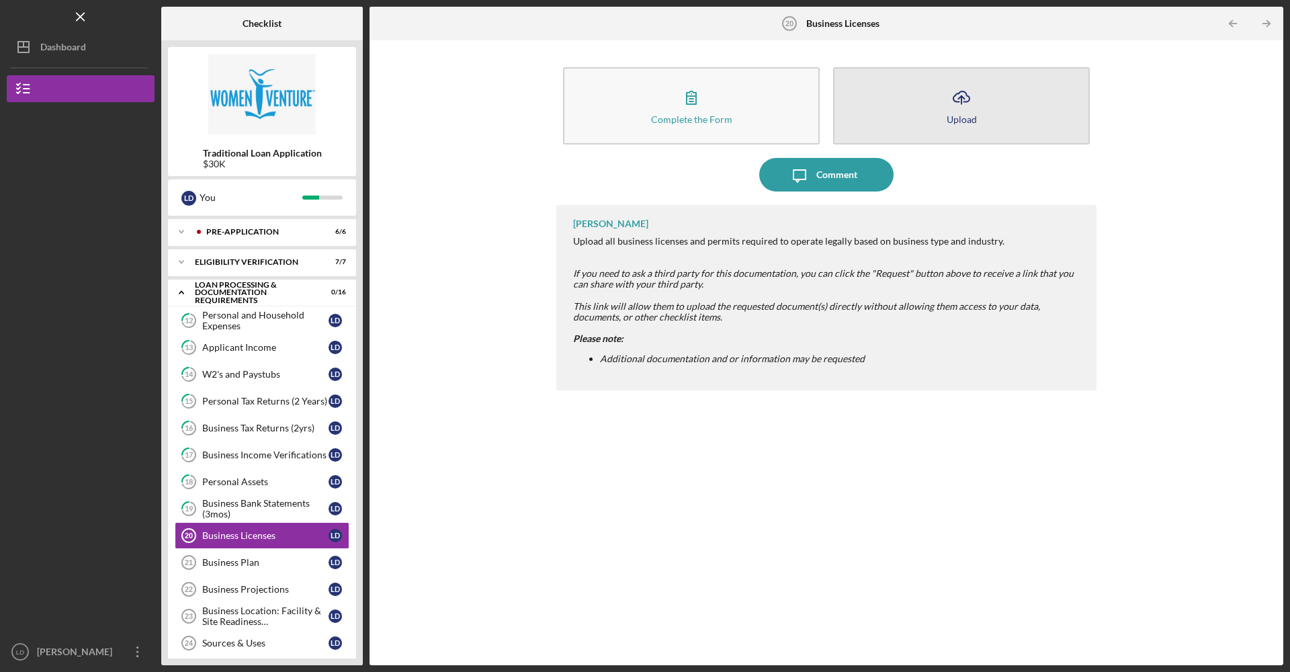
click at [928, 93] on button "Icon/Upload Upload" at bounding box center [961, 105] width 257 height 77
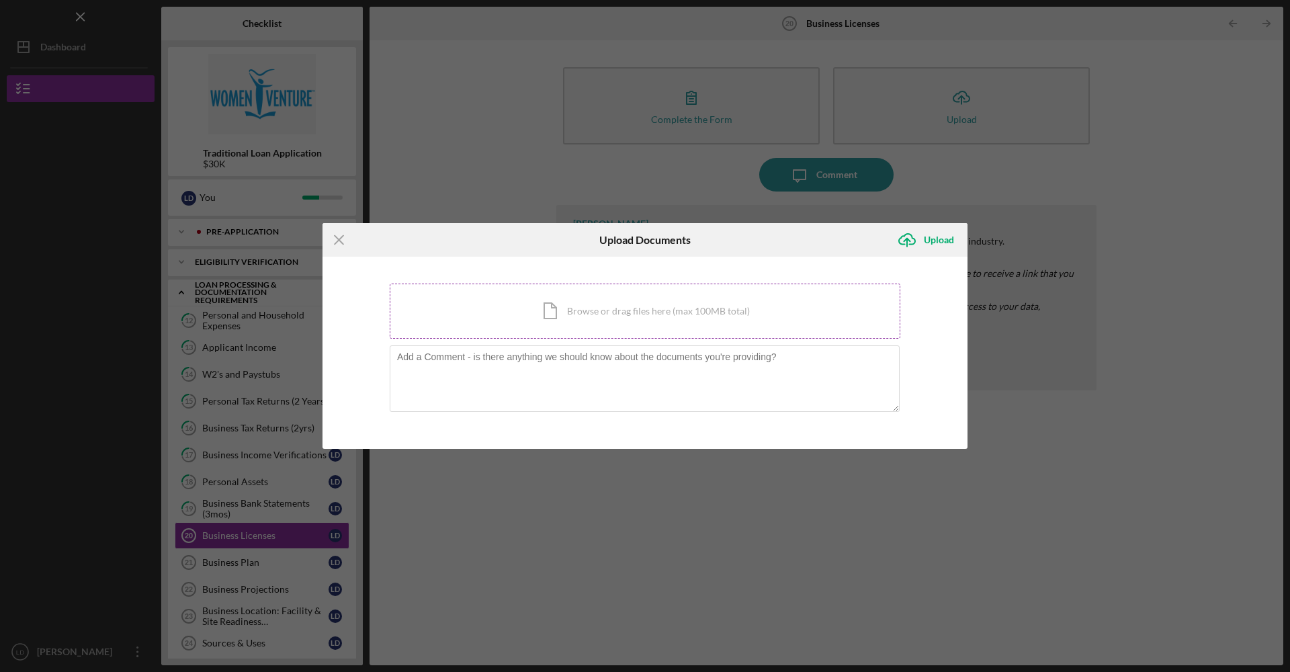
click at [566, 306] on div "Icon/Document Browse or drag files here (max 100MB total) Tap to choose files o…" at bounding box center [645, 310] width 511 height 55
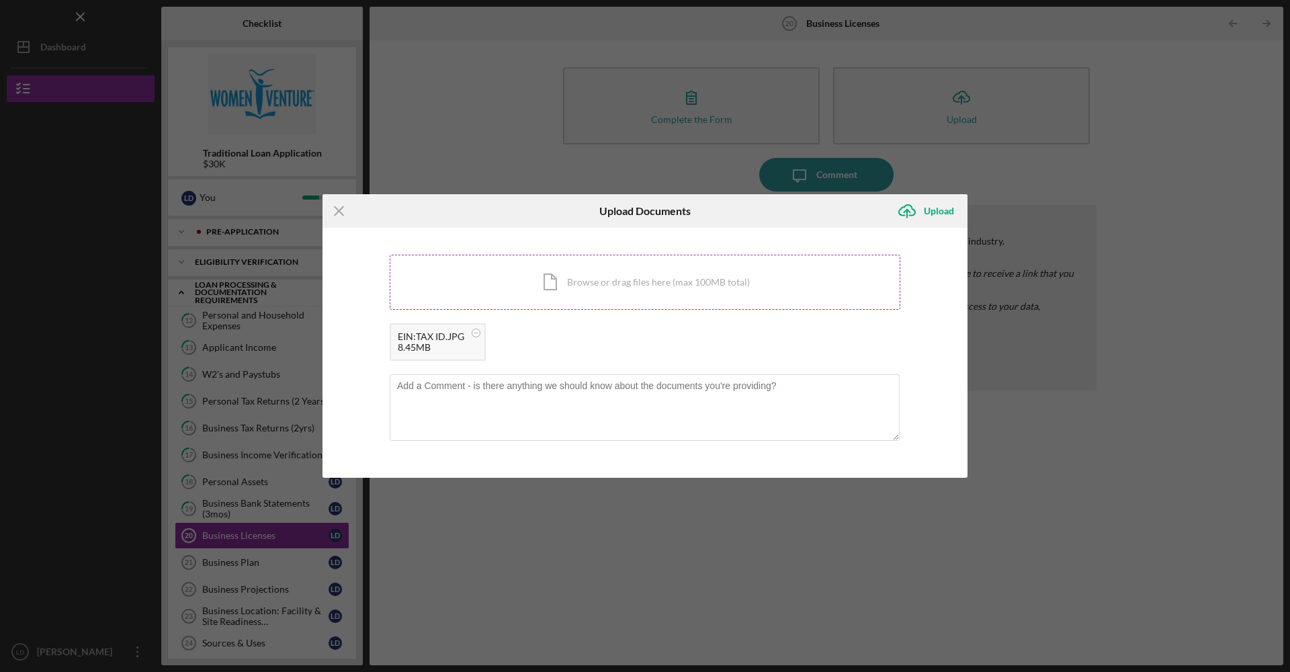
click at [693, 285] on div "Icon/Document Browse or drag files here (max 100MB total) Tap to choose files o…" at bounding box center [645, 282] width 511 height 55
click at [715, 286] on div "Icon/Document Browse or drag files here (max 100MB total) Tap to choose files o…" at bounding box center [645, 282] width 511 height 55
click at [705, 267] on div "Icon/Document Browse or drag files here (max 100MB total) Tap to choose files o…" at bounding box center [645, 282] width 511 height 55
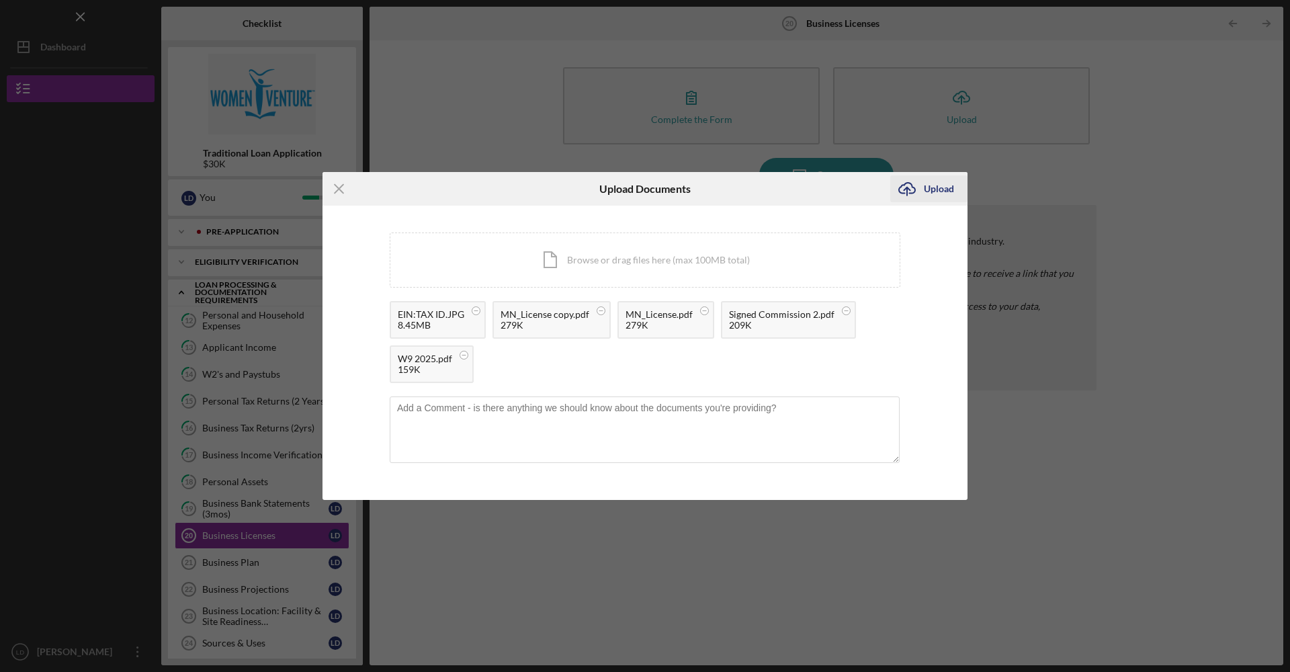
click at [923, 193] on button "Icon/Upload Upload" at bounding box center [928, 188] width 77 height 27
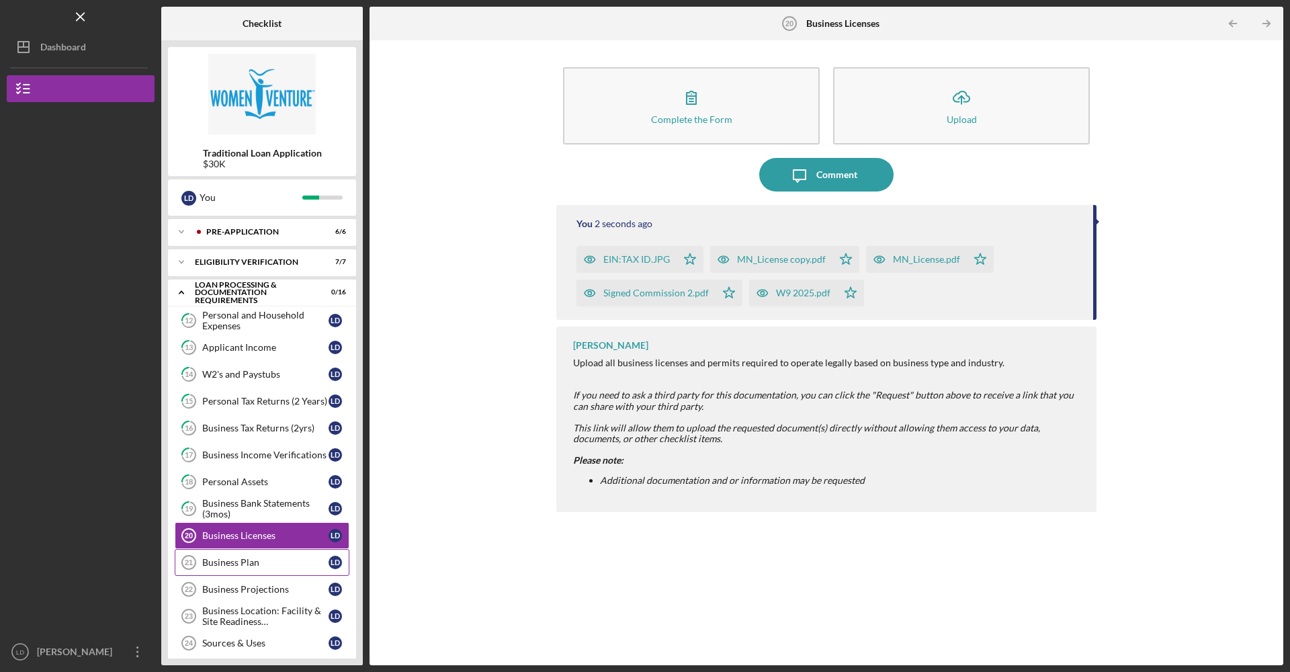
click at [226, 558] on div "Business Plan" at bounding box center [265, 562] width 126 height 11
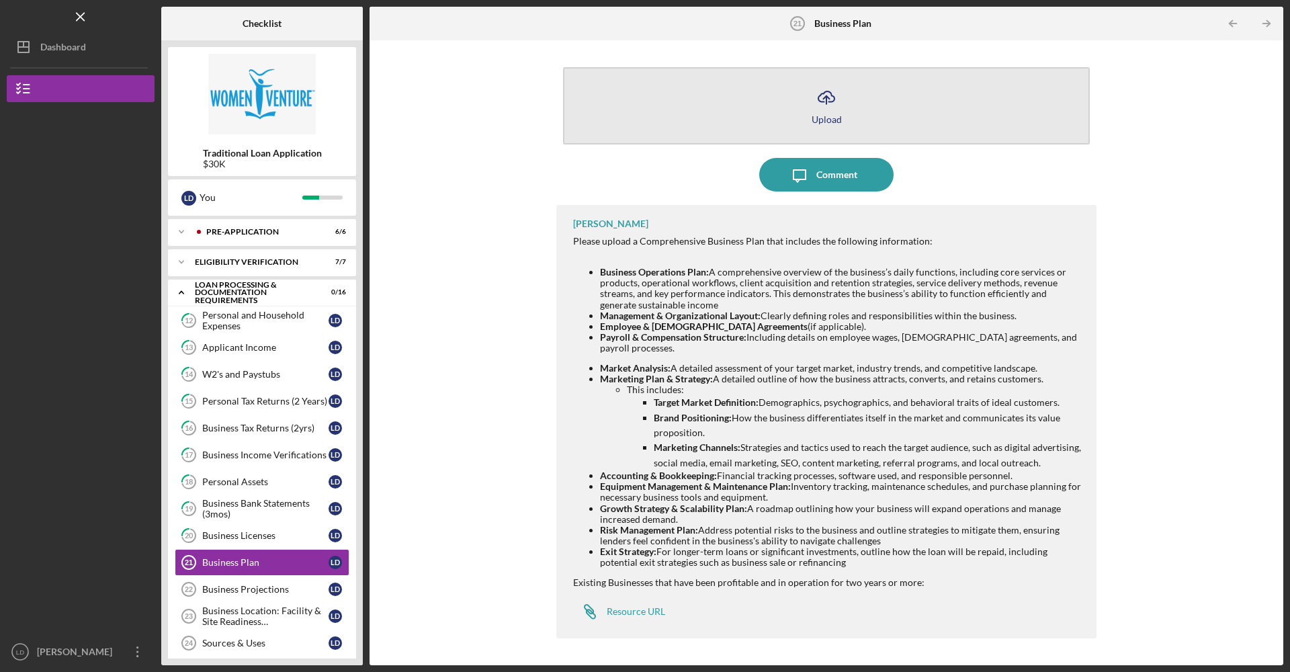
click at [850, 126] on button "Icon/Upload Upload" at bounding box center [826, 105] width 527 height 77
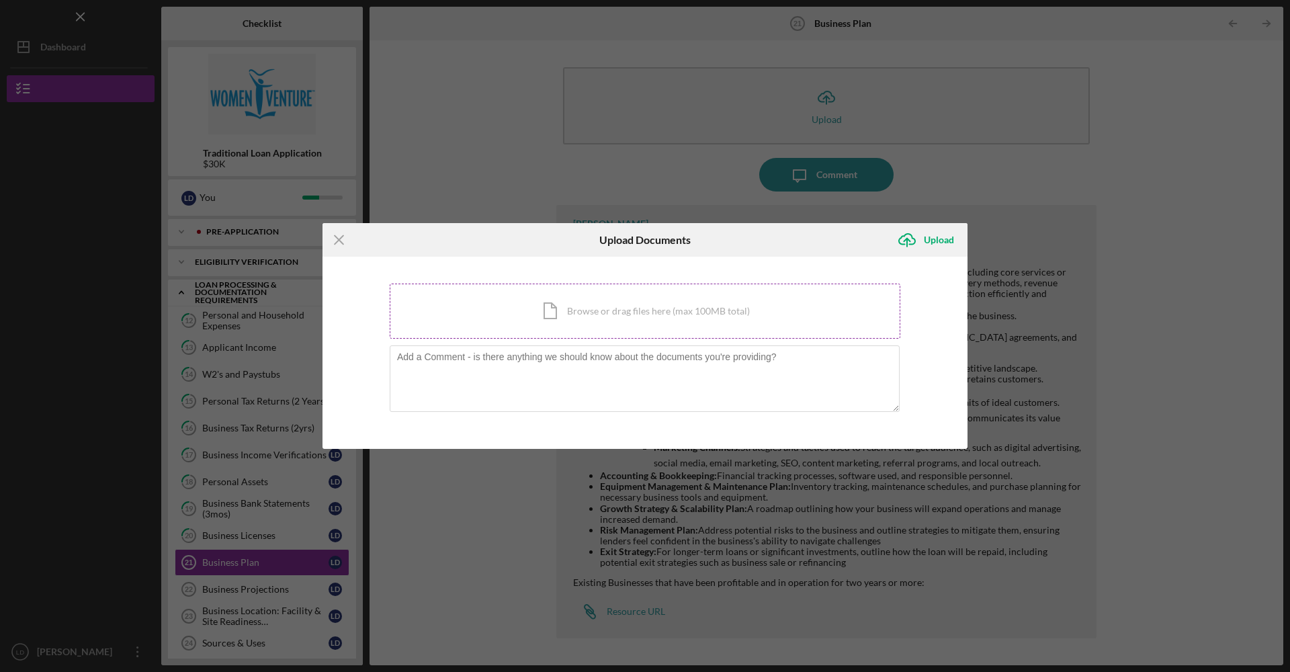
click at [598, 297] on div "Icon/Document Browse or drag files here (max 100MB total) Tap to choose files o…" at bounding box center [645, 310] width 511 height 55
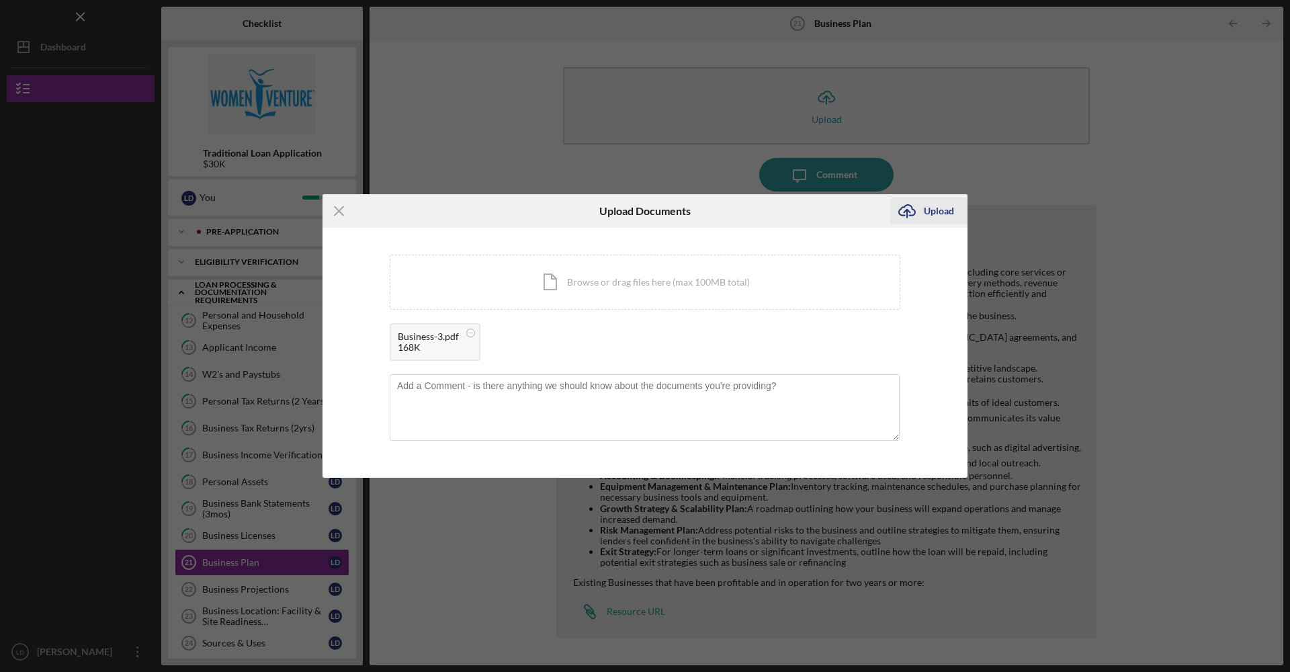
click at [943, 212] on div "Upload" at bounding box center [939, 210] width 30 height 27
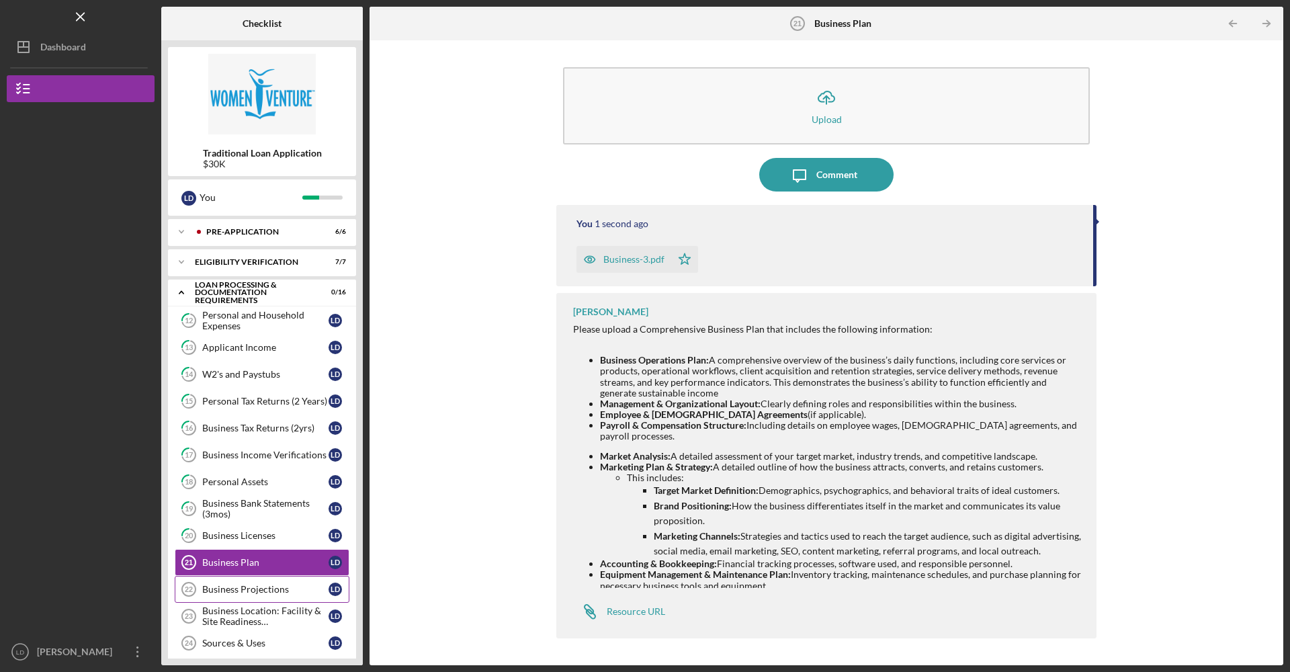
click at [273, 595] on link "Business Projections 22 Business Projections [PERSON_NAME]" at bounding box center [262, 589] width 175 height 27
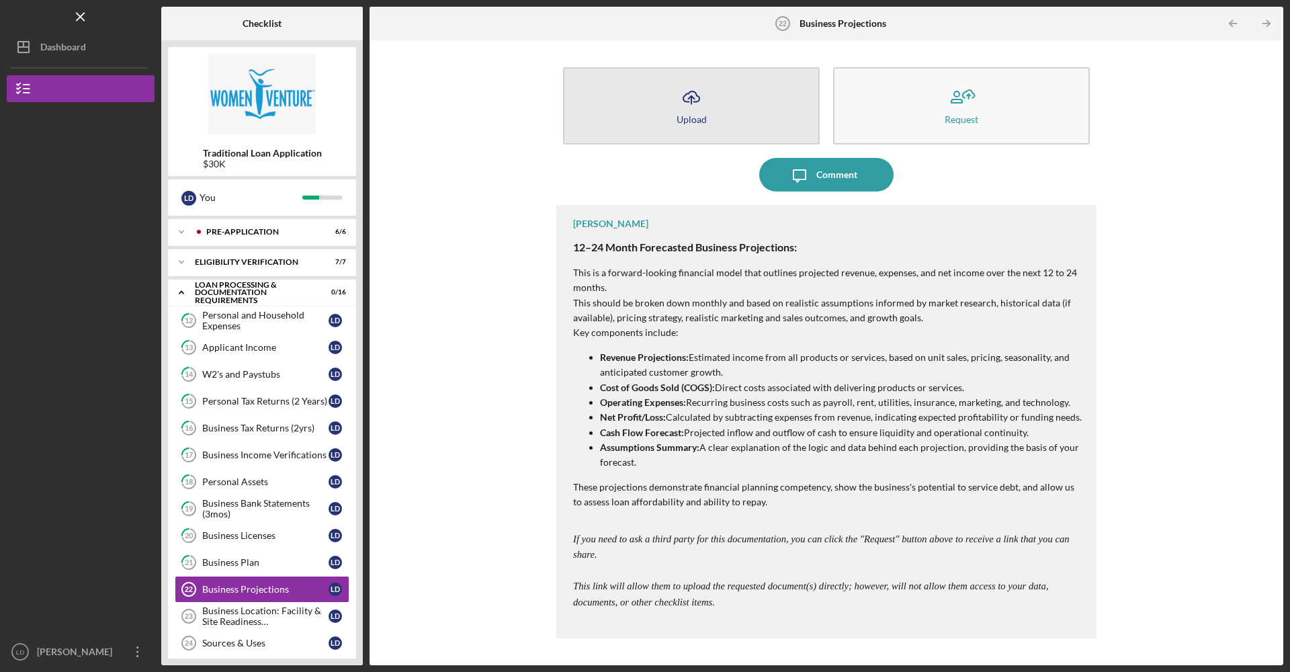
click at [714, 111] on button "Icon/Upload Upload" at bounding box center [691, 105] width 257 height 77
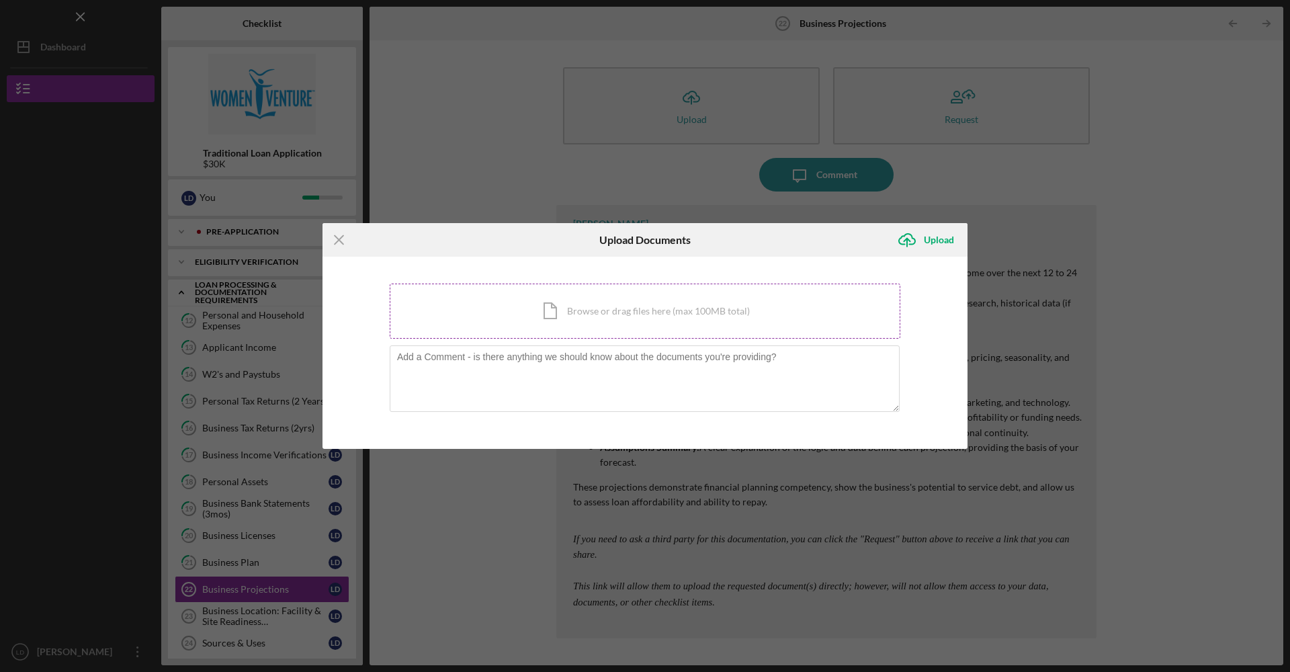
click at [635, 317] on div "Icon/Document Browse or drag files here (max 100MB total) Tap to choose files o…" at bounding box center [645, 310] width 511 height 55
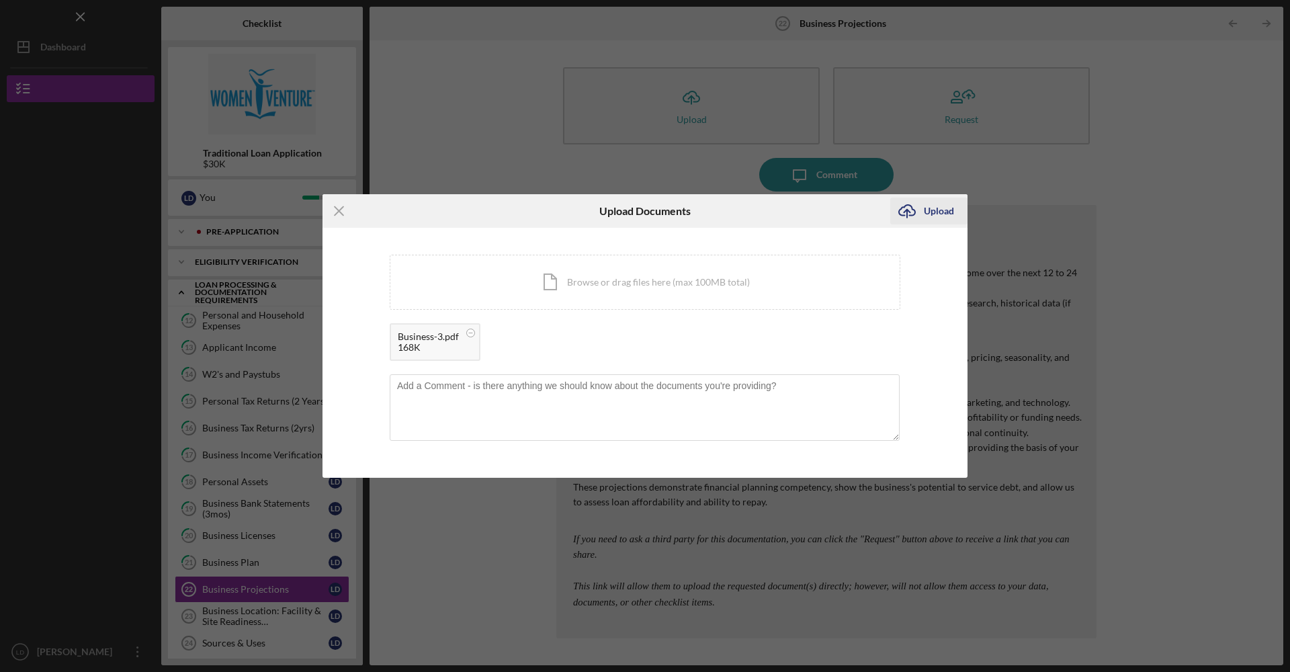
click at [947, 214] on div "Upload" at bounding box center [939, 210] width 30 height 27
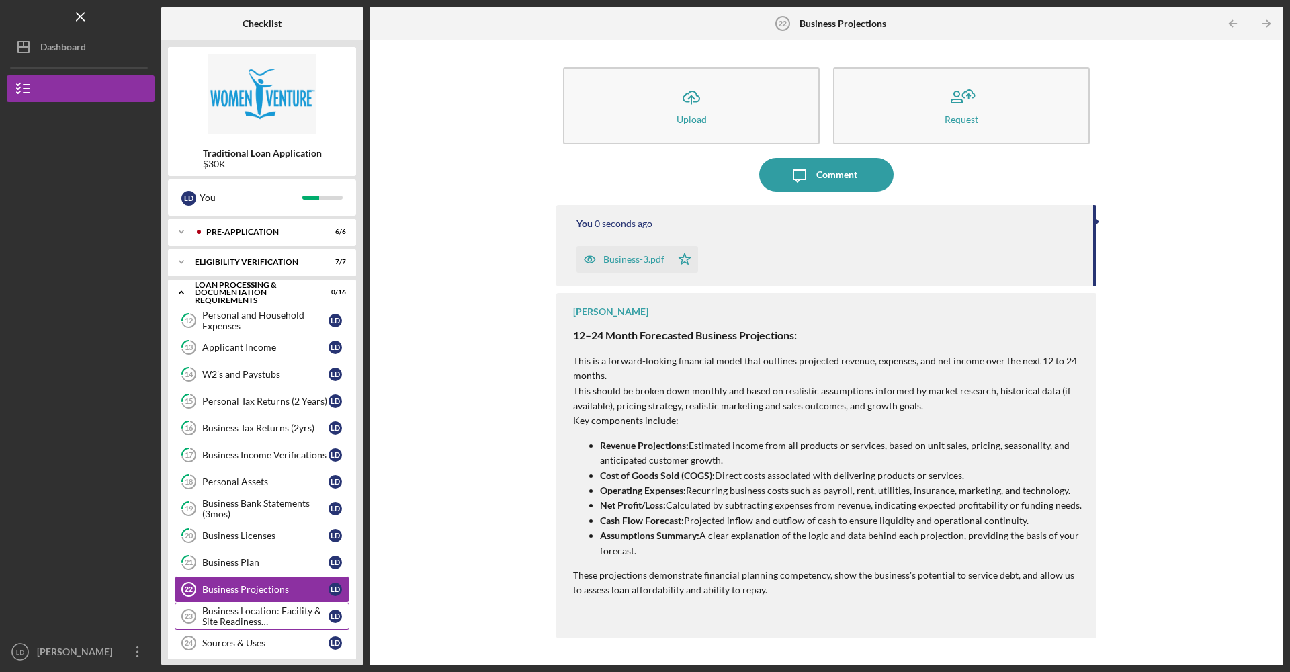
click at [285, 619] on div "Business Location: Facility & Site Readiness Documentation" at bounding box center [265, 615] width 126 height 21
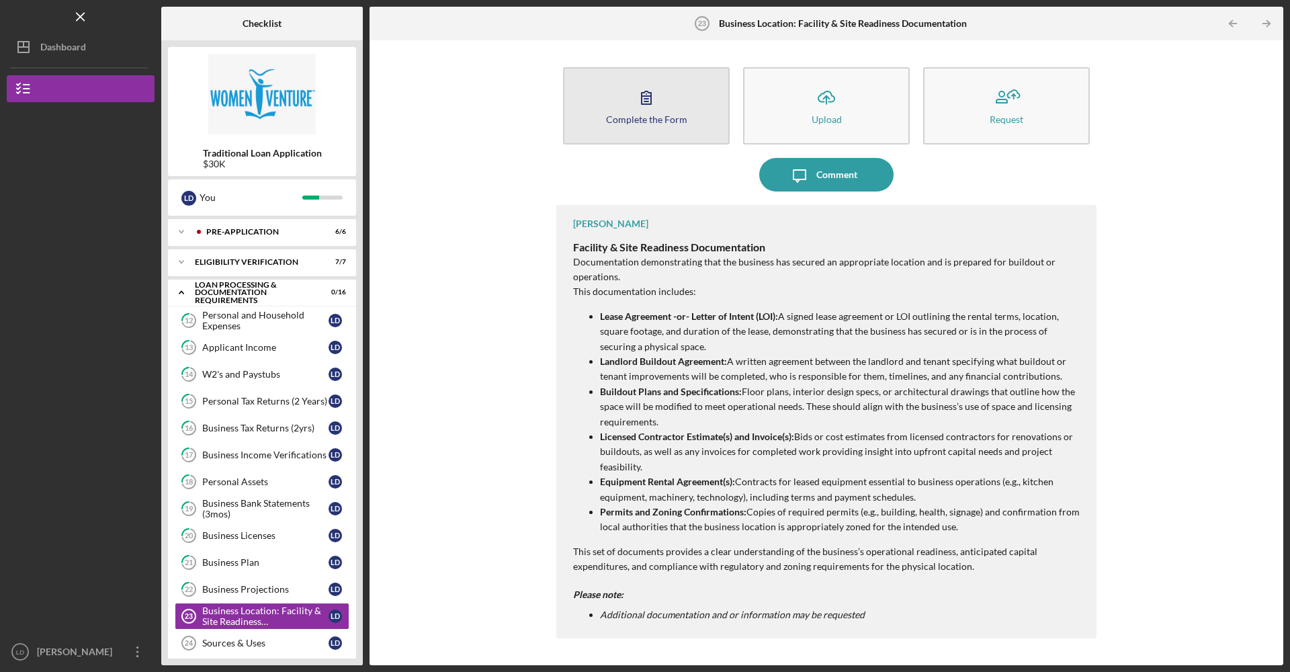
click at [699, 92] on button "Complete the Form Form" at bounding box center [646, 105] width 167 height 77
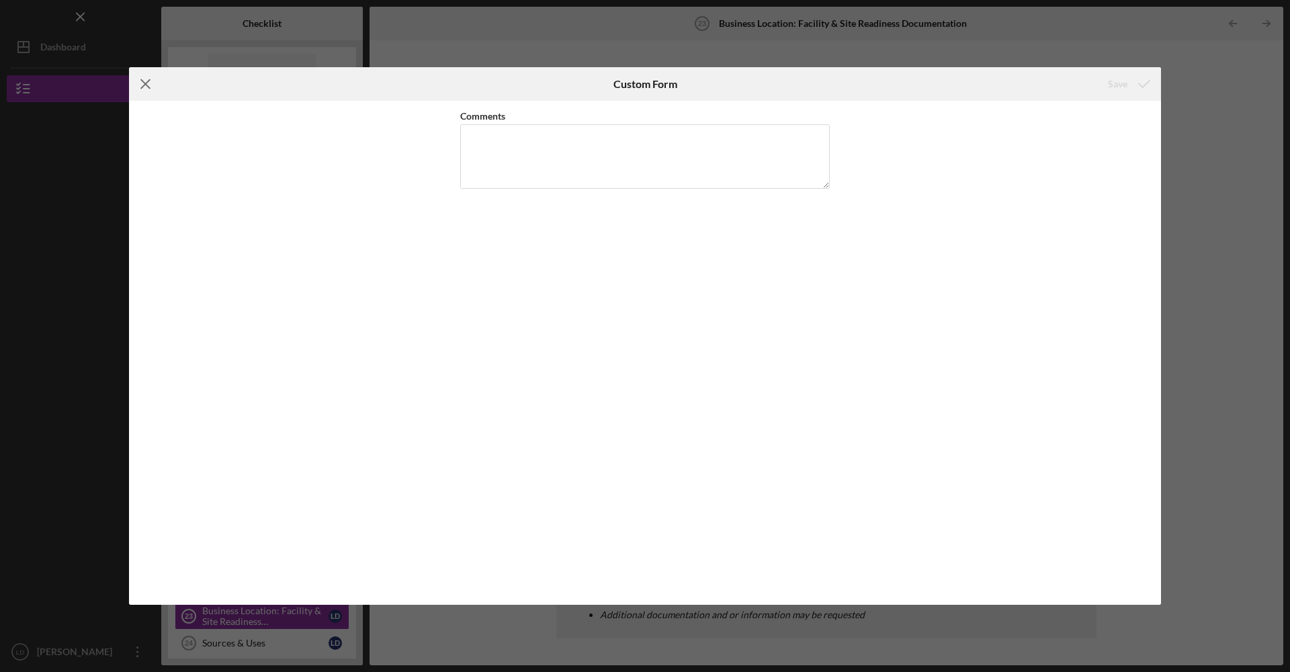
click at [148, 83] on icon "Icon/Menu Close" at bounding box center [146, 84] width 34 height 34
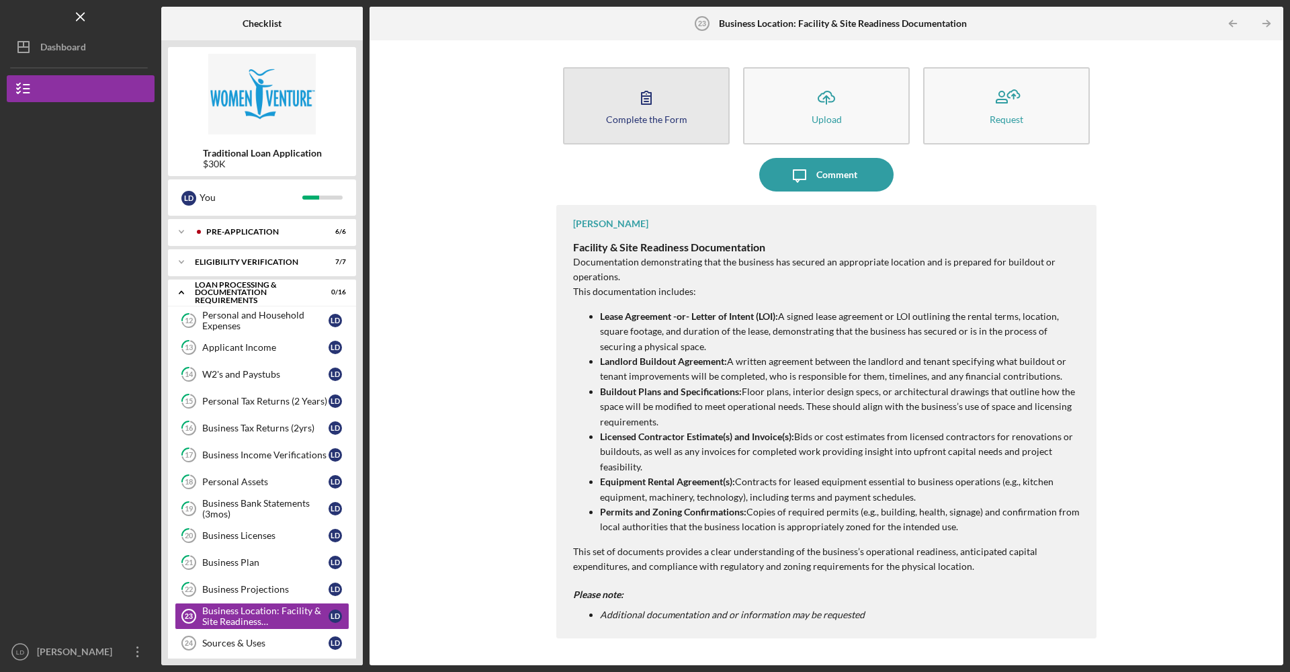
click at [672, 112] on button "Complete the Form Form" at bounding box center [646, 105] width 167 height 77
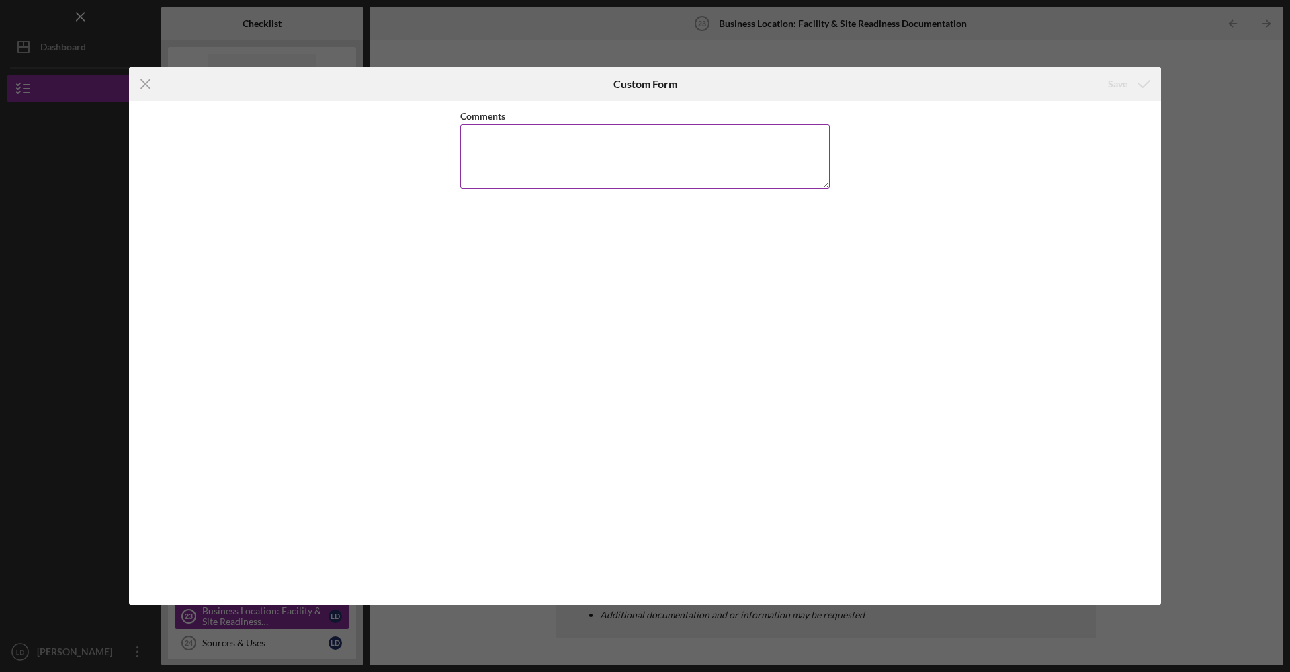
click at [619, 181] on textarea "Comments" at bounding box center [644, 156] width 369 height 64
type textarea "N/A"
click at [1122, 83] on div "Save" at bounding box center [1117, 84] width 19 height 27
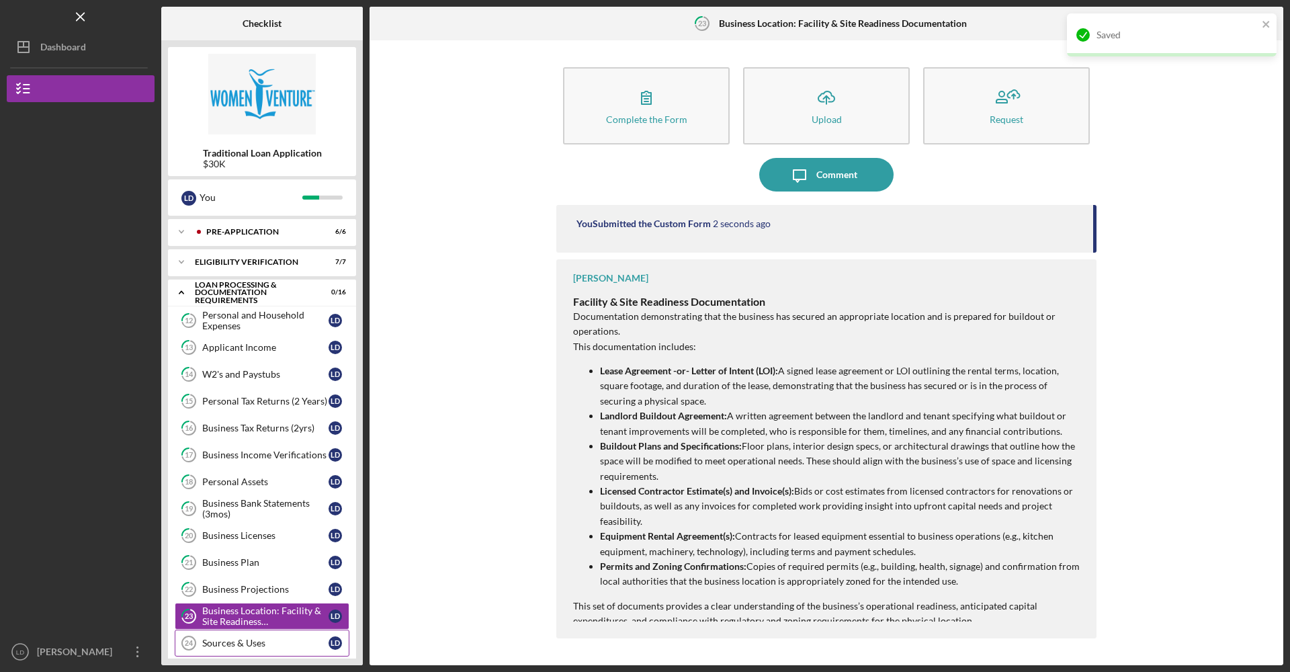
click at [239, 646] on div "Sources & Uses" at bounding box center [265, 642] width 126 height 11
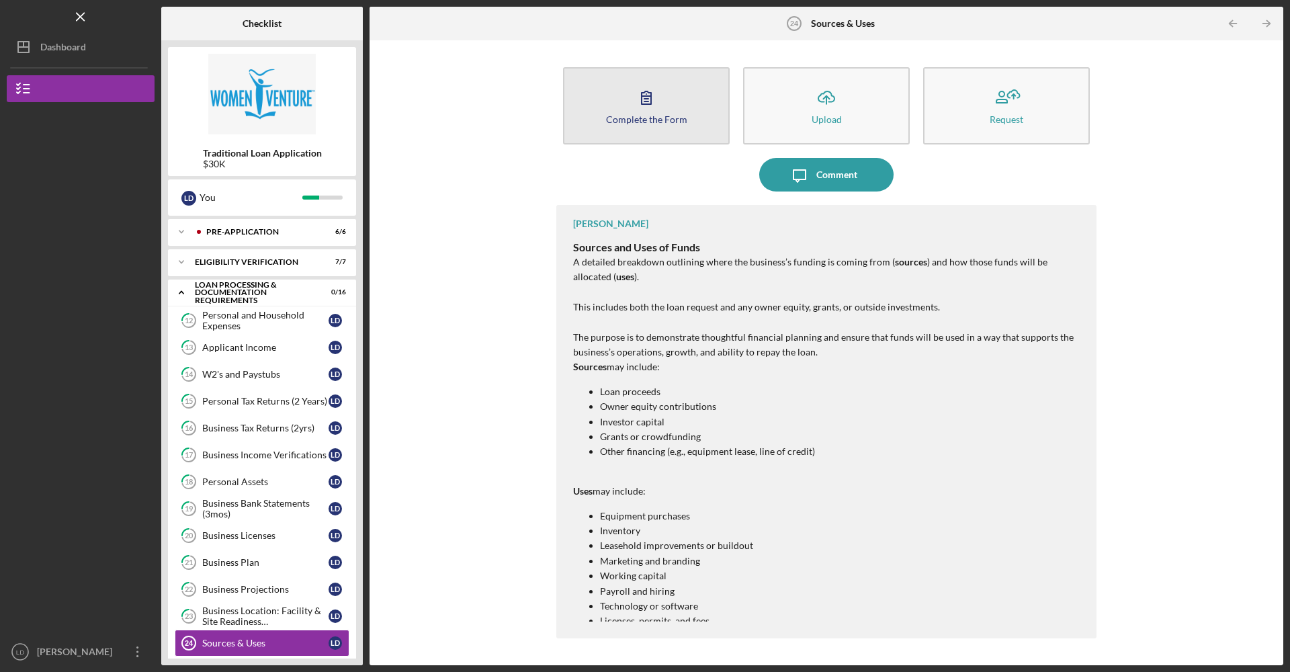
click at [613, 82] on button "Complete the Form Form" at bounding box center [646, 105] width 167 height 77
click at [644, 109] on icon "button" at bounding box center [646, 98] width 34 height 34
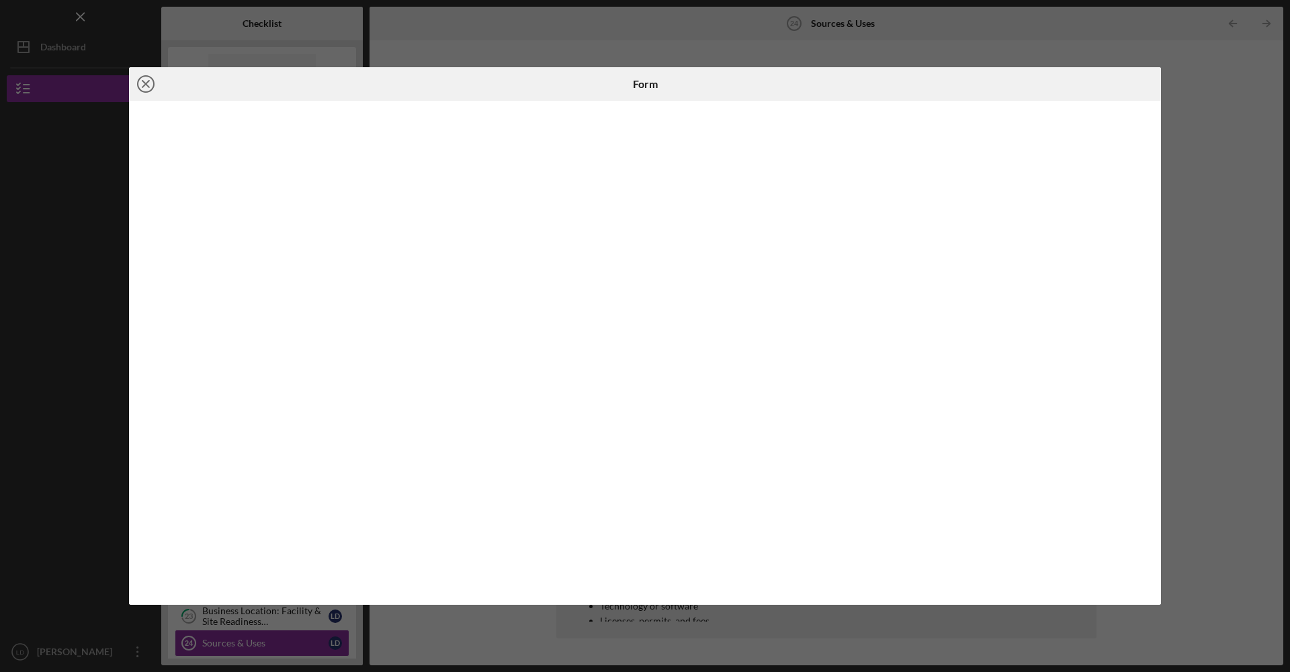
click at [146, 84] on line at bounding box center [145, 84] width 7 height 7
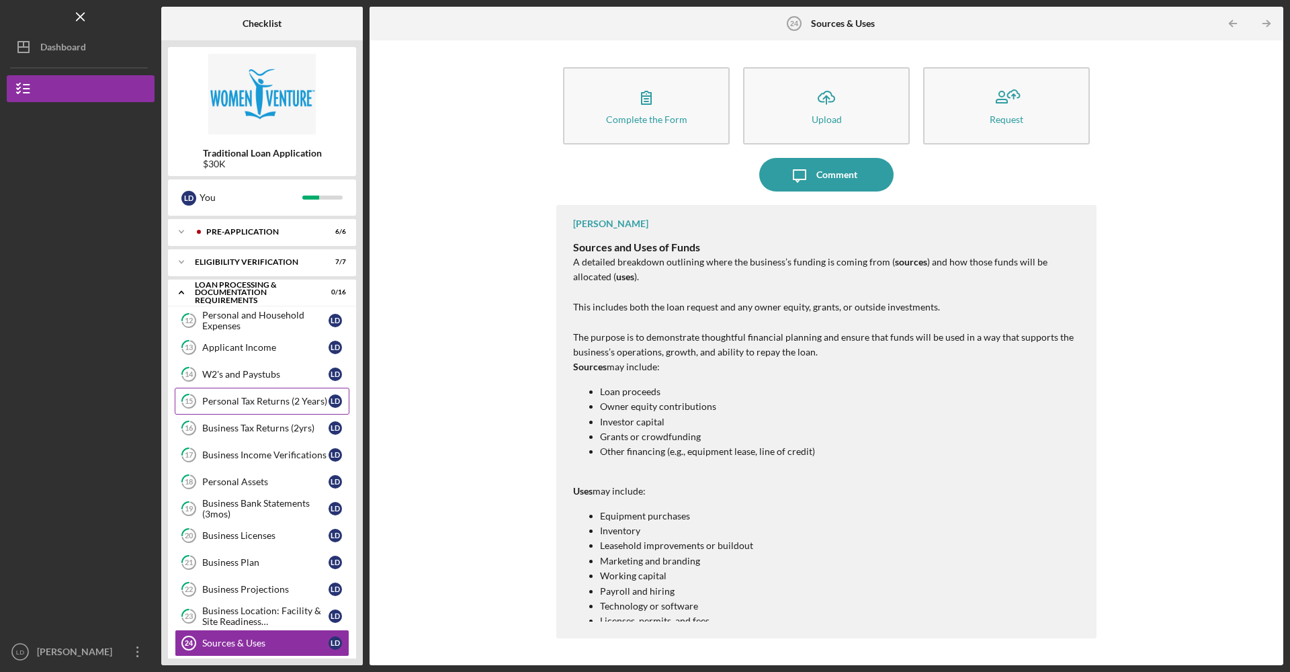
scroll to position [152, 0]
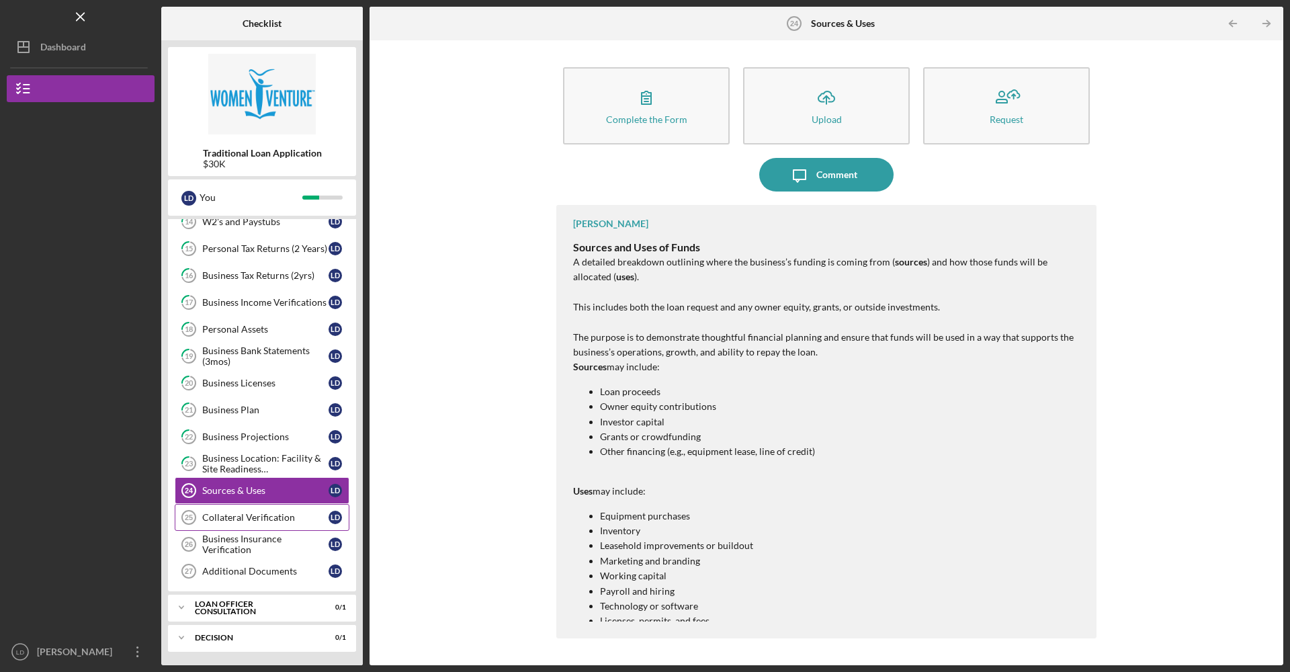
click at [265, 523] on link "Collateral Verification 25 Collateral Verification [PERSON_NAME]" at bounding box center [262, 517] width 175 height 27
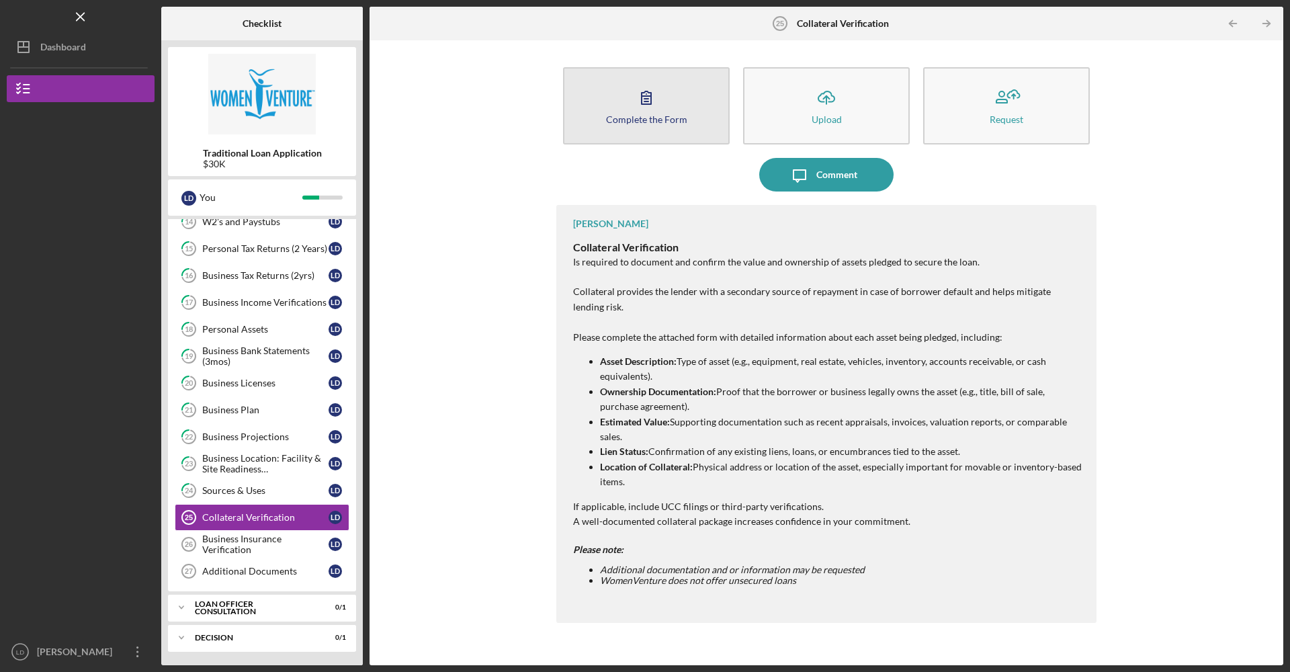
click at [648, 96] on icon "button" at bounding box center [645, 97] width 9 height 13
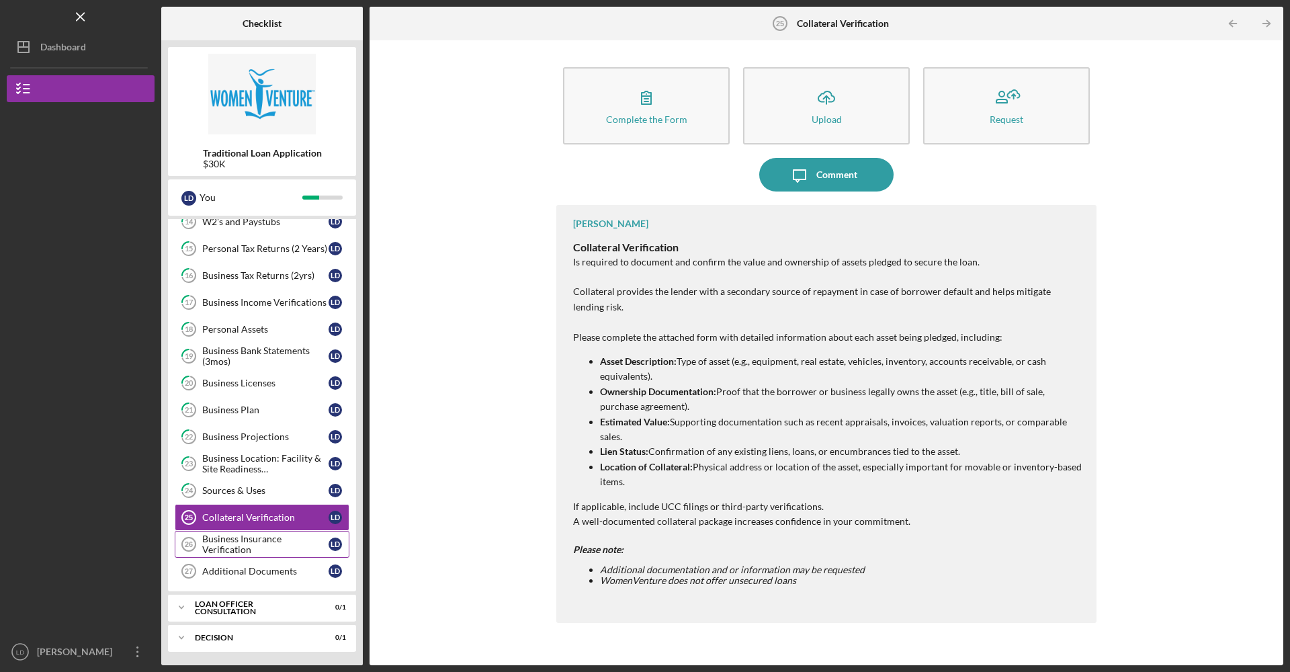
click at [240, 541] on div "Business Insurance Verification" at bounding box center [265, 543] width 126 height 21
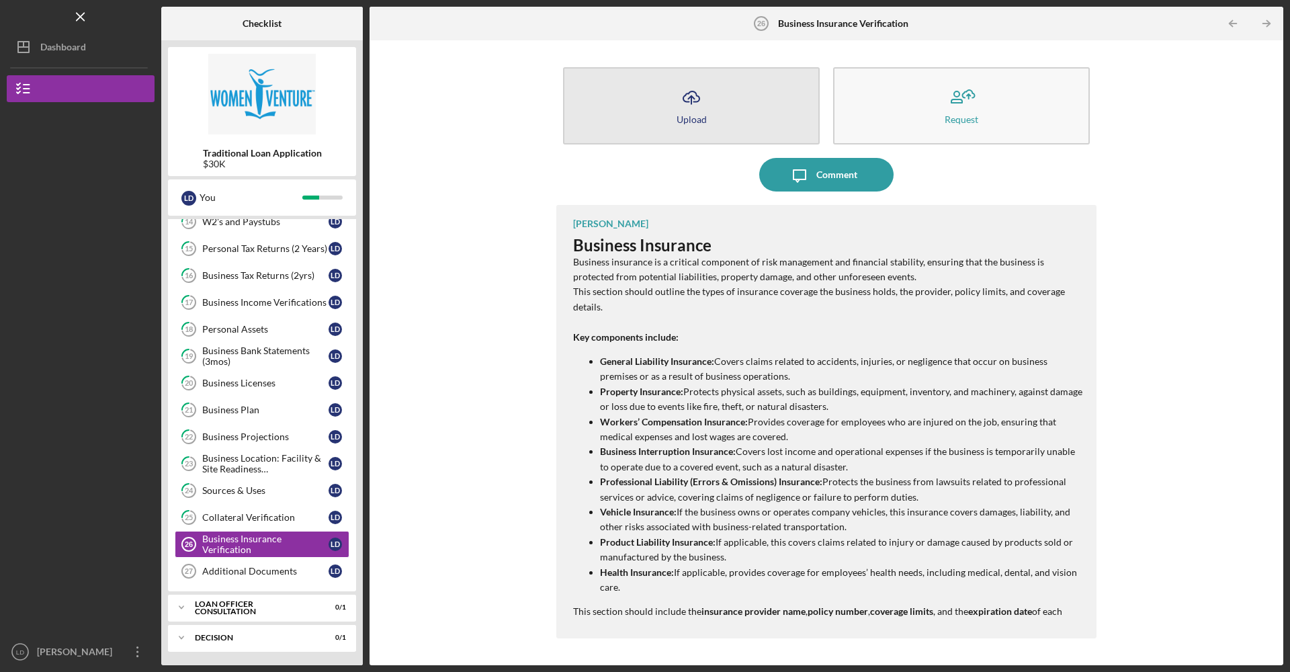
click at [712, 121] on button "Icon/Upload Upload" at bounding box center [691, 105] width 257 height 77
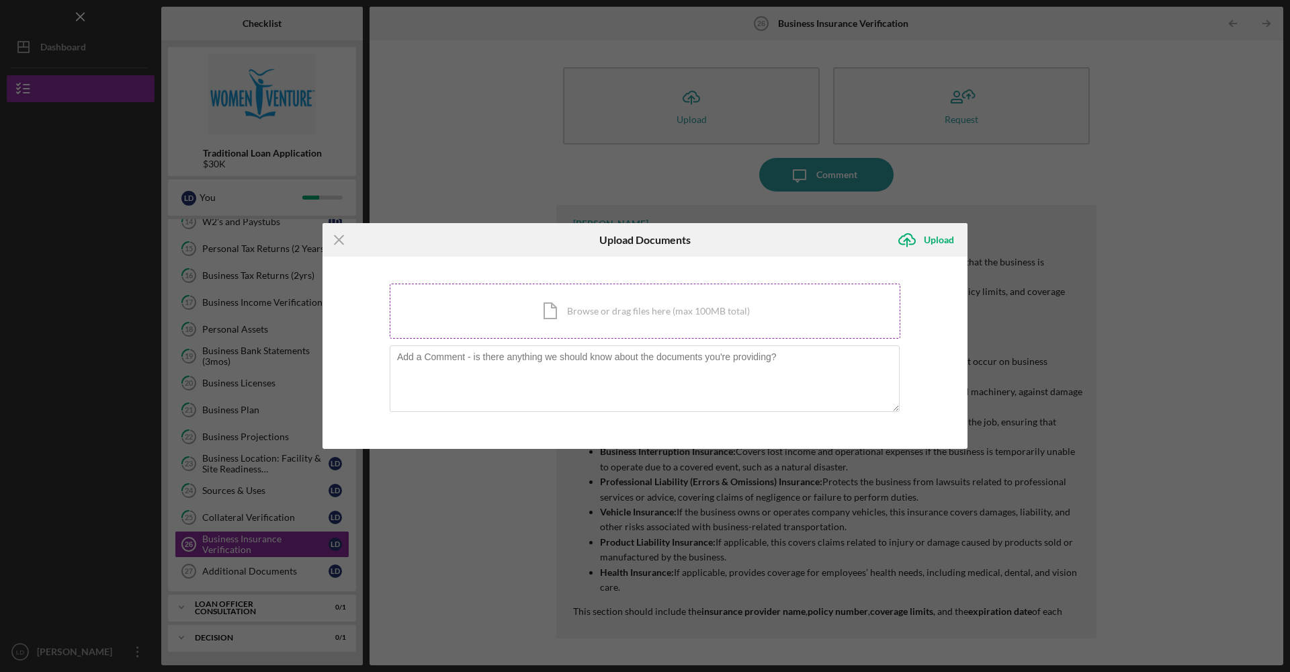
click at [627, 313] on div "Icon/Document Browse or drag files here (max 100MB total) Tap to choose files o…" at bounding box center [645, 310] width 511 height 55
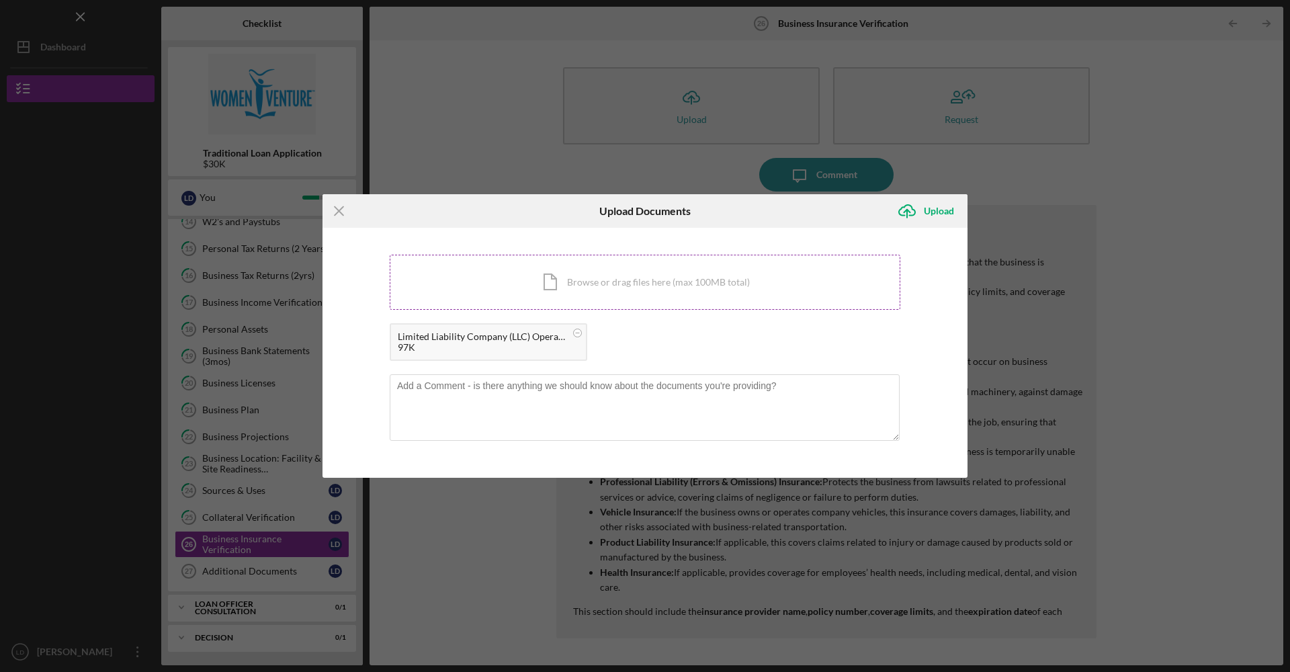
click at [611, 285] on div "Icon/Document Browse or drag files here (max 100MB total) Tap to choose files o…" at bounding box center [645, 282] width 511 height 55
click at [932, 217] on div "Upload" at bounding box center [939, 210] width 30 height 27
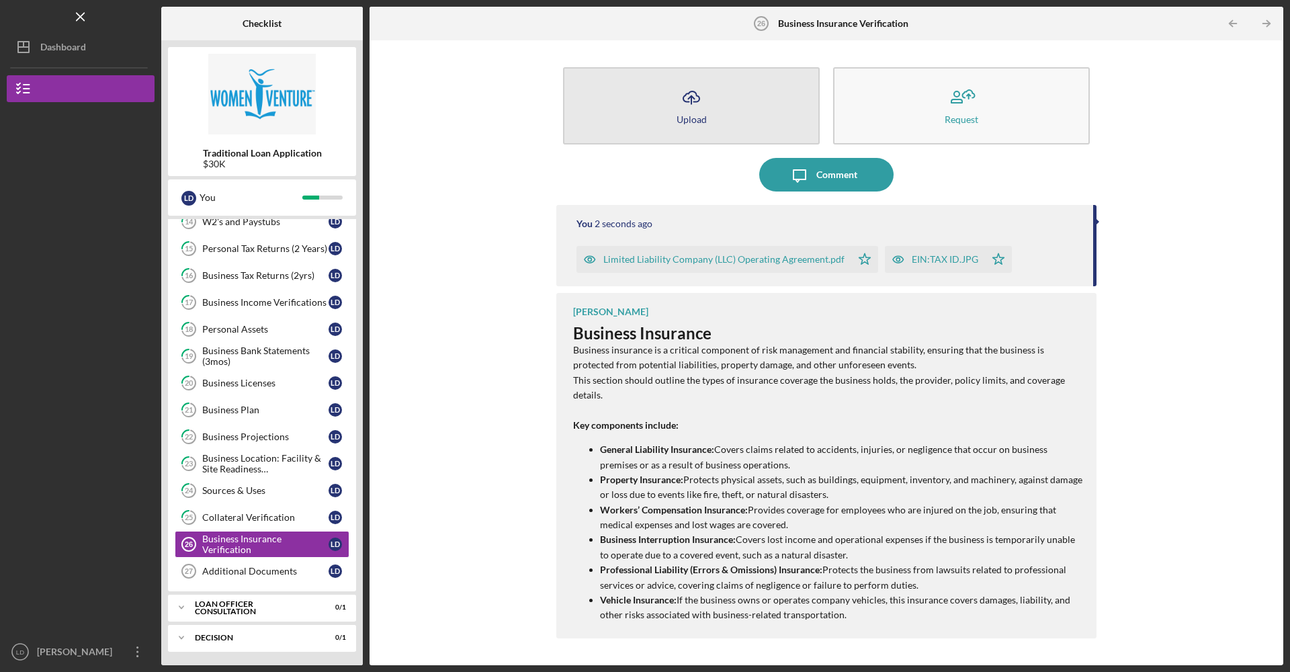
click at [742, 128] on button "Icon/Upload Upload" at bounding box center [691, 105] width 257 height 77
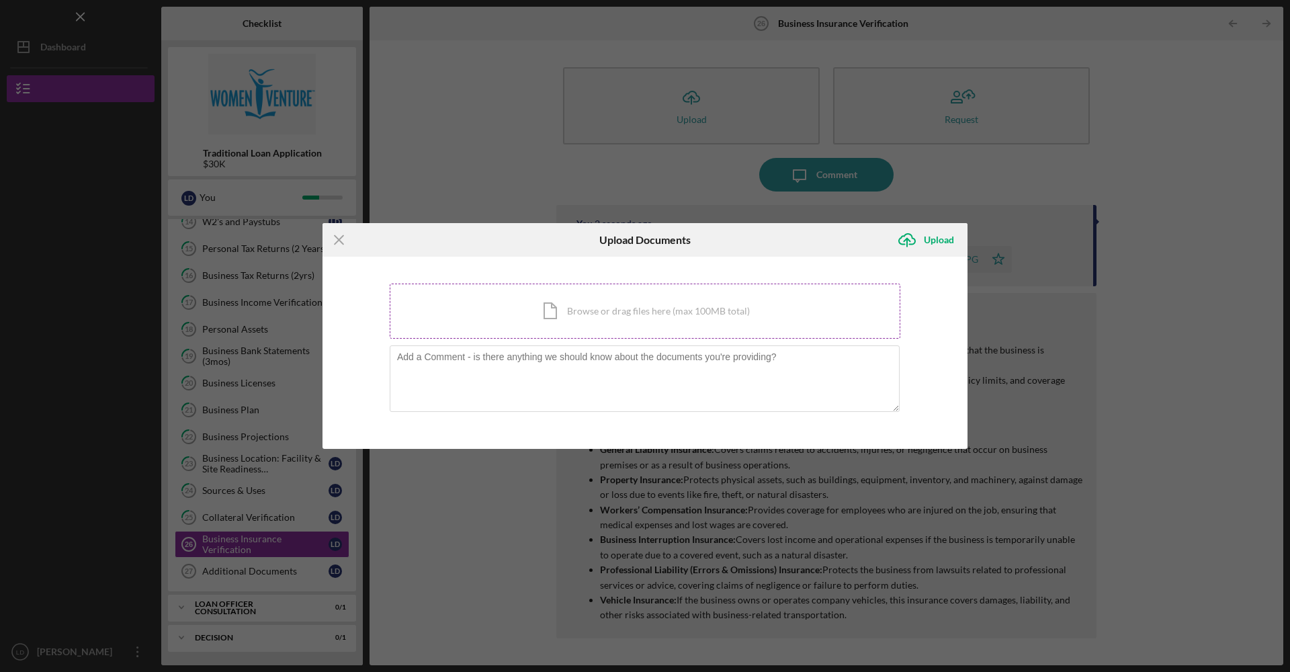
click at [664, 296] on div "Icon/Document Browse or drag files here (max 100MB total) Tap to choose files o…" at bounding box center [645, 310] width 511 height 55
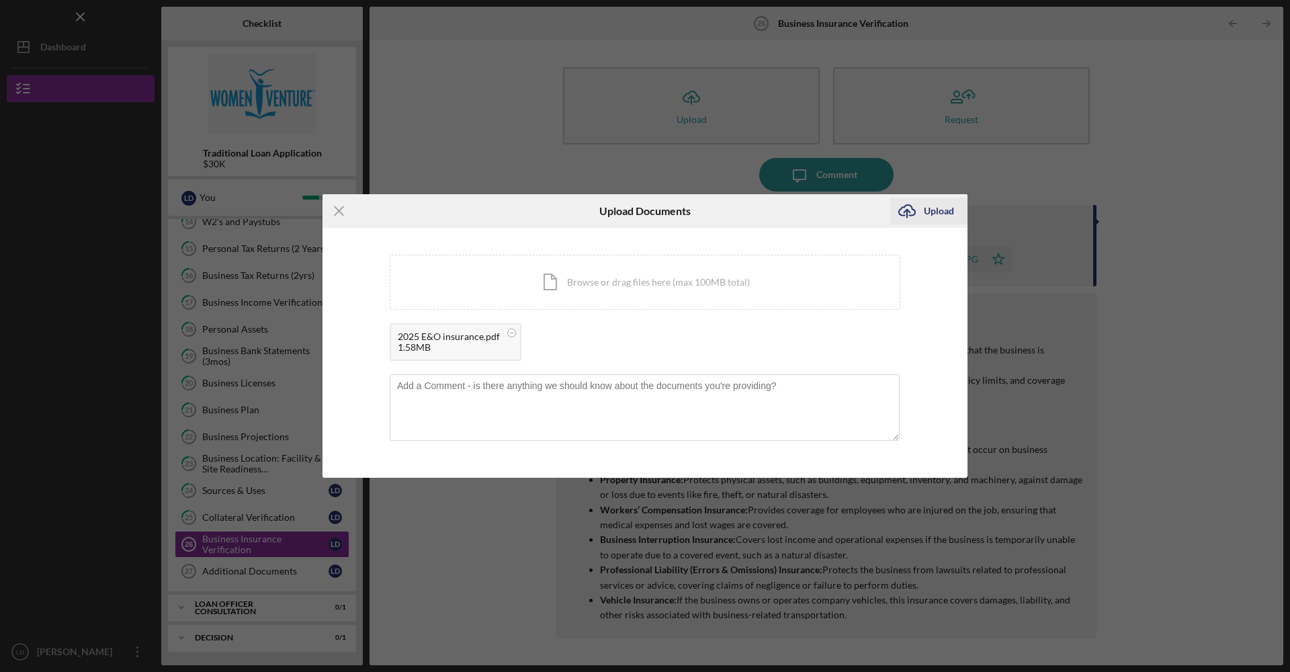
click at [916, 208] on icon "Icon/Upload" at bounding box center [907, 211] width 34 height 34
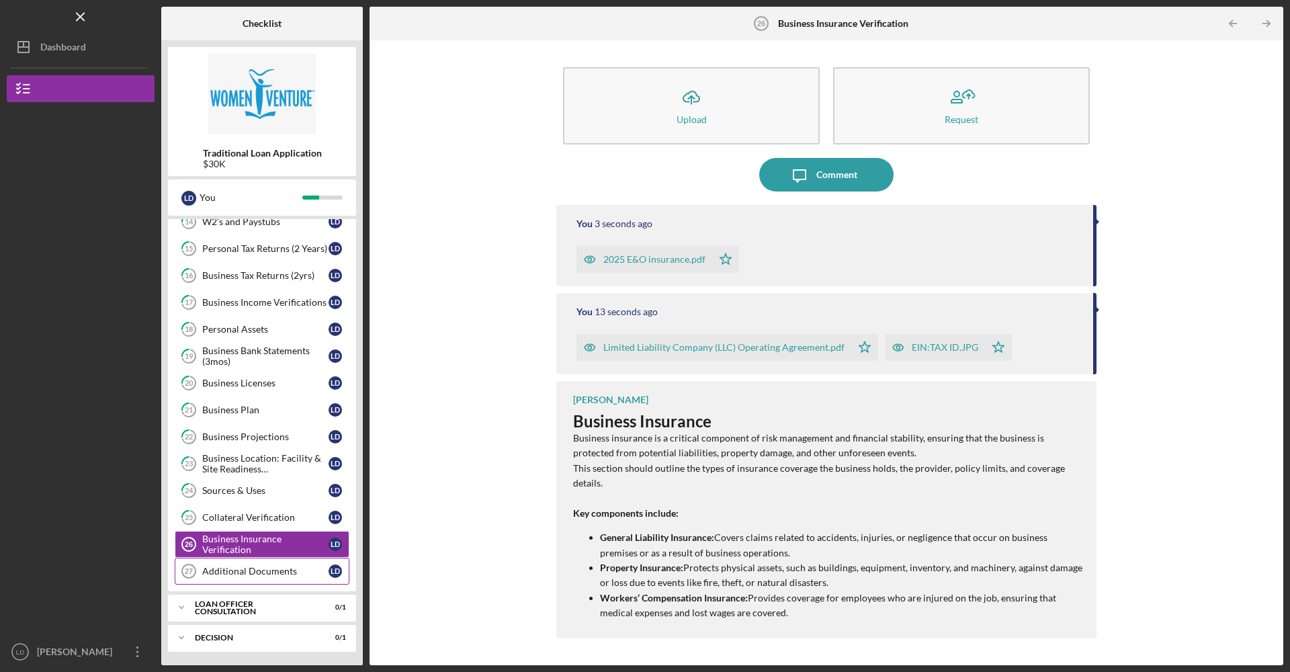
click at [294, 574] on div "Additional Documents" at bounding box center [265, 571] width 126 height 11
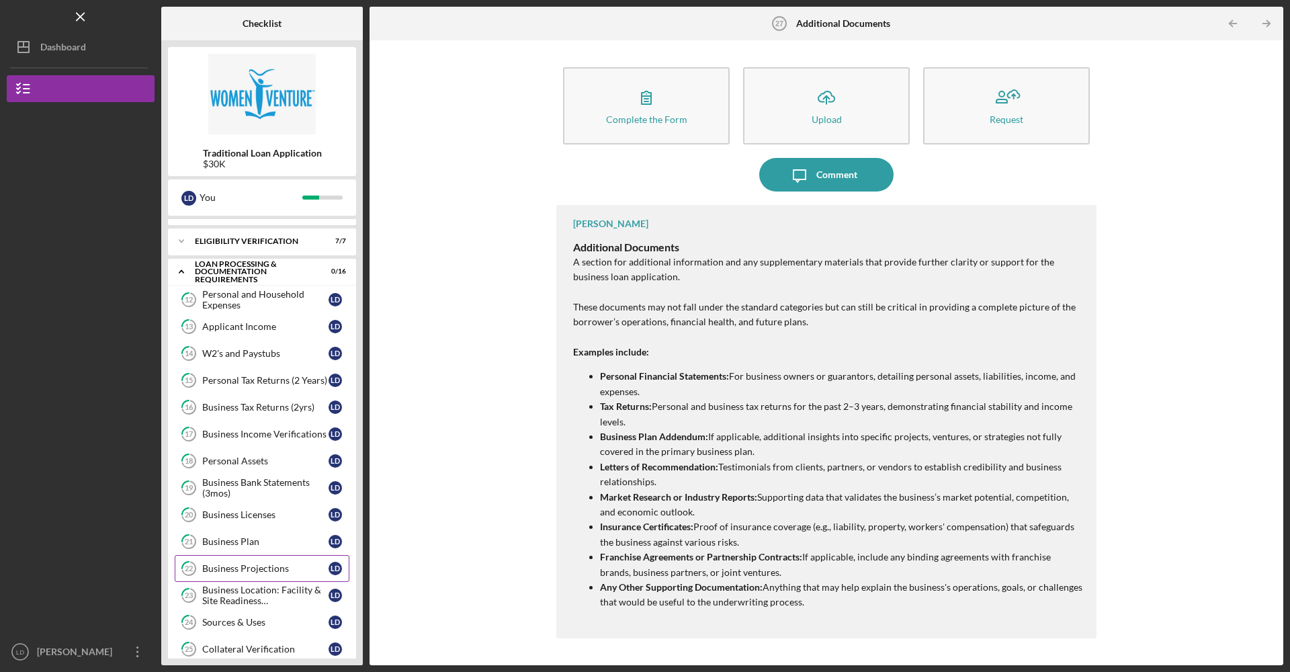
scroll to position [152, 0]
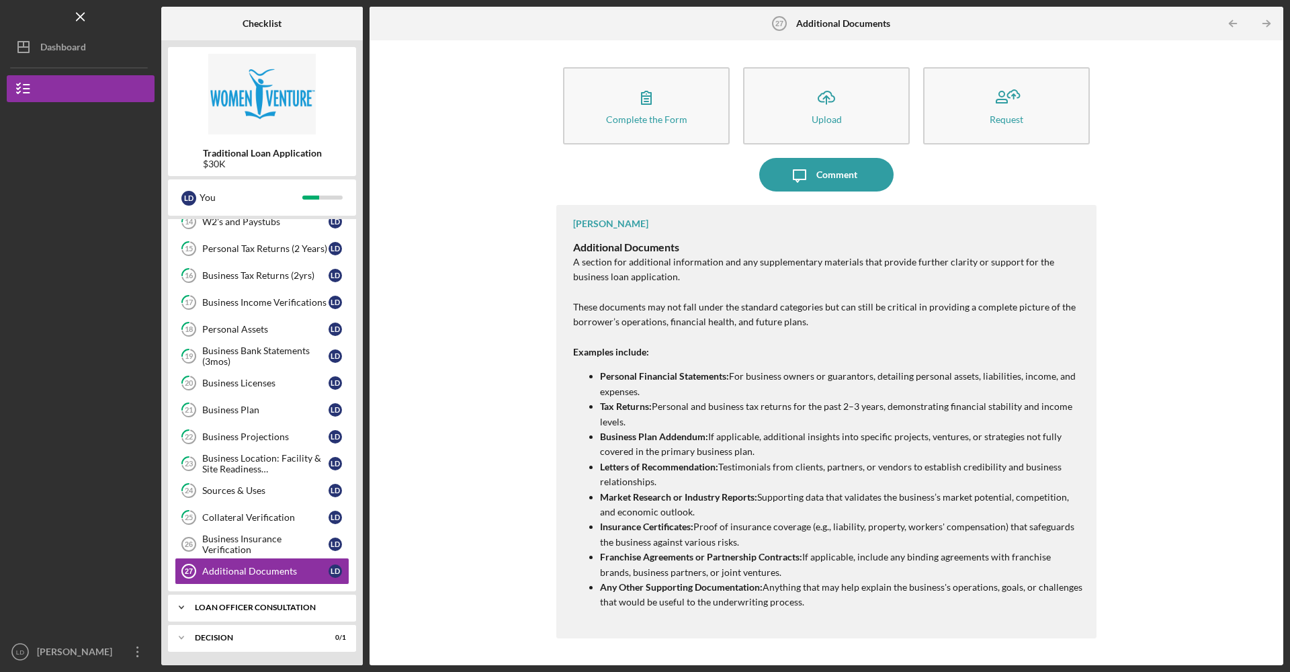
click at [272, 609] on div "Loan Officer Consultation" at bounding box center [267, 607] width 144 height 8
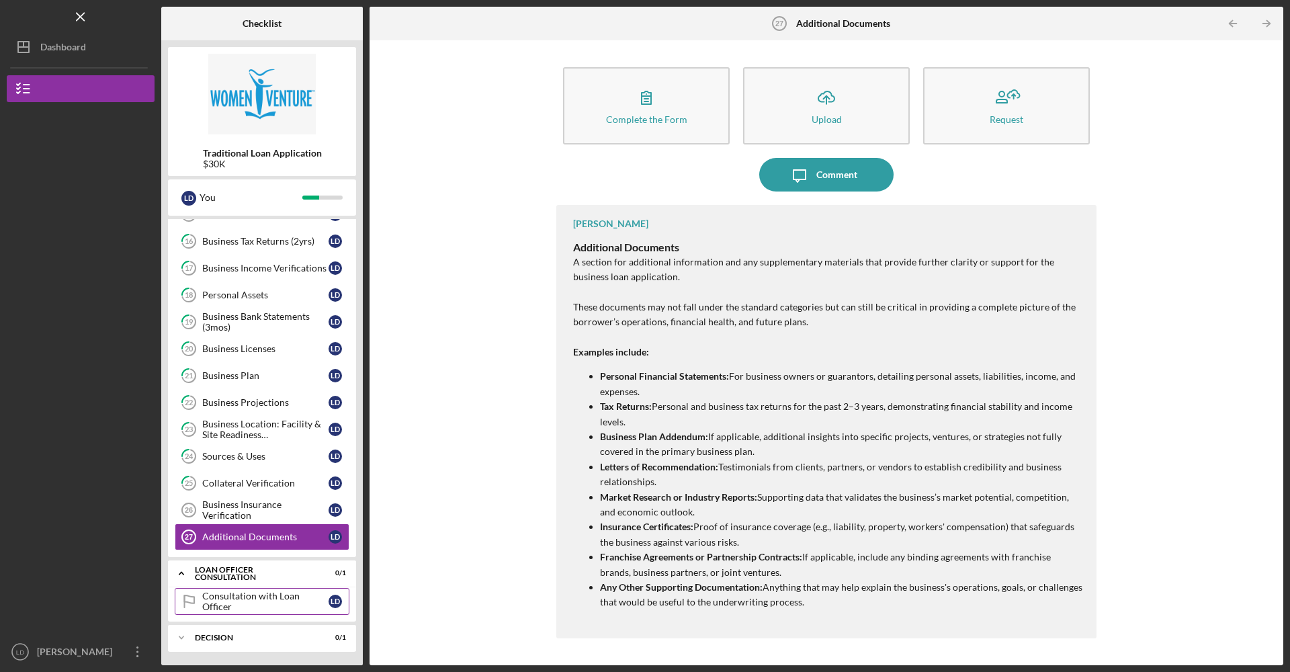
click at [288, 595] on link "Consultation with Loan Officer Consultation with Loan Officer [PERSON_NAME]" at bounding box center [262, 601] width 175 height 27
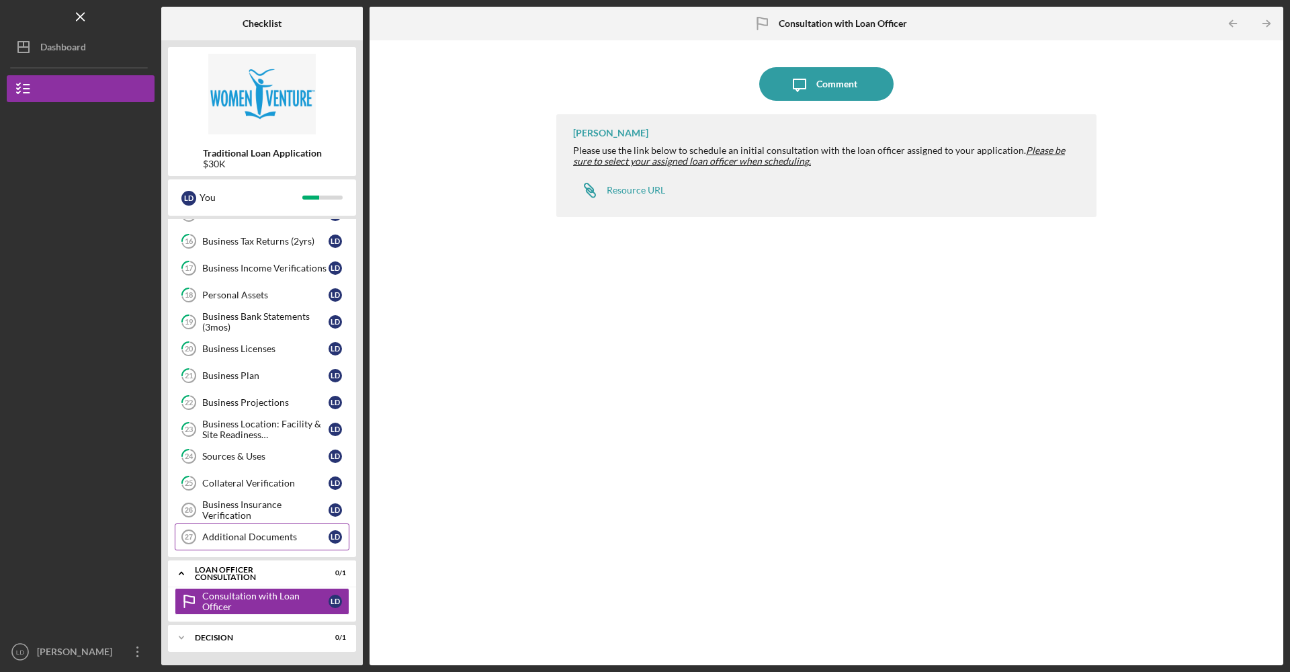
click at [279, 537] on div "Additional Documents" at bounding box center [265, 536] width 126 height 11
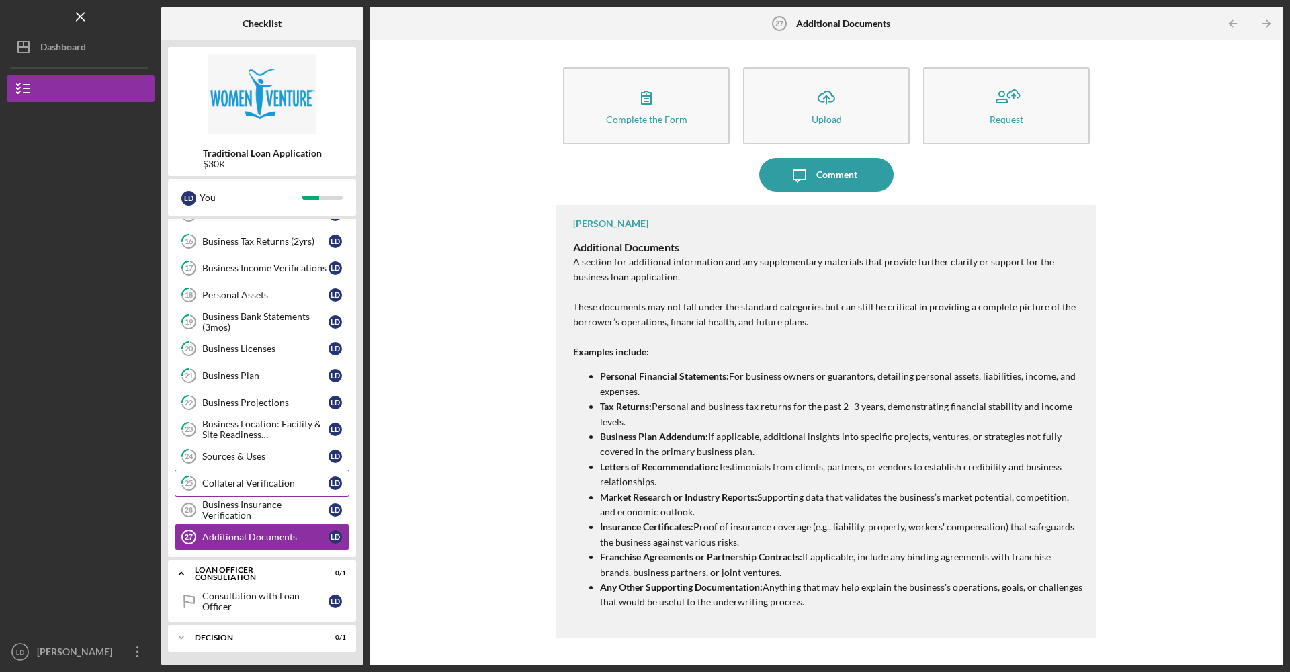
click at [275, 492] on link "25 Collateral Verification [PERSON_NAME]" at bounding box center [262, 483] width 175 height 27
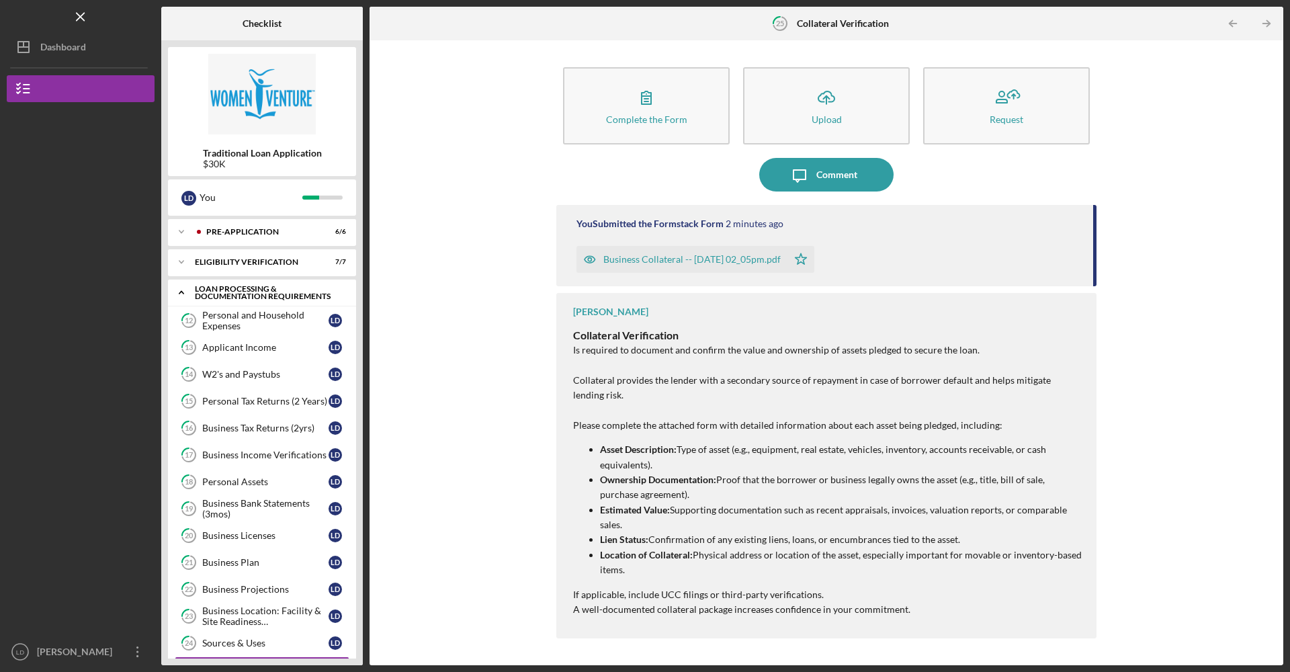
click at [234, 292] on div "Loan Processing & Documentation Requirements" at bounding box center [267, 292] width 144 height 15
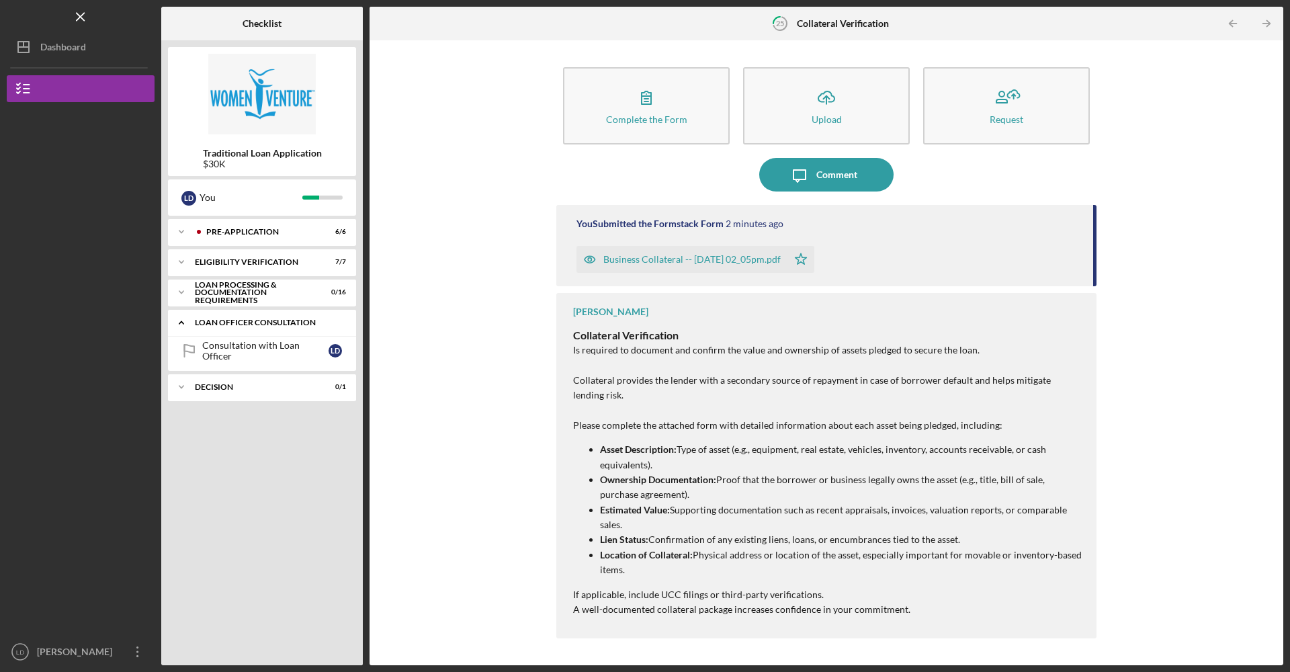
click at [291, 326] on div "Loan Officer Consultation" at bounding box center [267, 322] width 144 height 8
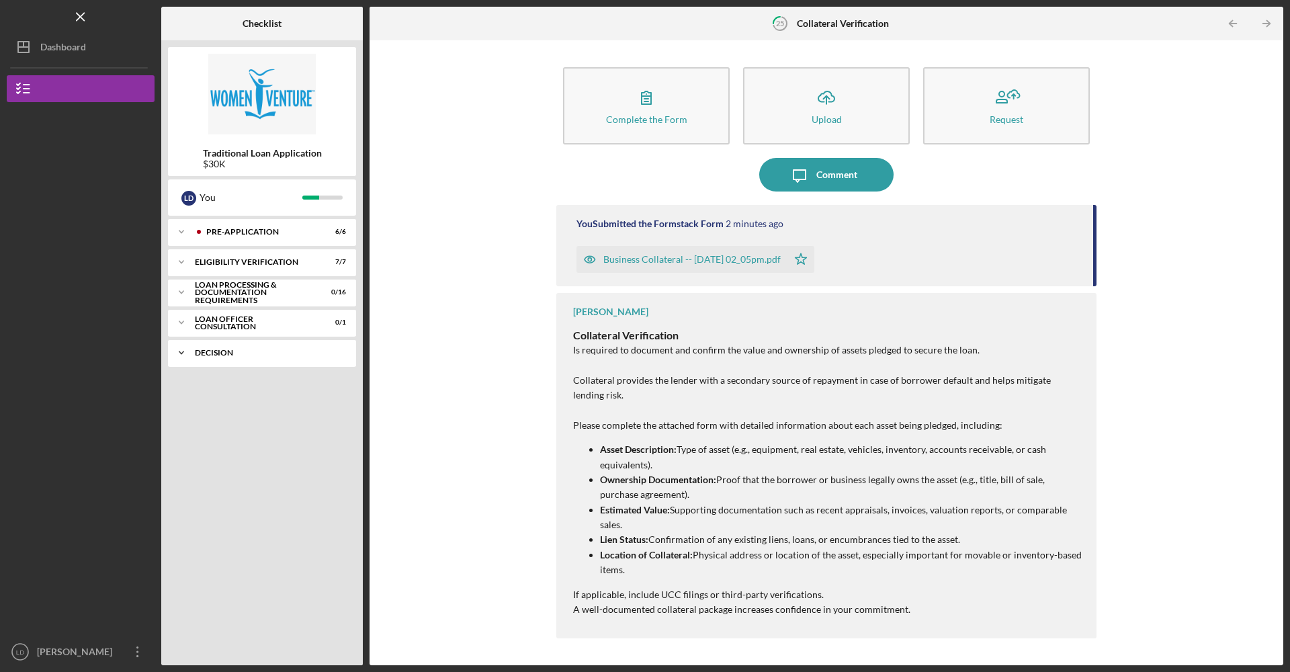
click at [318, 355] on div "Decision" at bounding box center [267, 353] width 144 height 8
